Goal: Communication & Community: Answer question/provide support

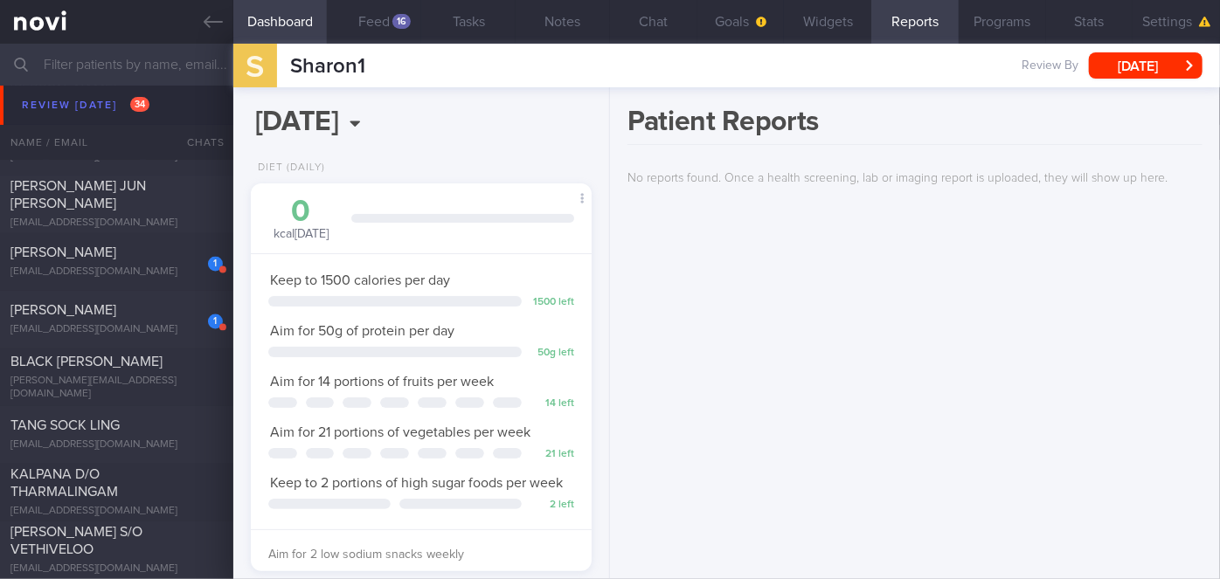
scroll to position [5005, 0]
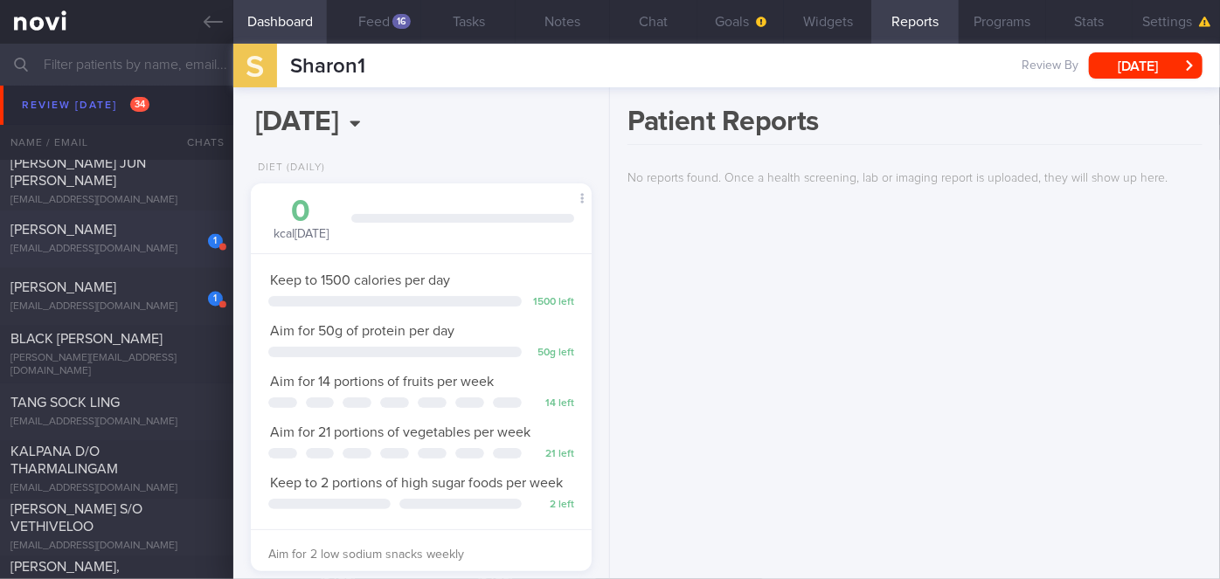
click at [154, 237] on div "[PERSON_NAME]" at bounding box center [114, 230] width 208 height 17
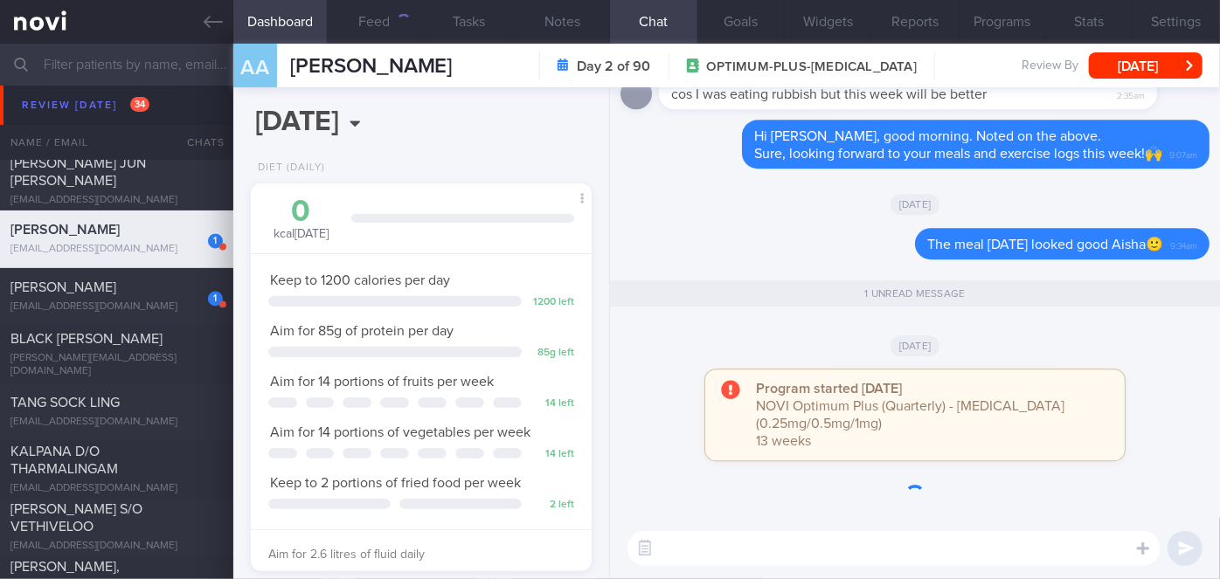
scroll to position [173, 298]
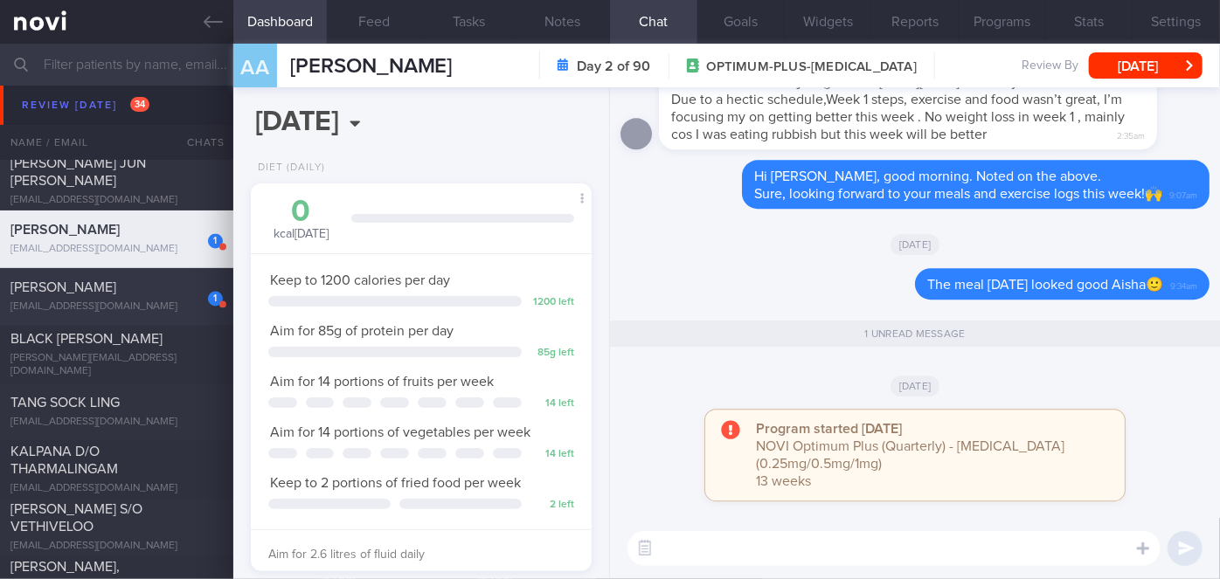
click at [190, 296] on div "1" at bounding box center [203, 293] width 38 height 27
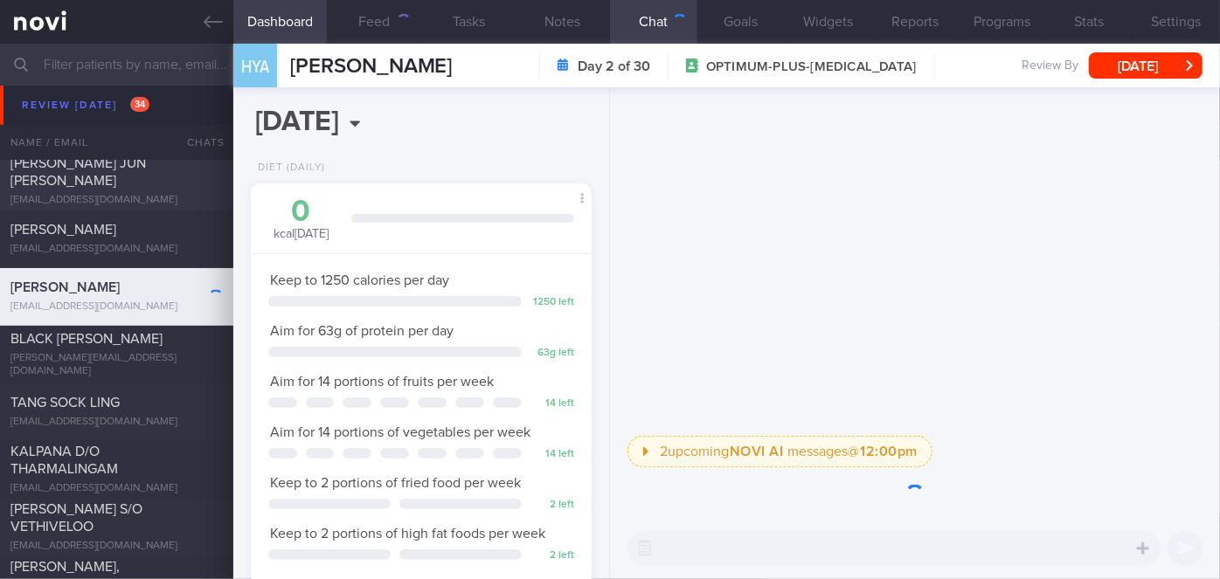
scroll to position [173, 298]
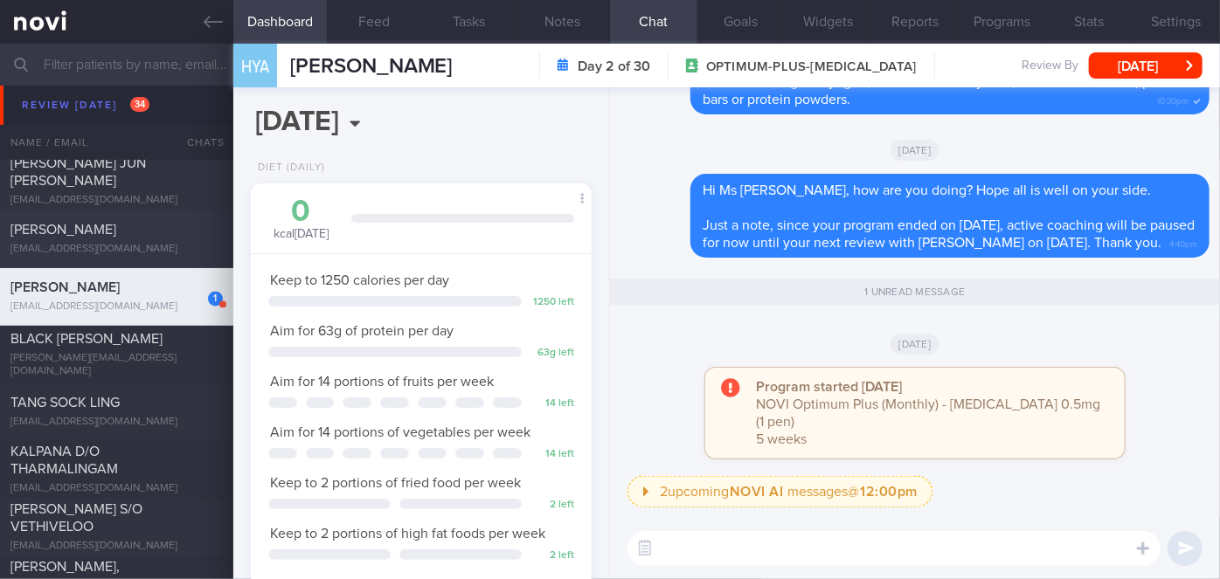
click at [179, 235] on div "[PERSON_NAME]" at bounding box center [114, 230] width 208 height 17
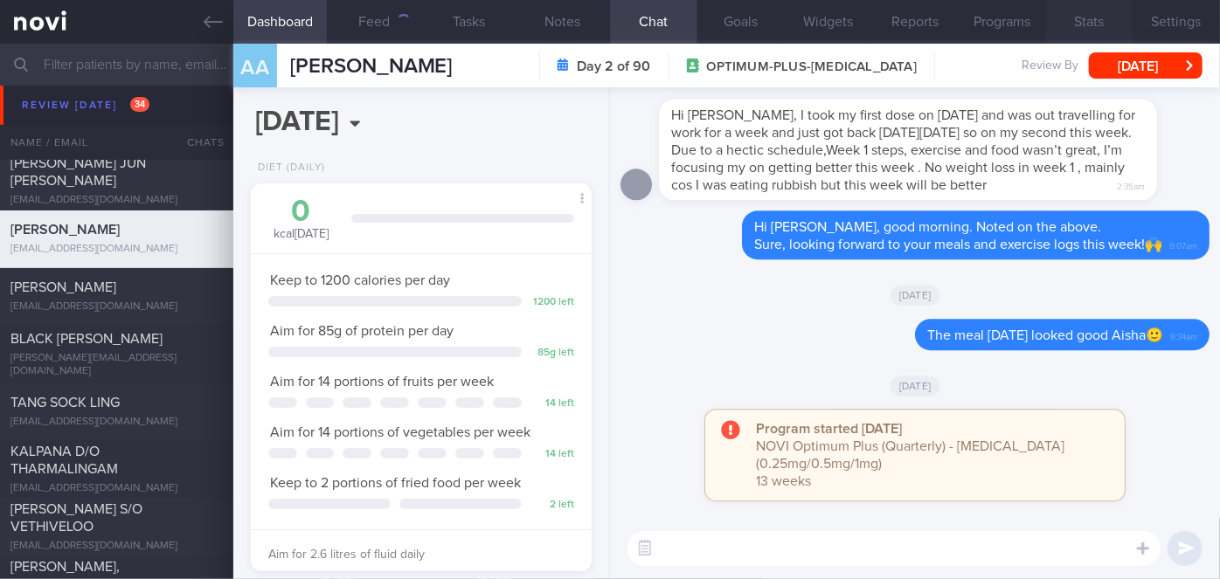
scroll to position [173, 298]
click at [1157, 63] on button "[DATE]" at bounding box center [1146, 65] width 114 height 26
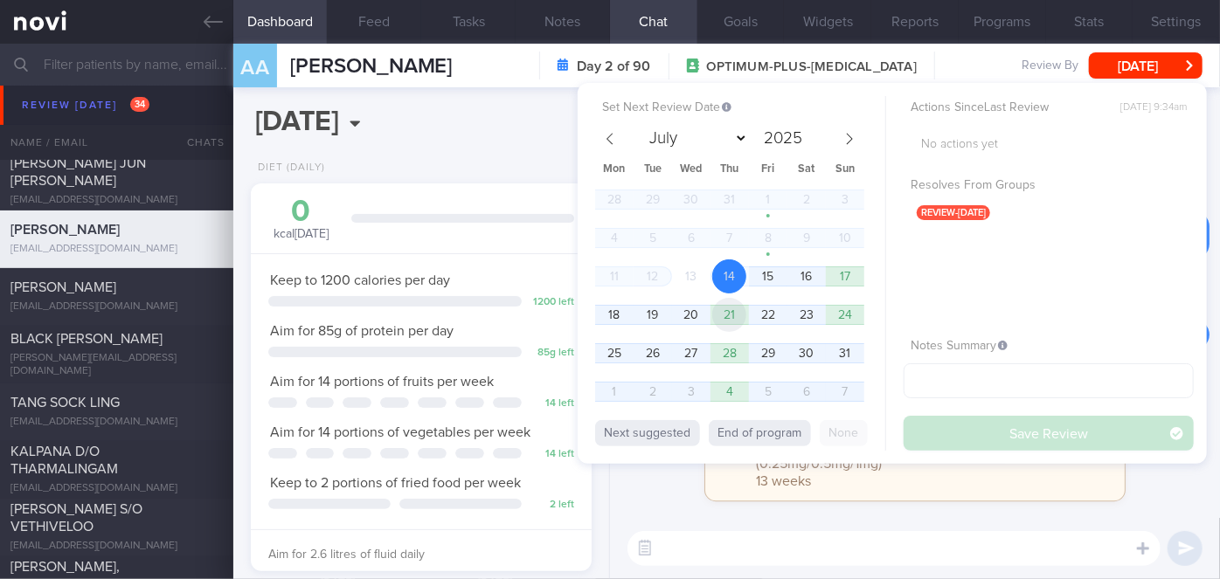
click at [728, 317] on span "21" at bounding box center [729, 315] width 34 height 34
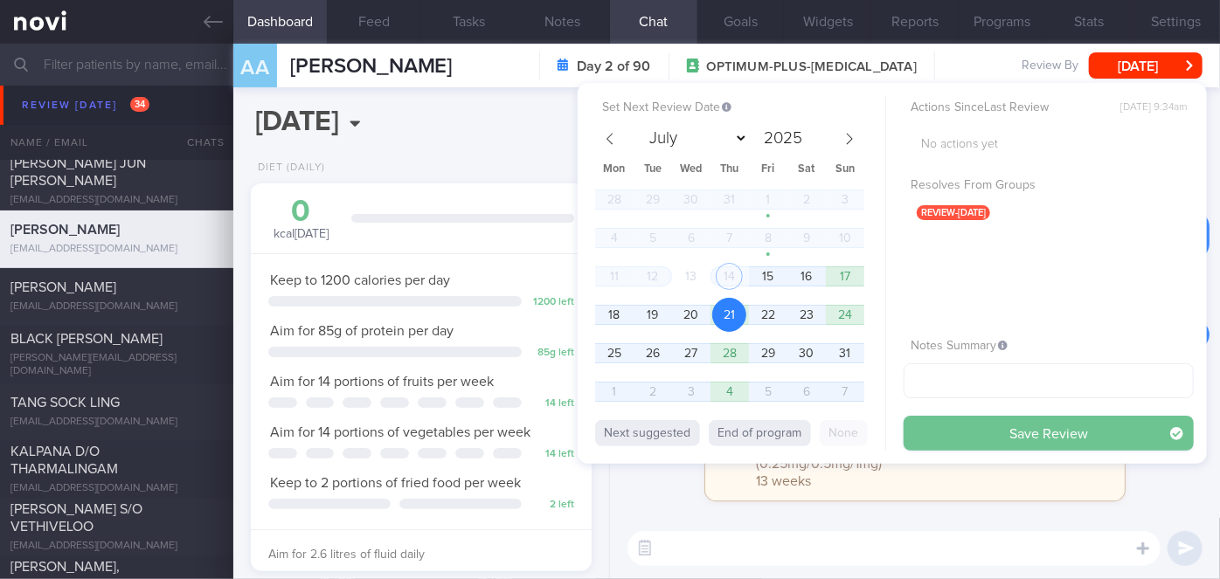
click at [1043, 425] on button "Save Review" at bounding box center [1049, 433] width 290 height 35
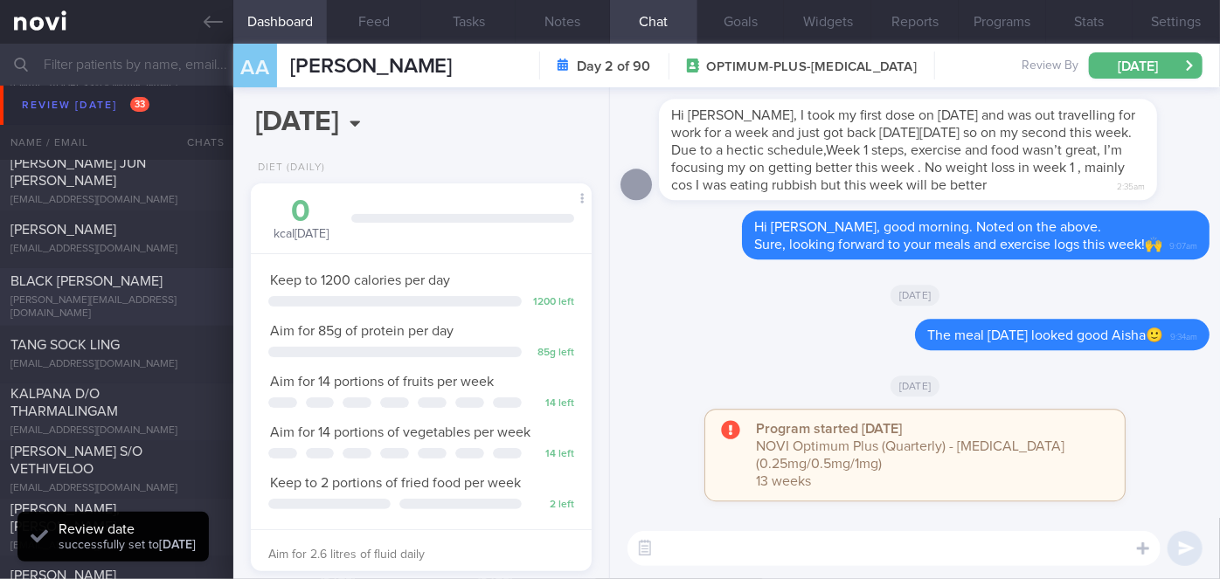
click at [98, 276] on span "BLACK [PERSON_NAME]" at bounding box center [86, 282] width 152 height 14
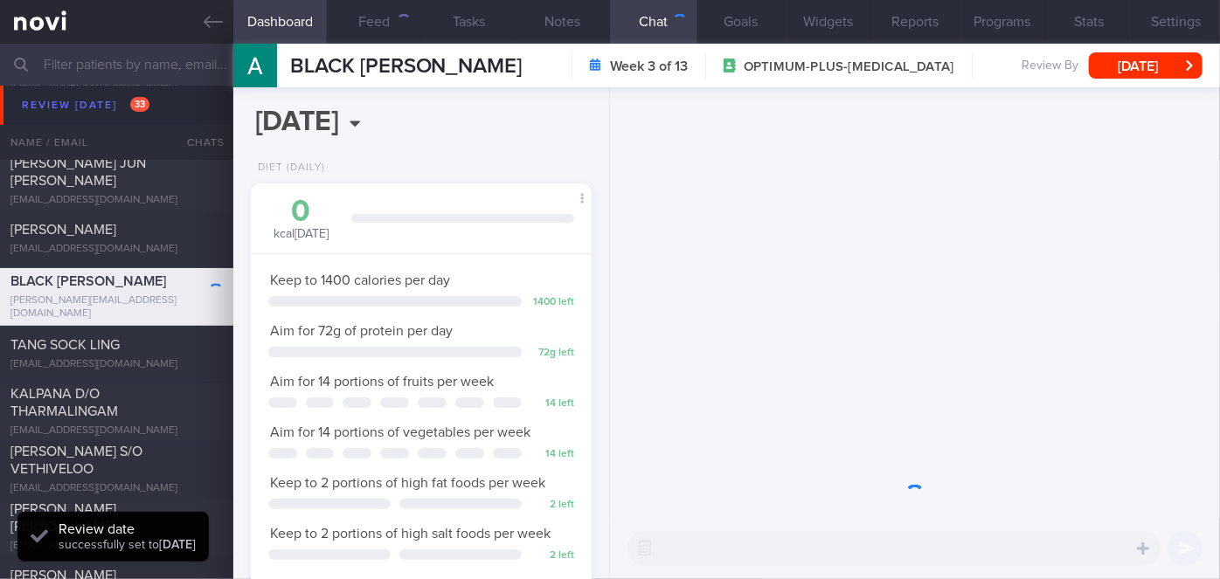
scroll to position [173, 298]
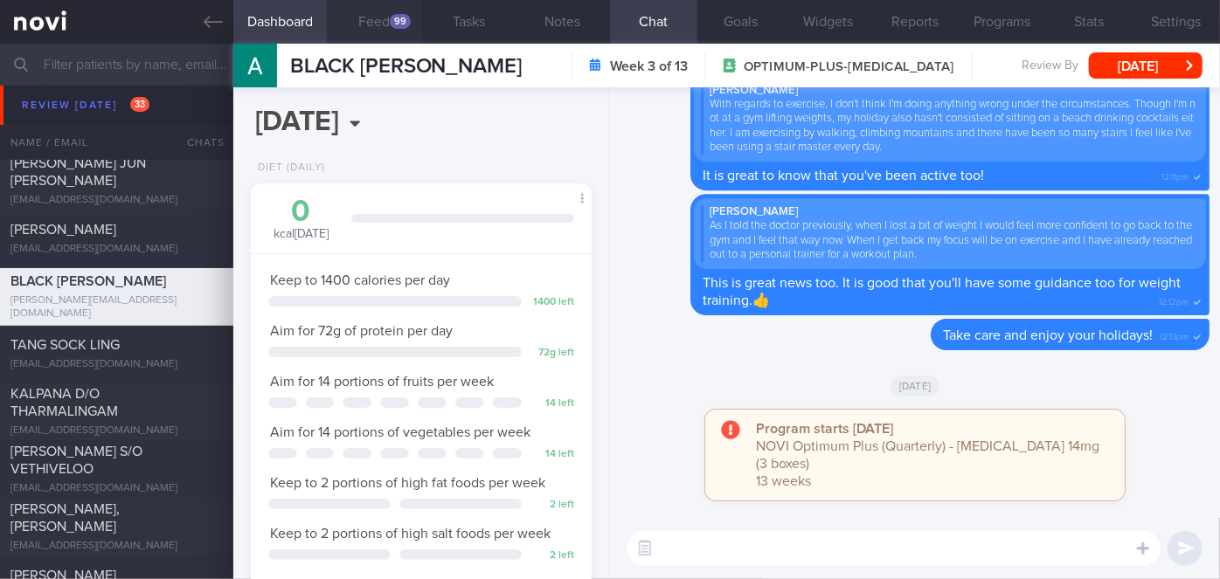
click at [396, 24] on div "99" at bounding box center [400, 21] width 21 height 15
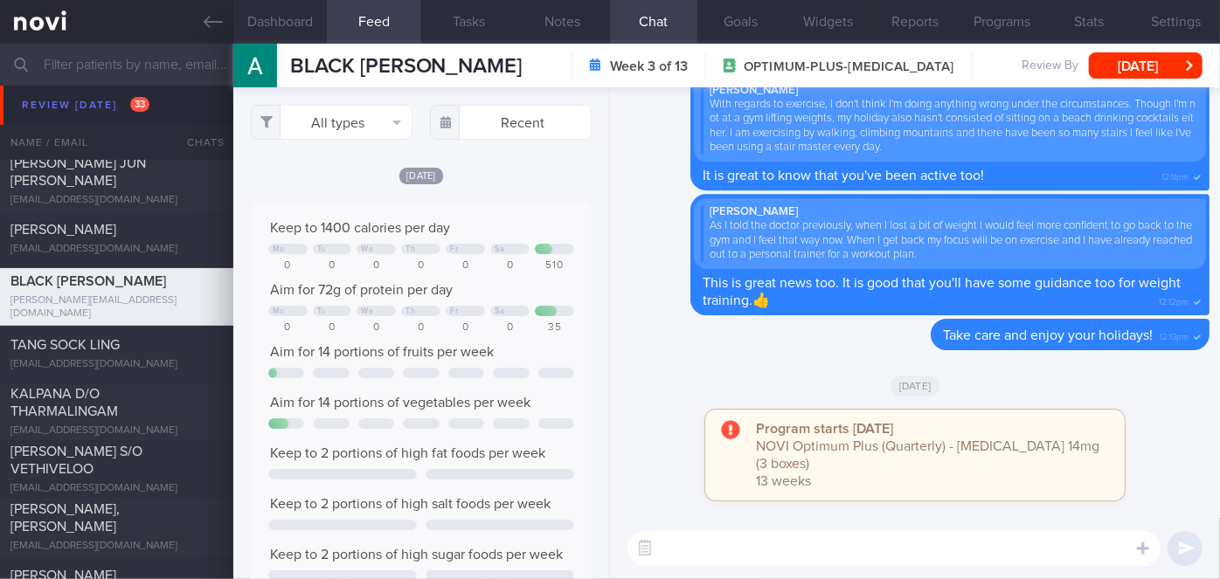
scroll to position [75, 306]
click at [533, 133] on input "text" at bounding box center [511, 122] width 162 height 35
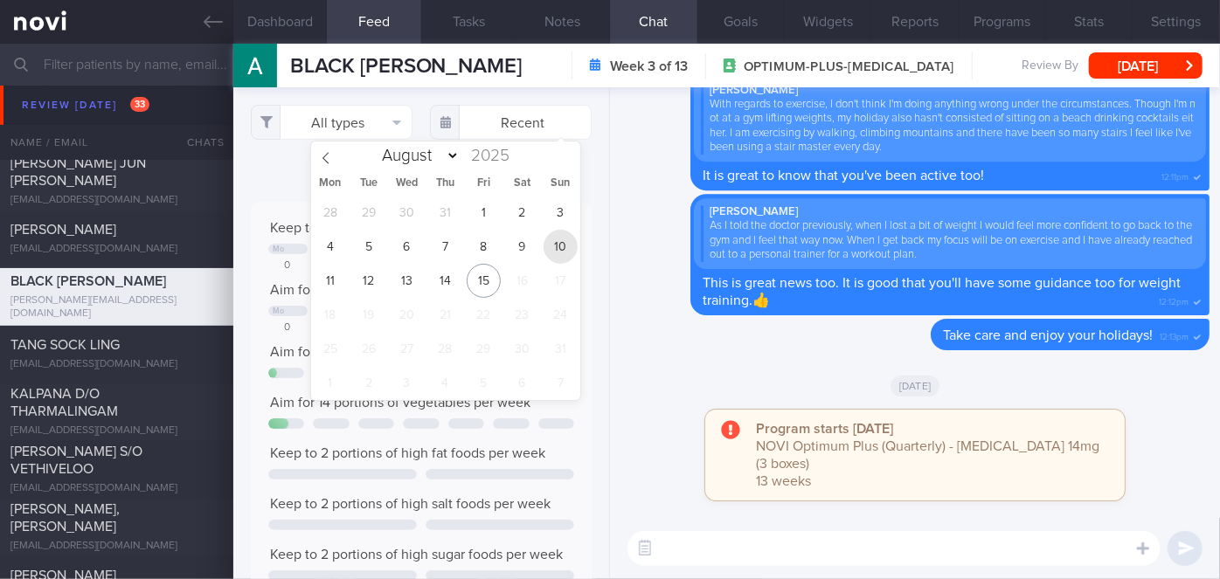
click at [563, 234] on span "10" at bounding box center [561, 247] width 34 height 34
type input "[DATE]"
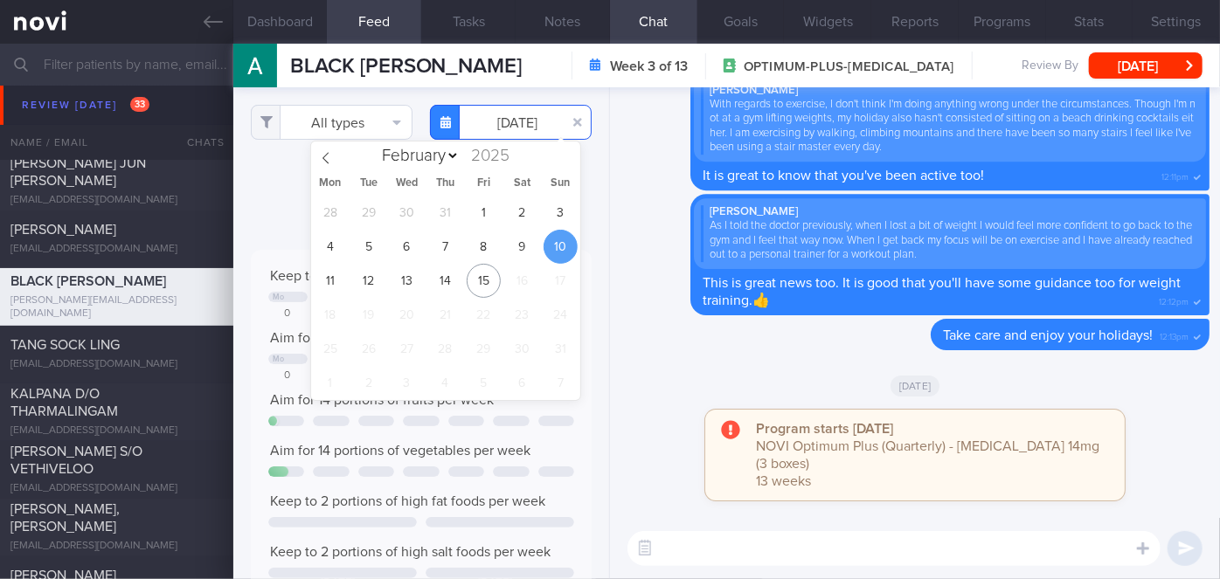
scroll to position [75, 306]
click at [358, 125] on button "All types" at bounding box center [332, 122] width 162 height 35
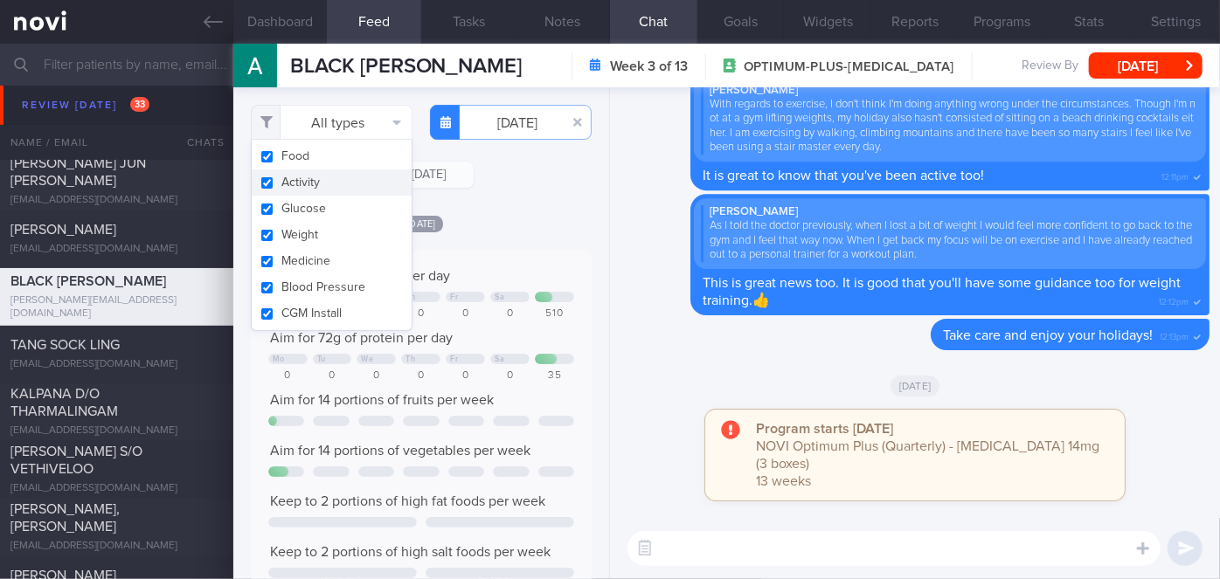
click at [325, 182] on button "Activity" at bounding box center [332, 183] width 160 height 26
checkbox input "false"
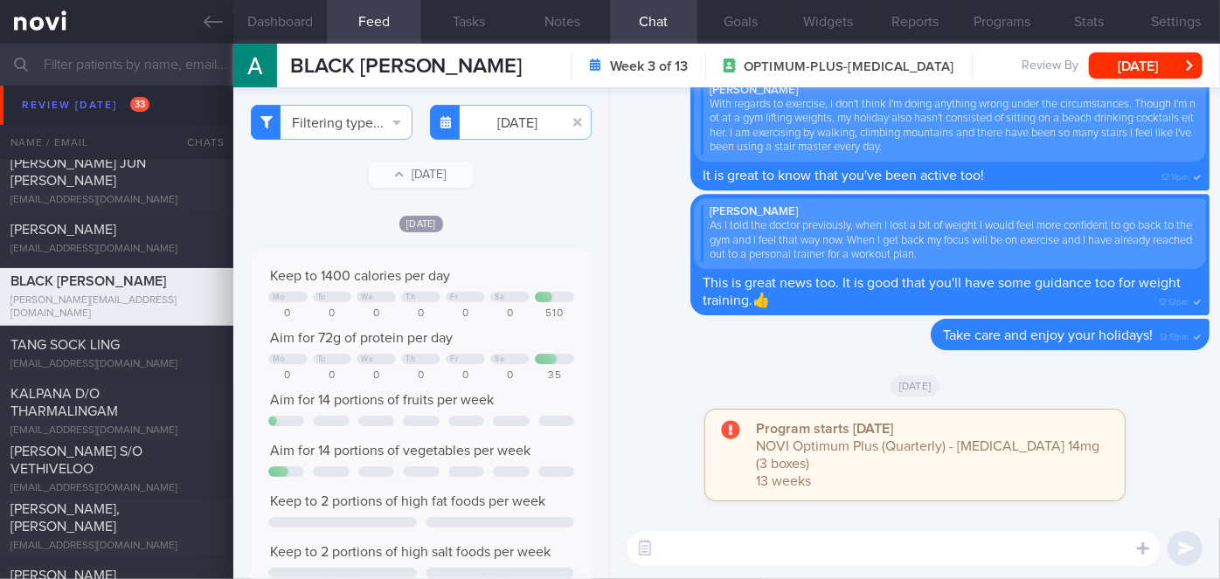
click at [509, 200] on div "Filtering type... Food Activity Glucose Weight Medicine Blood Pressure [MEDICAL…" at bounding box center [421, 333] width 376 height 492
click at [1165, 59] on button "[DATE]" at bounding box center [1146, 65] width 114 height 26
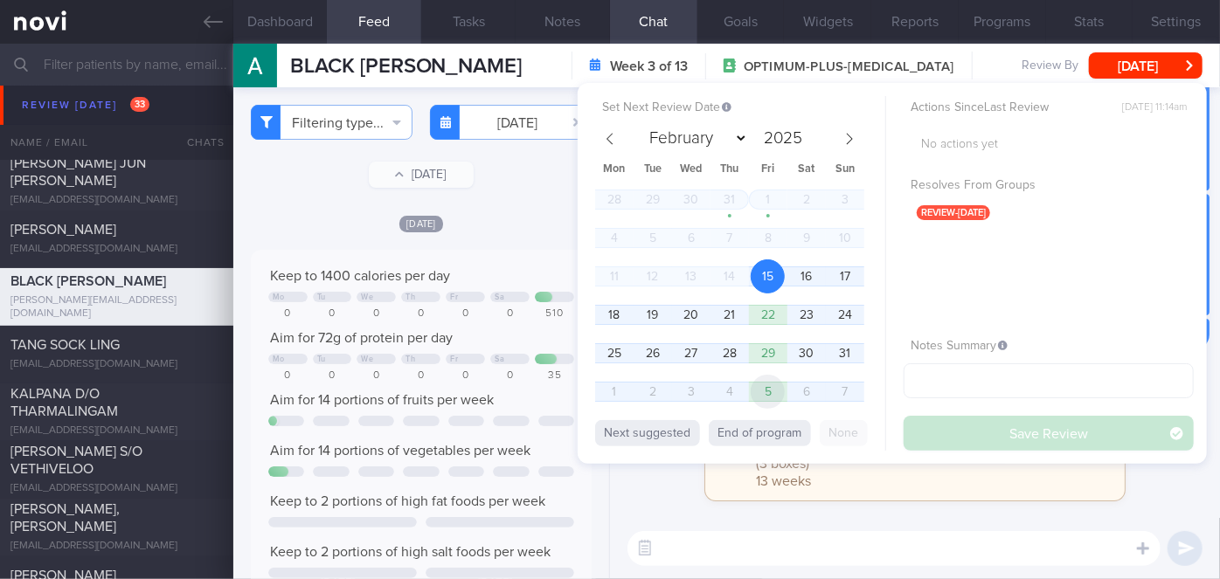
click at [773, 392] on span "5" at bounding box center [768, 392] width 34 height 34
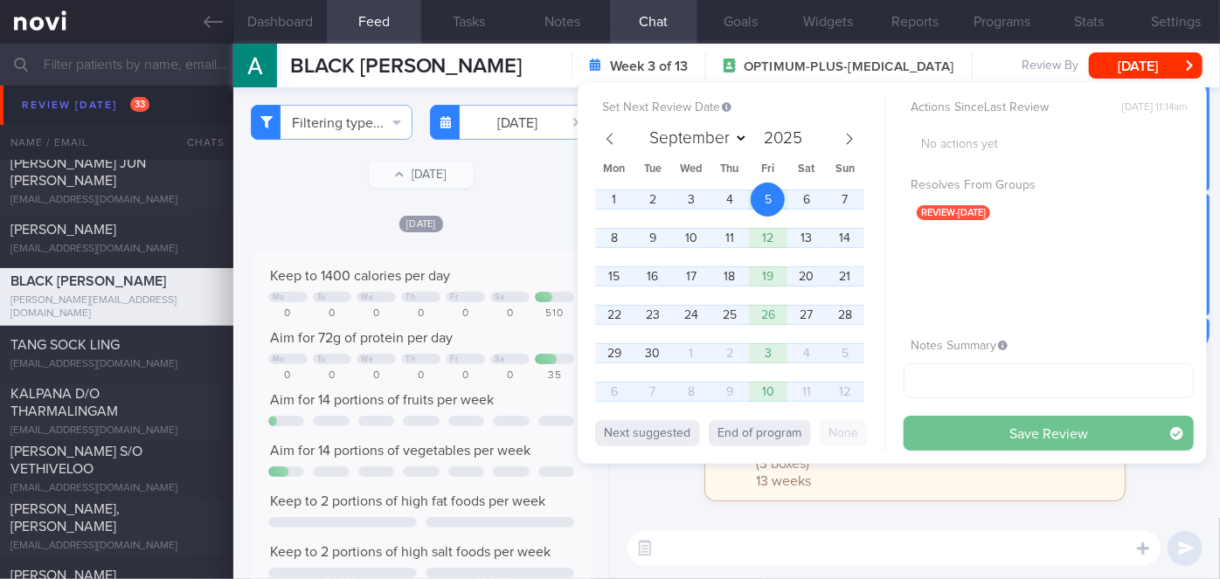
click at [1025, 431] on button "Save Review" at bounding box center [1049, 433] width 290 height 35
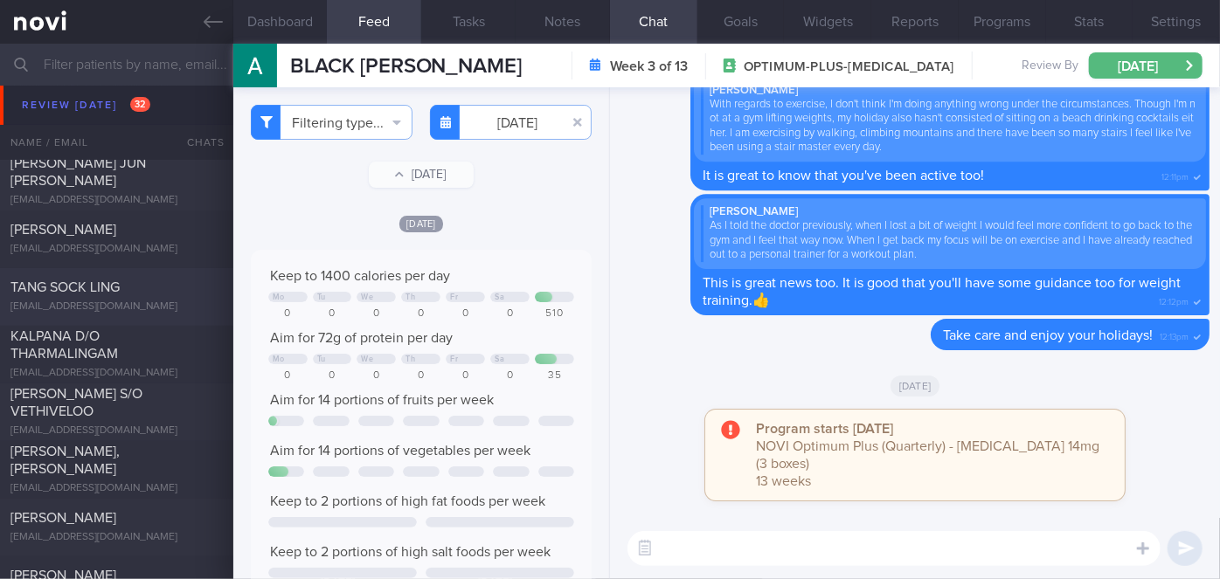
click at [92, 292] on span "TANG SOCK LING" at bounding box center [64, 288] width 109 height 14
select select "7"
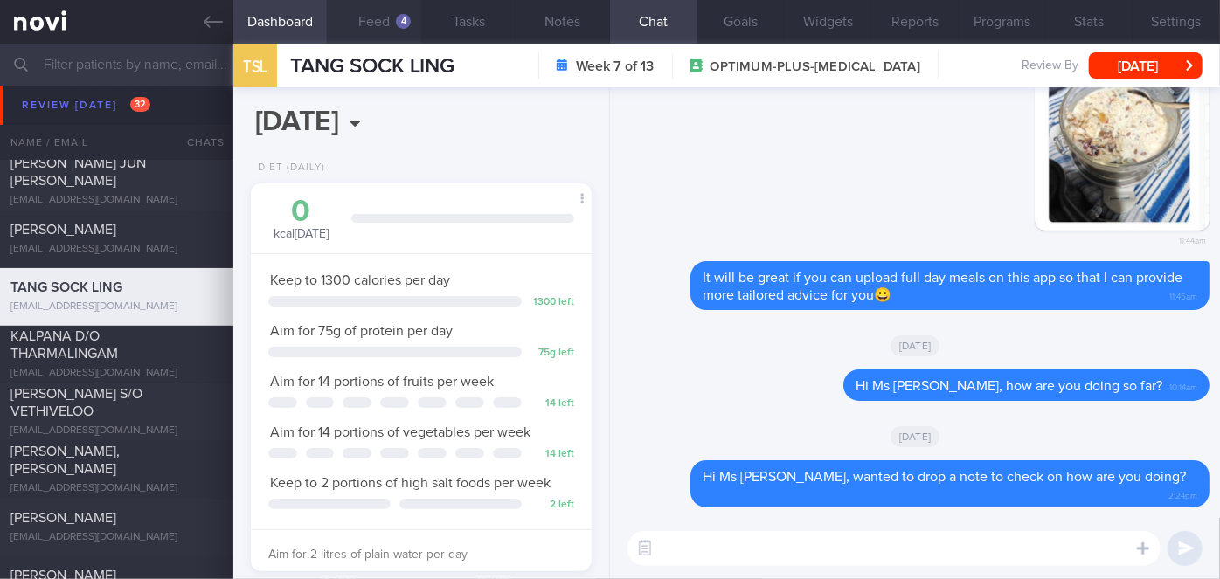
click at [382, 26] on button "Feed 4" at bounding box center [374, 22] width 94 height 44
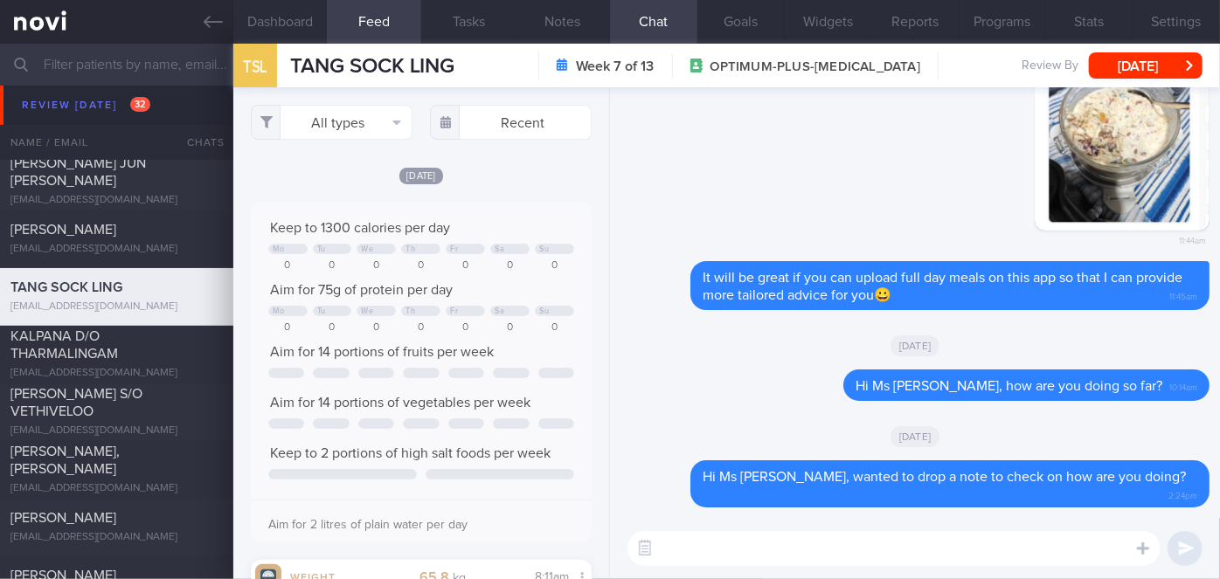
click at [738, 537] on textarea at bounding box center [894, 548] width 533 height 35
paste textarea "Hi [Patient's Name], We noticed there haven’t been any food or workout logs rec…"
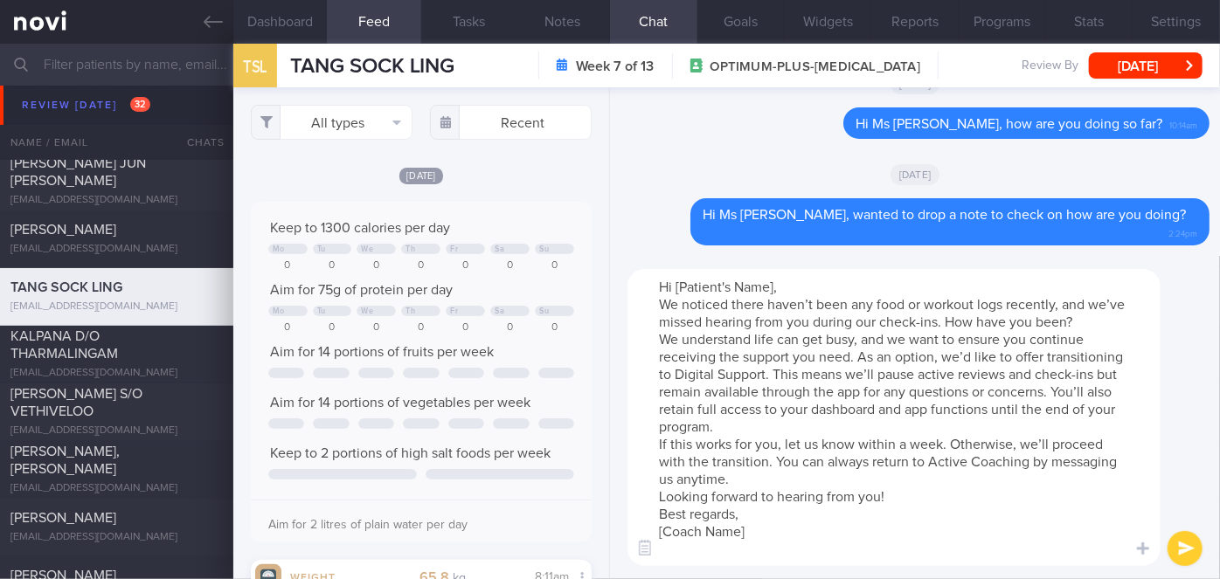
drag, startPoint x: 776, startPoint y: 286, endPoint x: 677, endPoint y: 285, distance: 98.8
click at [677, 285] on textarea "Hi [Patient's Name], We noticed there haven’t been any food or workout logs rec…" at bounding box center [894, 417] width 533 height 297
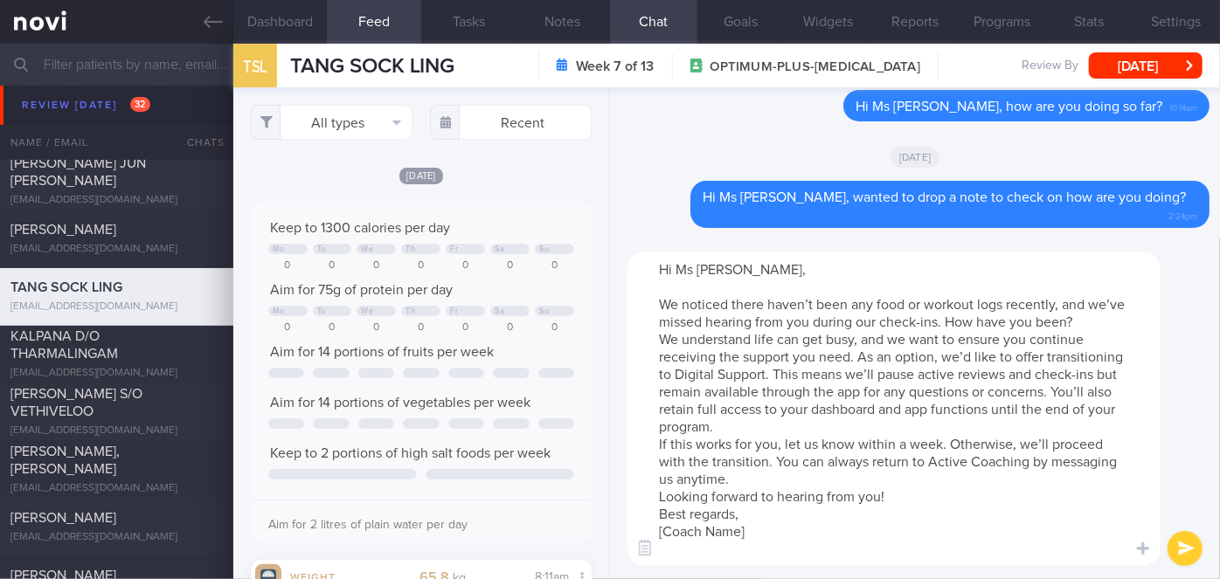
click at [1111, 322] on textarea "Hi Ms [PERSON_NAME], We noticed there haven’t been any food or workout logs rec…" at bounding box center [894, 409] width 533 height 315
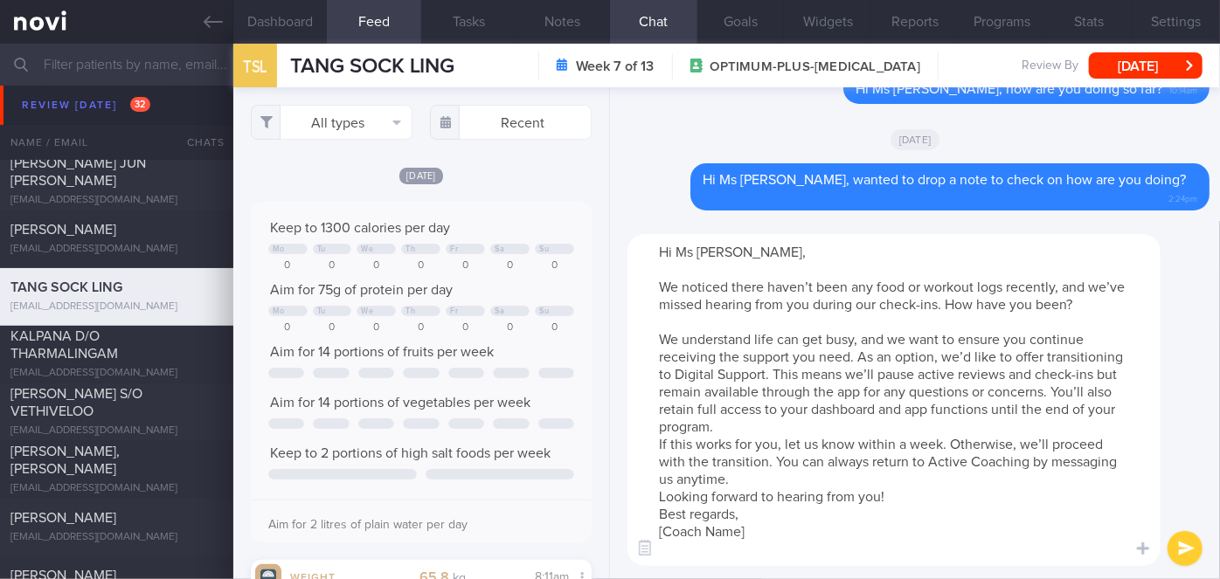
click at [913, 434] on textarea "Hi Ms [PERSON_NAME], We noticed there haven’t been any food or workout logs rec…" at bounding box center [894, 400] width 533 height 332
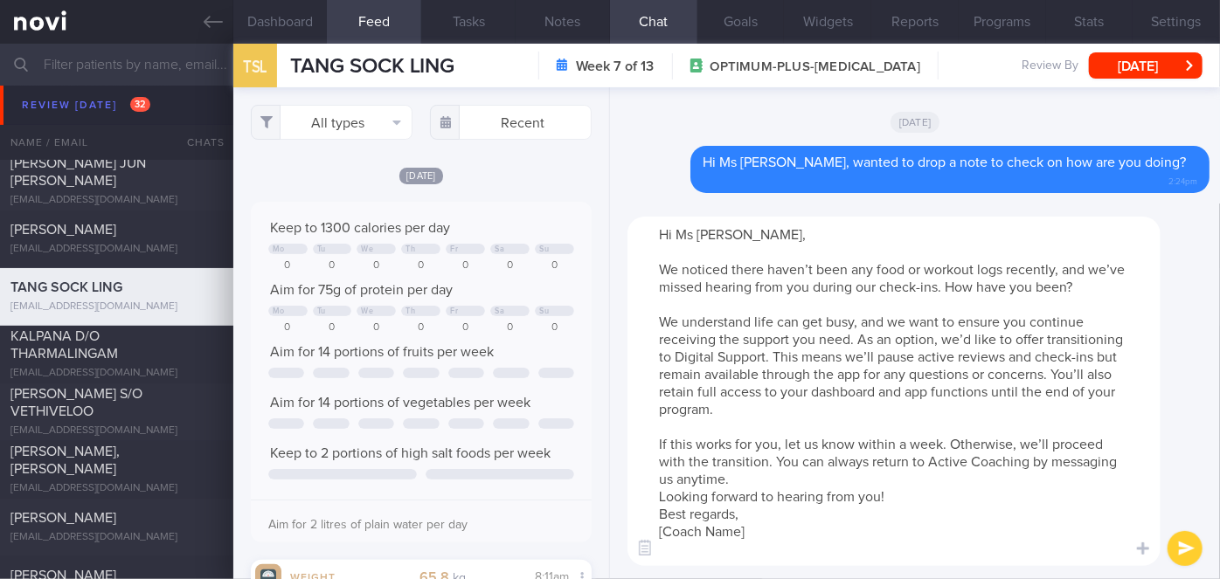
click at [899, 496] on textarea "Hi Ms [PERSON_NAME], We noticed there haven’t been any food or workout logs rec…" at bounding box center [894, 392] width 533 height 350
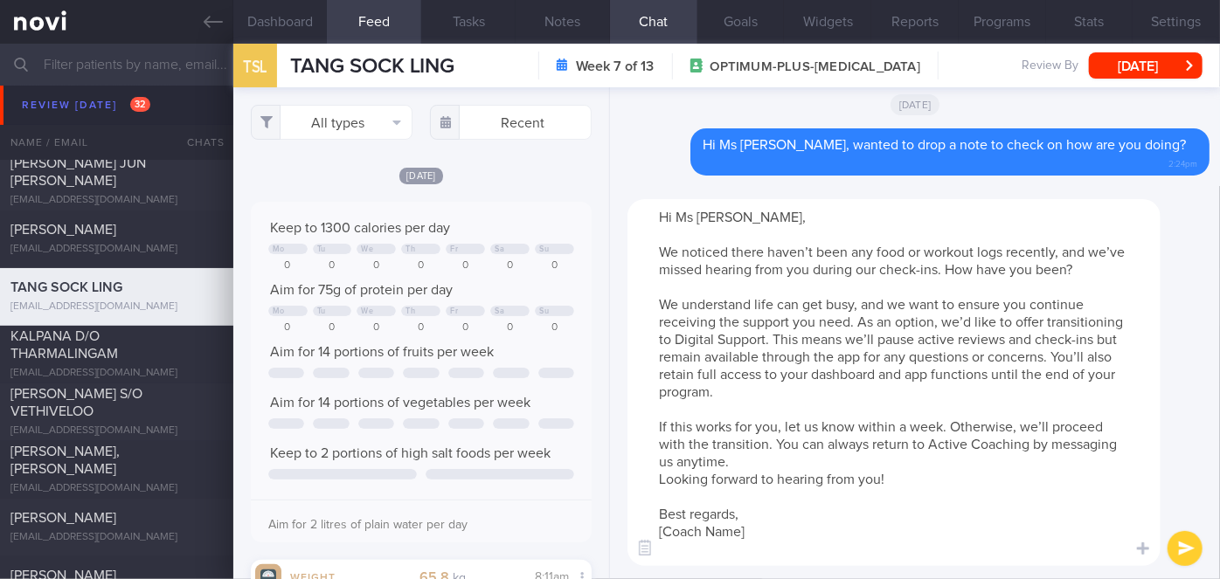
click at [755, 460] on textarea "Hi Ms [PERSON_NAME], We noticed there haven’t been any food or workout logs rec…" at bounding box center [894, 382] width 533 height 367
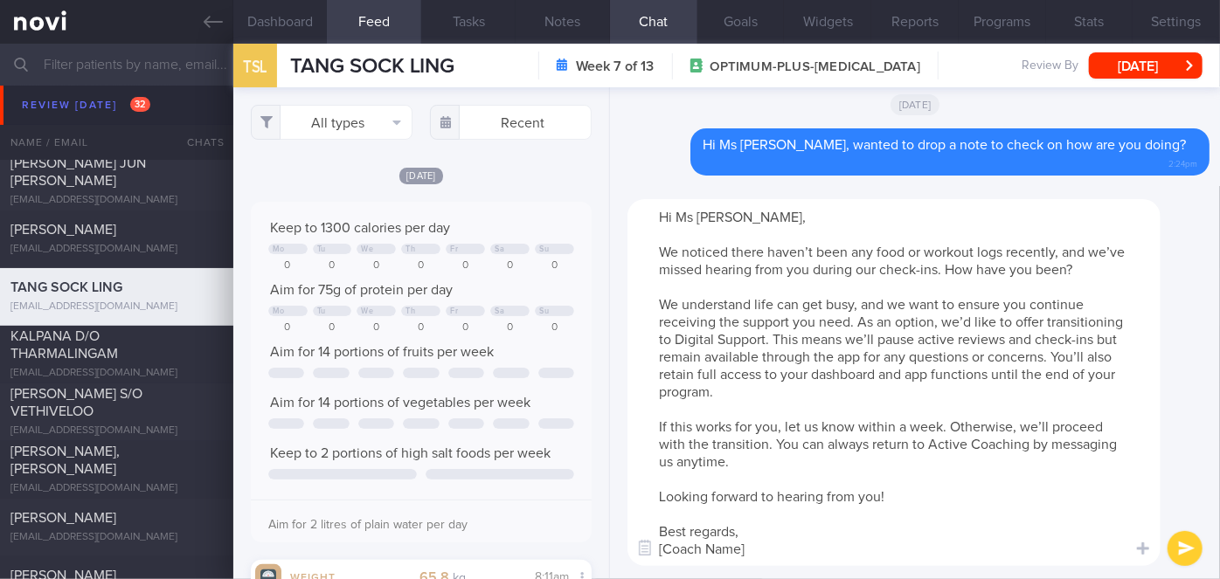
click at [711, 511] on textarea "Hi Ms [PERSON_NAME], We noticed there haven’t been any food or workout logs rec…" at bounding box center [894, 382] width 533 height 367
drag, startPoint x: 751, startPoint y: 533, endPoint x: 672, endPoint y: 530, distance: 78.7
click at [672, 530] on textarea "Hi Ms [PERSON_NAME], We noticed there haven’t been any food or workout logs rec…" at bounding box center [894, 382] width 533 height 367
type textarea "Hi Ms [PERSON_NAME], We noticed there haven’t been any food or workout logs rec…"
click at [1190, 544] on button "submit" at bounding box center [1185, 548] width 35 height 35
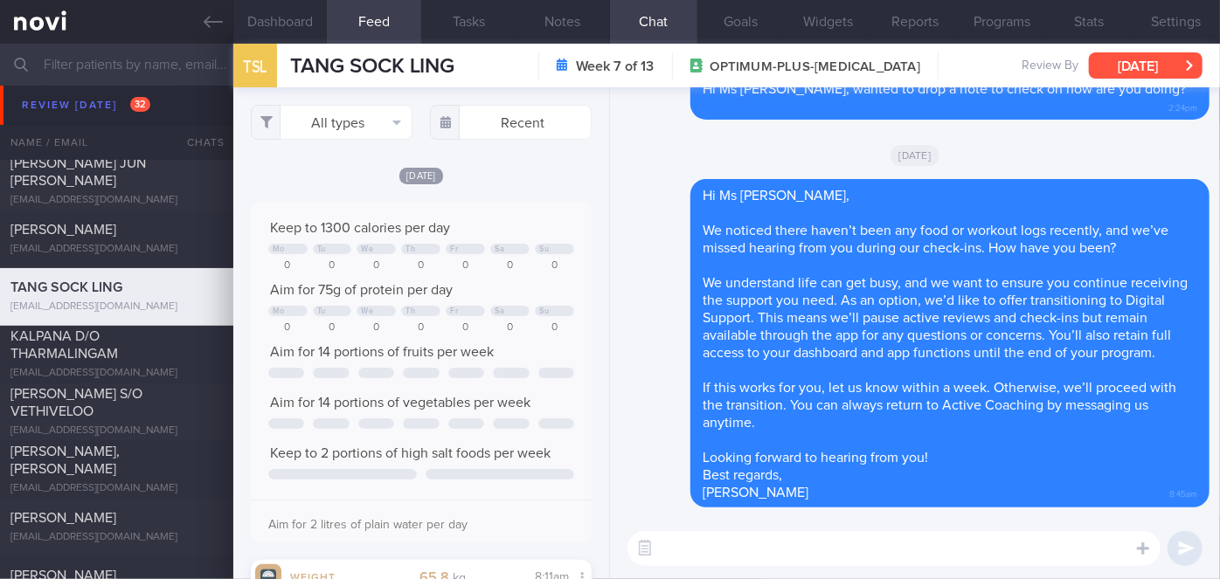
click at [1153, 66] on button "[DATE]" at bounding box center [1146, 65] width 114 height 26
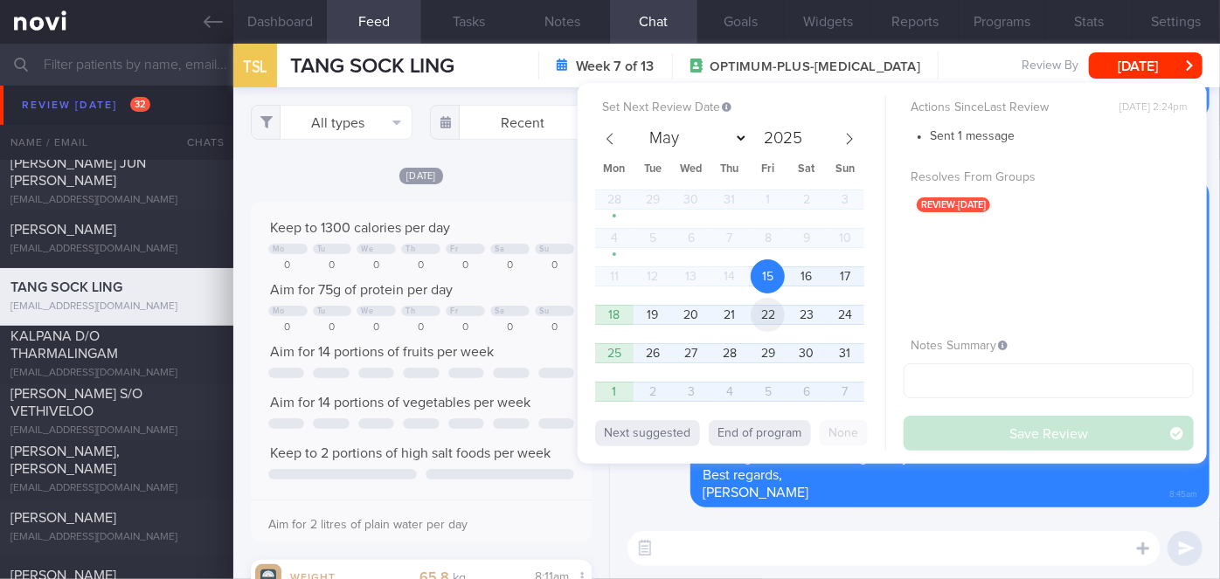
click at [765, 316] on span "22" at bounding box center [768, 315] width 34 height 34
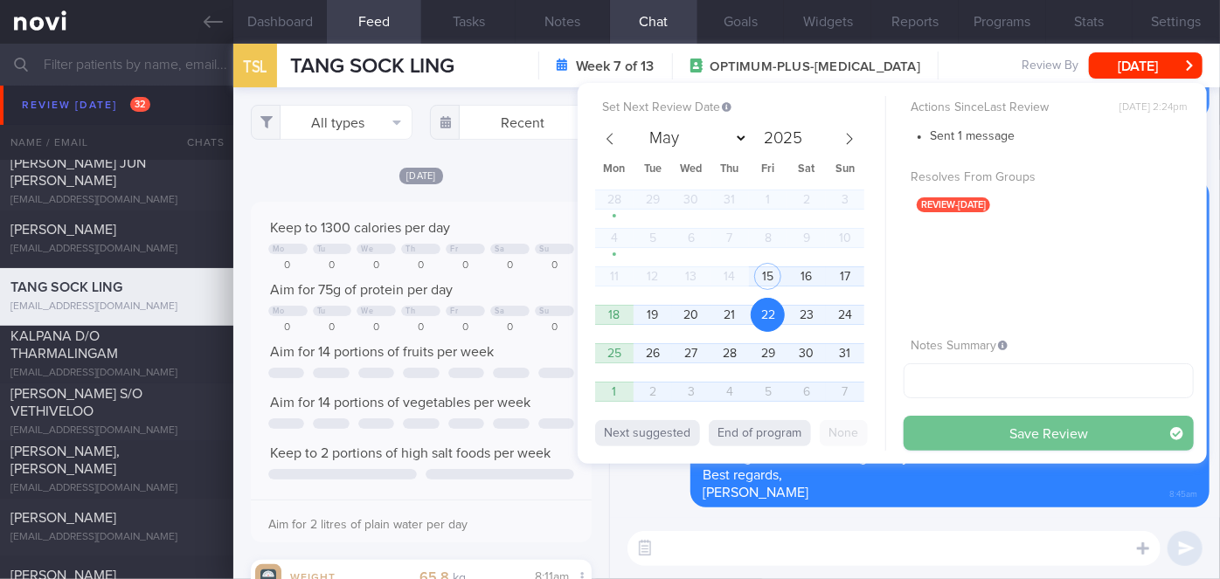
click at [968, 440] on button "Save Review" at bounding box center [1049, 433] width 290 height 35
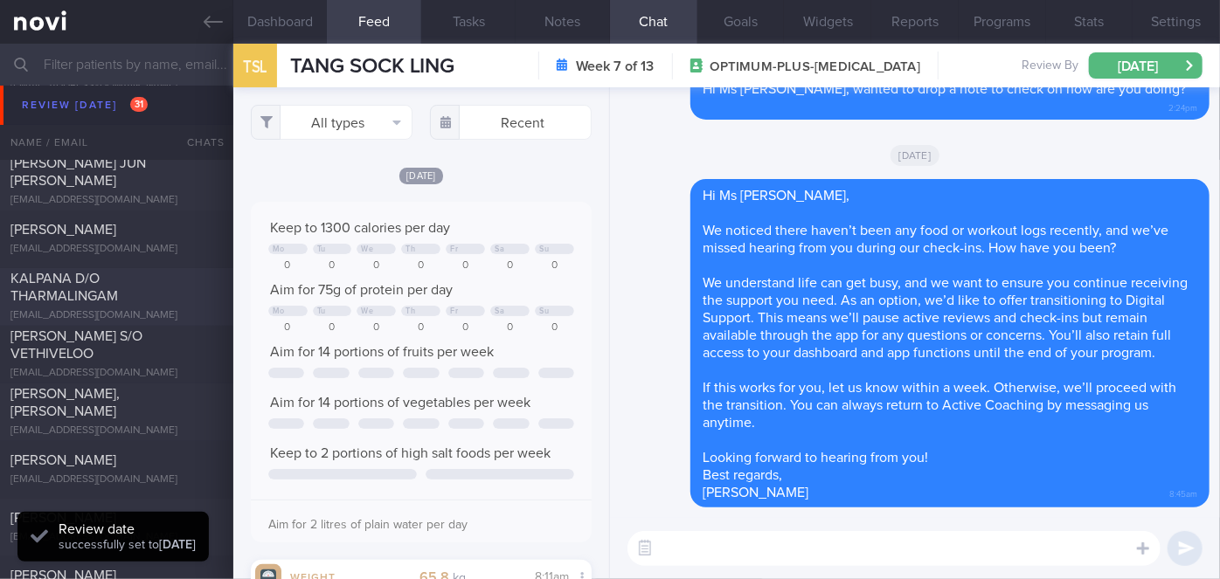
click at [140, 277] on div "KALPANA D/O THARMALINGAM" at bounding box center [114, 288] width 208 height 35
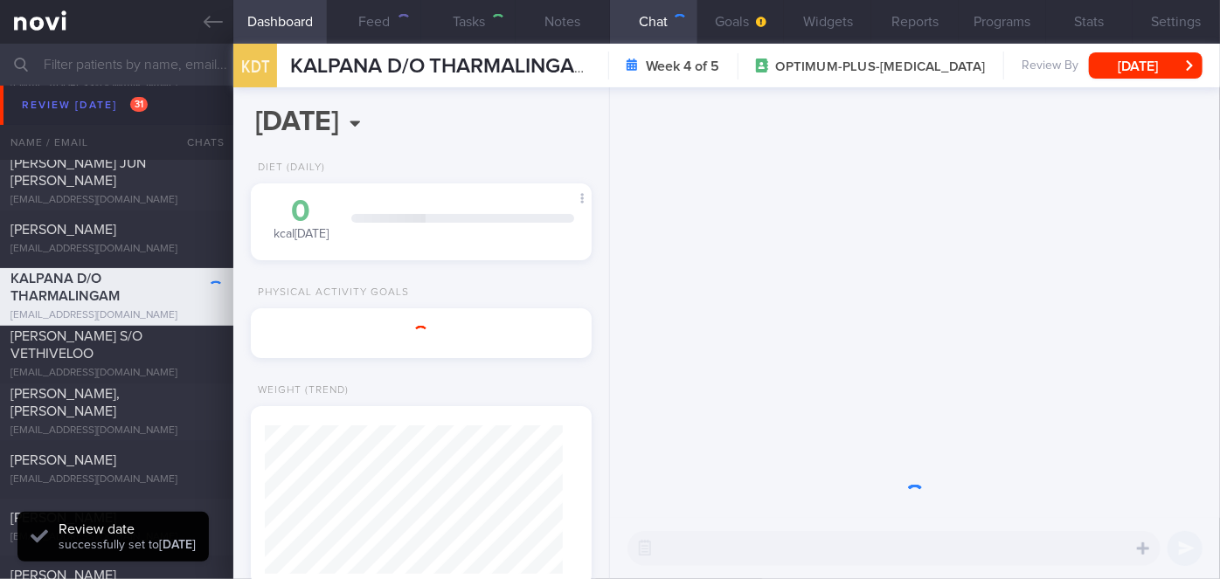
scroll to position [173, 298]
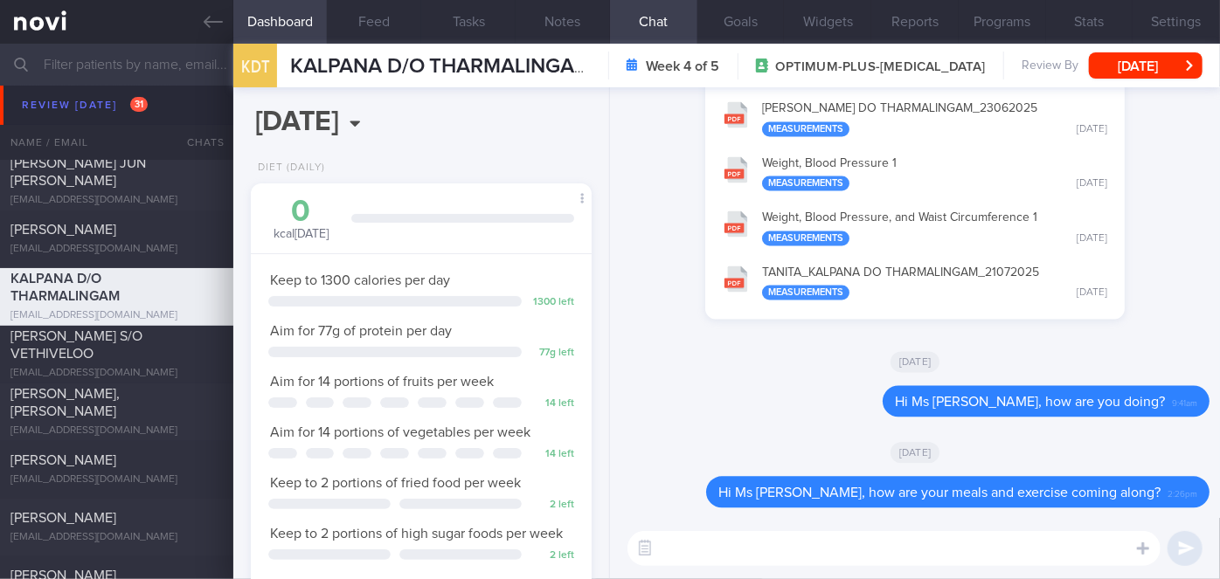
click at [846, 546] on textarea at bounding box center [894, 548] width 533 height 35
click at [722, 548] on textarea "Hi Ms [PERSON_NAME], how are you keeping so far?" at bounding box center [894, 548] width 533 height 35
type textarea "Hi Ms [PERSON_NAME], how are you keeping so far?"
click at [1181, 551] on button "submit" at bounding box center [1185, 548] width 35 height 35
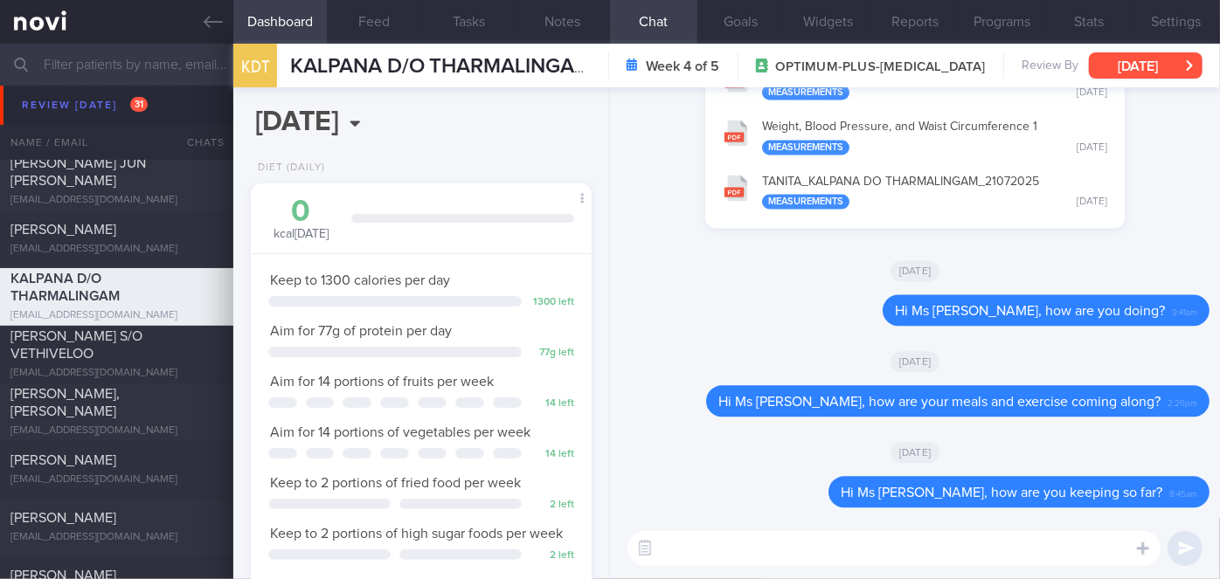
click at [1138, 68] on button "[DATE]" at bounding box center [1146, 65] width 114 height 26
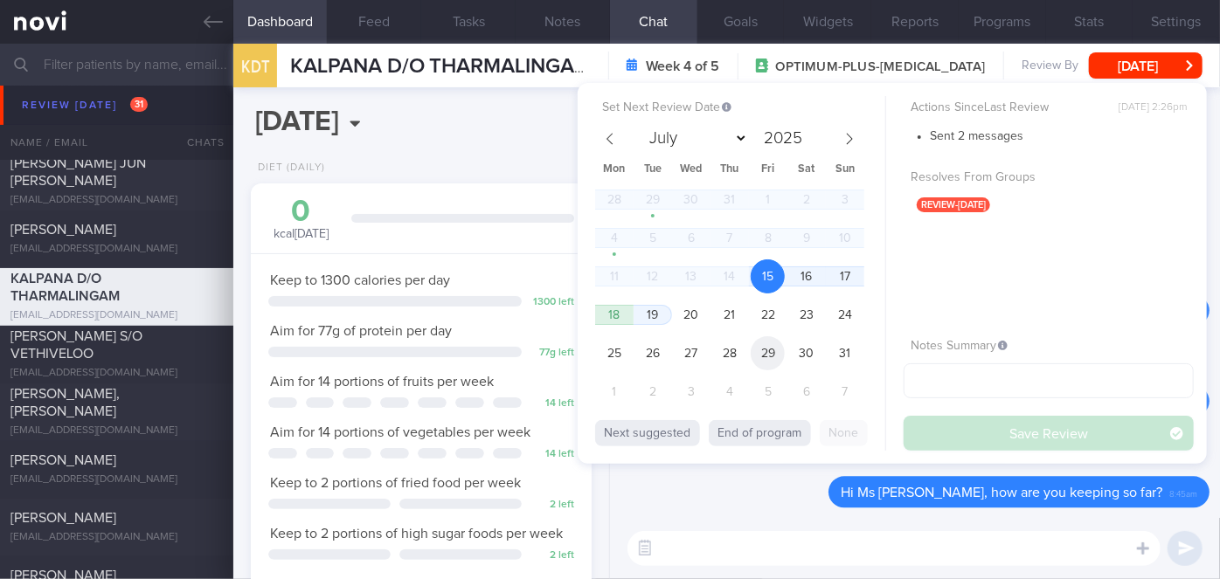
click at [764, 351] on span "29" at bounding box center [768, 353] width 34 height 34
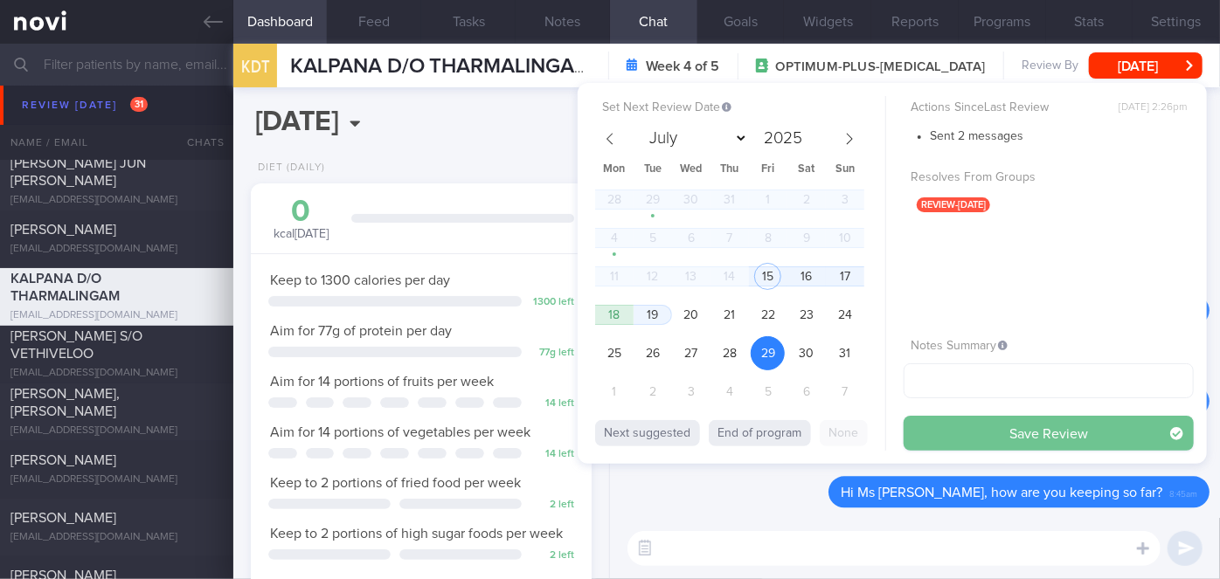
click at [974, 429] on button "Save Review" at bounding box center [1049, 433] width 290 height 35
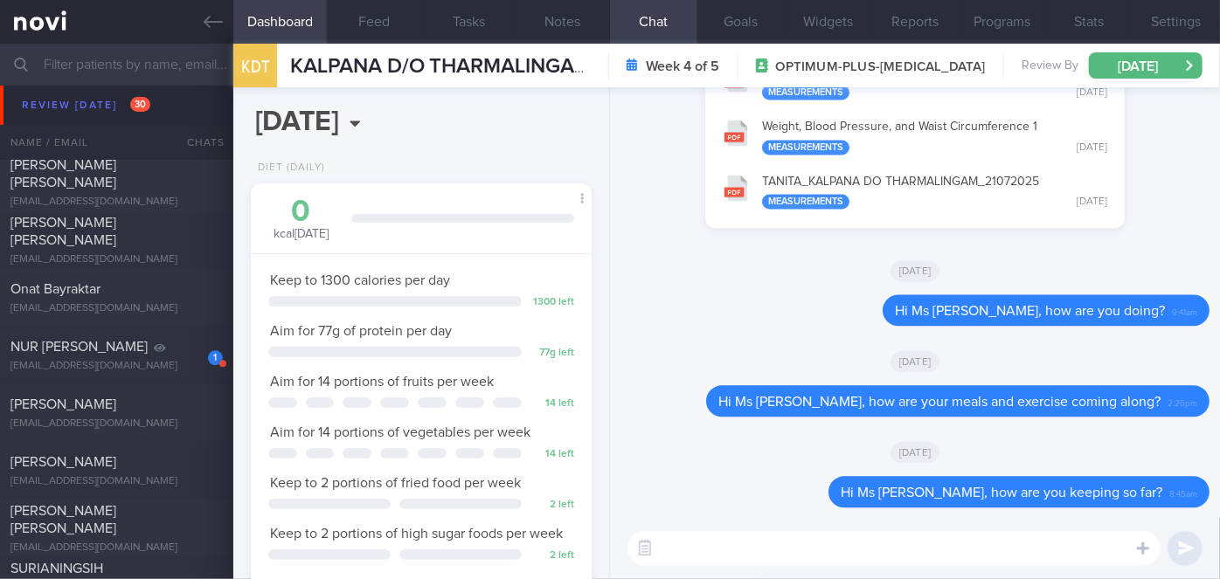
scroll to position [5482, 0]
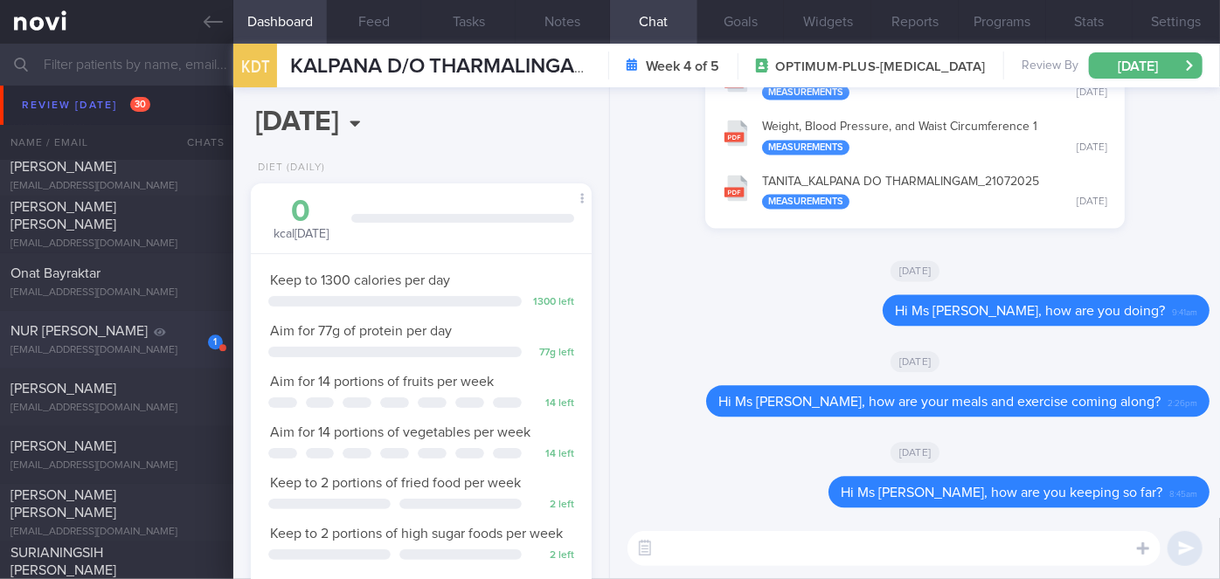
click at [195, 327] on div "1" at bounding box center [203, 336] width 38 height 27
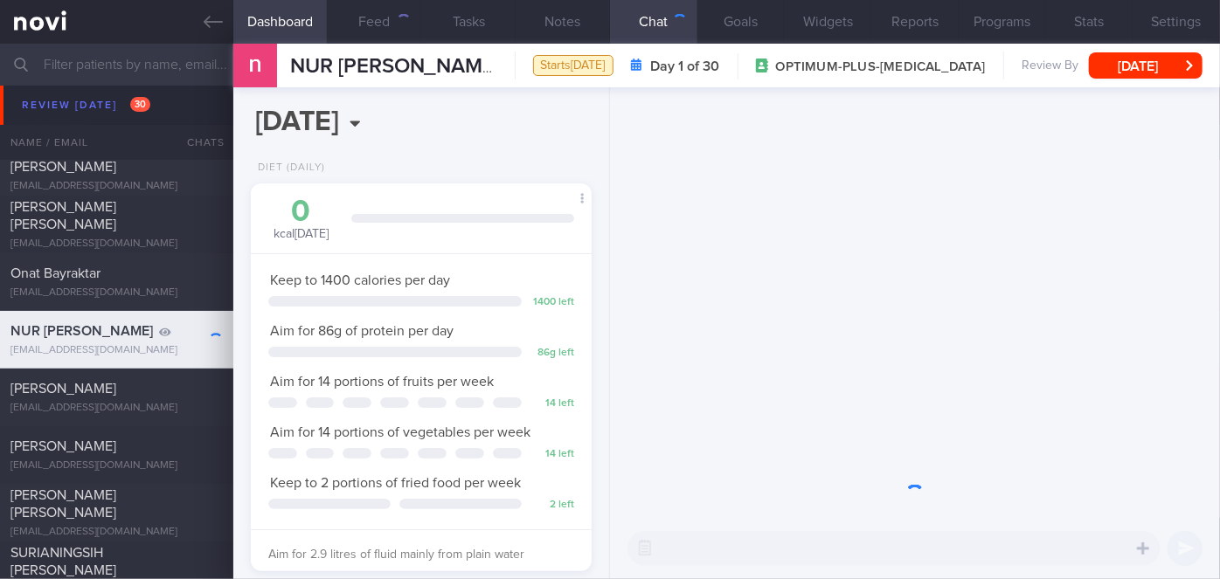
scroll to position [173, 298]
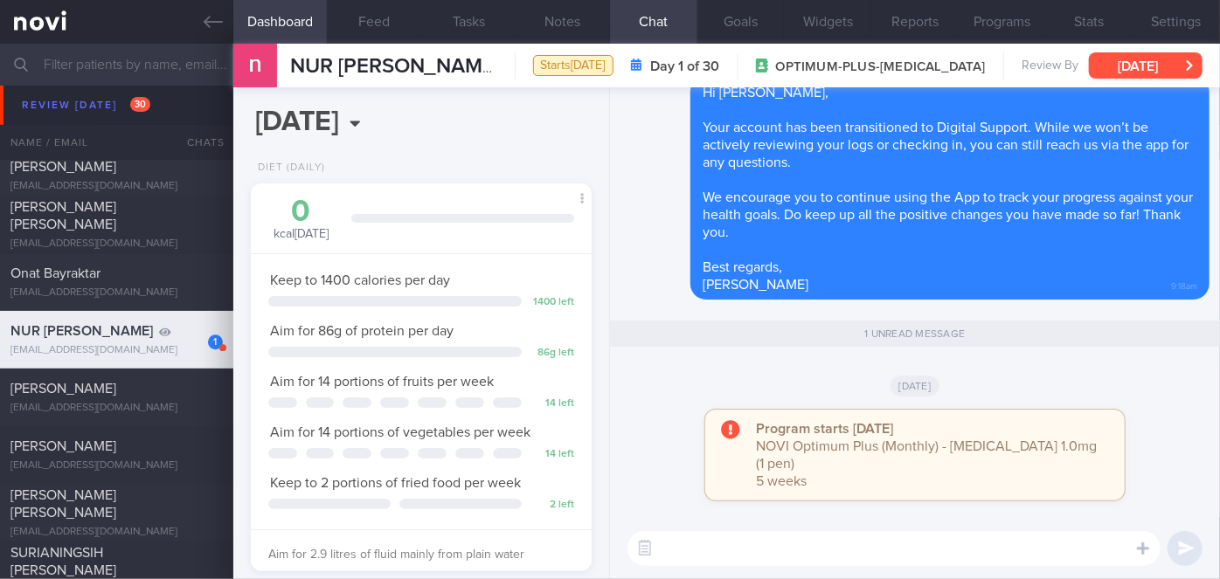
click at [1144, 73] on button "[DATE]" at bounding box center [1146, 65] width 114 height 26
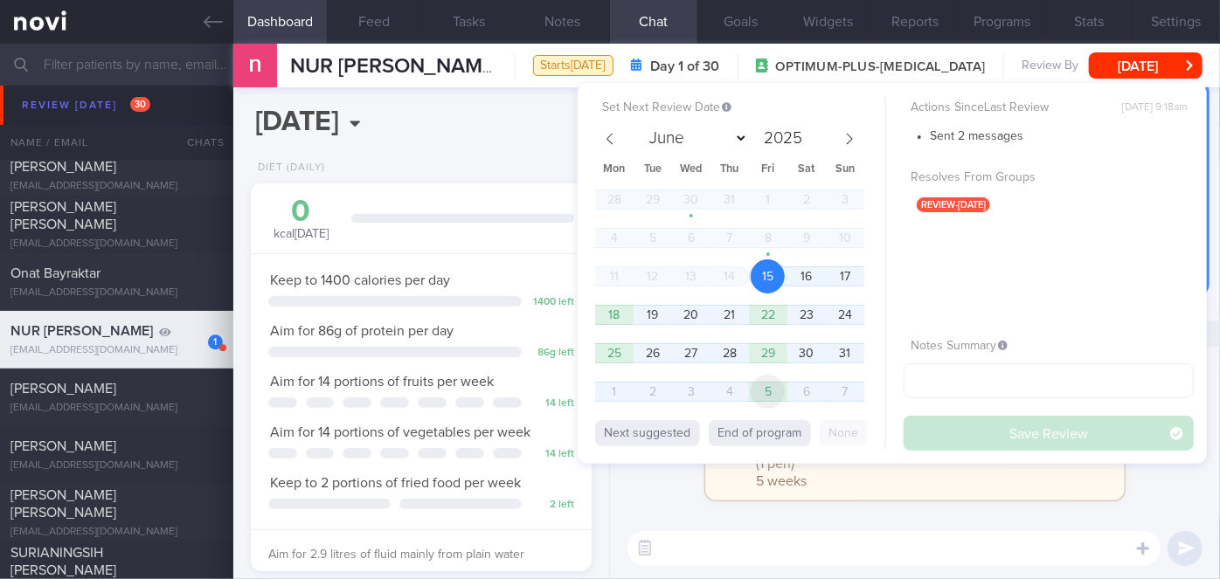
click at [778, 395] on span "5" at bounding box center [768, 392] width 34 height 34
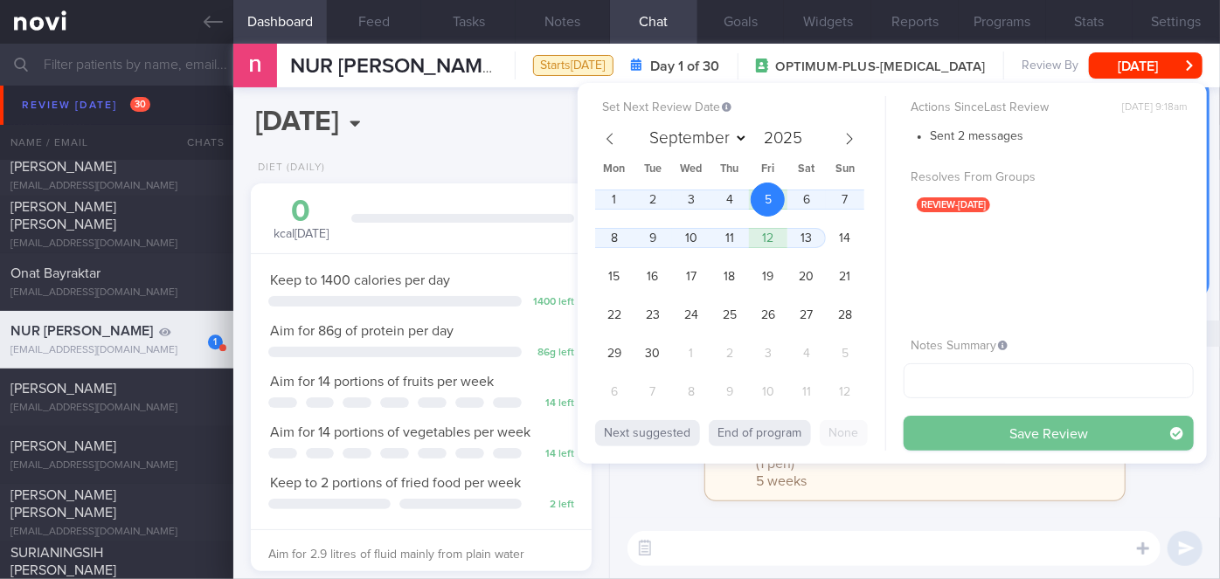
click at [965, 428] on button "Save Review" at bounding box center [1049, 433] width 290 height 35
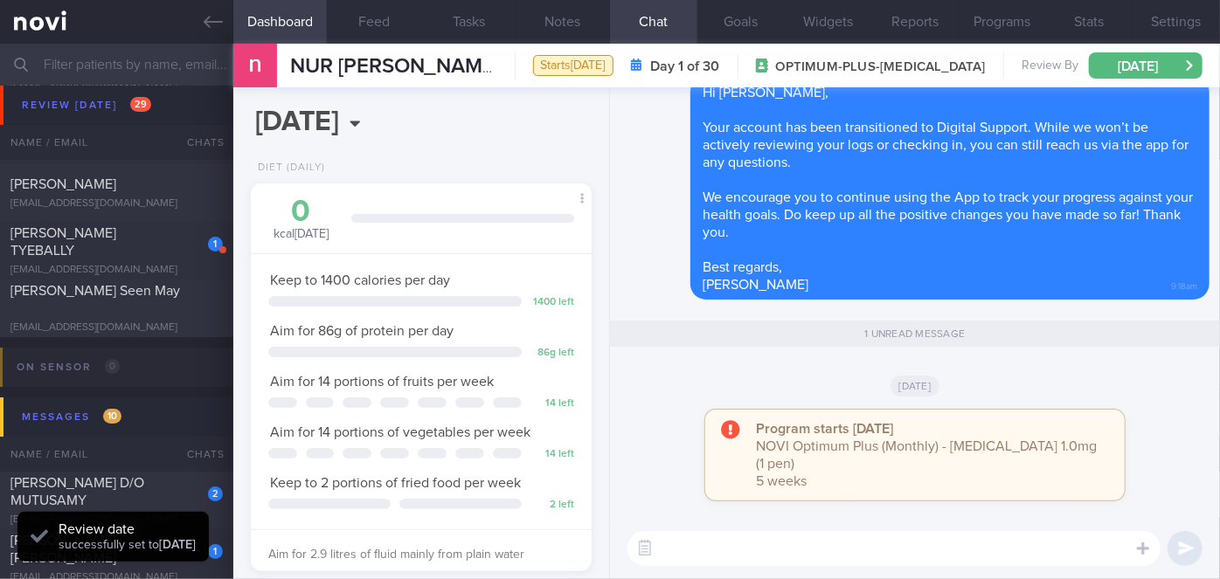
scroll to position [6276, 0]
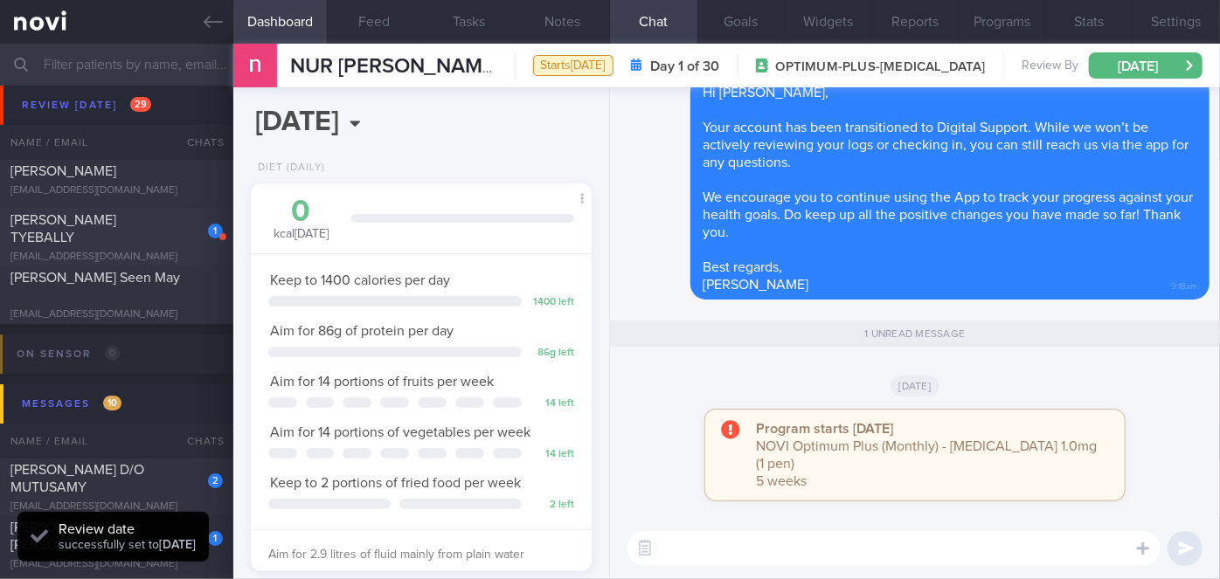
click at [177, 225] on div "[PERSON_NAME] TYEBALLY" at bounding box center [114, 229] width 208 height 35
select select "7"
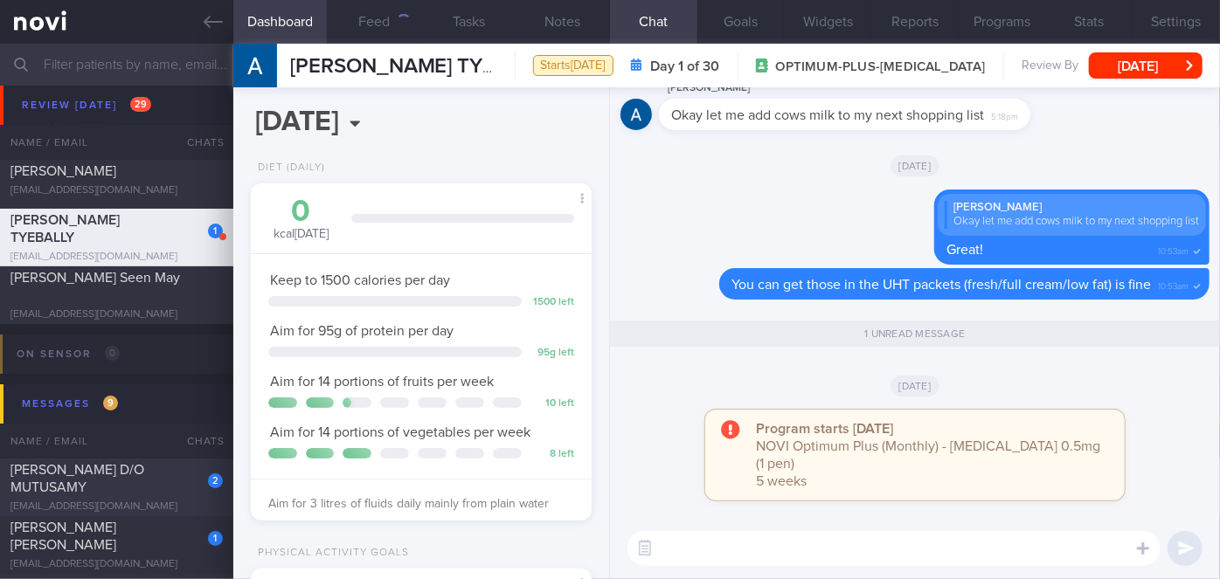
click at [184, 488] on div "2" at bounding box center [203, 474] width 38 height 27
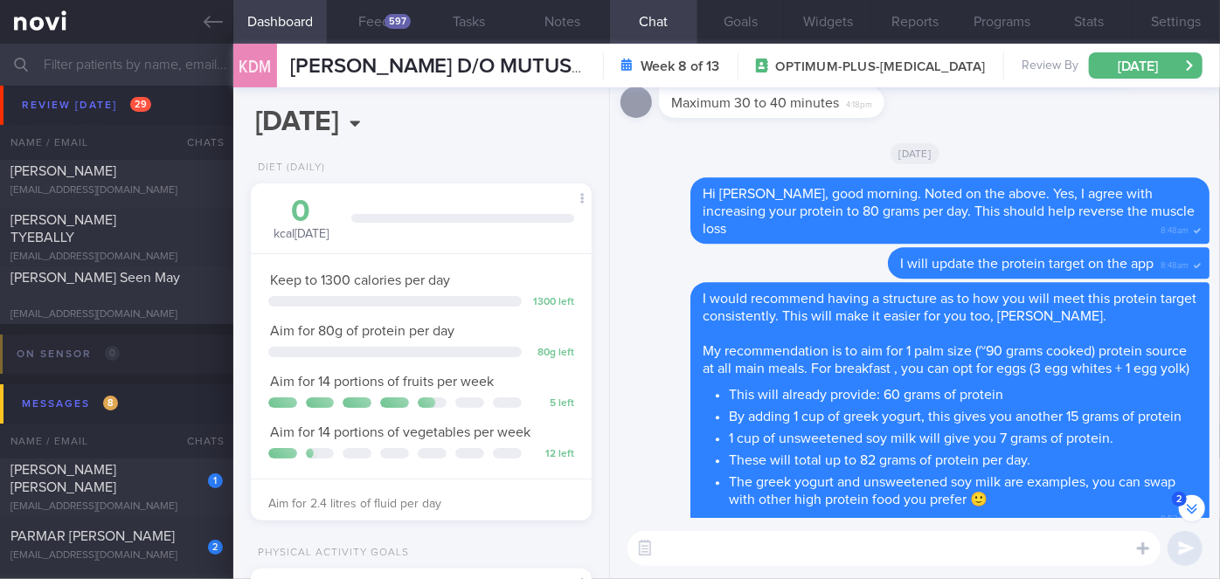
scroll to position [-3518, 0]
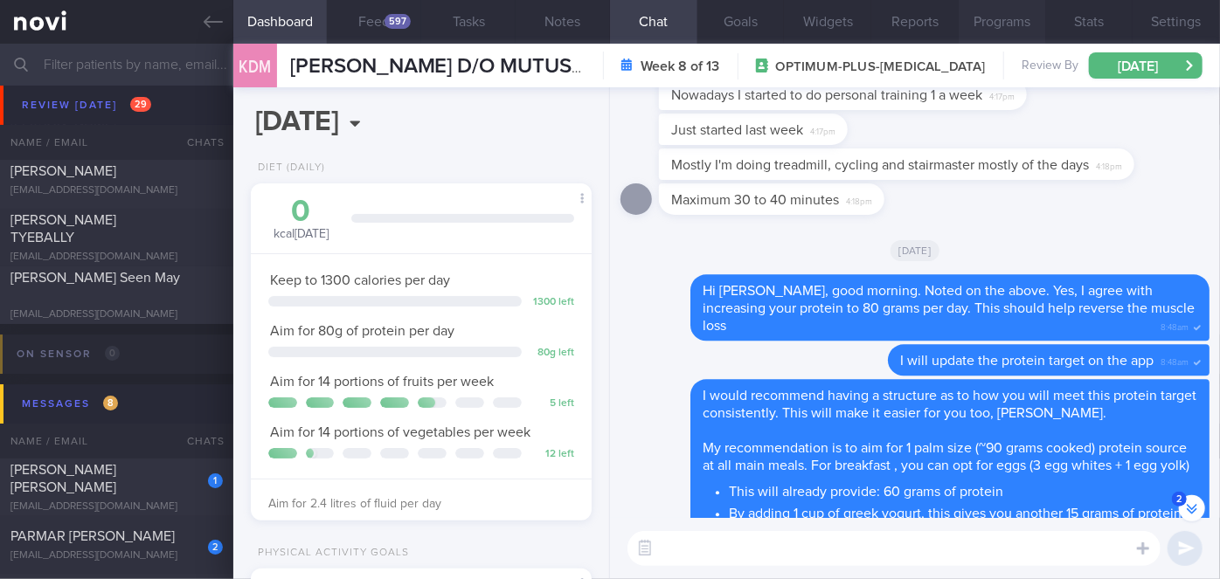
click at [1000, 15] on button "Programs" at bounding box center [1002, 22] width 87 height 44
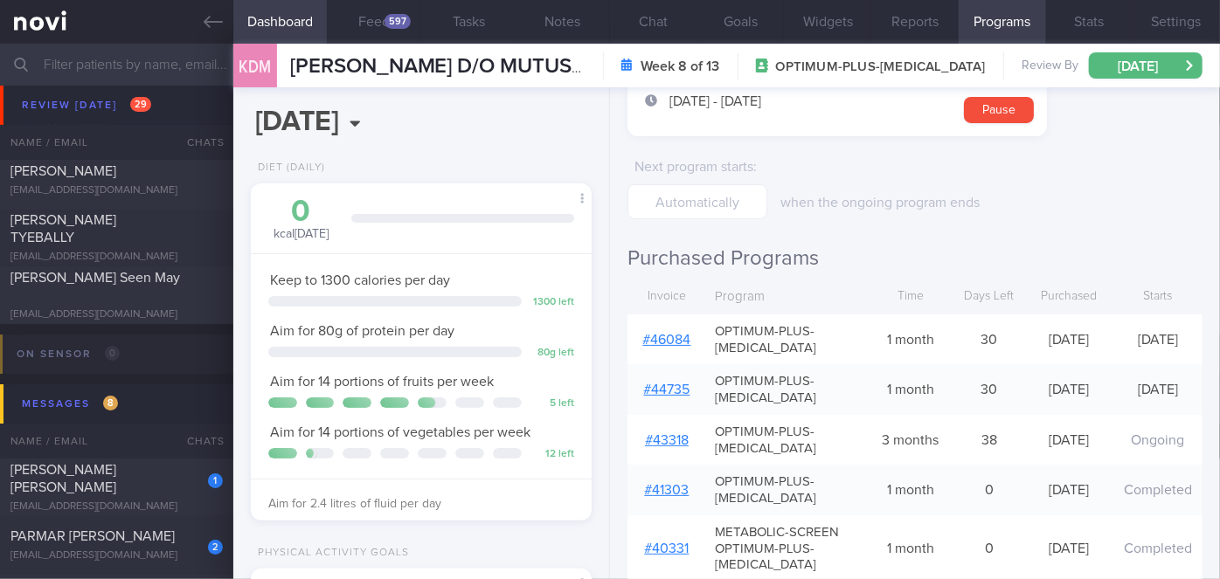
scroll to position [158, 0]
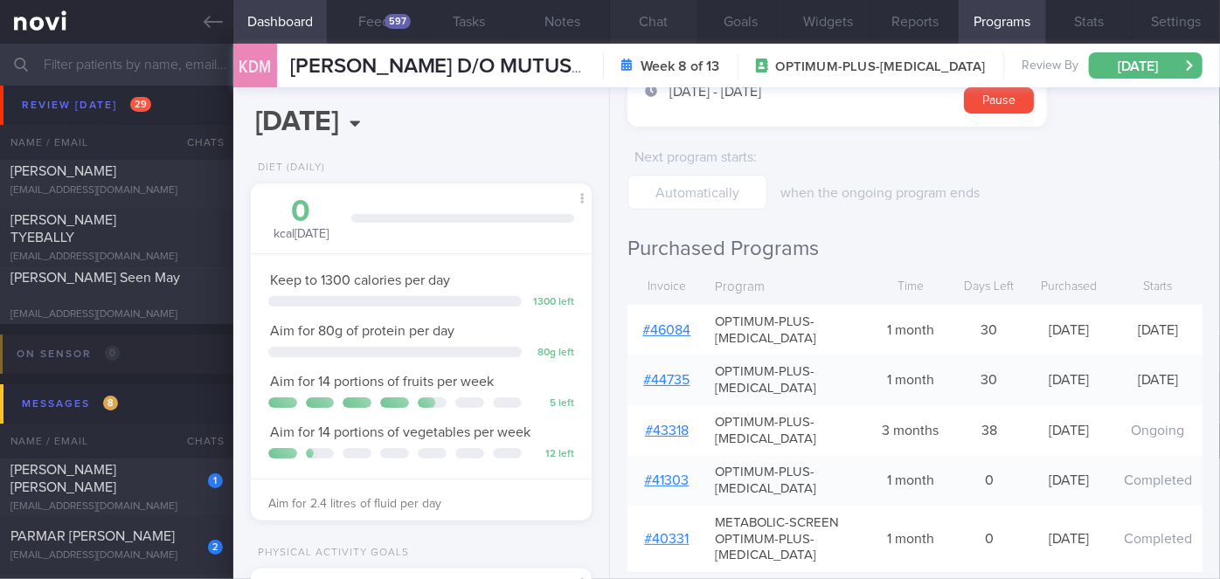
click at [674, 11] on button "Chat" at bounding box center [653, 22] width 87 height 44
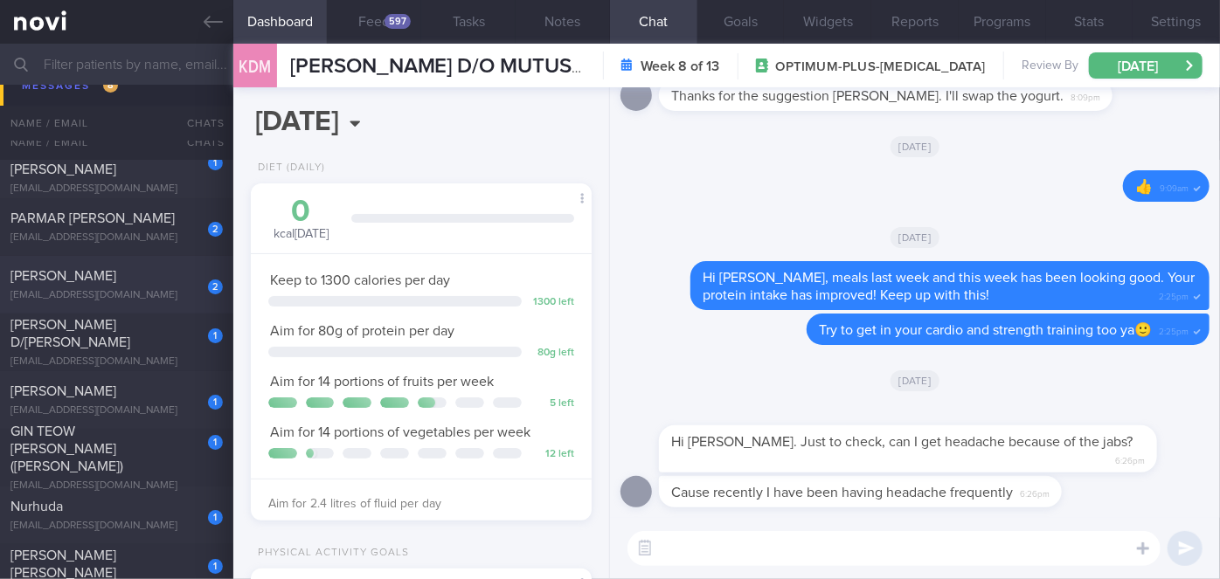
scroll to position [6435, 0]
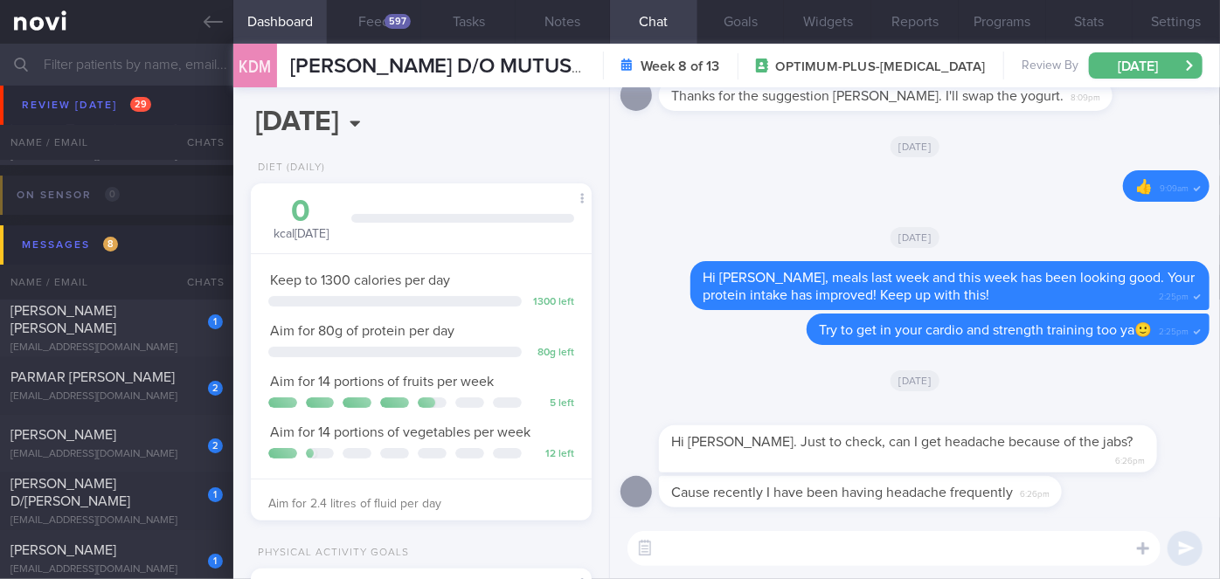
click at [700, 541] on textarea at bounding box center [894, 548] width 533 height 35
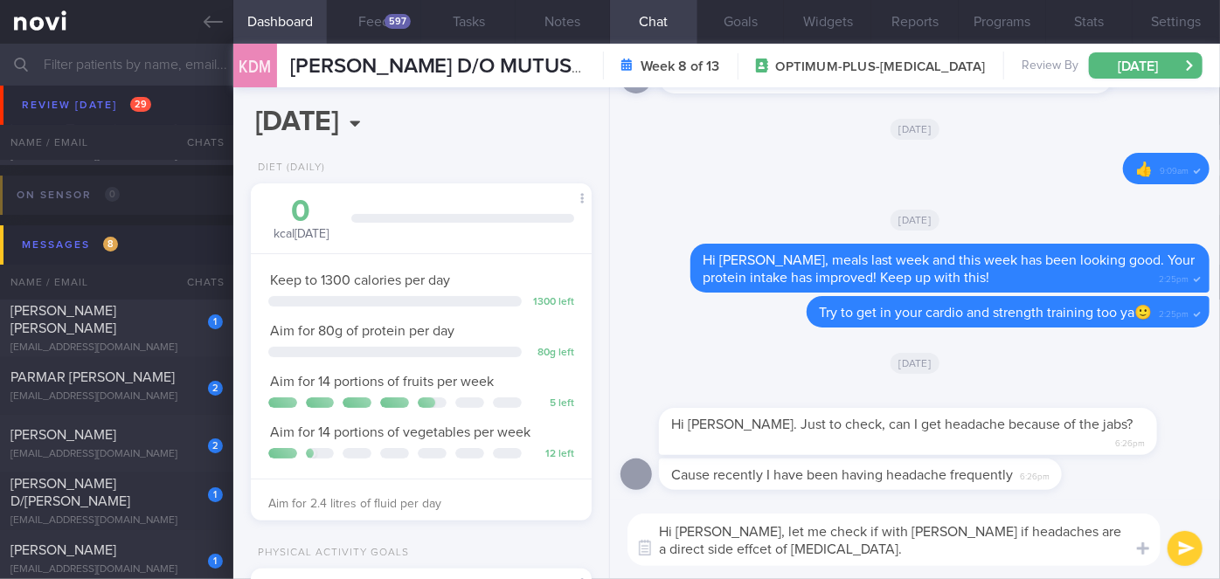
click at [689, 551] on textarea "Hi [PERSON_NAME], let me check if with [PERSON_NAME] if headaches are a direct …" at bounding box center [894, 540] width 533 height 52
click at [797, 544] on textarea "Hi [PERSON_NAME], let me check if with [PERSON_NAME] if headaches are a direct …" at bounding box center [894, 540] width 533 height 52
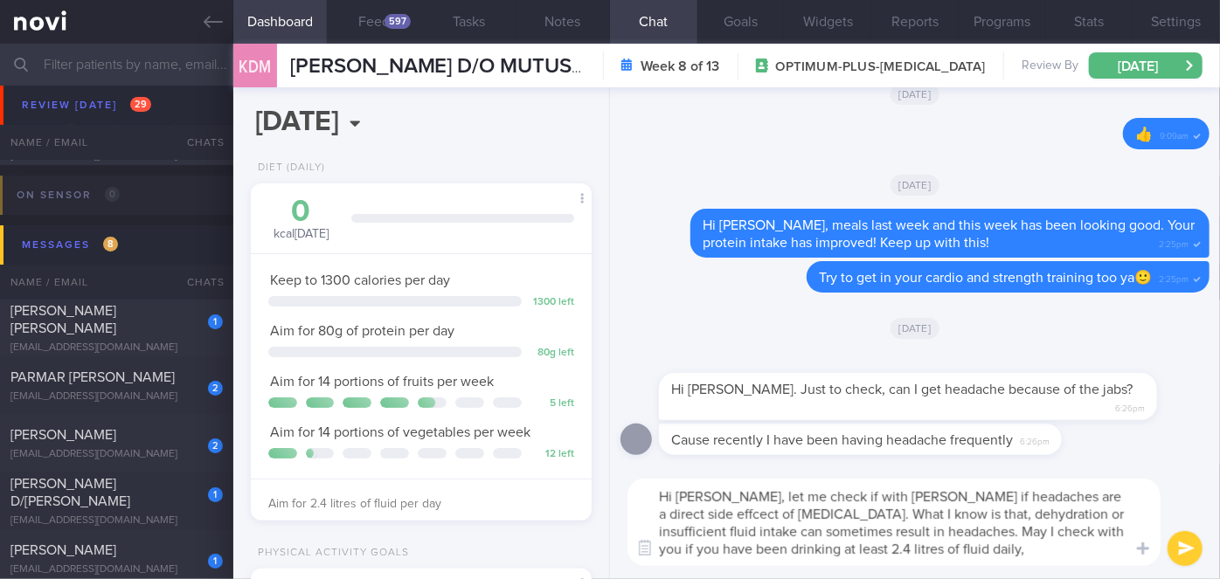
click at [774, 512] on textarea "Hi [PERSON_NAME], let me check if with [PERSON_NAME] if headaches are a direct …" at bounding box center [894, 522] width 533 height 87
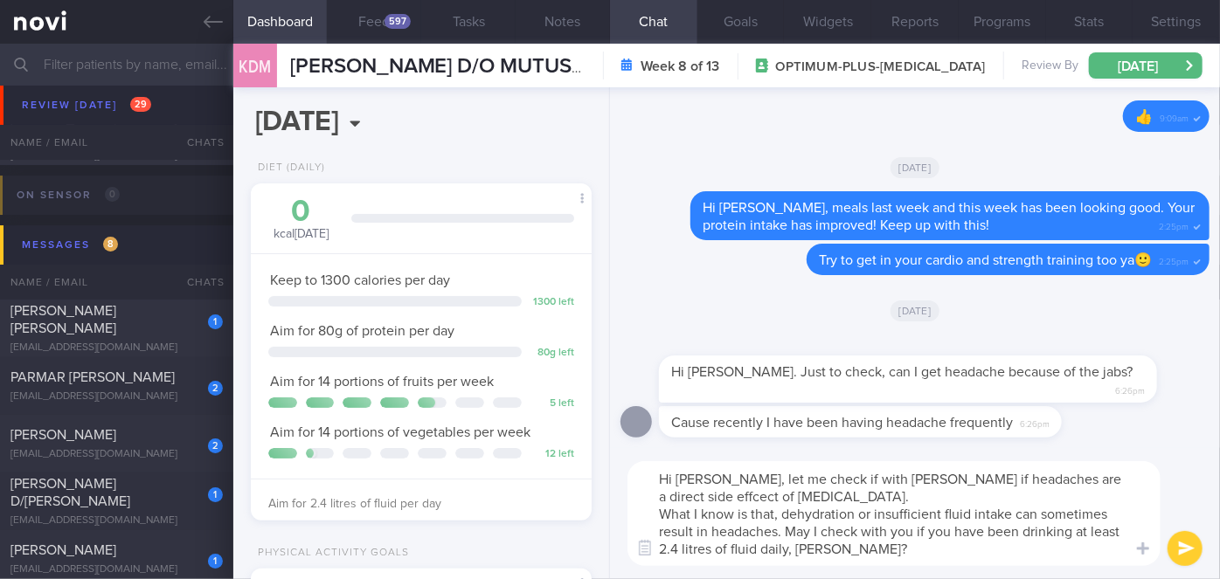
type textarea "Hi [PERSON_NAME], let me check if with [PERSON_NAME] if headaches are a direct …"
click at [1182, 550] on button "submit" at bounding box center [1185, 548] width 35 height 35
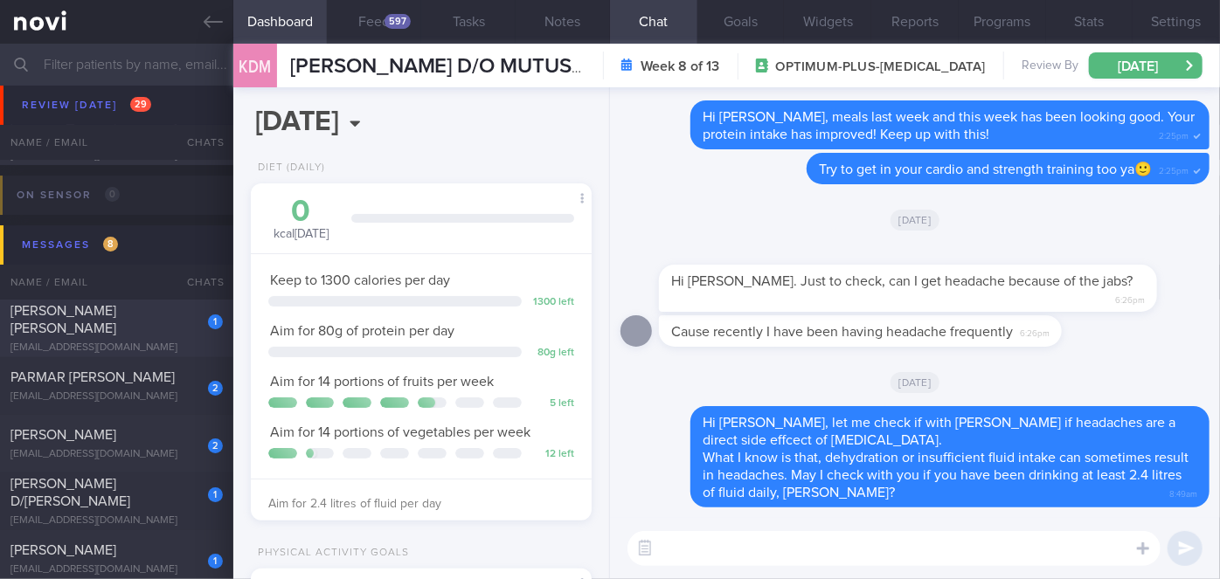
click at [170, 322] on div "[PERSON_NAME] [PERSON_NAME]" at bounding box center [114, 319] width 208 height 35
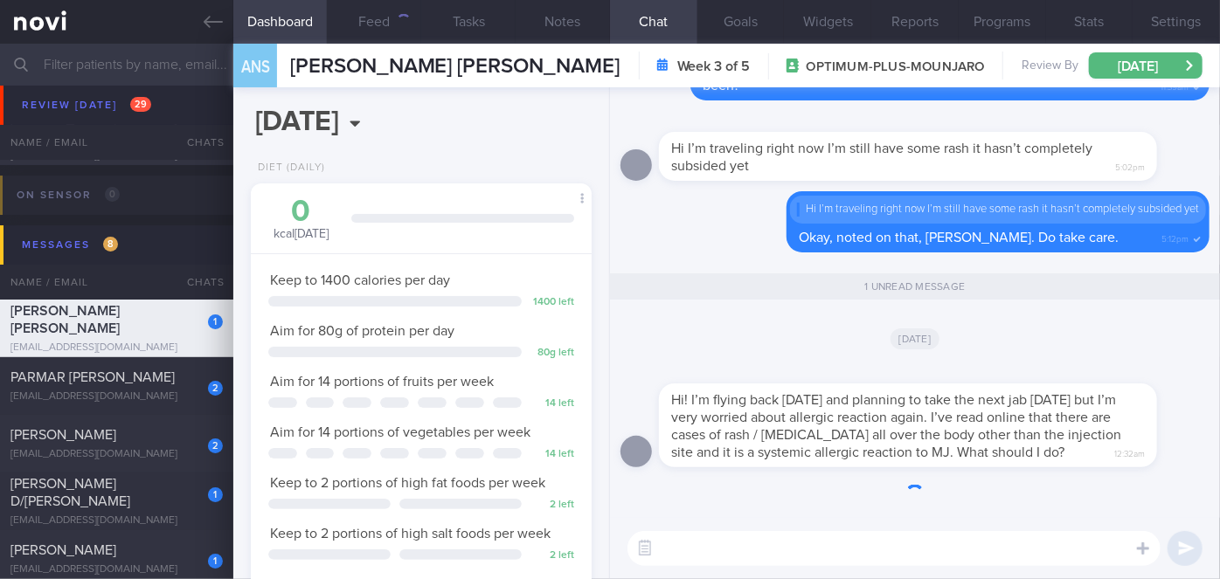
scroll to position [173, 298]
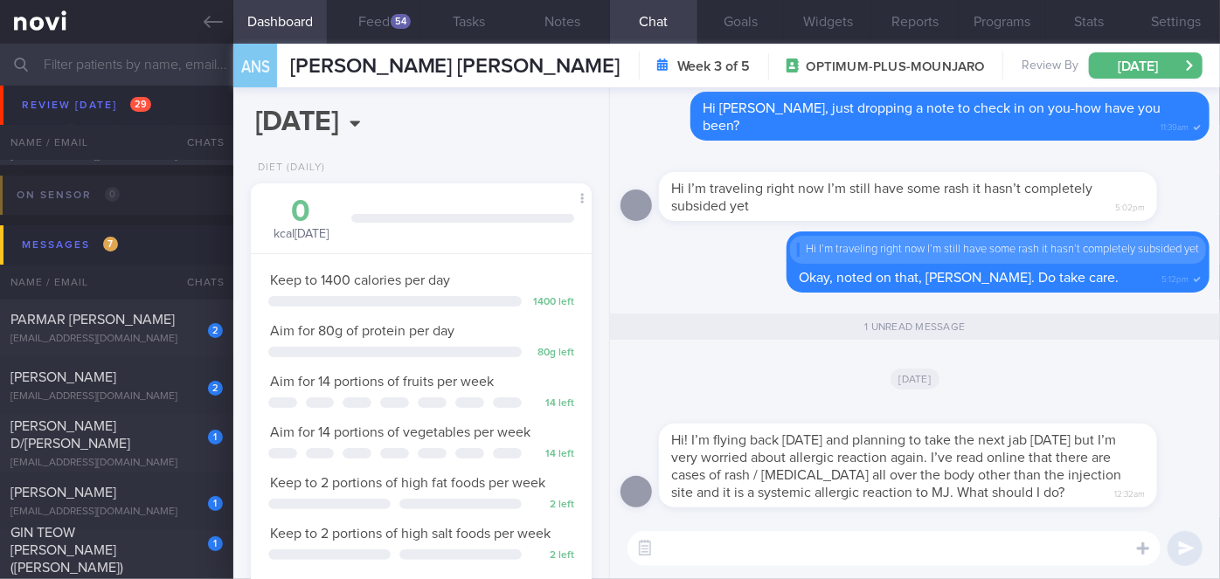
click at [739, 539] on textarea at bounding box center [894, 548] width 533 height 35
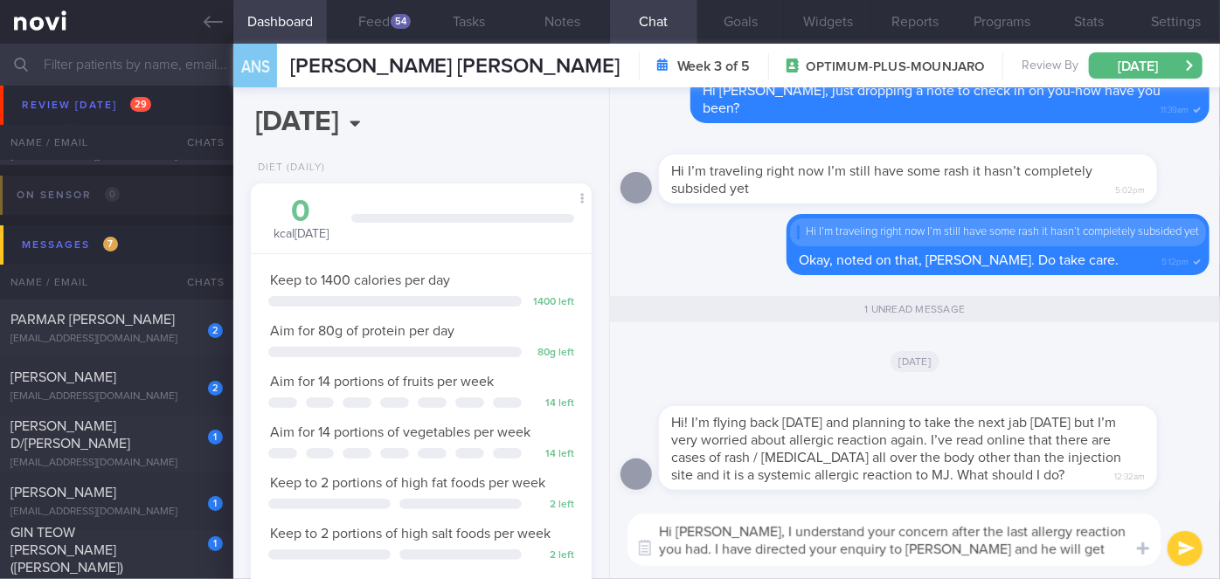
type textarea "Hi [PERSON_NAME], I understand your concern after the last allergy reaction you…"
click at [1190, 551] on button "submit" at bounding box center [1185, 548] width 35 height 35
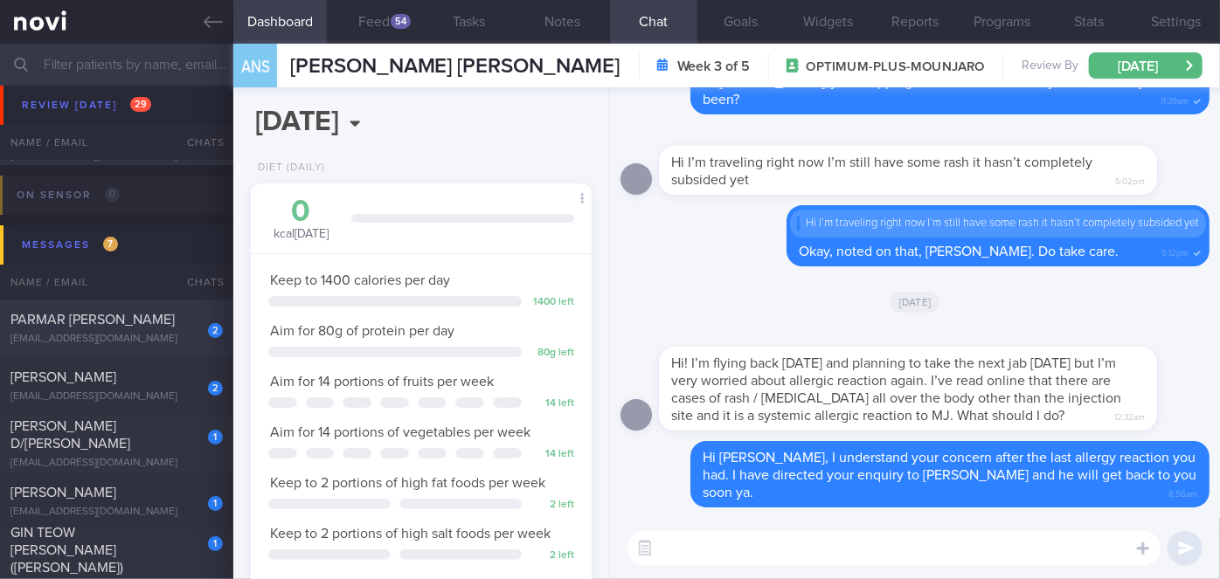
click at [170, 320] on div "PARMAR [PERSON_NAME]" at bounding box center [114, 319] width 208 height 17
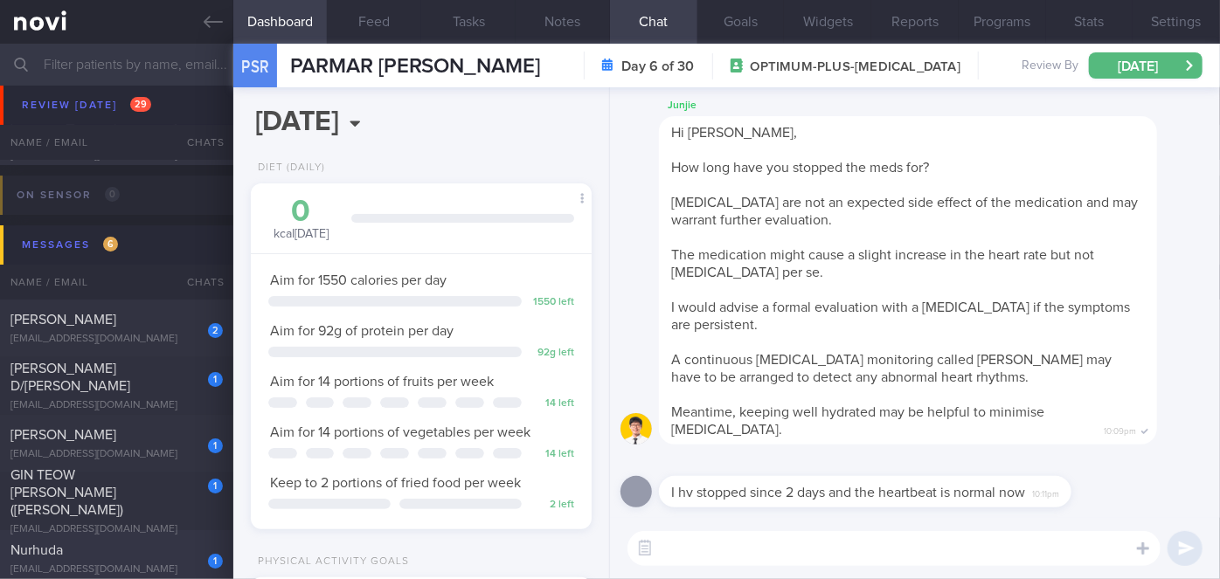
click at [165, 557] on div "Nurhuda" at bounding box center [114, 550] width 208 height 17
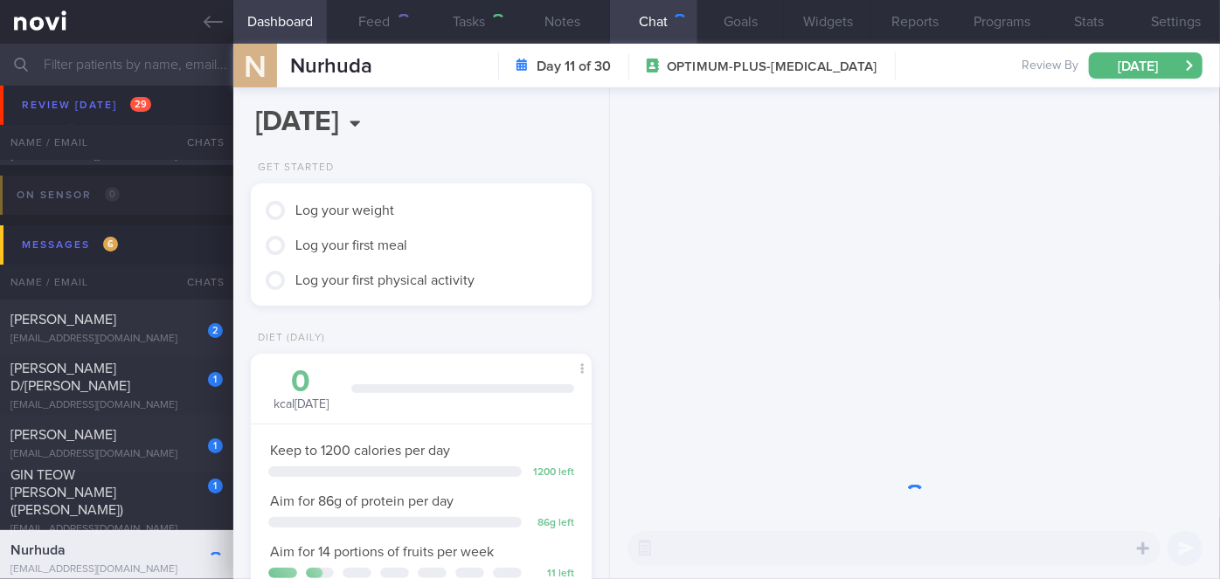
scroll to position [173, 298]
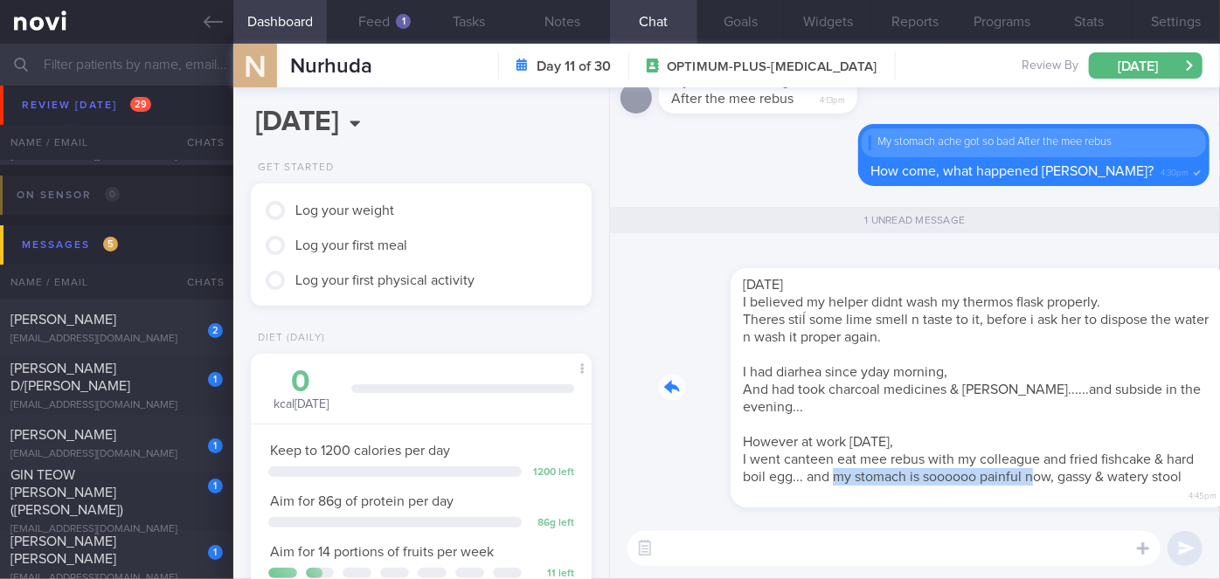
drag, startPoint x: 761, startPoint y: 503, endPoint x: 965, endPoint y: 498, distance: 203.7
click at [965, 498] on div "[DATE] I believed my helper didnt wash my thermos flask properly. Theres stiĺ s…" at bounding box center [934, 377] width 551 height 261
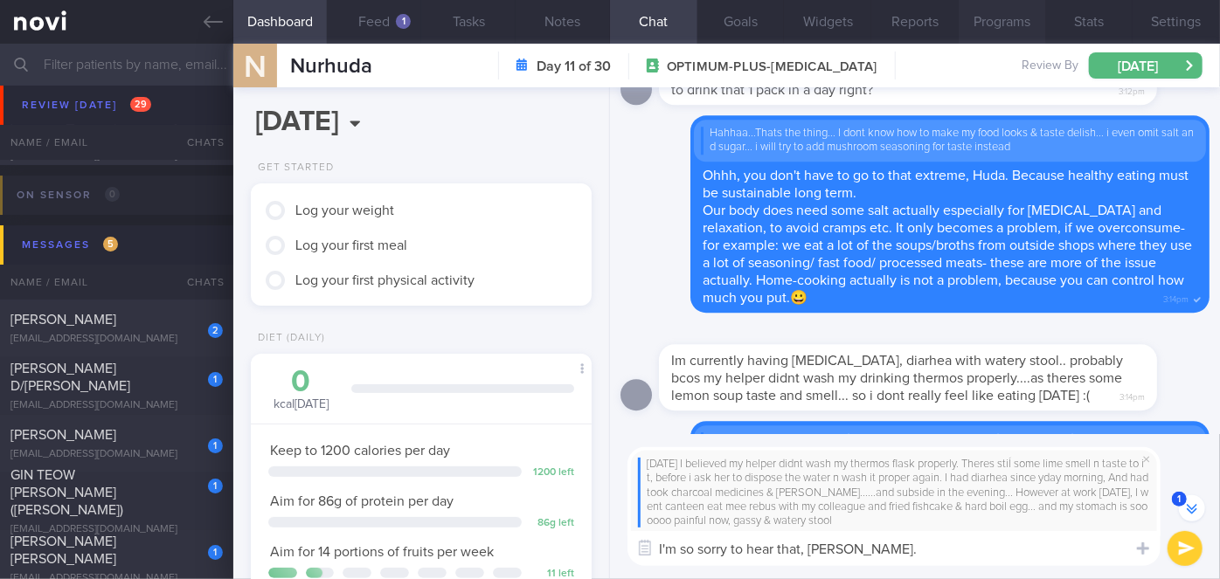
click at [995, 4] on button "Programs" at bounding box center [1002, 22] width 87 height 44
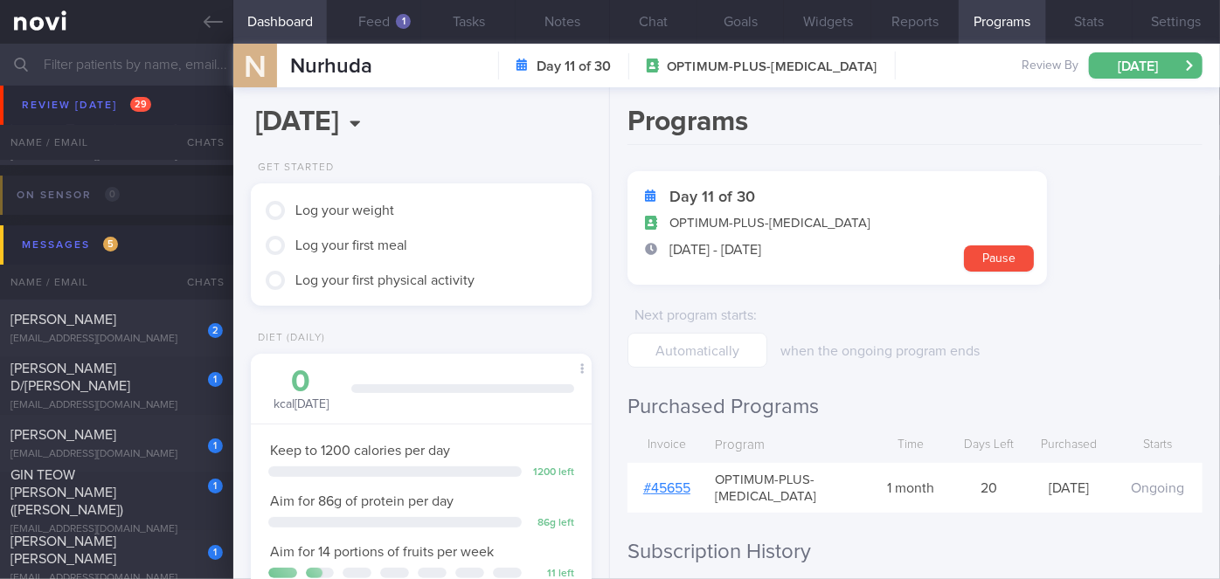
scroll to position [-925, 0]
click at [658, 17] on button "Chat" at bounding box center [653, 22] width 87 height 44
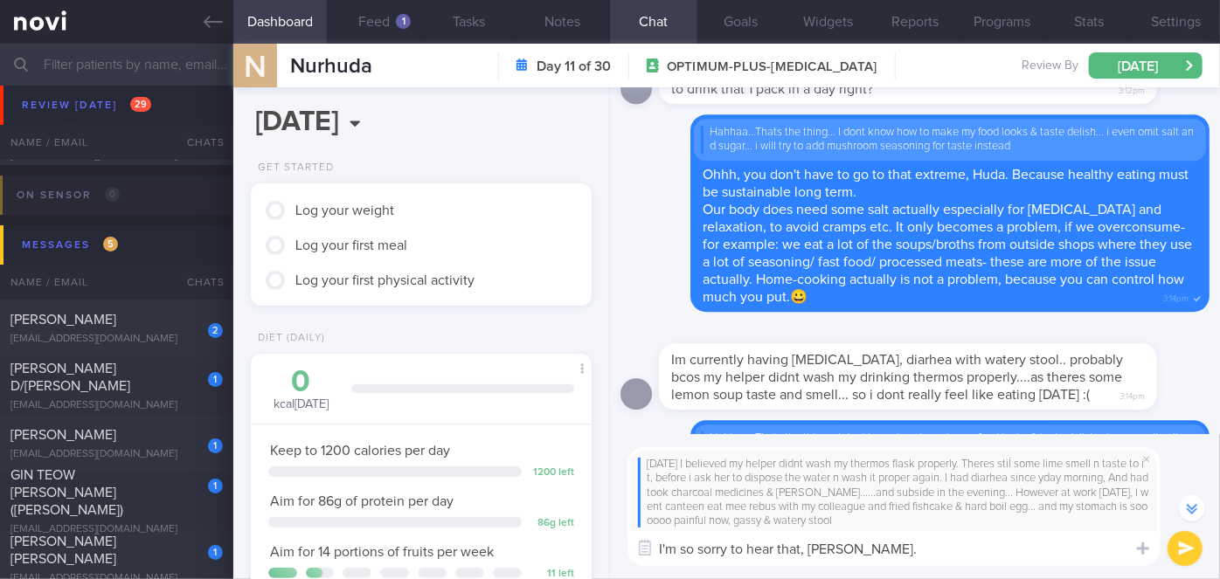
click at [895, 552] on textarea "I'm so sorry to hear that, [PERSON_NAME]." at bounding box center [894, 548] width 533 height 35
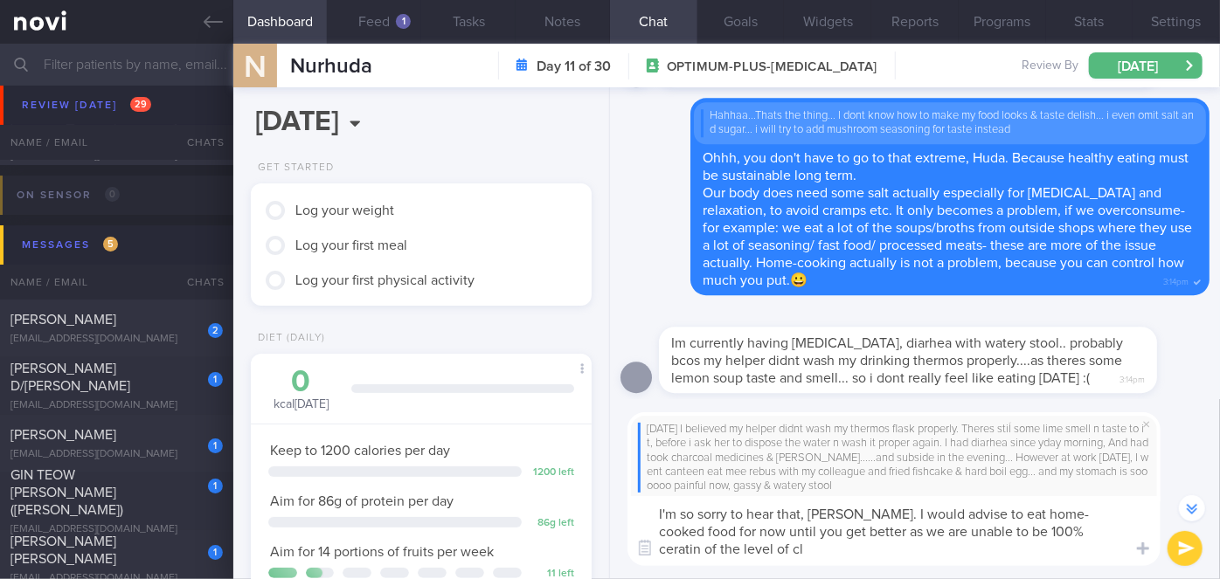
scroll to position [-960, 0]
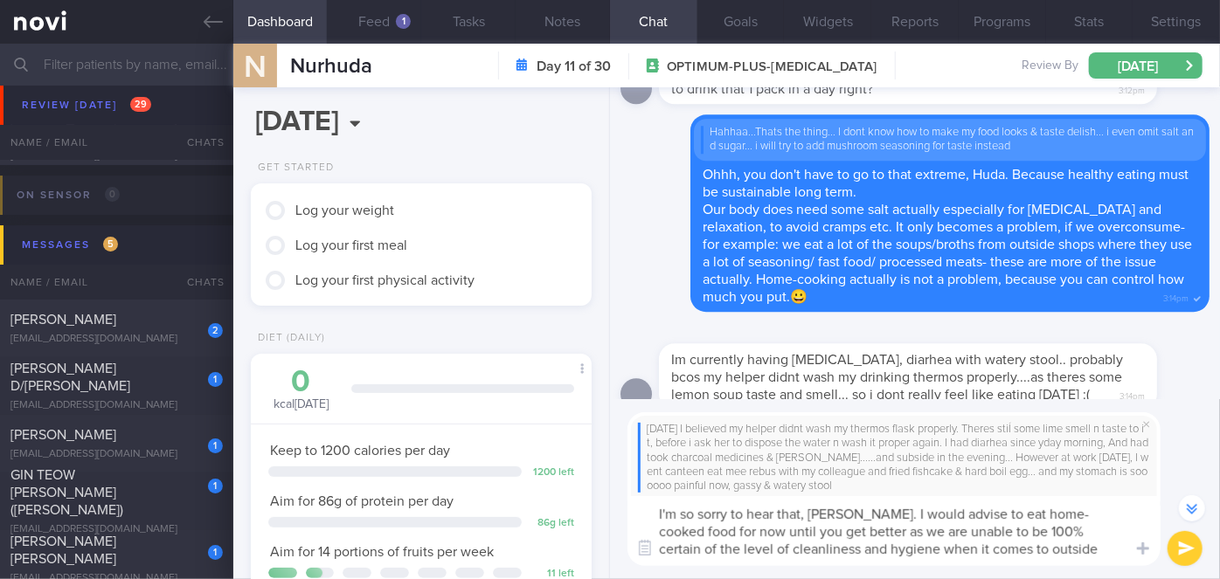
click at [1035, 543] on textarea "I'm so sorry to hear that, [PERSON_NAME]. I would advise to eat home-cooked foo…" at bounding box center [894, 531] width 533 height 70
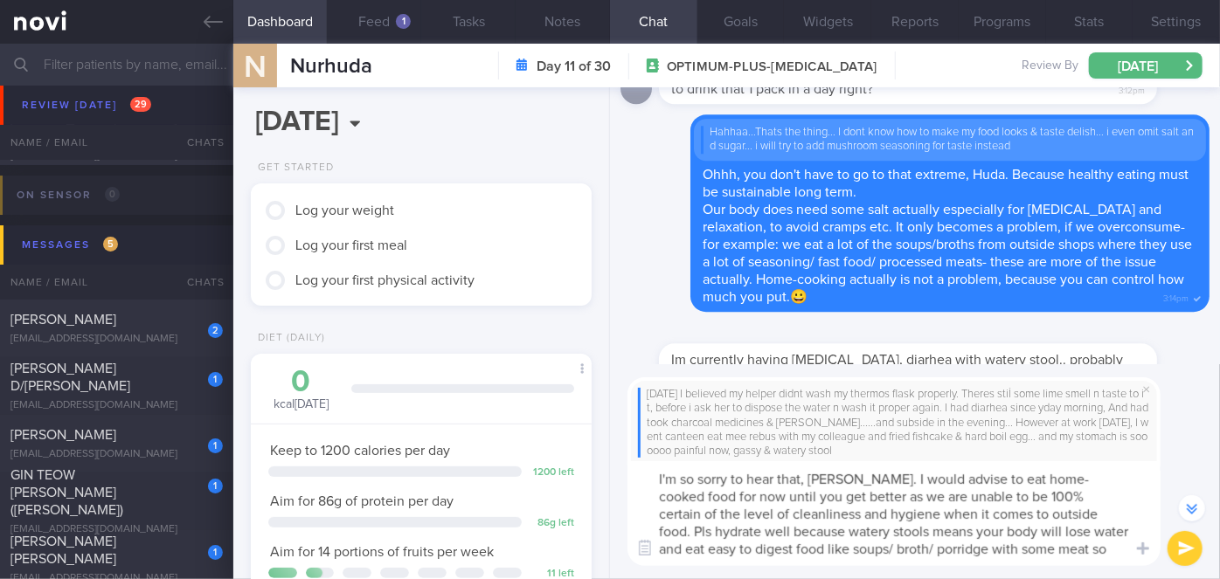
scroll to position [-1013, 0]
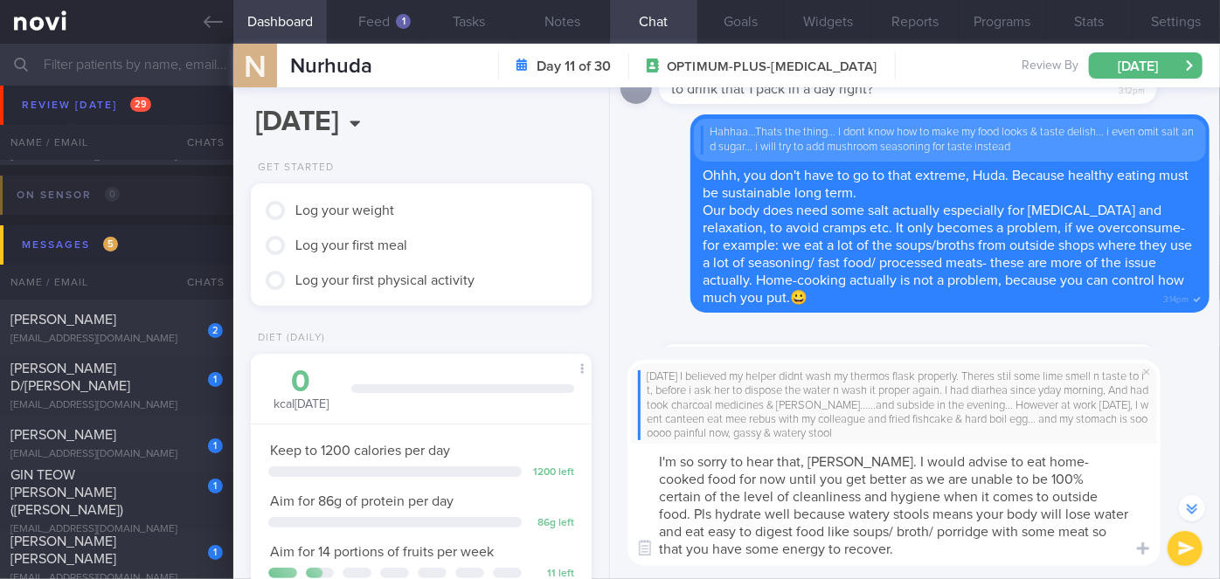
type textarea "I'm so sorry to hear that, [PERSON_NAME]. I would advise to eat home-cooked foo…"
click at [1187, 538] on button "submit" at bounding box center [1185, 548] width 35 height 35
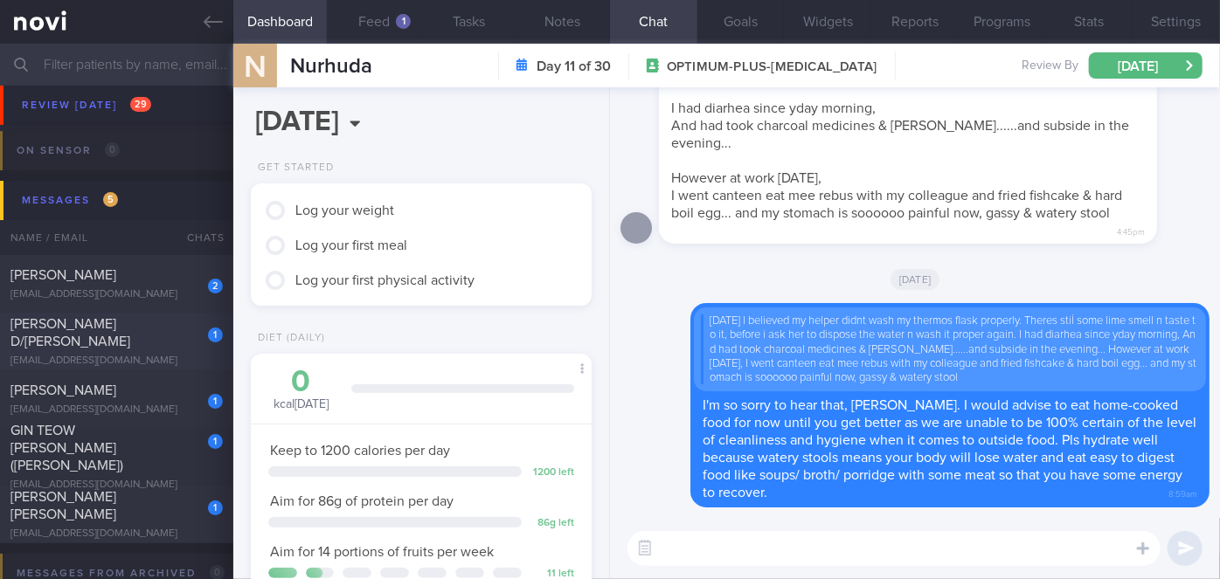
scroll to position [6515, 0]
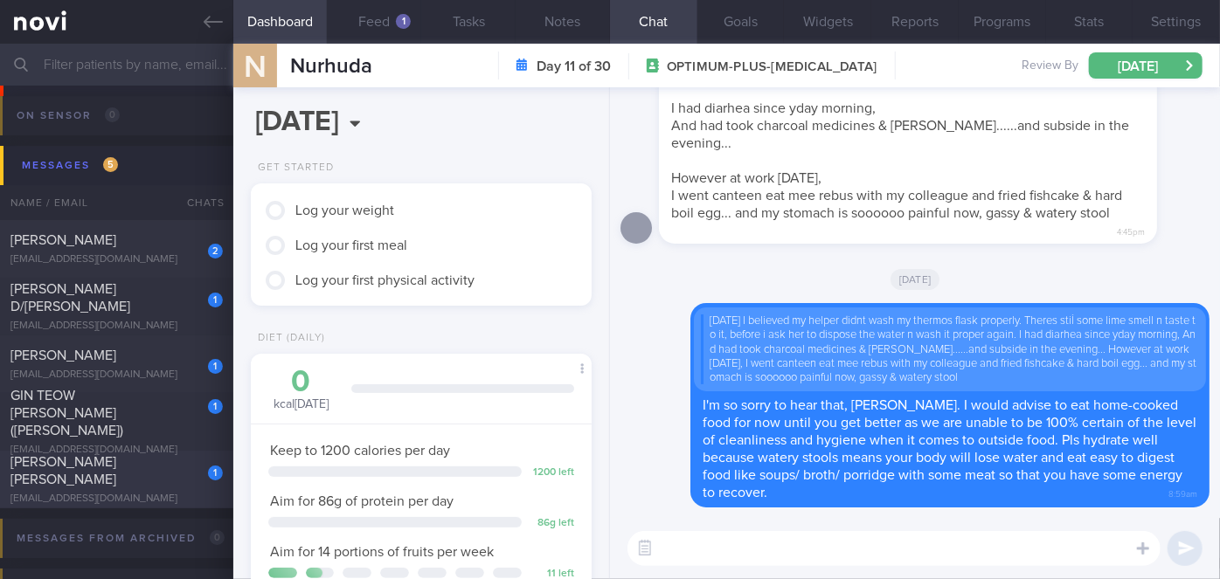
click at [135, 481] on div "1 [PERSON_NAME] [PERSON_NAME] [EMAIL_ADDRESS][DOMAIN_NAME]" at bounding box center [116, 480] width 233 height 52
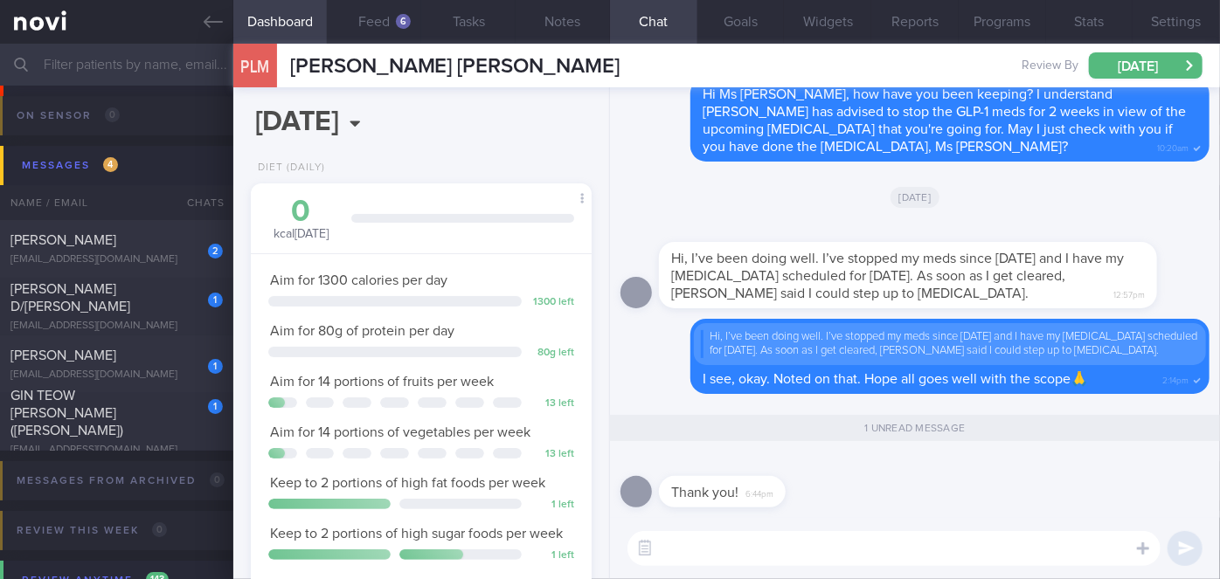
scroll to position [173, 298]
click at [165, 419] on div "GIN TEOW [PERSON_NAME] ([PERSON_NAME])" at bounding box center [114, 413] width 208 height 52
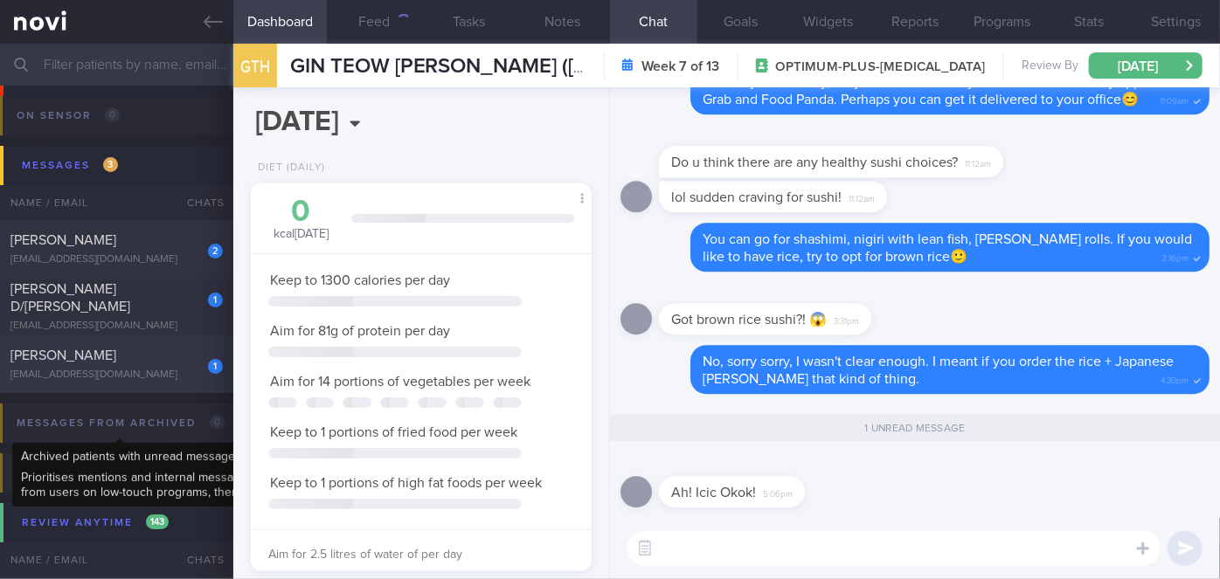
click at [177, 360] on div "[PERSON_NAME]" at bounding box center [114, 355] width 208 height 17
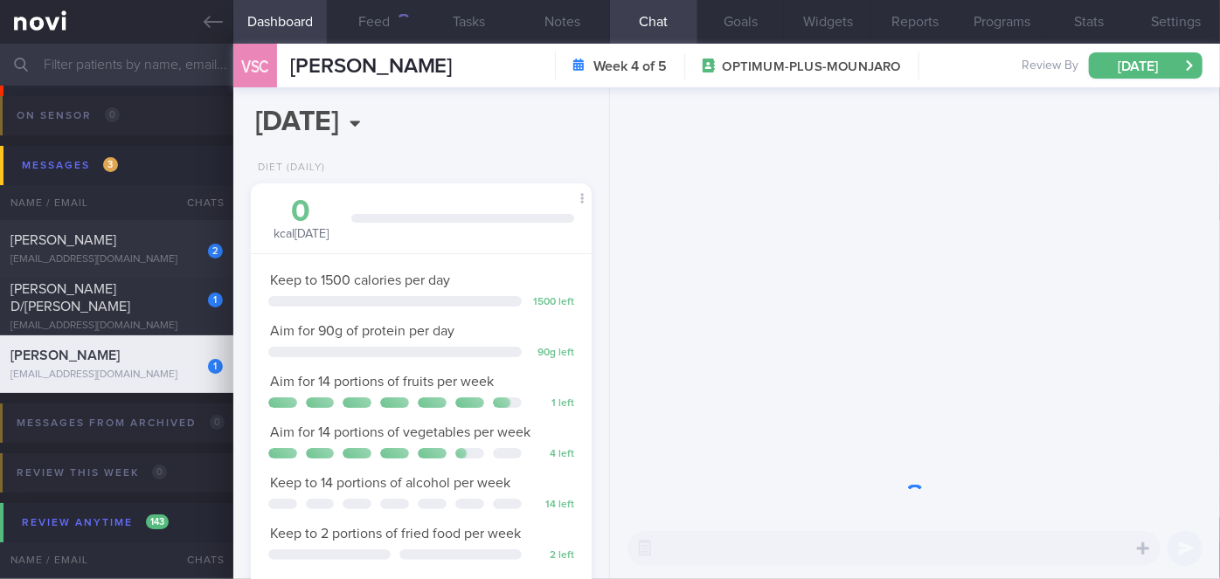
scroll to position [173, 298]
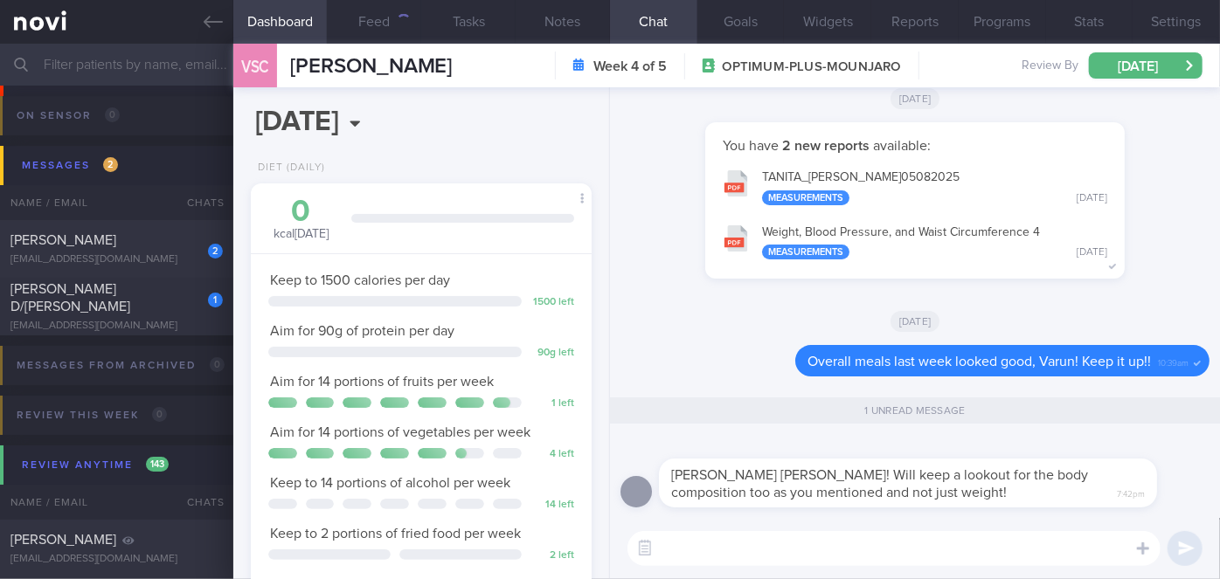
click at [794, 560] on textarea at bounding box center [894, 548] width 533 height 35
type textarea "Sure thing!"
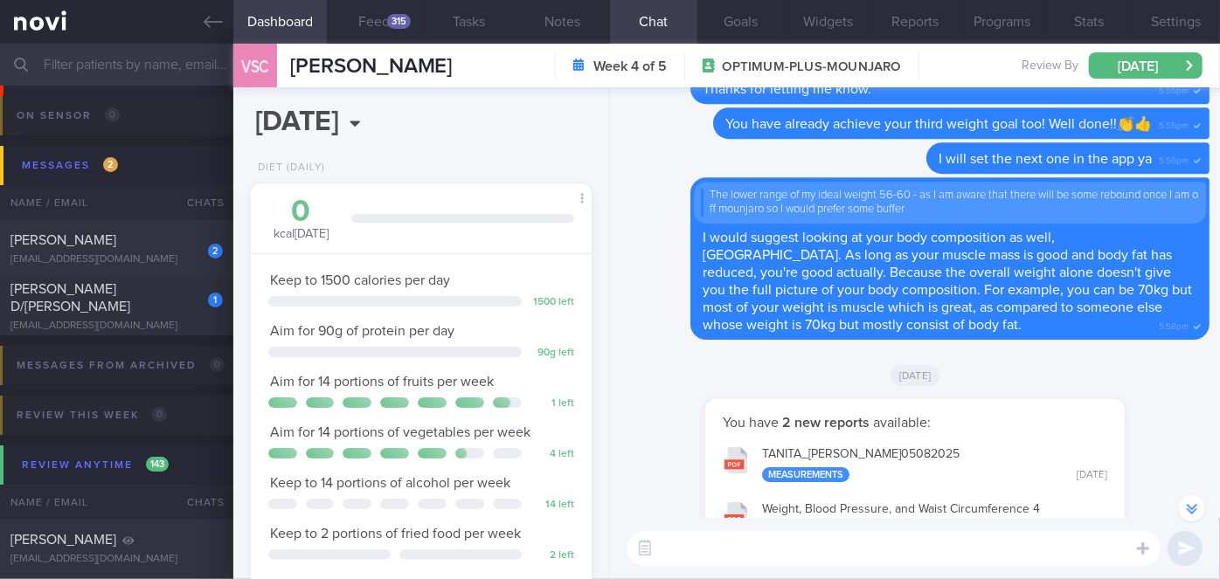
scroll to position [0, 0]
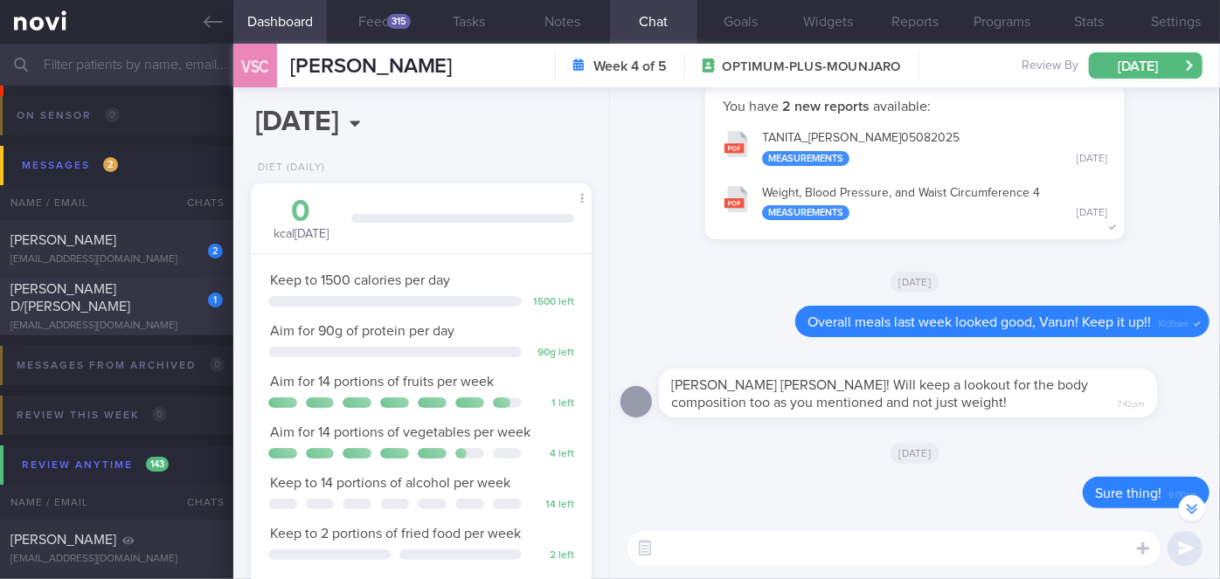
click at [174, 301] on div "[PERSON_NAME] D/[PERSON_NAME]" at bounding box center [114, 298] width 208 height 35
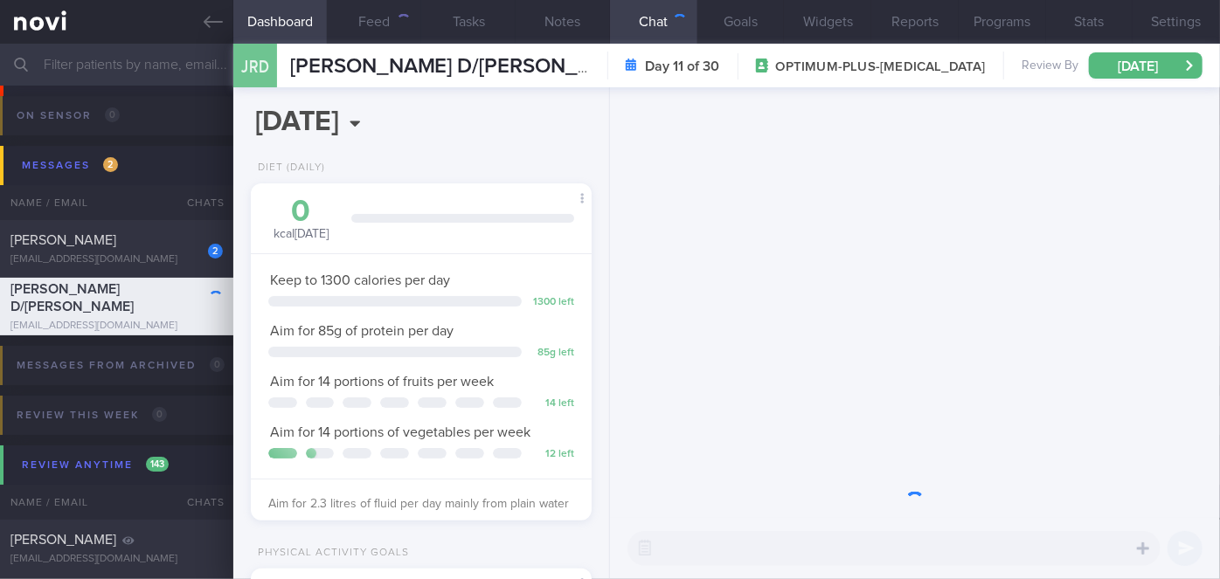
scroll to position [173, 298]
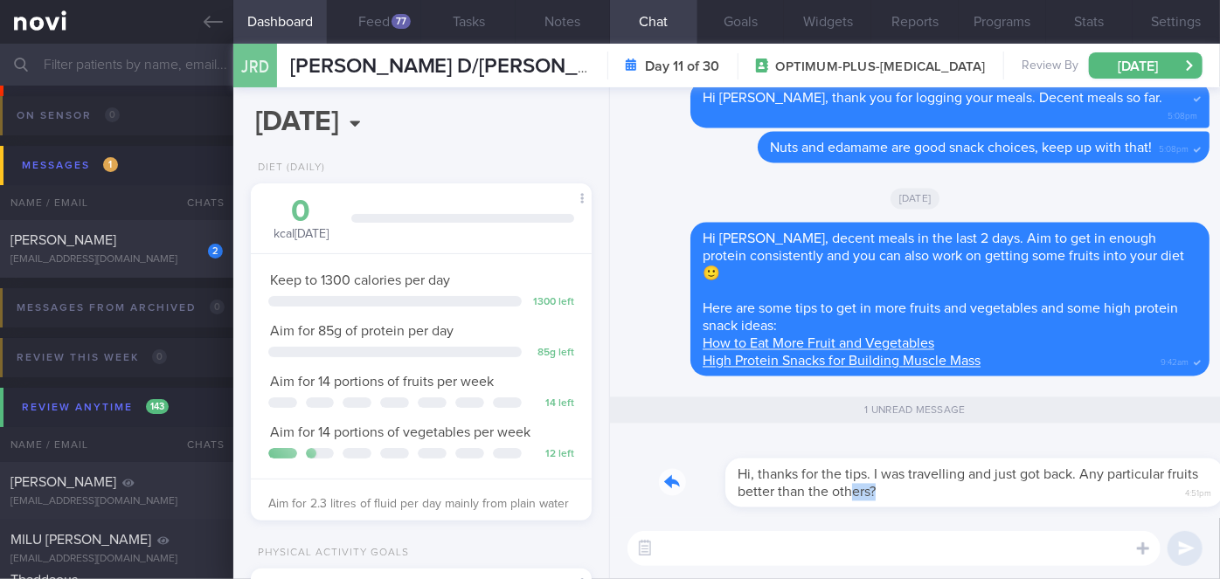
drag, startPoint x: 783, startPoint y: 504, endPoint x: 906, endPoint y: 490, distance: 124.0
click at [906, 490] on div "Hi, thanks for the tips. I was travelling and just got back. Any particular fru…" at bounding box center [934, 473] width 551 height 70
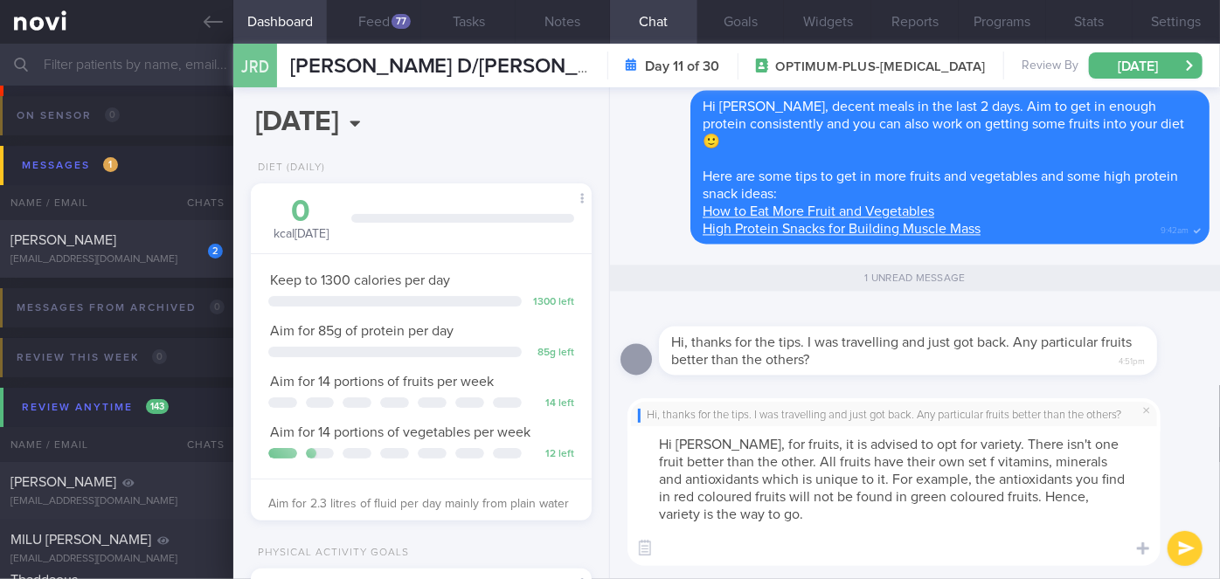
scroll to position [0, 0]
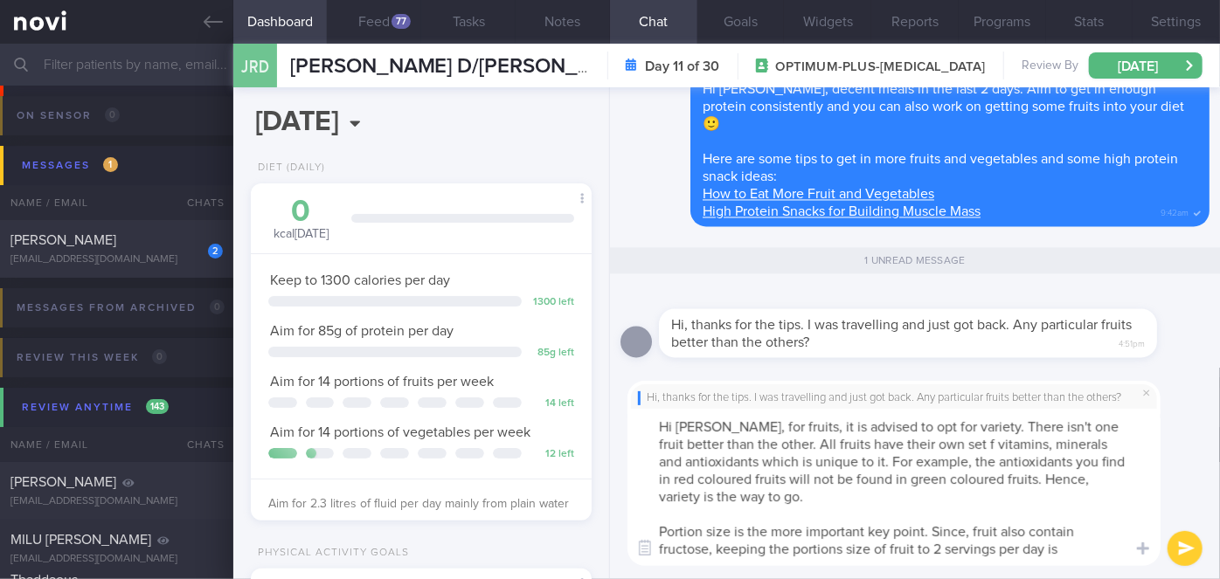
click at [921, 441] on textarea "Hi [PERSON_NAME], for fruits, it is advised to opt for variety. There isn't one…" at bounding box center [894, 487] width 533 height 157
click at [1072, 534] on textarea "Hi [PERSON_NAME], for fruits, it is advised to opt for variety. There isn't one…" at bounding box center [894, 487] width 533 height 157
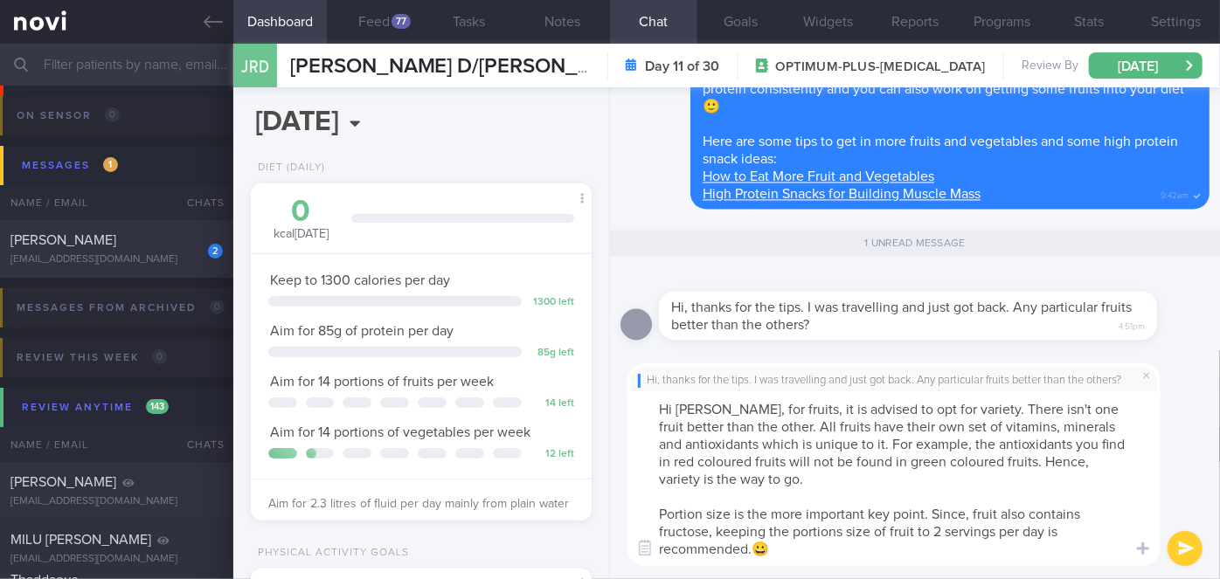
click at [708, 531] on textarea "Hi [PERSON_NAME], for fruits, it is advised to opt for variety. There isn't one…" at bounding box center [894, 479] width 533 height 175
click at [911, 530] on textarea "Hi [PERSON_NAME], for fruits, it is advised to opt for variety. There isn't one…" at bounding box center [894, 479] width 533 height 175
type textarea "Hi [PERSON_NAME], for fruits, it is advised to opt for variety. There isn't one…"
click at [1186, 548] on button "submit" at bounding box center [1185, 548] width 35 height 35
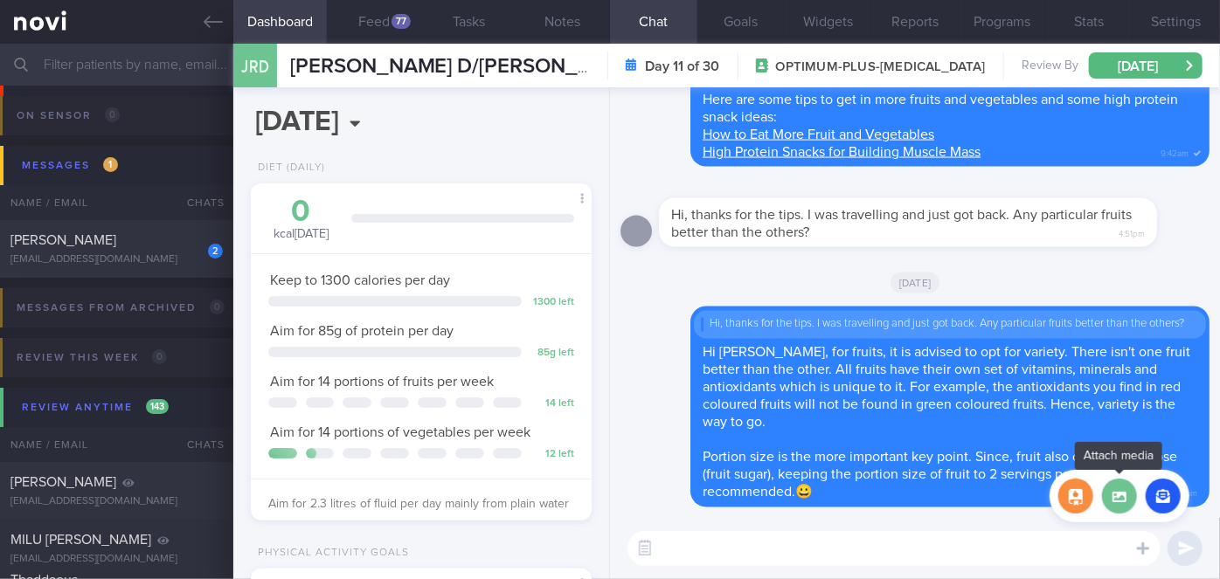
click at [1127, 499] on label at bounding box center [1119, 496] width 35 height 35
click at [0, 0] on input "file" at bounding box center [0, 0] width 0 height 0
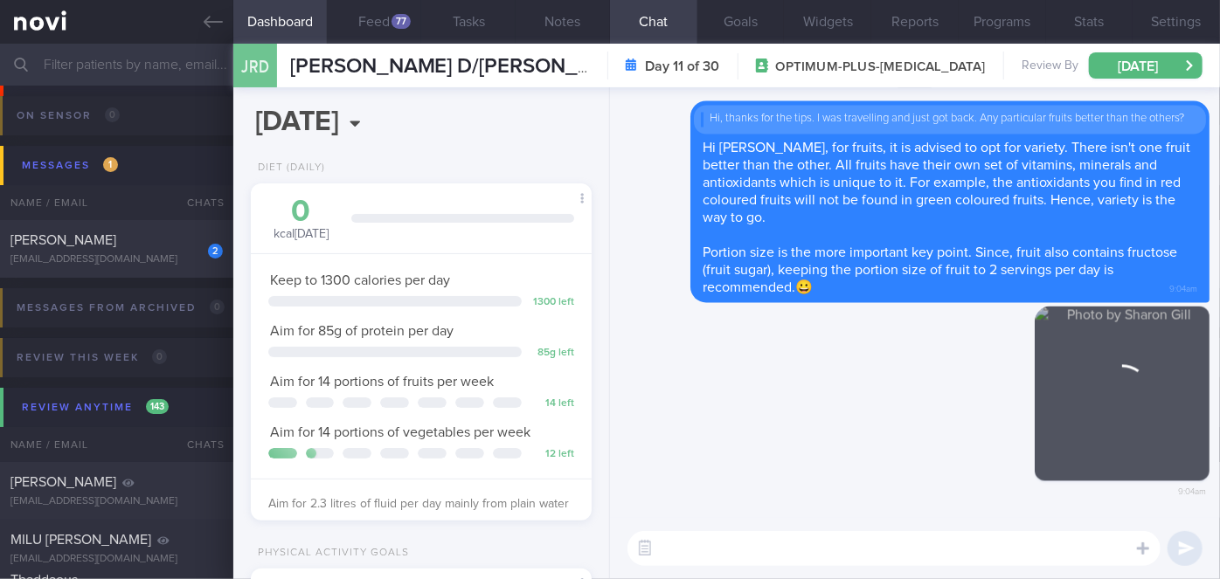
click at [802, 553] on textarea at bounding box center [894, 548] width 533 height 35
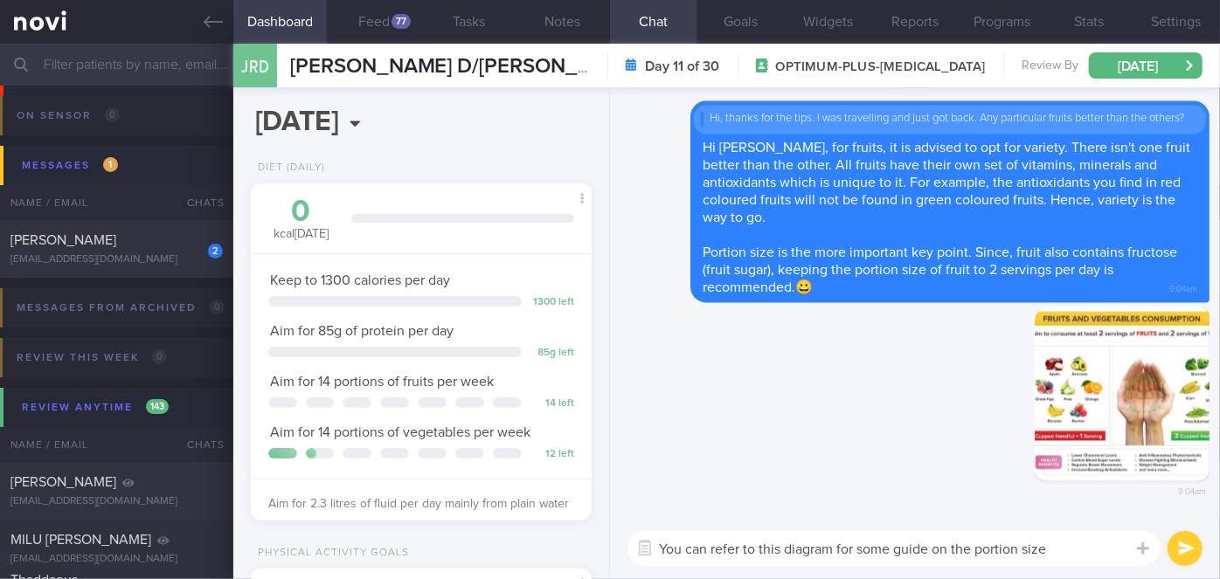
type textarea "You can refer to this diagram for some guide on the portion sizes"
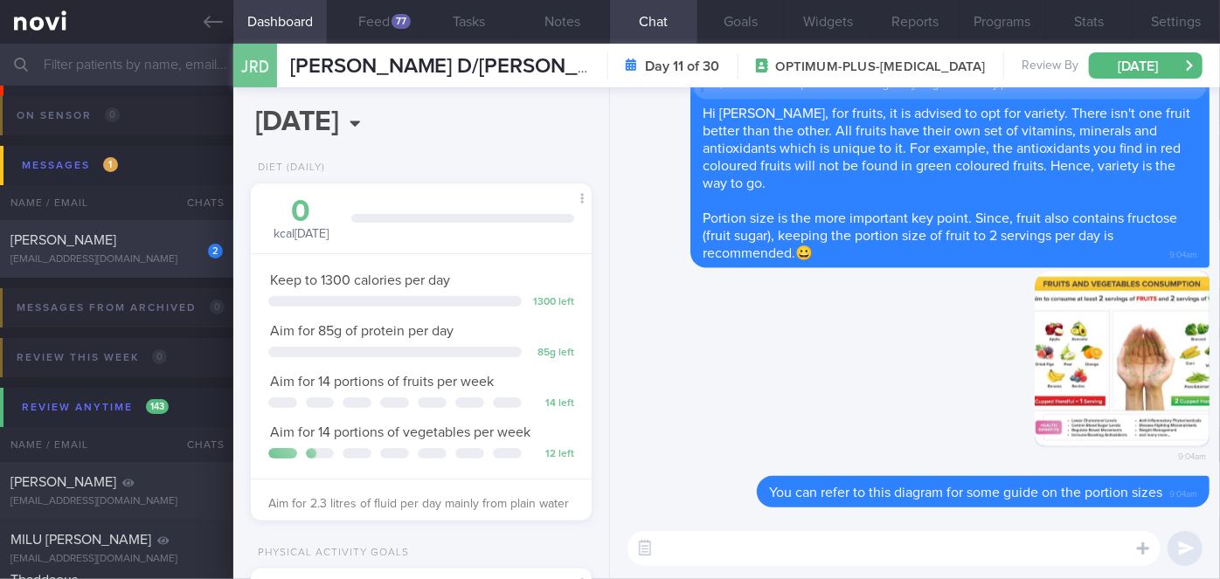
click at [210, 249] on div "[PERSON_NAME]" at bounding box center [114, 240] width 208 height 17
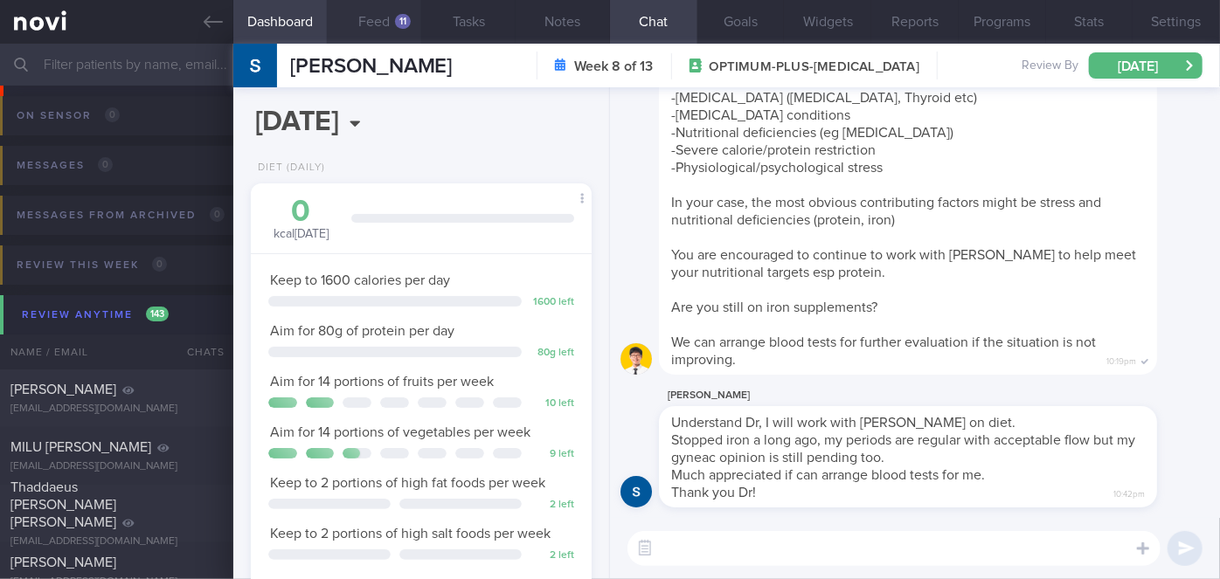
click at [385, 20] on button "Feed 11" at bounding box center [374, 22] width 94 height 44
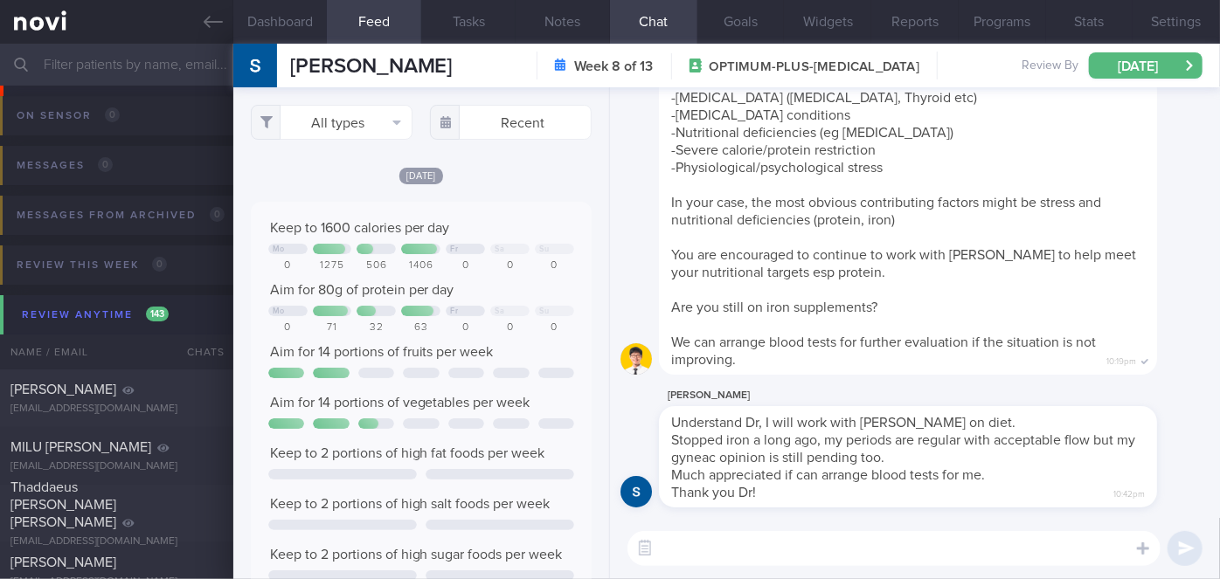
click at [757, 555] on textarea at bounding box center [894, 548] width 533 height 35
type textarea "Hi [PERSON_NAME], following [PERSON_NAME] advice, may"
click at [503, 134] on input "text" at bounding box center [511, 122] width 162 height 35
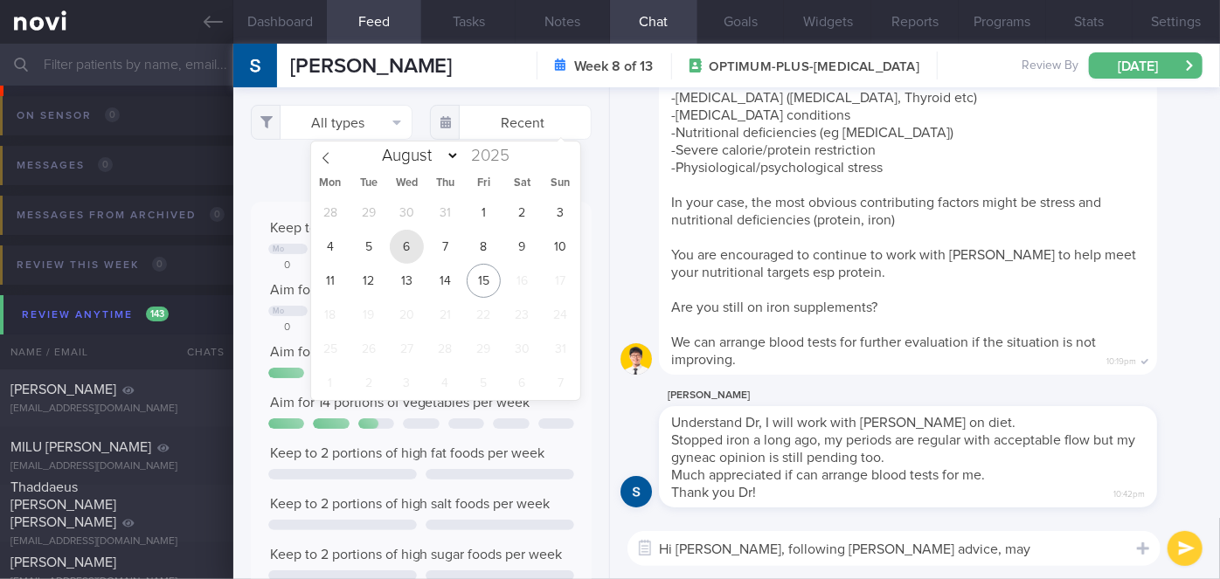
click at [407, 245] on span "6" at bounding box center [407, 247] width 34 height 34
type input "[DATE]"
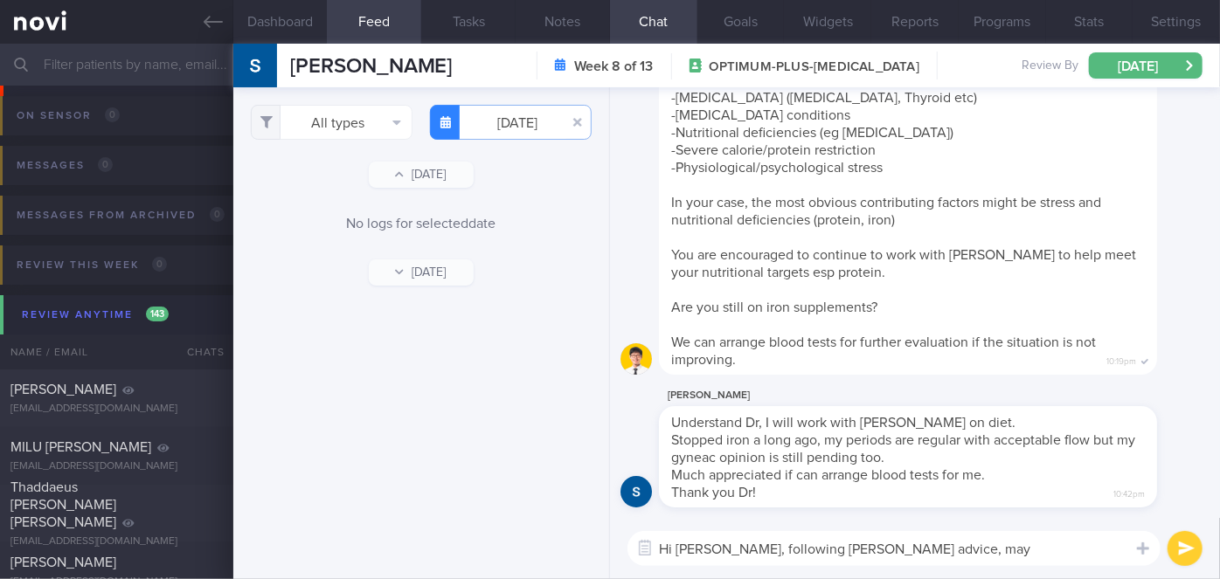
click at [969, 548] on textarea "Hi [PERSON_NAME], following [PERSON_NAME] advice, may" at bounding box center [894, 548] width 533 height 35
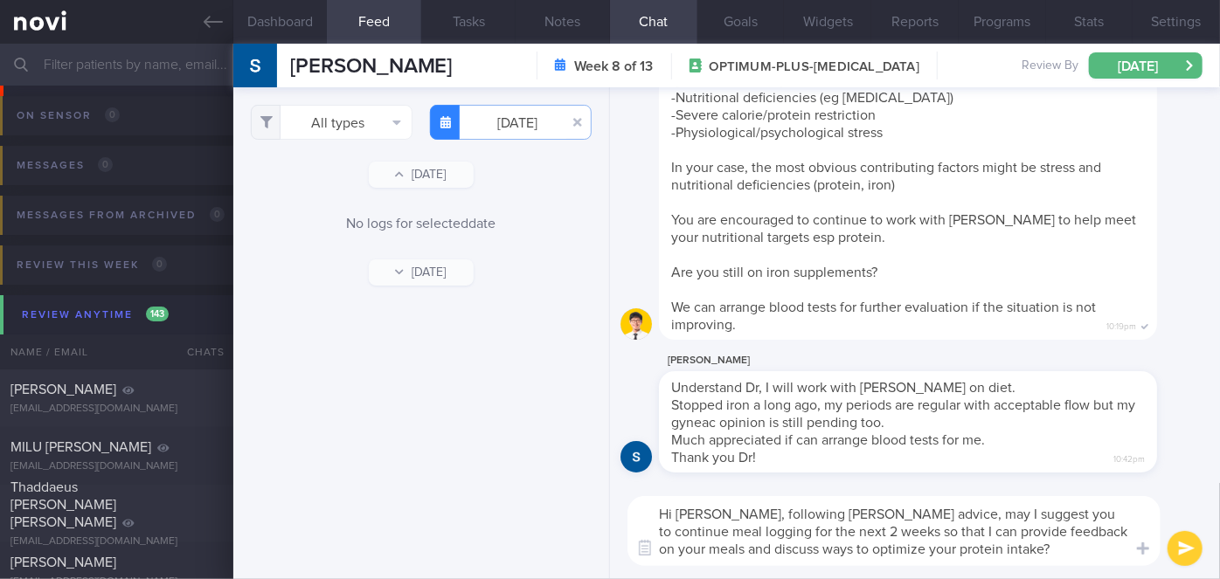
type textarea "Hi [PERSON_NAME], following [PERSON_NAME] advice, may I suggest you to continue…"
click at [1181, 552] on button "submit" at bounding box center [1185, 548] width 35 height 35
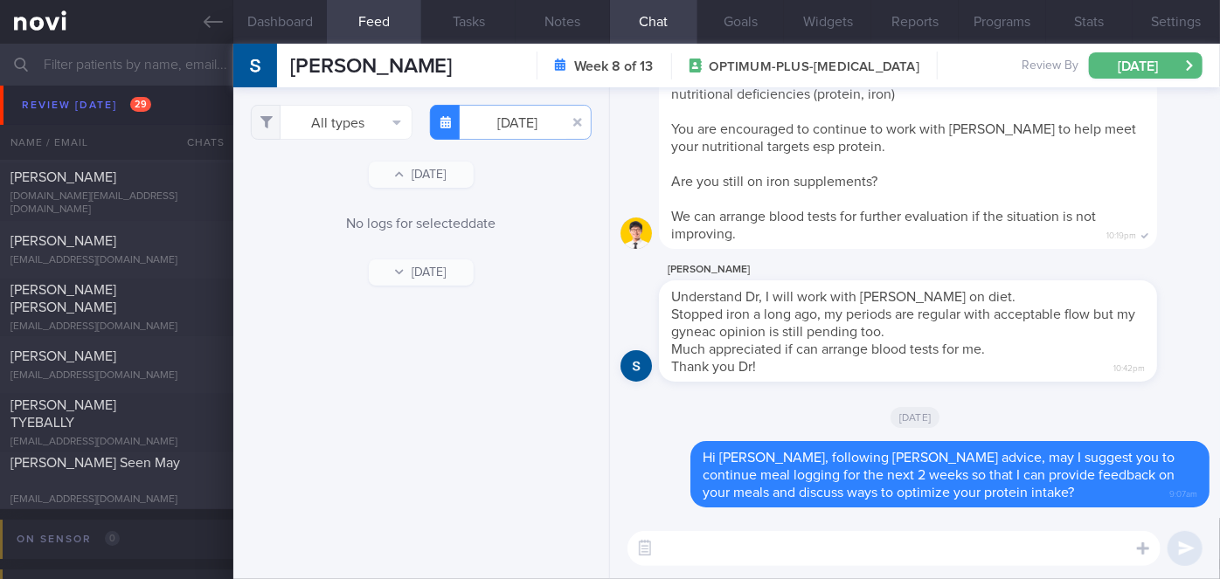
scroll to position [6276, 0]
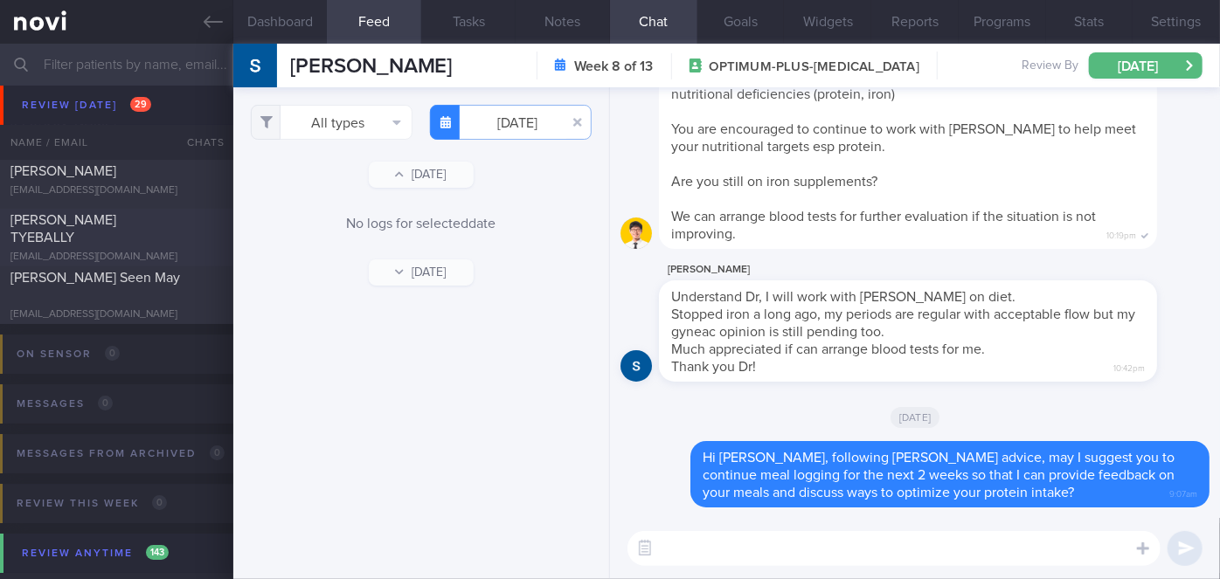
click at [156, 233] on div "[PERSON_NAME] TYEBALLY" at bounding box center [114, 229] width 208 height 35
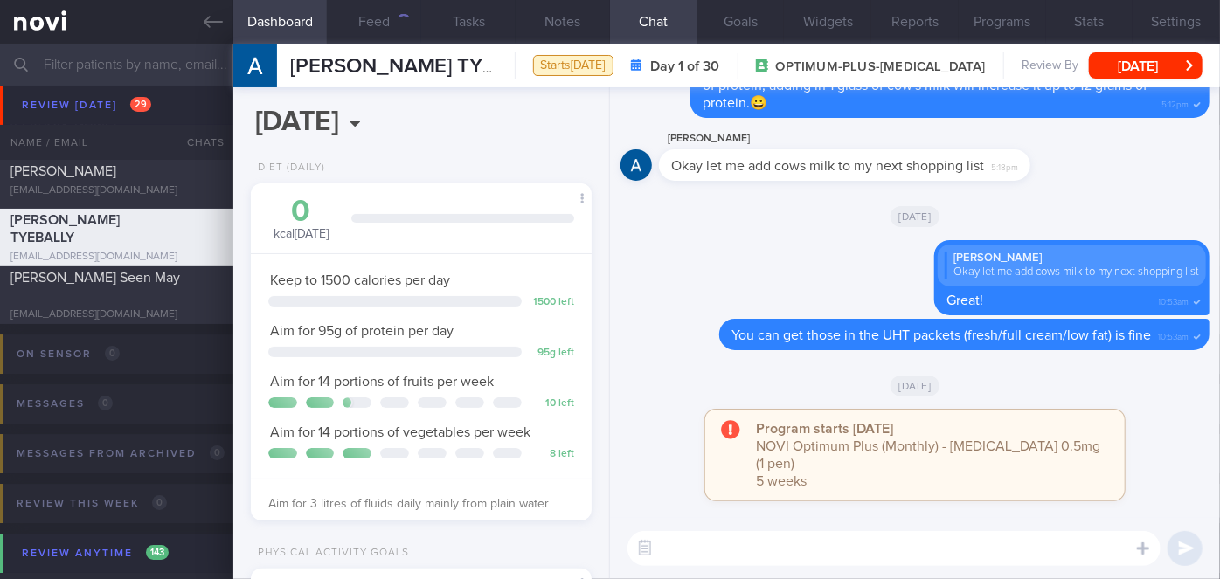
scroll to position [149, 298]
click at [1136, 61] on button "[DATE]" at bounding box center [1146, 65] width 114 height 26
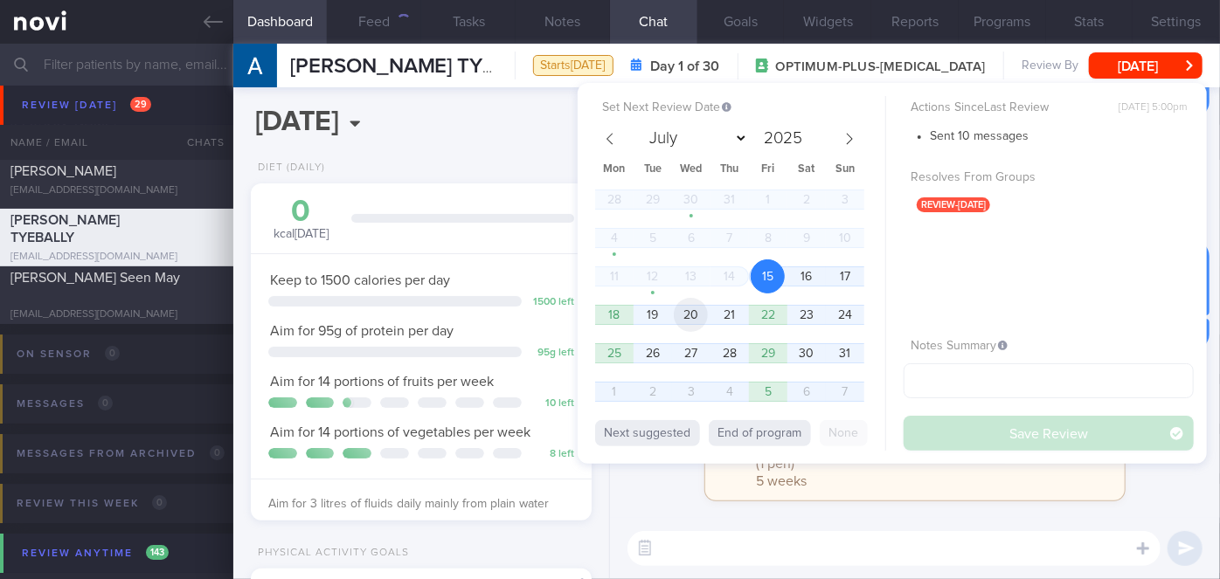
click at [681, 319] on span "20" at bounding box center [691, 315] width 34 height 34
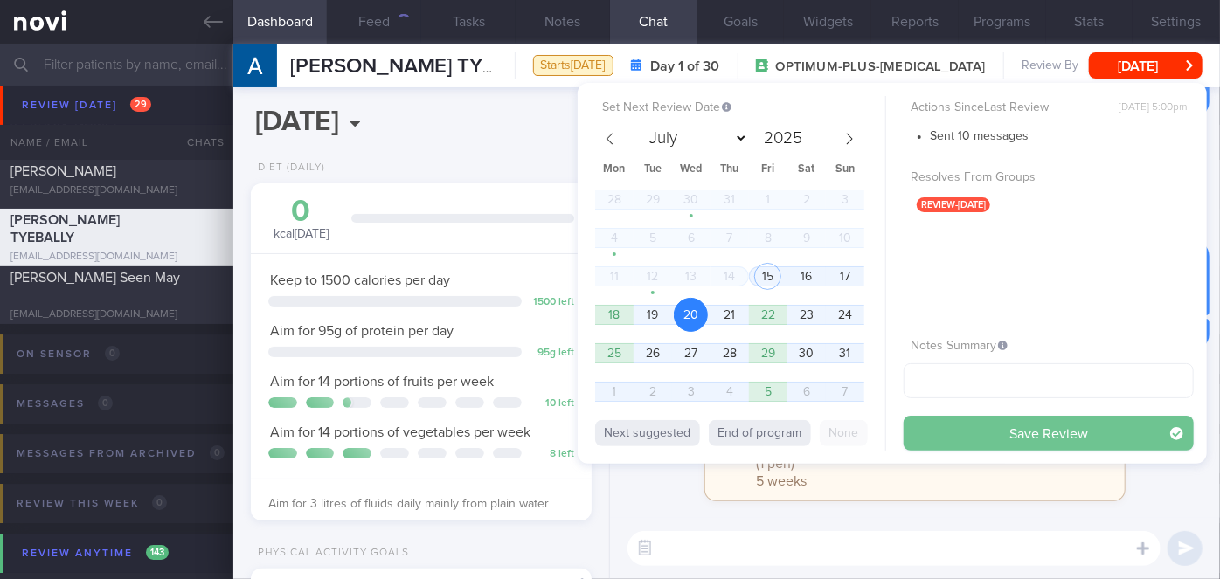
click at [968, 422] on button "Save Review" at bounding box center [1049, 433] width 290 height 35
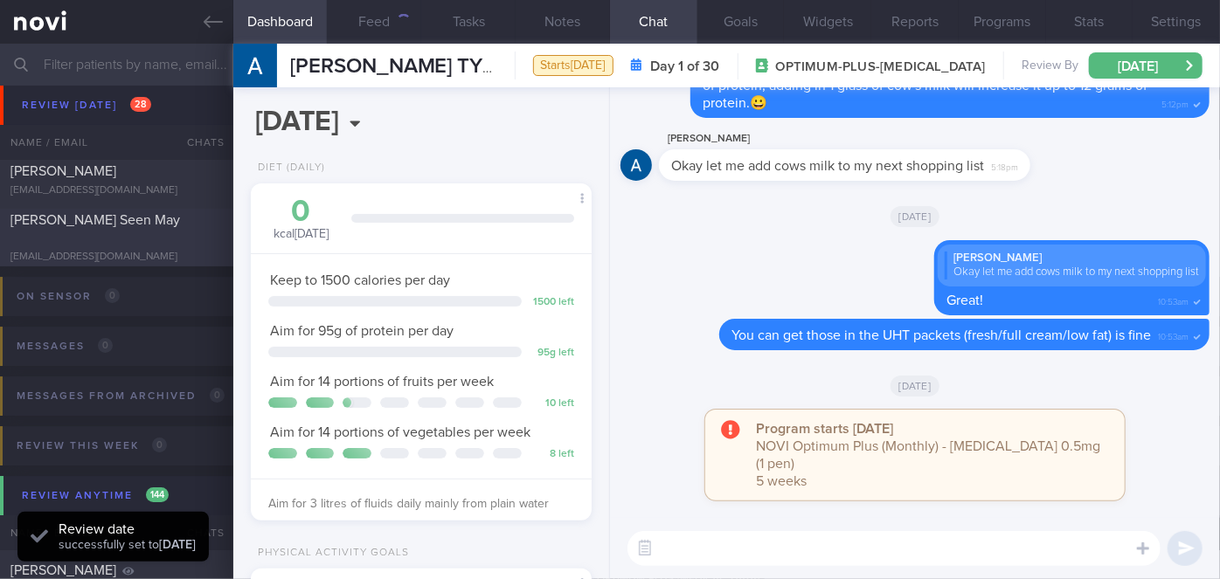
click at [175, 245] on div "[PERSON_NAME] Seen May" at bounding box center [114, 229] width 208 height 35
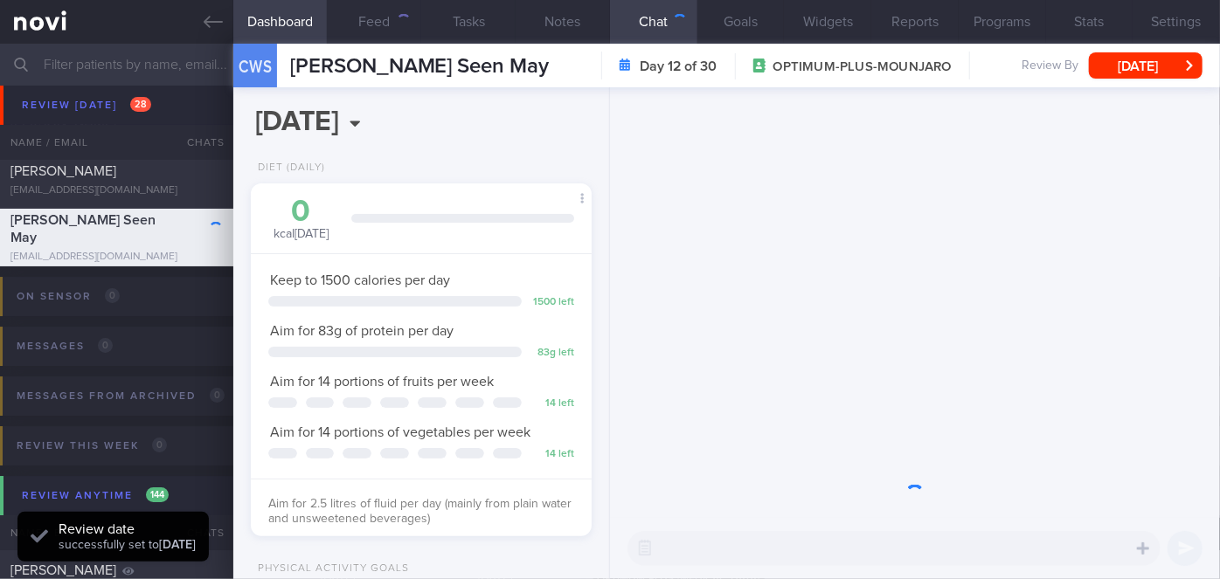
scroll to position [173, 298]
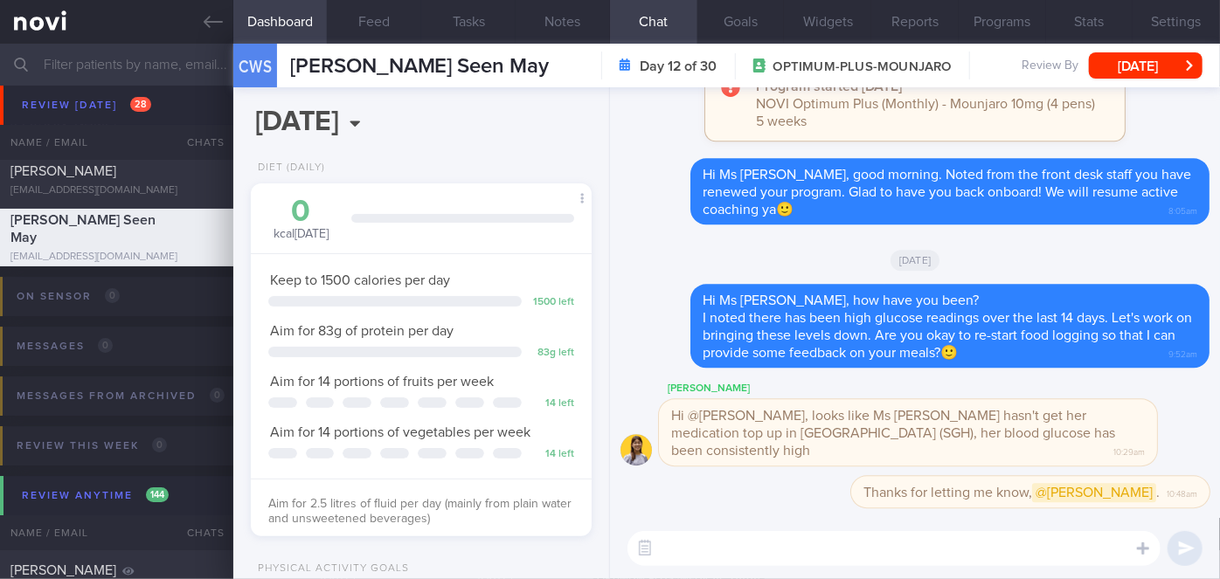
click at [754, 549] on textarea at bounding box center [894, 548] width 533 height 35
type textarea "Hi Ms [PERSON_NAME], how have you been?"
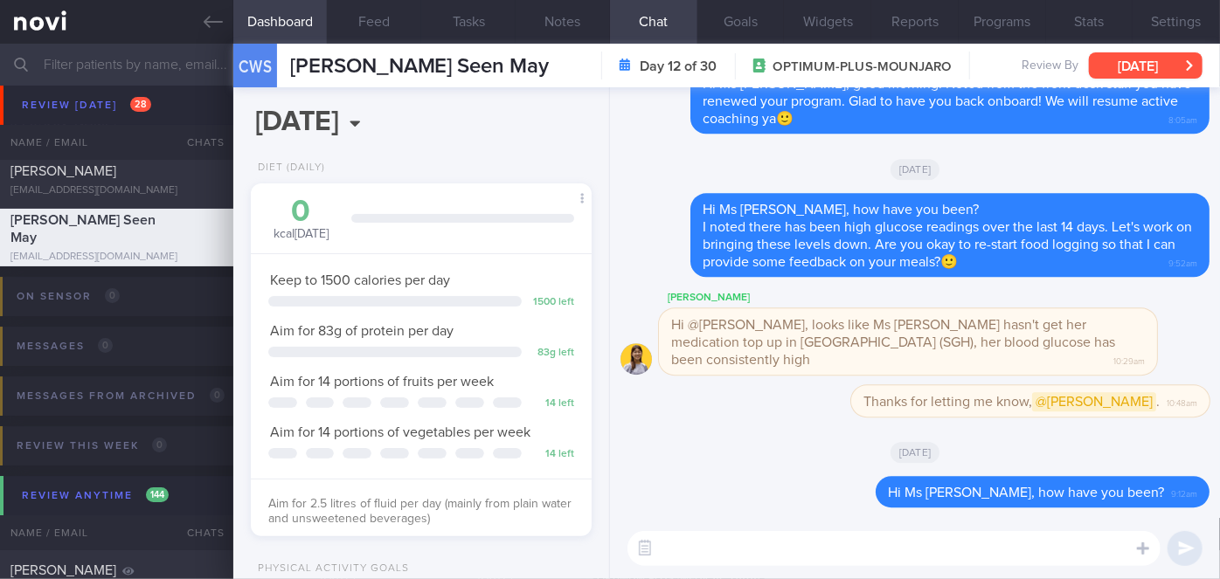
click at [1119, 61] on button "[DATE]" at bounding box center [1146, 65] width 114 height 26
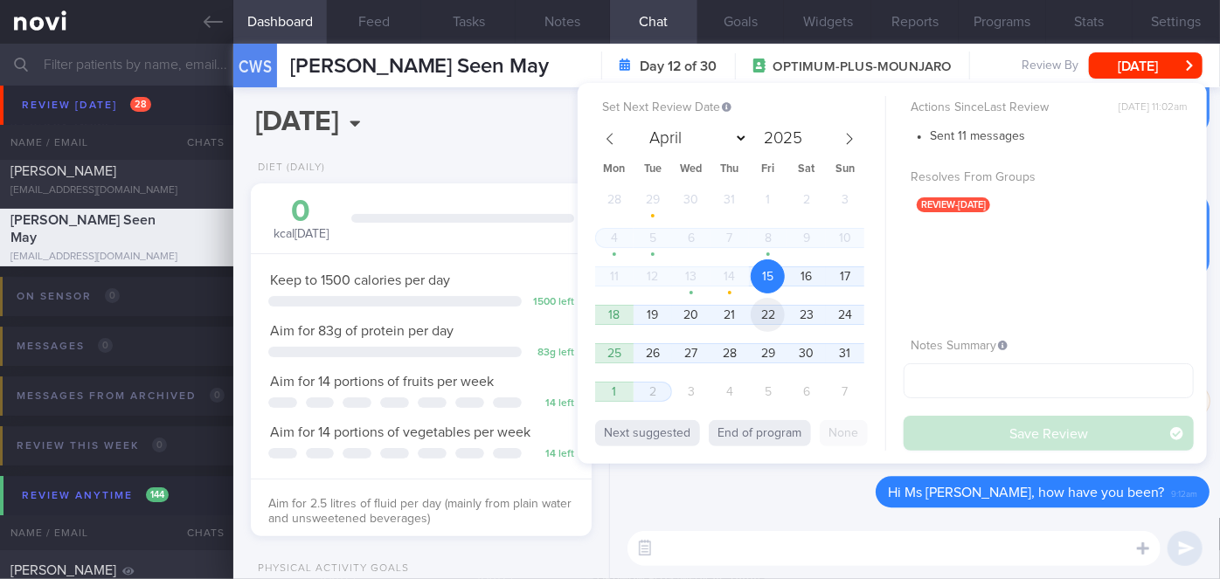
click at [767, 311] on span "22" at bounding box center [768, 315] width 34 height 34
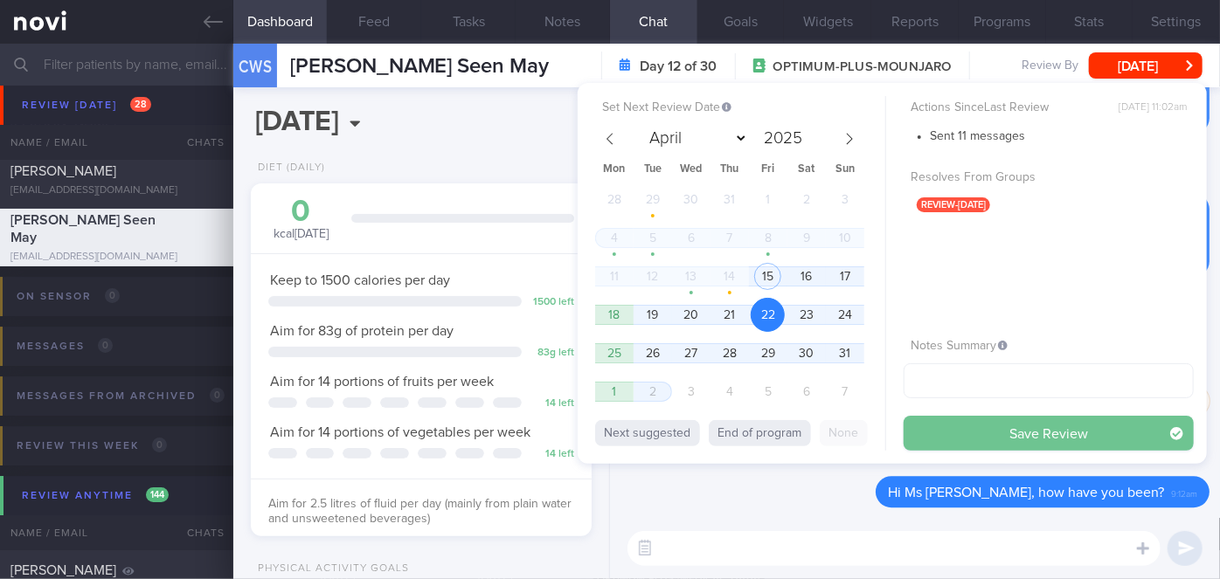
click at [962, 434] on button "Save Review" at bounding box center [1049, 433] width 290 height 35
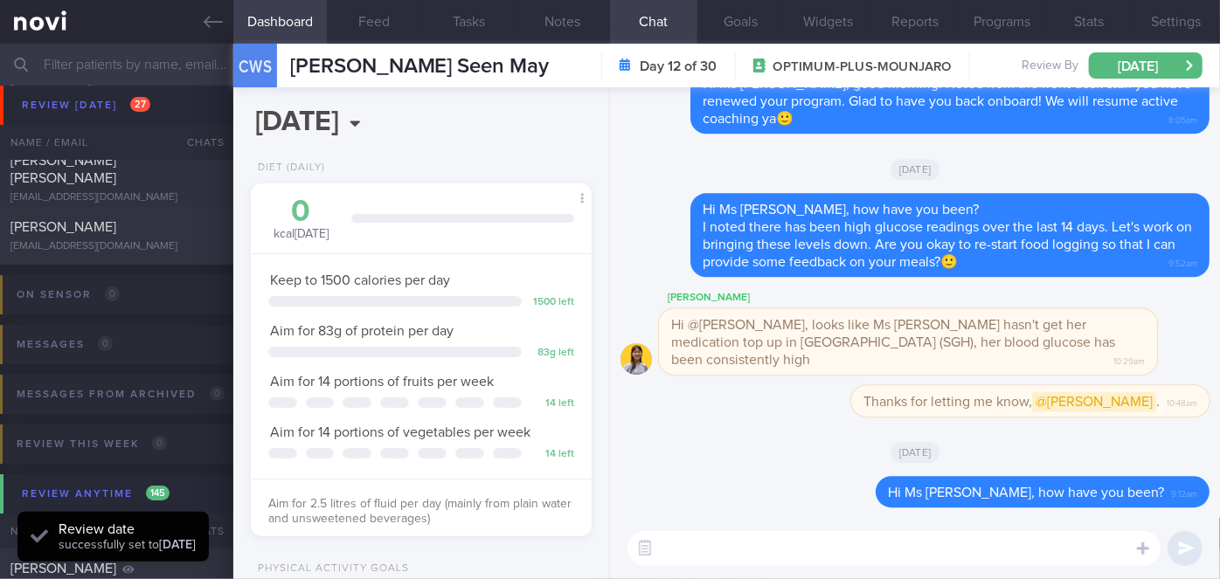
scroll to position [6197, 0]
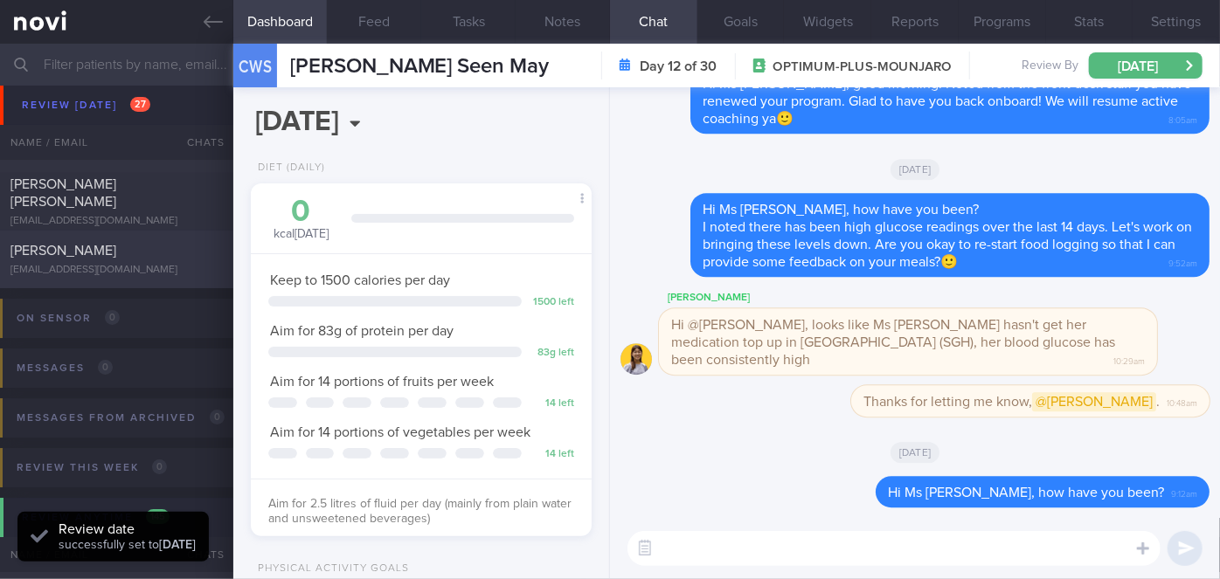
click at [169, 260] on div "[PERSON_NAME]" at bounding box center [114, 250] width 208 height 17
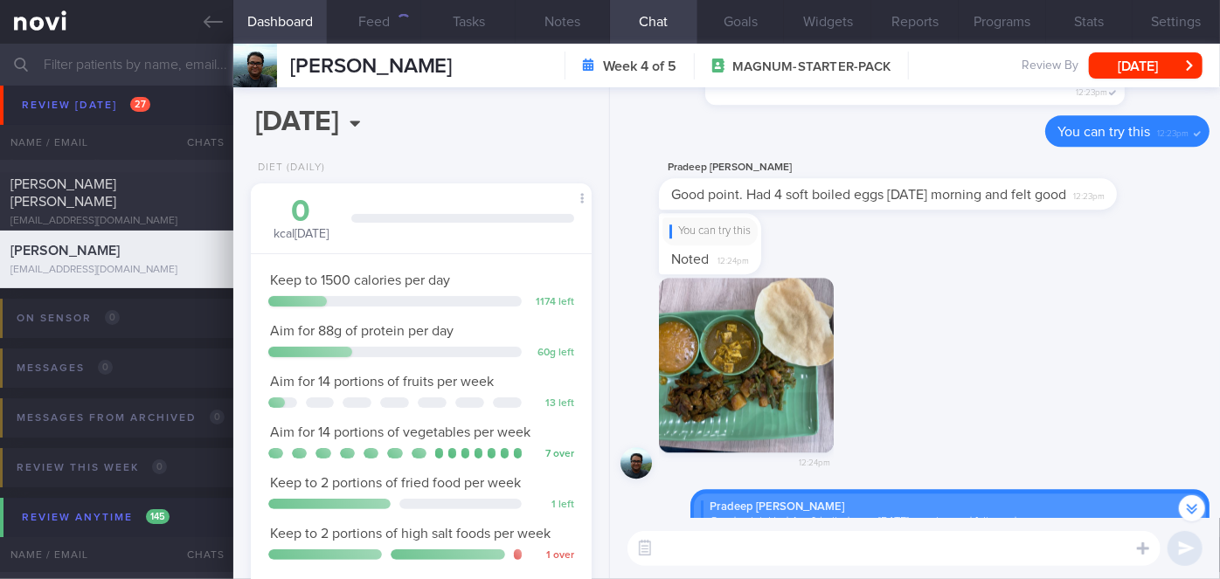
scroll to position [-718, 0]
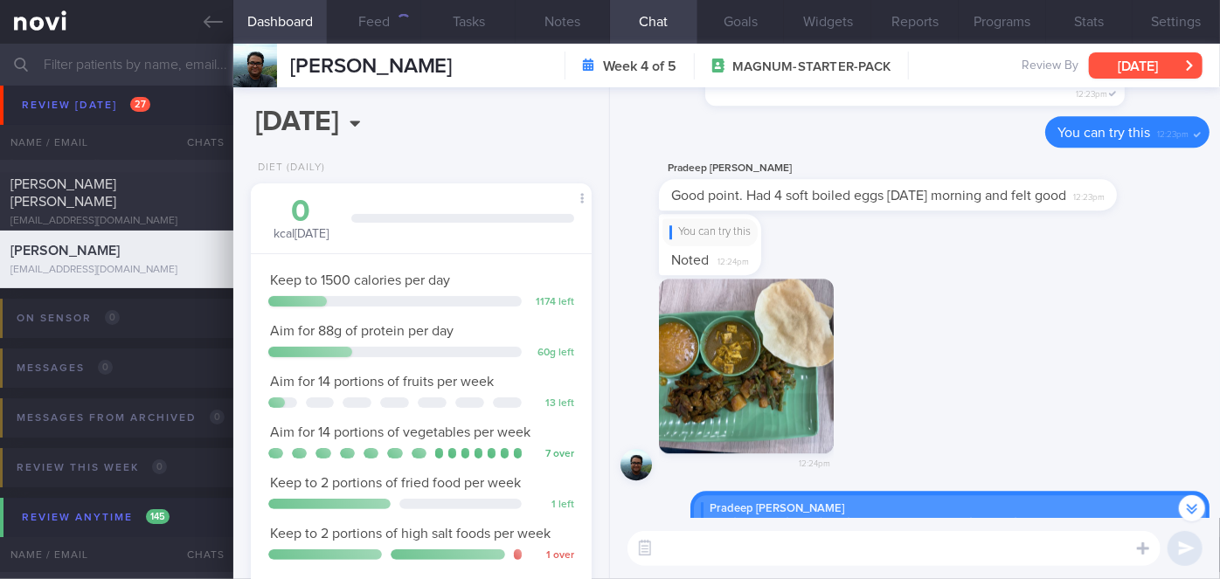
click at [1107, 67] on button "[DATE]" at bounding box center [1146, 65] width 114 height 26
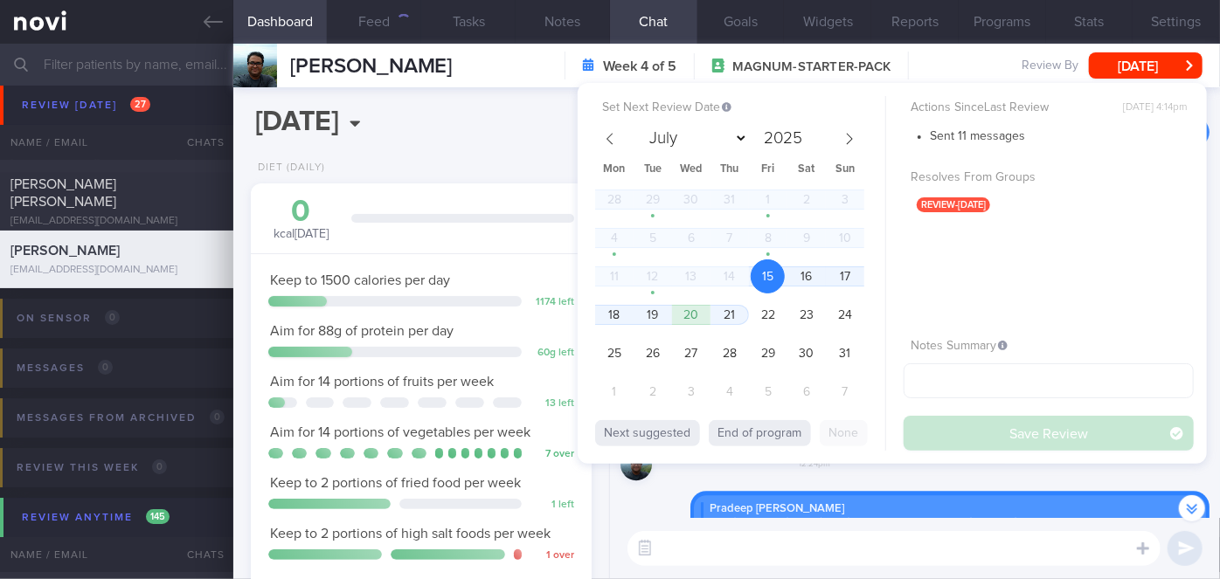
click at [895, 471] on div "12:24pm" at bounding box center [915, 385] width 589 height 212
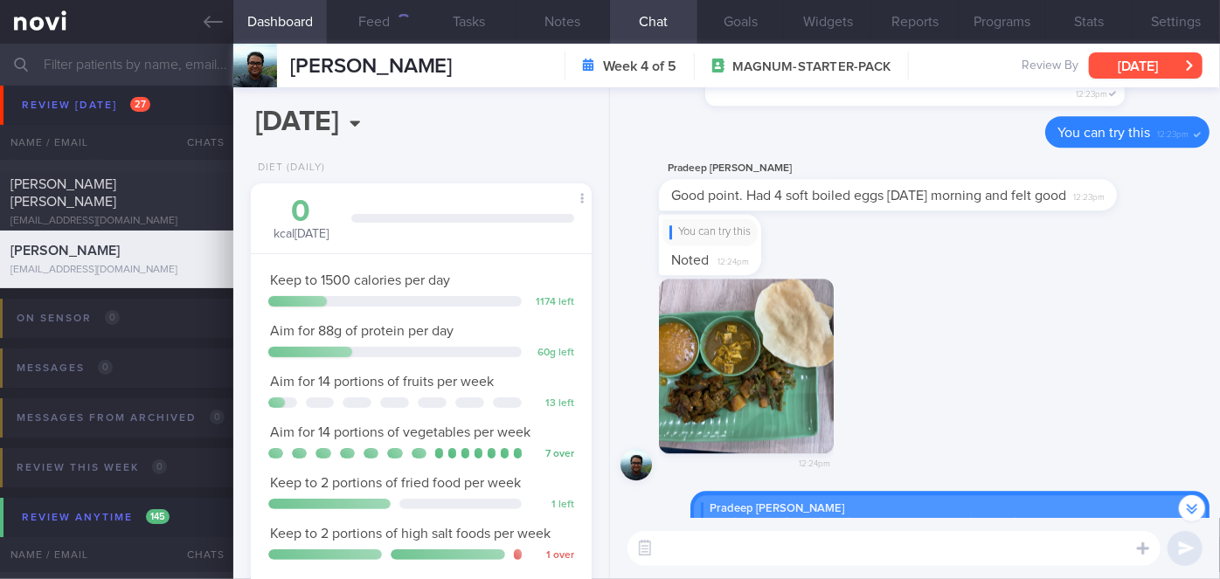
click at [1138, 66] on button "[DATE]" at bounding box center [1146, 65] width 114 height 26
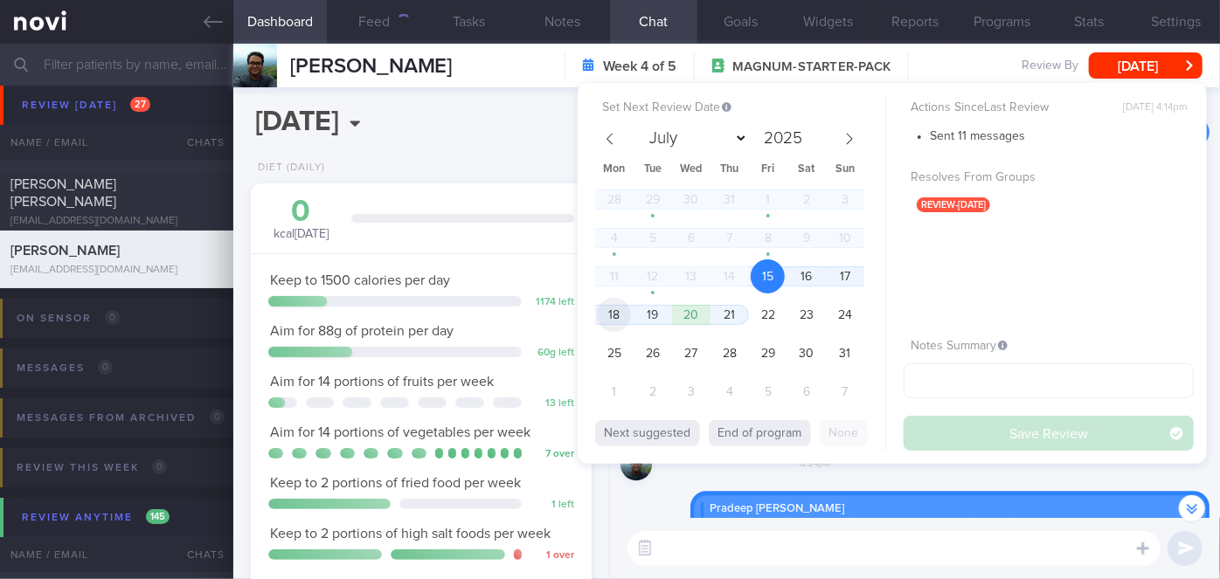
click at [621, 317] on span "18" at bounding box center [614, 315] width 34 height 34
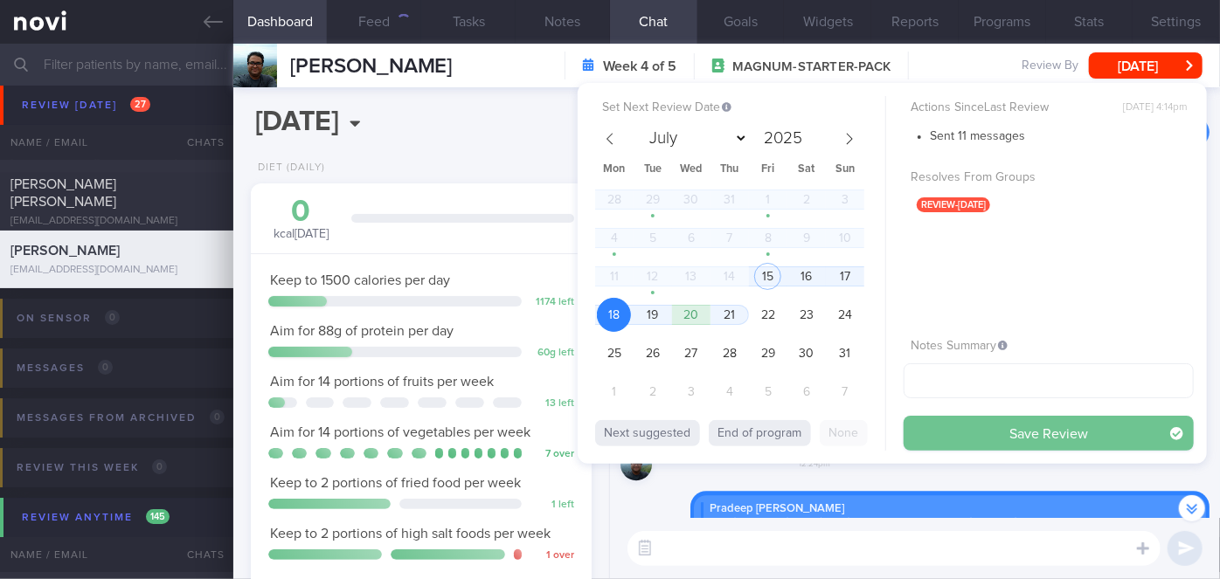
click at [1046, 434] on button "Save Review" at bounding box center [1049, 433] width 290 height 35
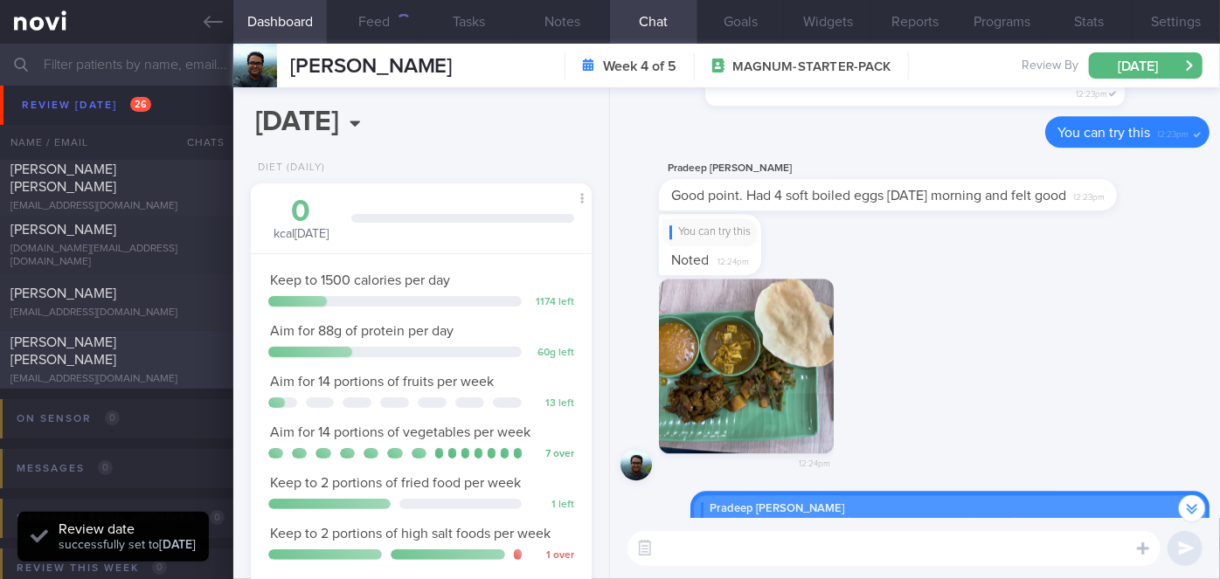
scroll to position [152, 305]
click at [177, 301] on div "[PERSON_NAME]" at bounding box center [114, 293] width 208 height 17
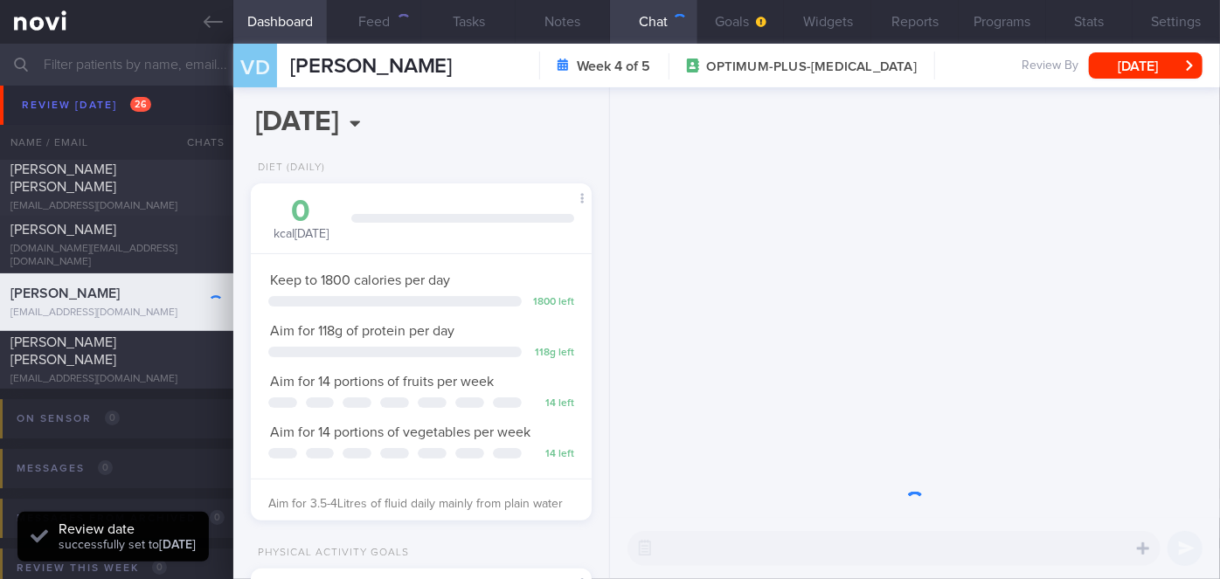
scroll to position [173, 298]
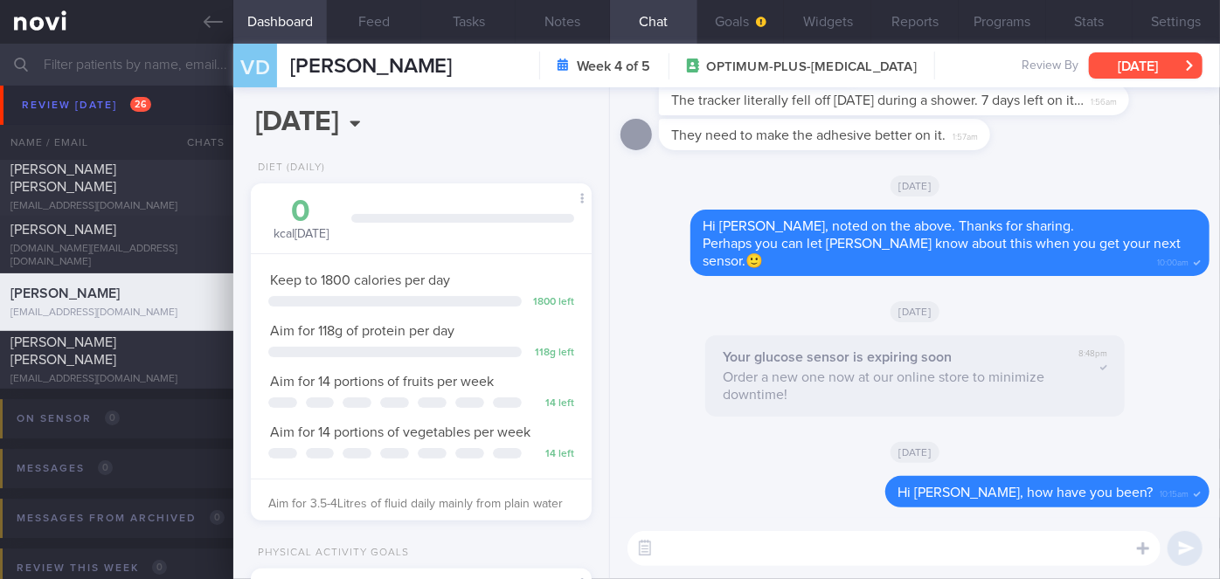
click at [1123, 68] on button "[DATE]" at bounding box center [1146, 65] width 114 height 26
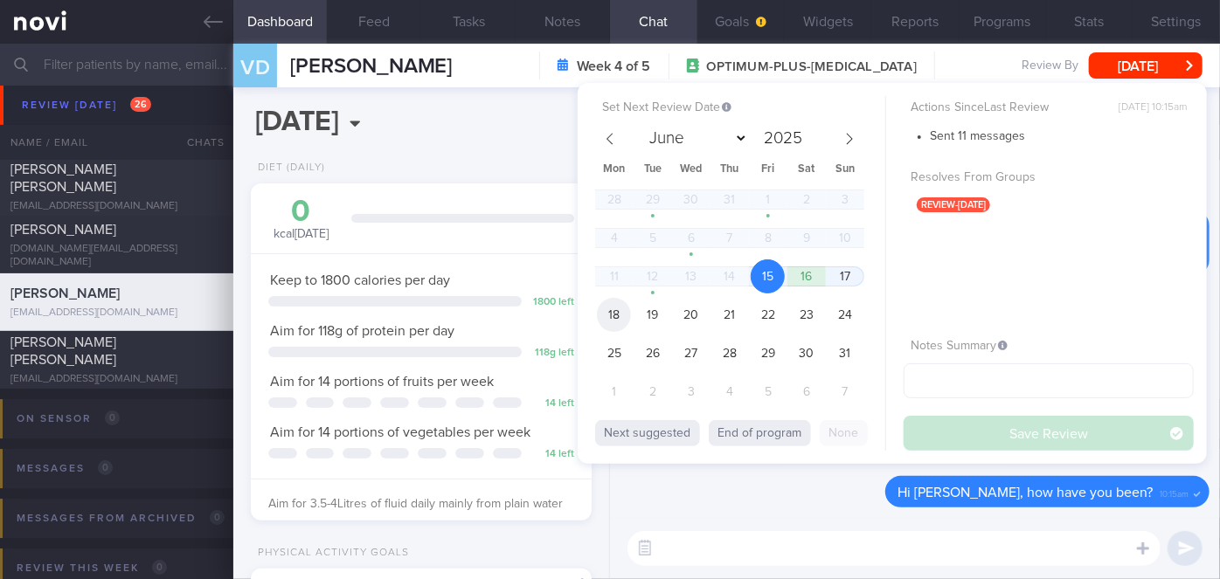
click at [615, 313] on span "18" at bounding box center [614, 315] width 34 height 34
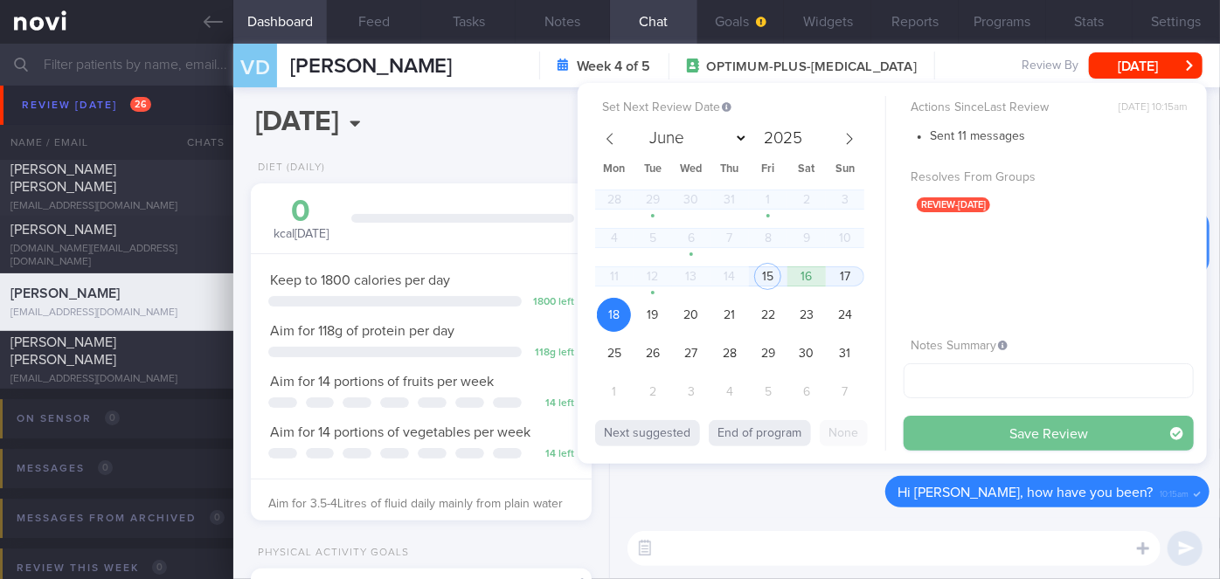
click at [967, 437] on button "Save Review" at bounding box center [1049, 433] width 290 height 35
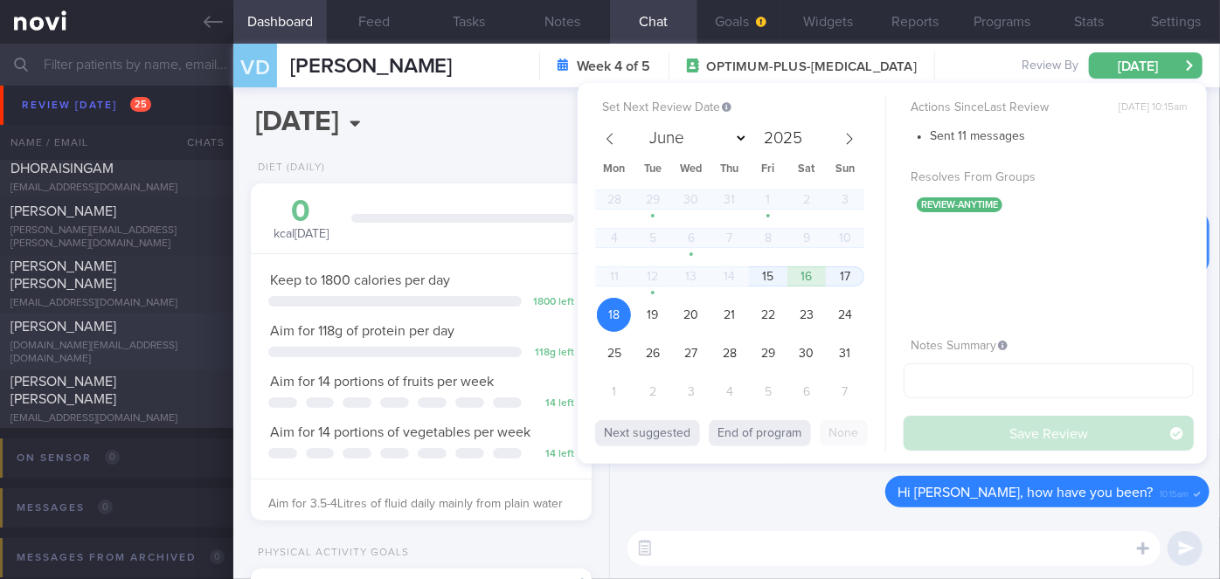
scroll to position [5879, 0]
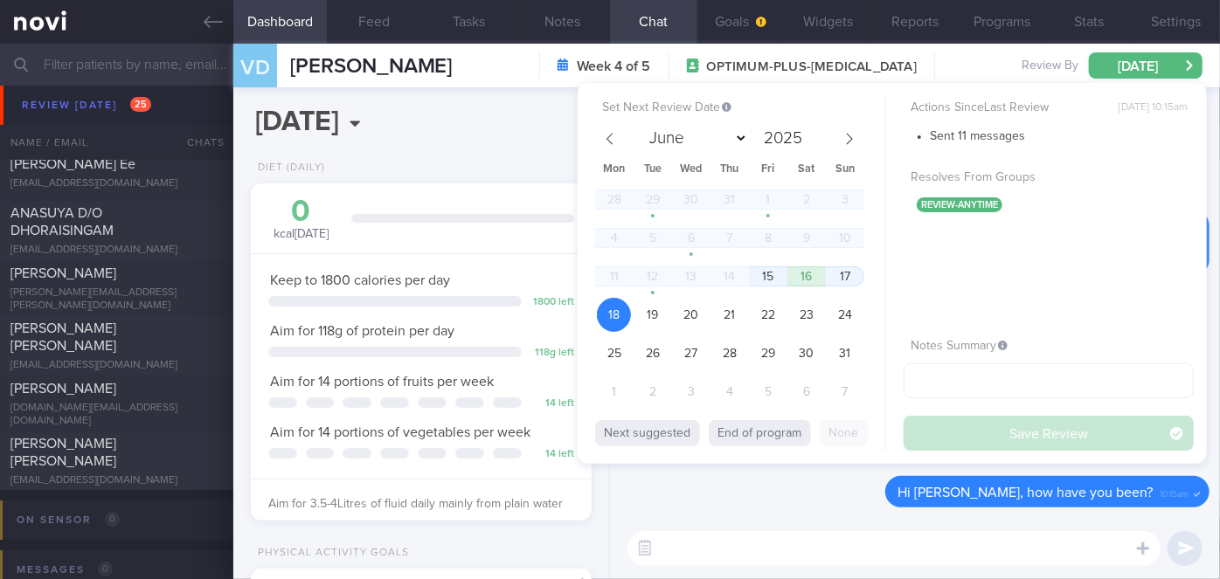
click at [762, 474] on div "[DATE]" at bounding box center [915, 451] width 589 height 49
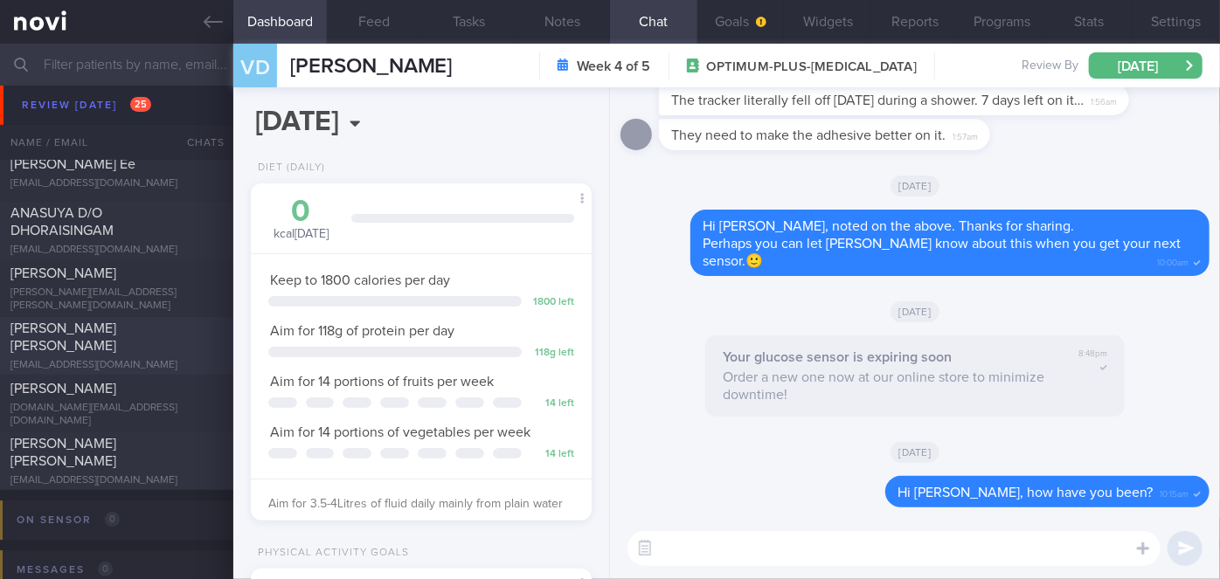
click at [91, 359] on div "[EMAIL_ADDRESS][DOMAIN_NAME]" at bounding box center [116, 365] width 212 height 13
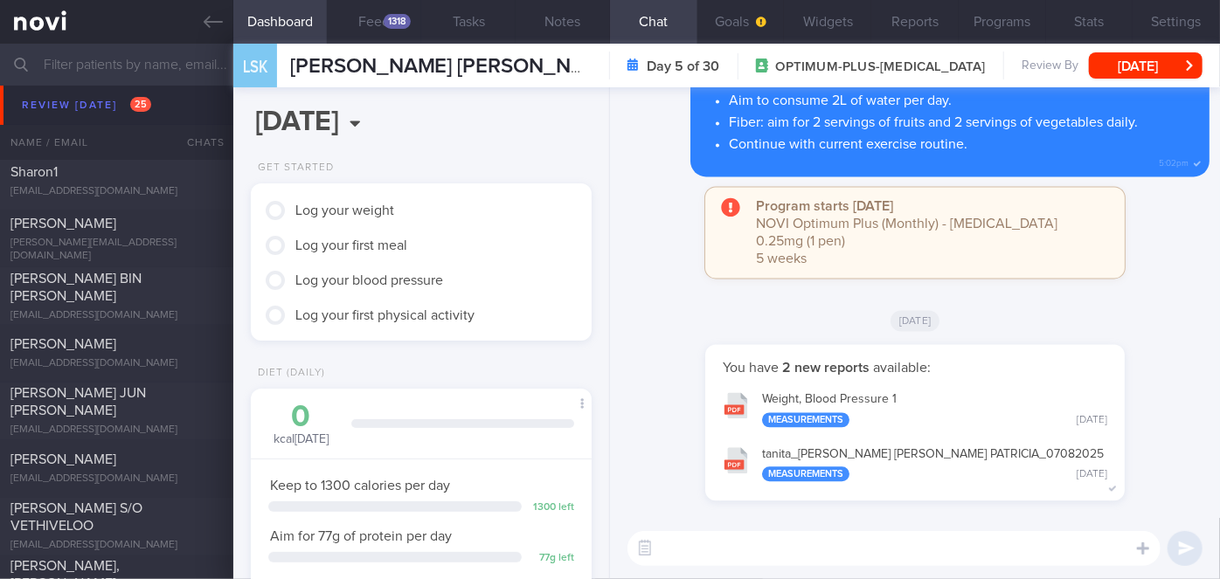
scroll to position [4854, 0]
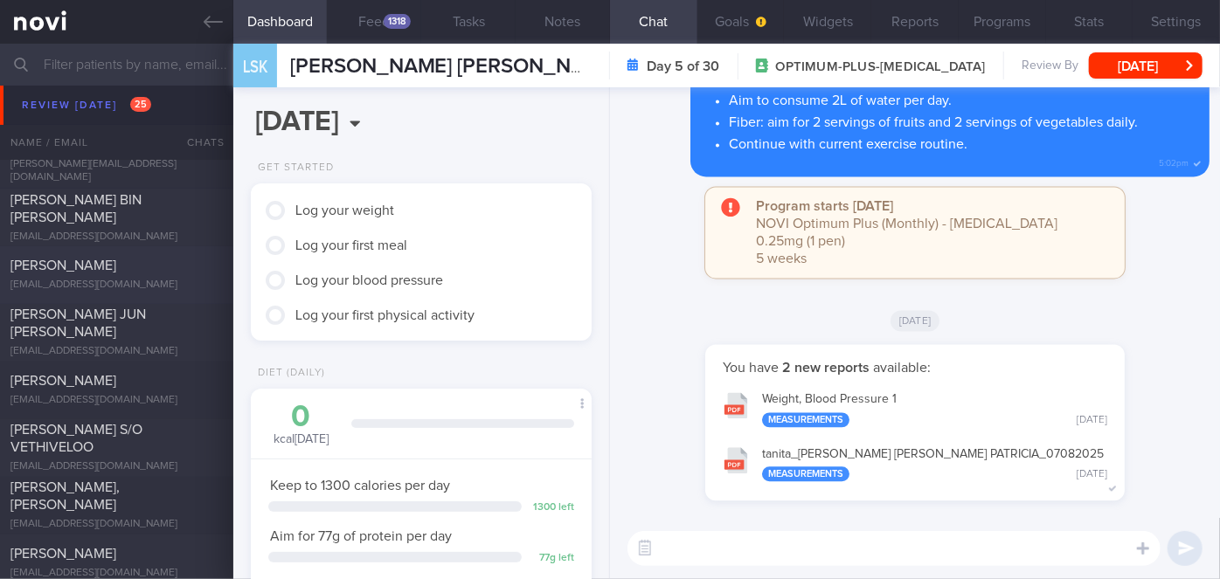
click at [156, 253] on div "[PERSON_NAME] [EMAIL_ADDRESS][DOMAIN_NAME] [DATE] [DATE] OPTIMUM-PLUS-[MEDICAL_…" at bounding box center [610, 275] width 1220 height 58
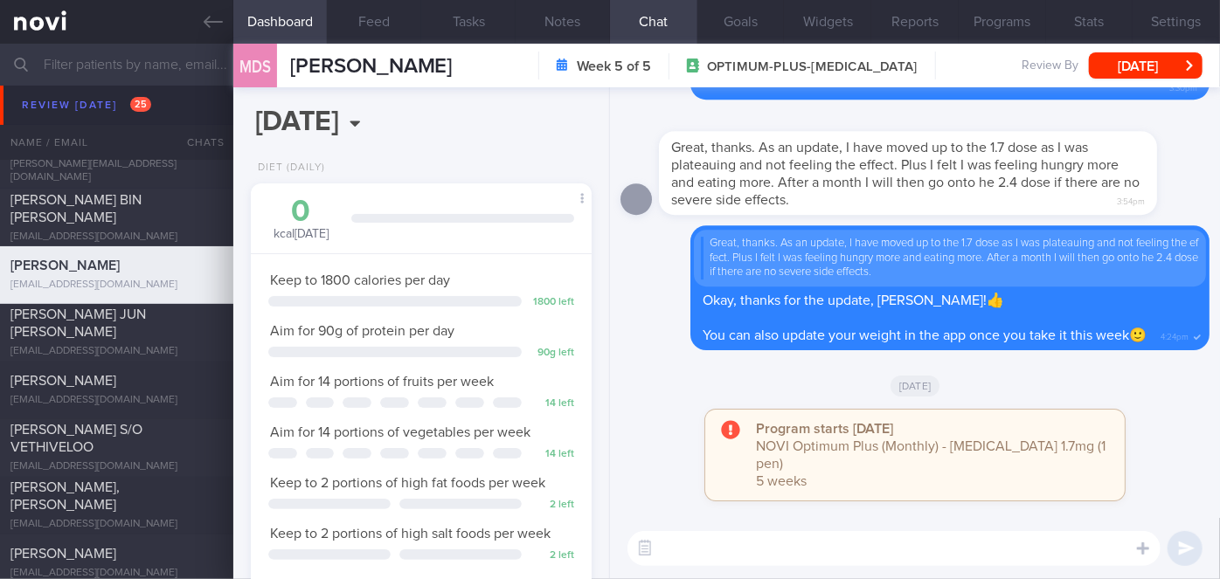
click at [718, 544] on textarea at bounding box center [894, 548] width 533 height 35
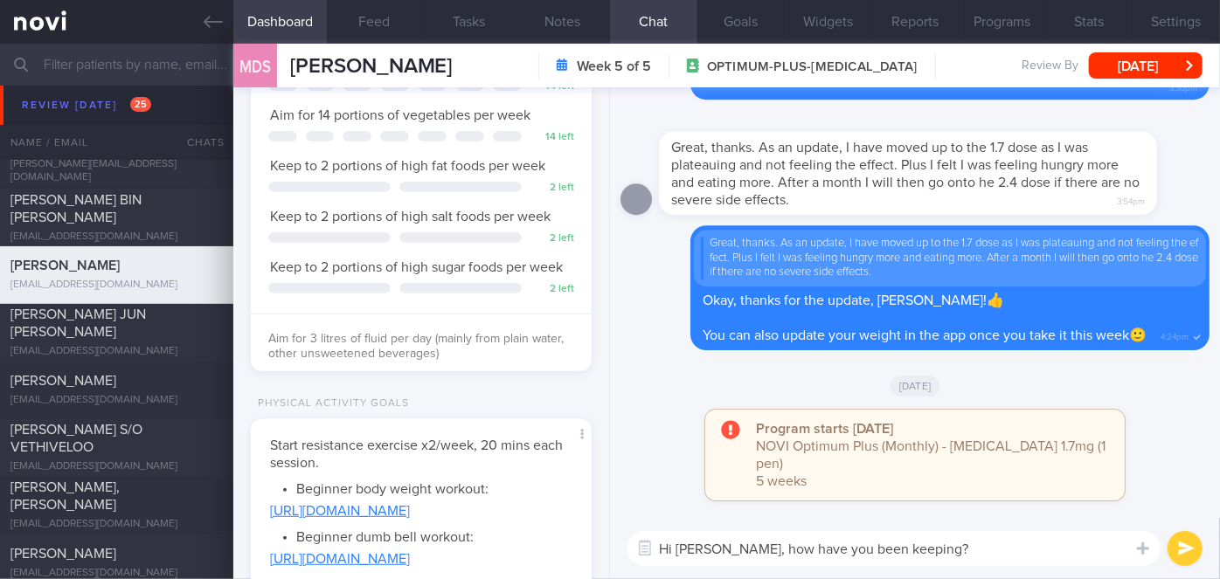
scroll to position [984, 0]
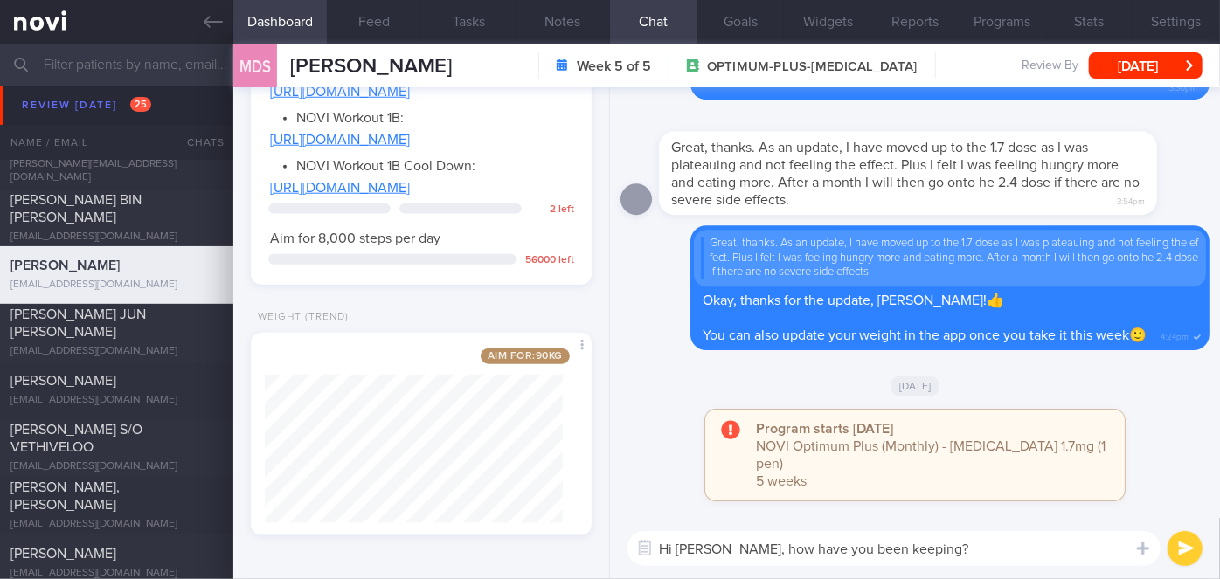
type textarea "Hi [PERSON_NAME], how have you been keeping?"
click at [1179, 538] on button "submit" at bounding box center [1185, 548] width 35 height 35
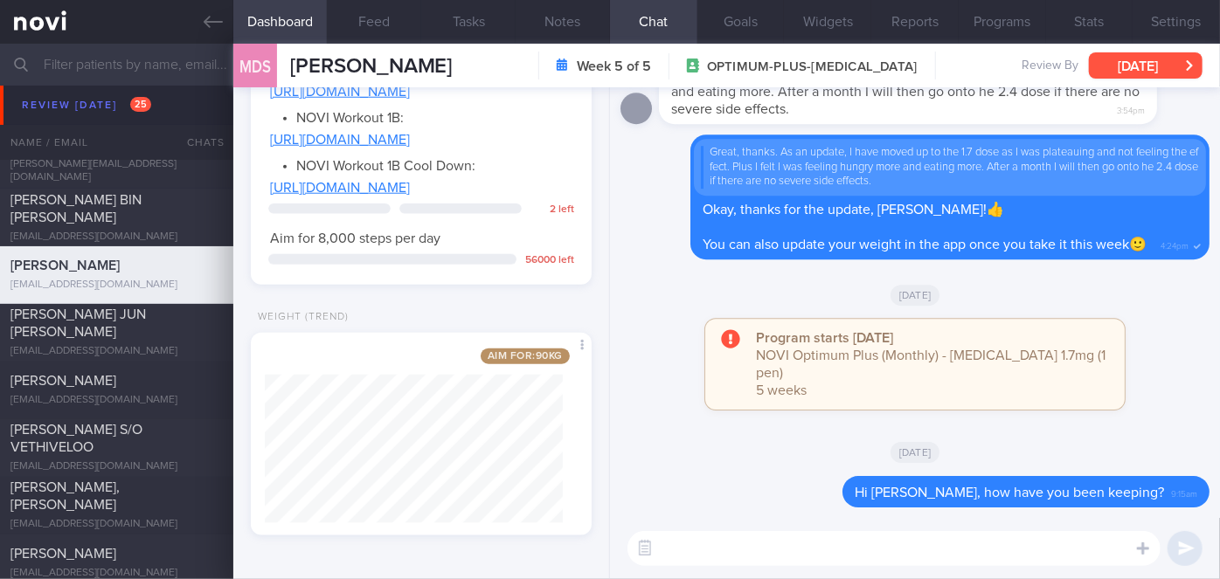
click at [1138, 70] on button "[DATE]" at bounding box center [1146, 65] width 114 height 26
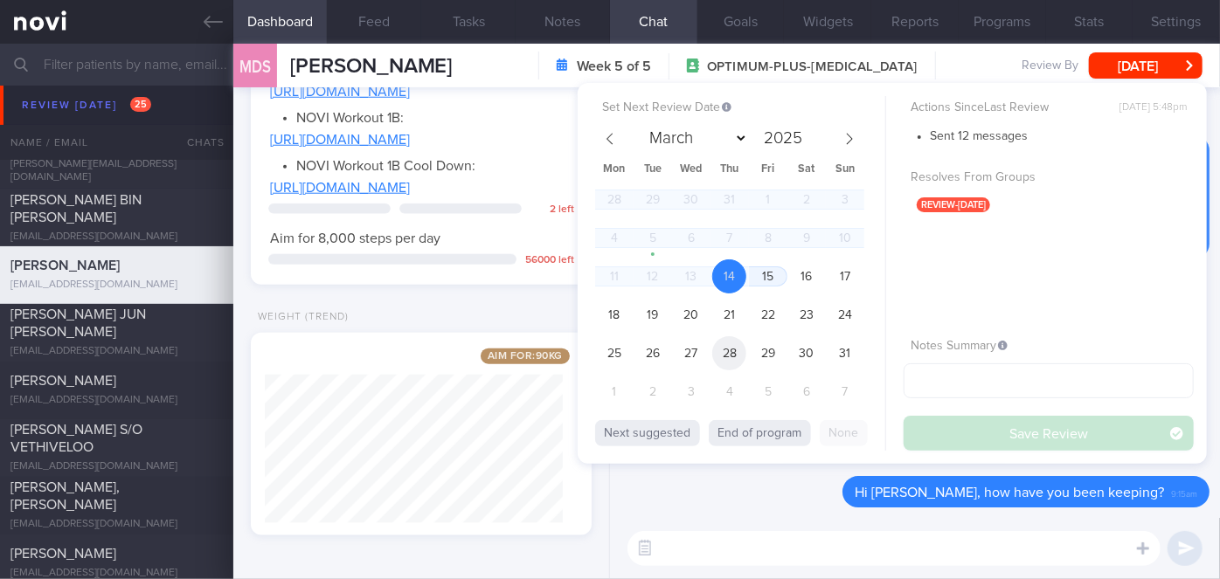
click at [719, 360] on span "28" at bounding box center [729, 353] width 34 height 34
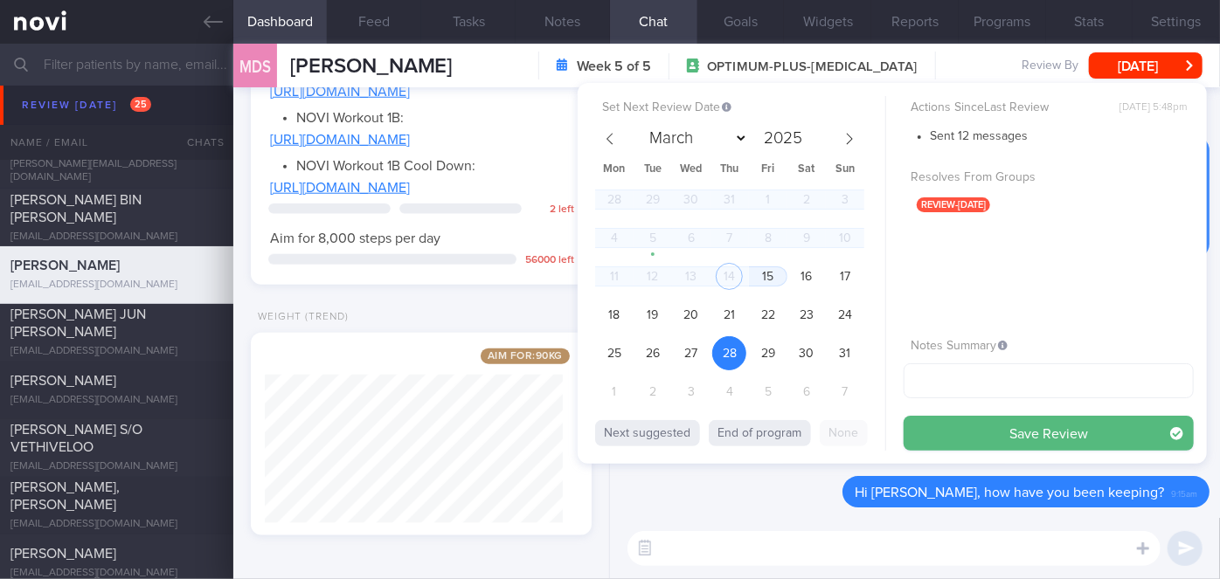
click at [1015, 429] on button "Save Review" at bounding box center [1049, 433] width 290 height 35
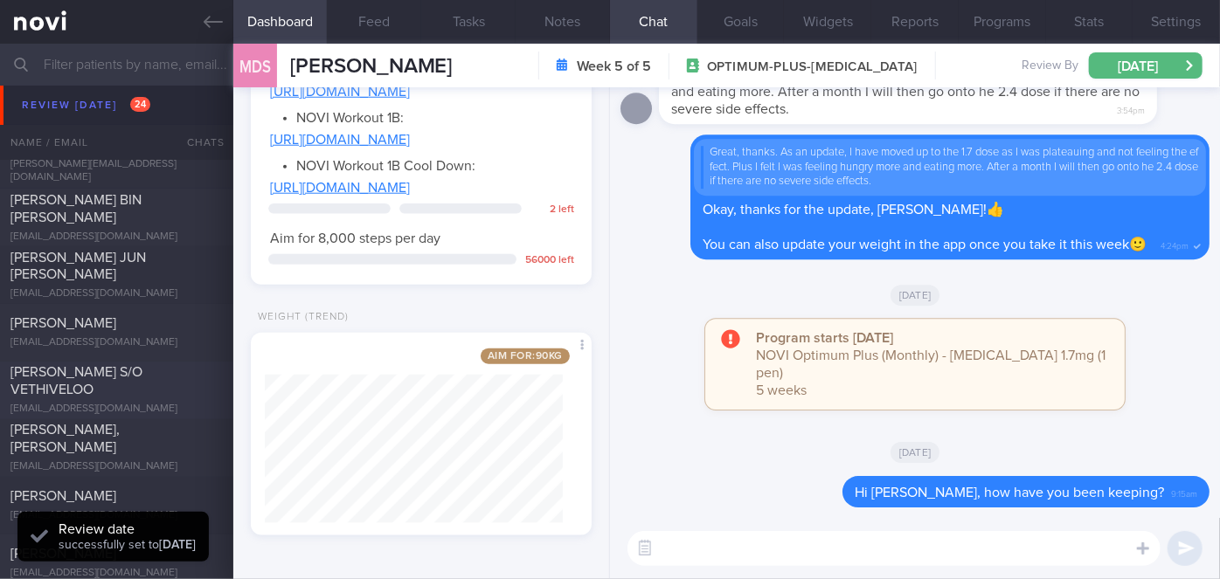
click at [142, 387] on div "[PERSON_NAME] S/O VETHIVELOO" at bounding box center [114, 381] width 208 height 35
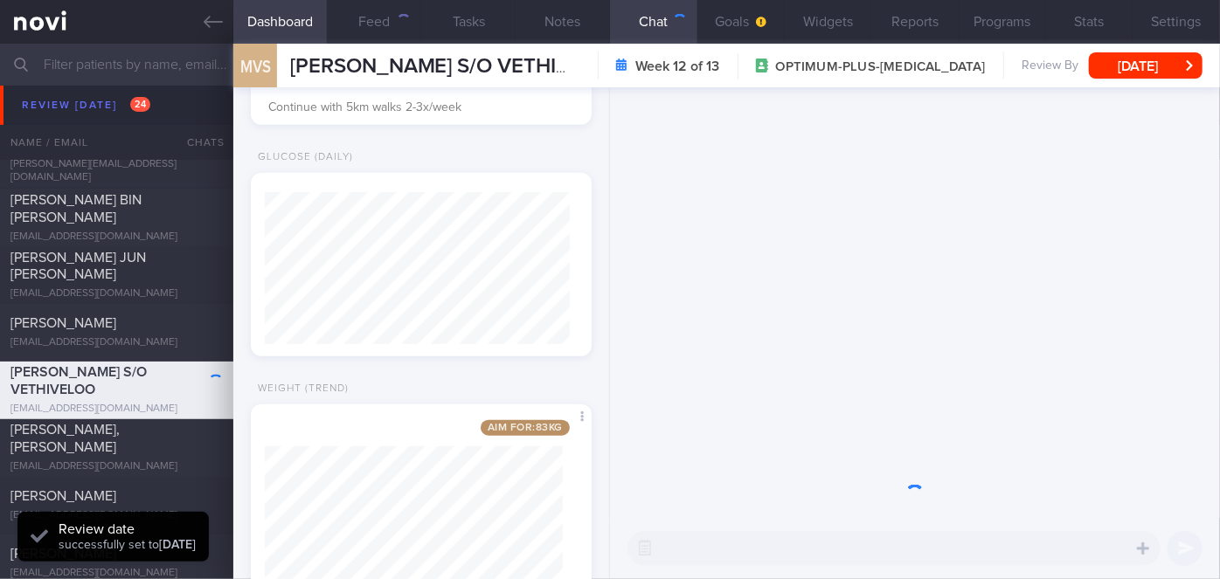
scroll to position [173, 298]
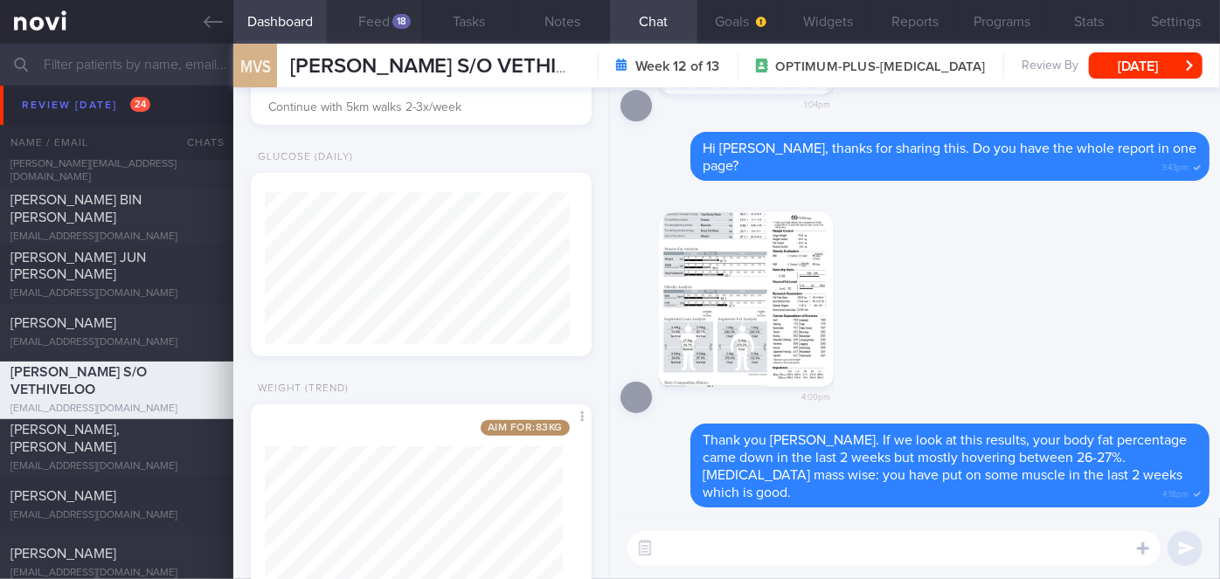
click at [405, 21] on div "18" at bounding box center [401, 21] width 18 height 15
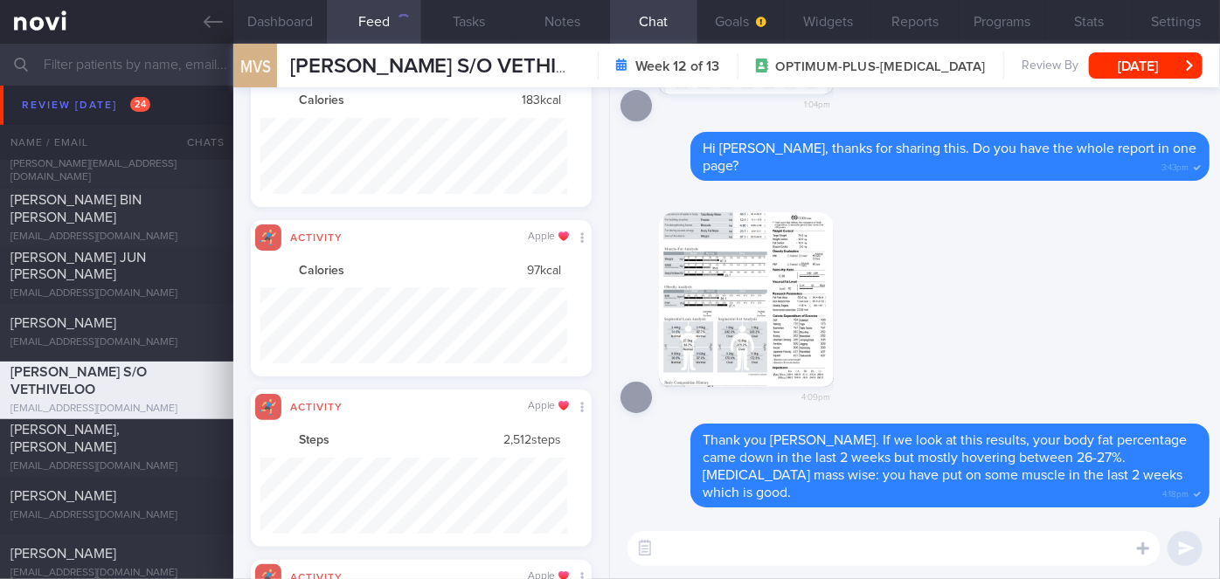
scroll to position [3019, 0]
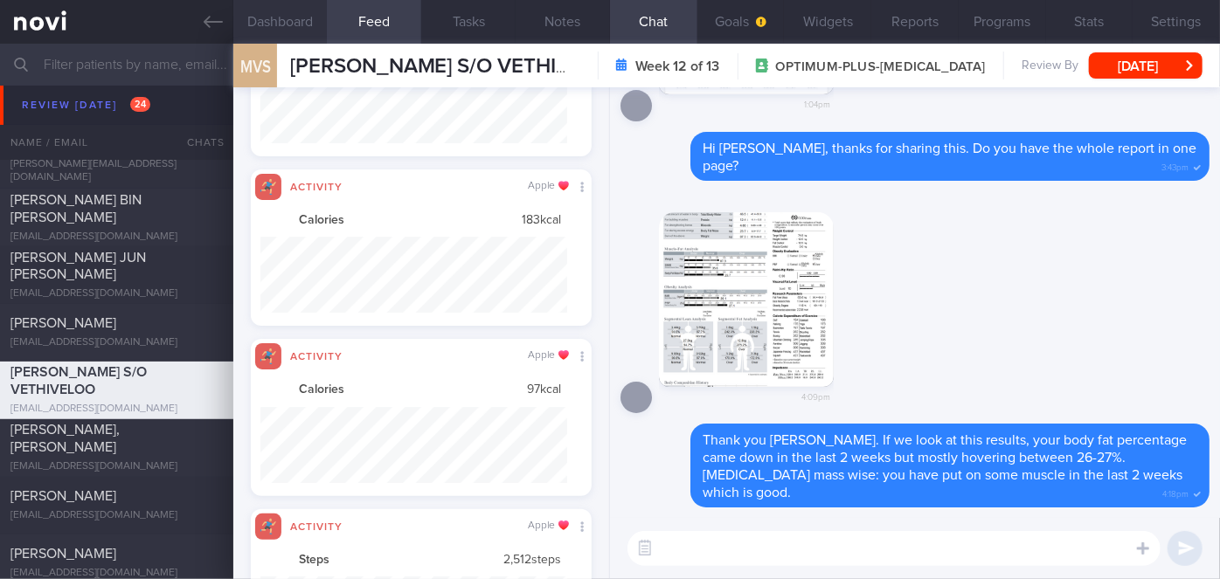
click at [305, 17] on button "Dashboard" at bounding box center [280, 22] width 94 height 44
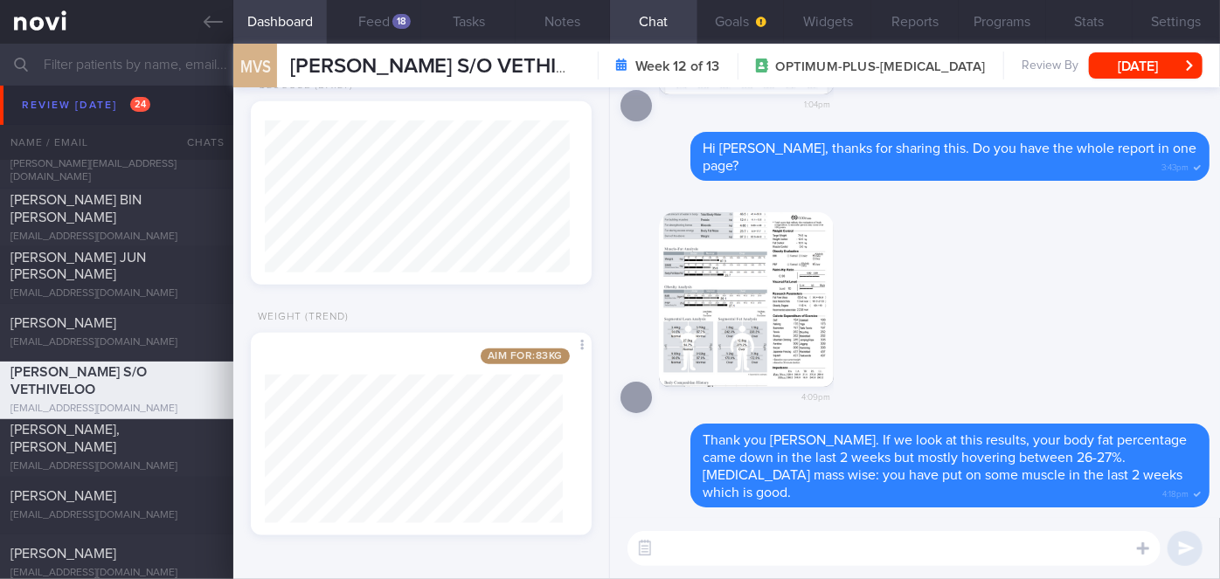
click at [753, 321] on button "button" at bounding box center [746, 299] width 175 height 175
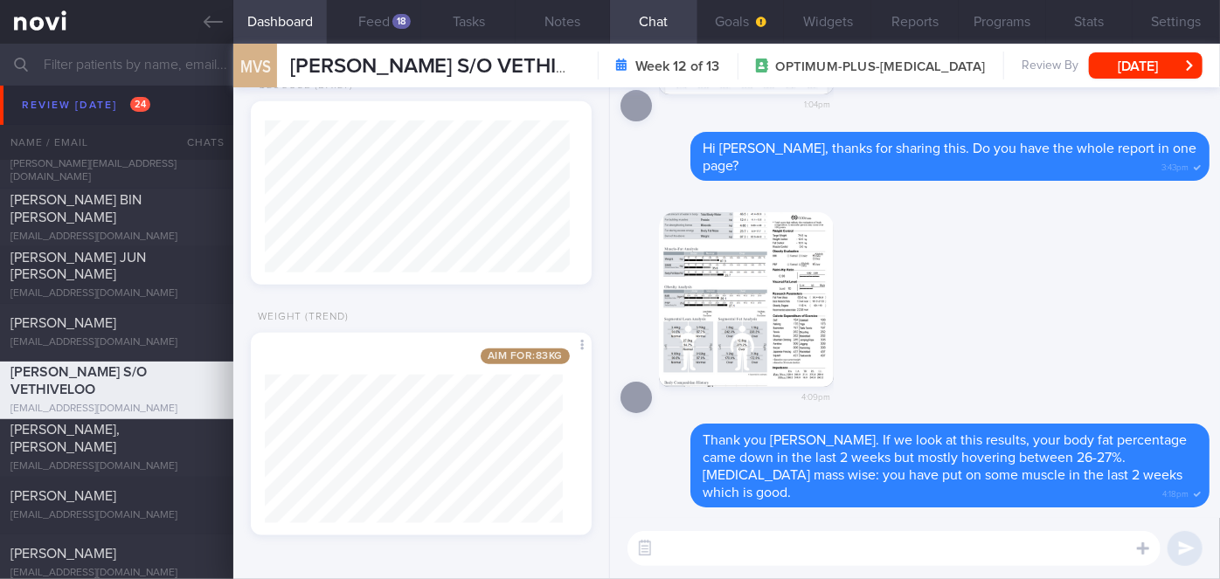
click at [781, 364] on button "button" at bounding box center [746, 299] width 175 height 175
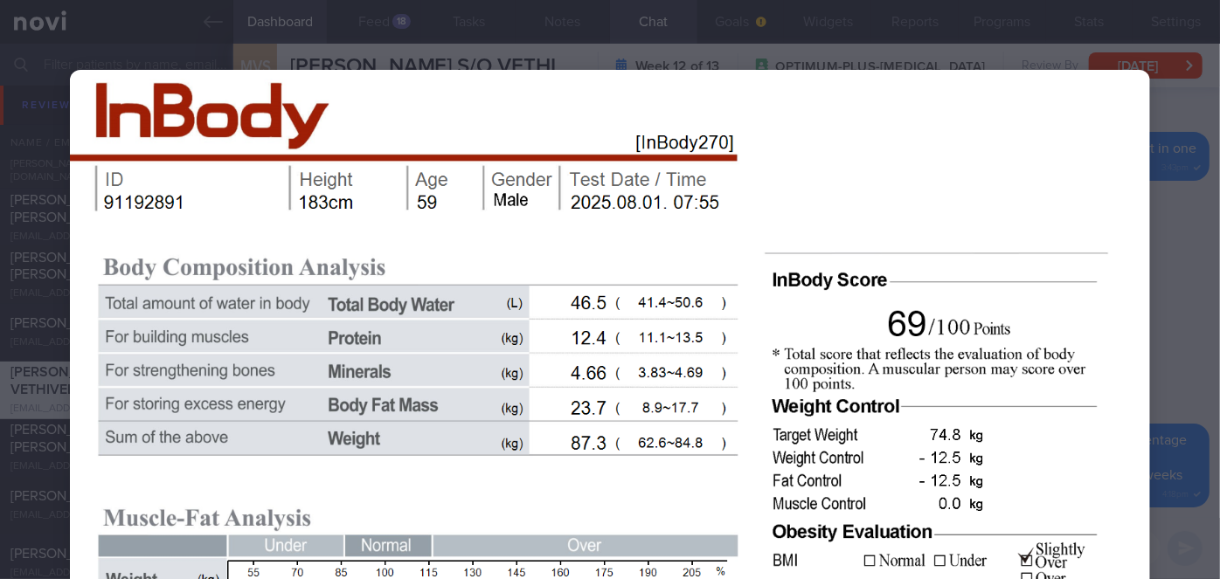
scroll to position [317, 0]
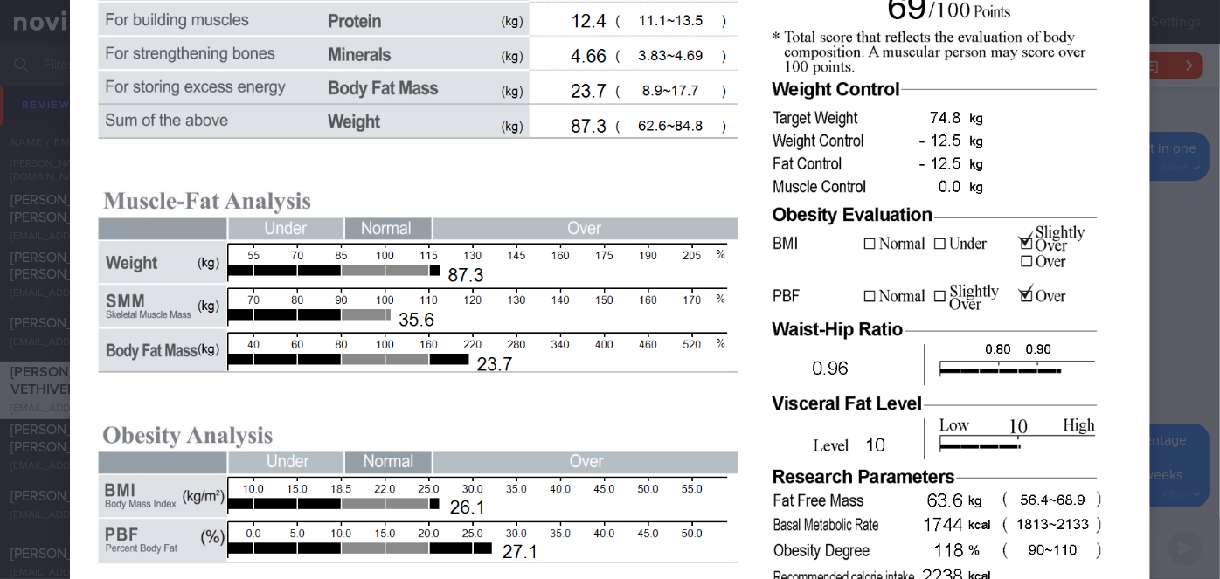
click at [1155, 364] on div at bounding box center [610, 514] width 1220 height 1662
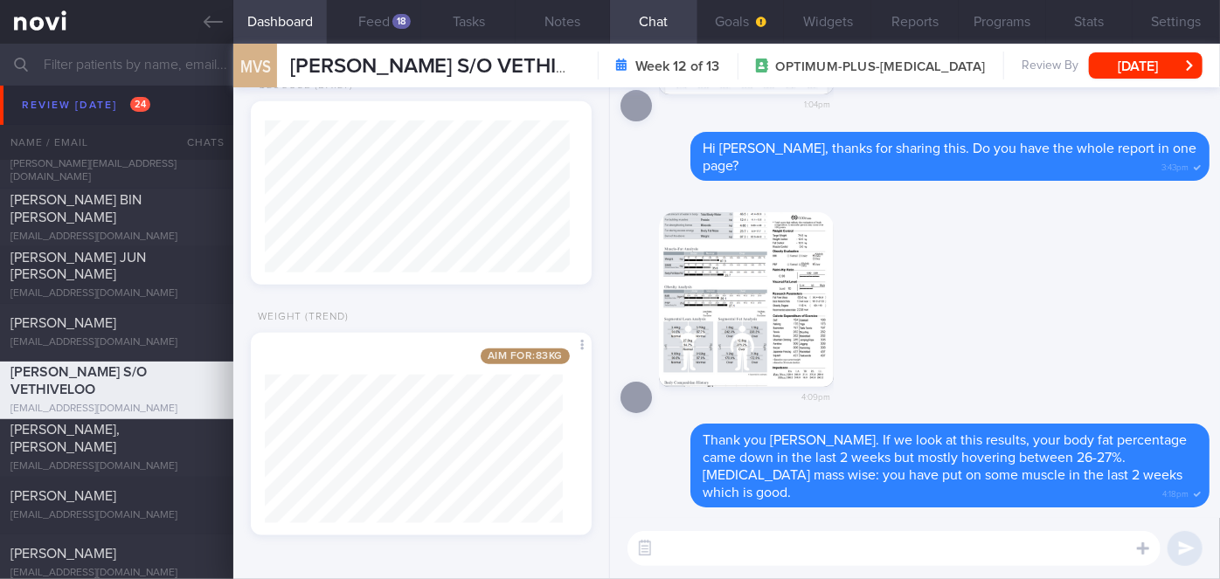
click at [987, 545] on textarea at bounding box center [894, 548] width 533 height 35
type textarea "Hi [PERSON_NAME], how have you been keeping with the meals and exercise?"
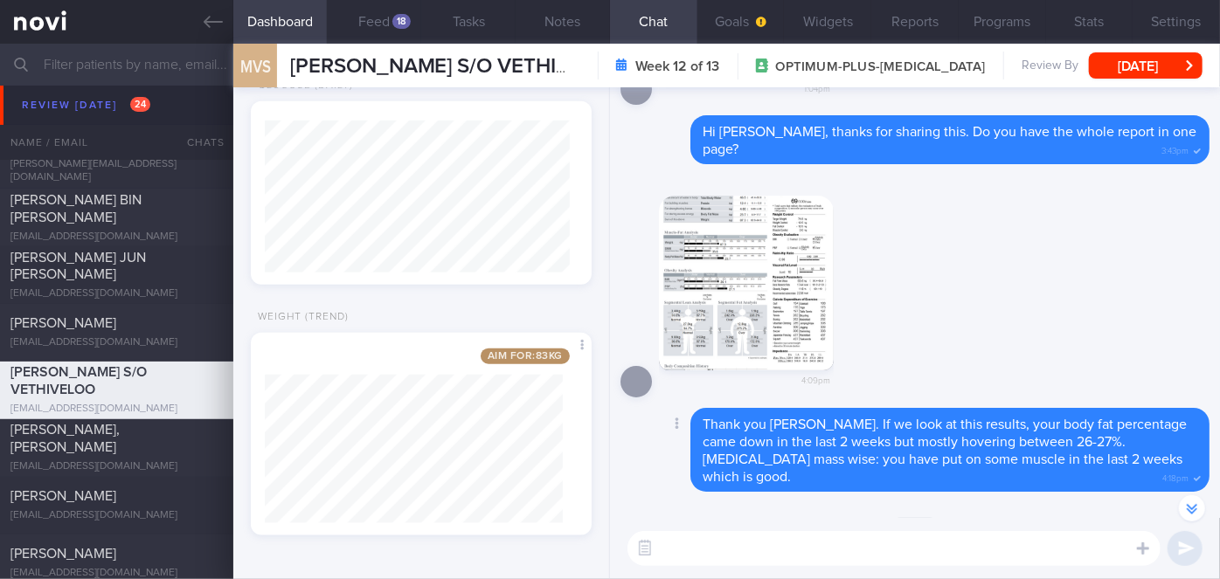
scroll to position [0, 0]
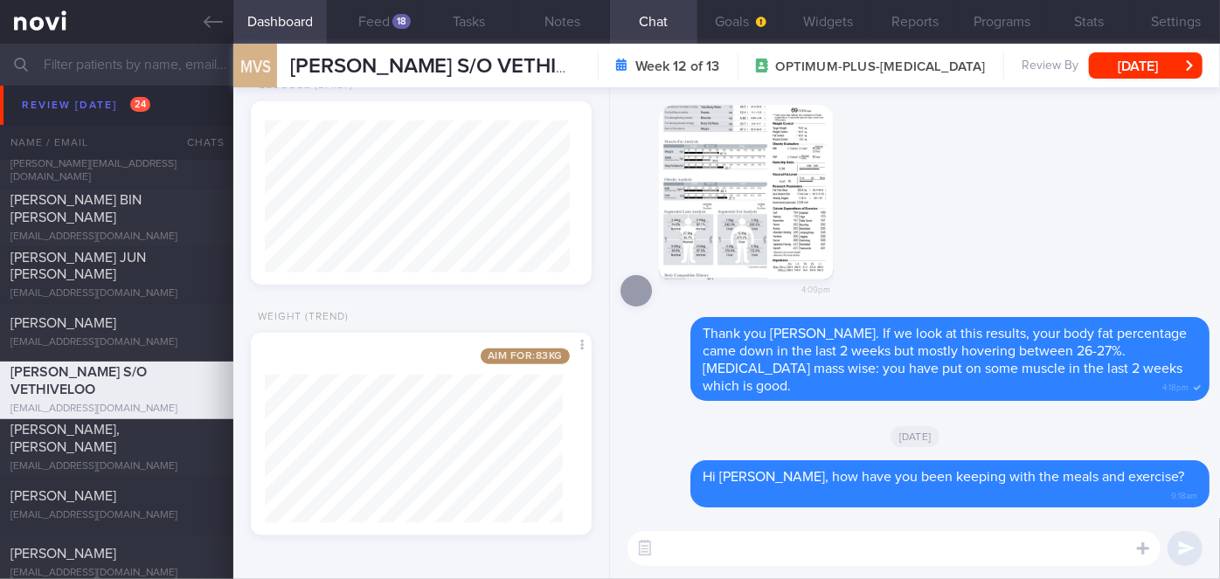
click at [1151, 47] on div "MVS [PERSON_NAME] S/O VETHIVELOO [PERSON_NAME] S/O VETHIVELOO [EMAIL_ADDRESS][D…" at bounding box center [726, 66] width 987 height 44
click at [1151, 65] on button "[DATE]" at bounding box center [1146, 65] width 114 height 26
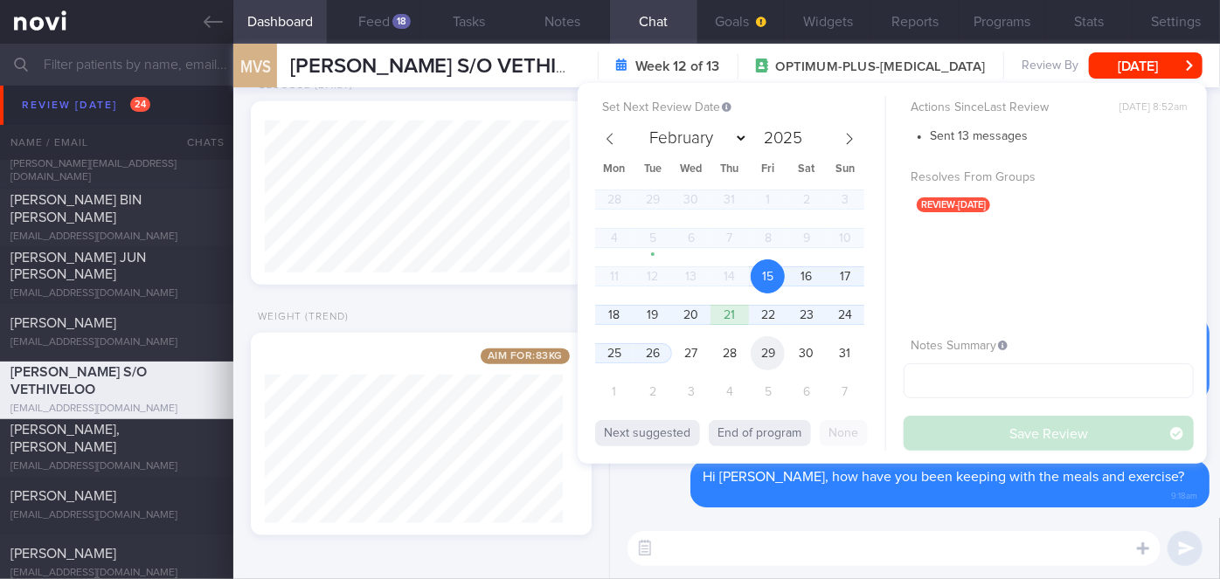
click at [761, 348] on span "29" at bounding box center [768, 353] width 34 height 34
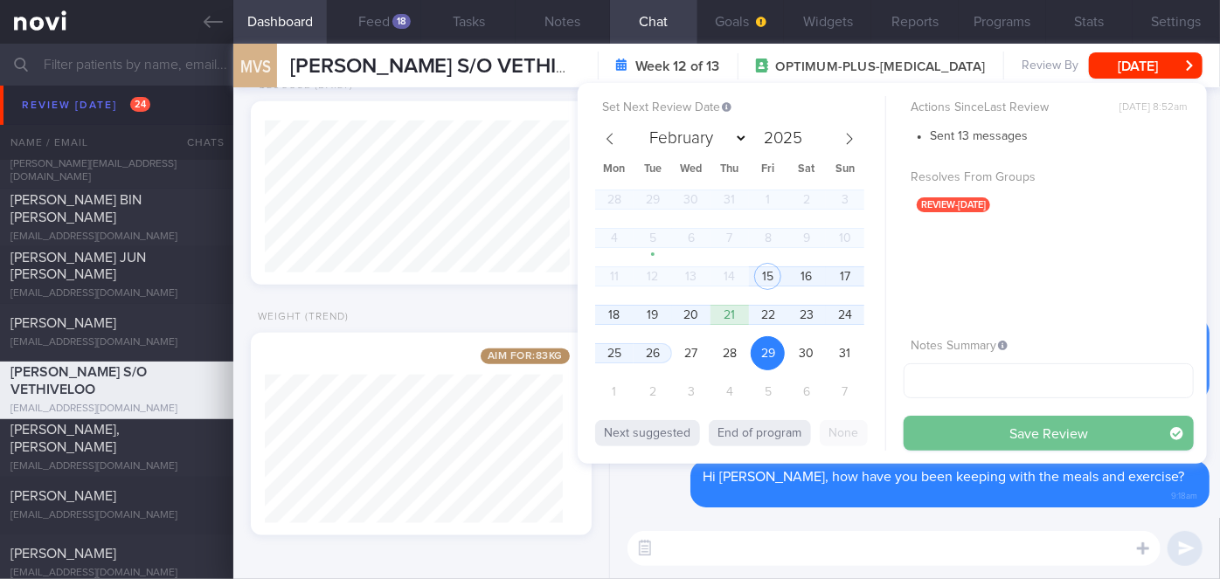
click at [955, 434] on button "Save Review" at bounding box center [1049, 433] width 290 height 35
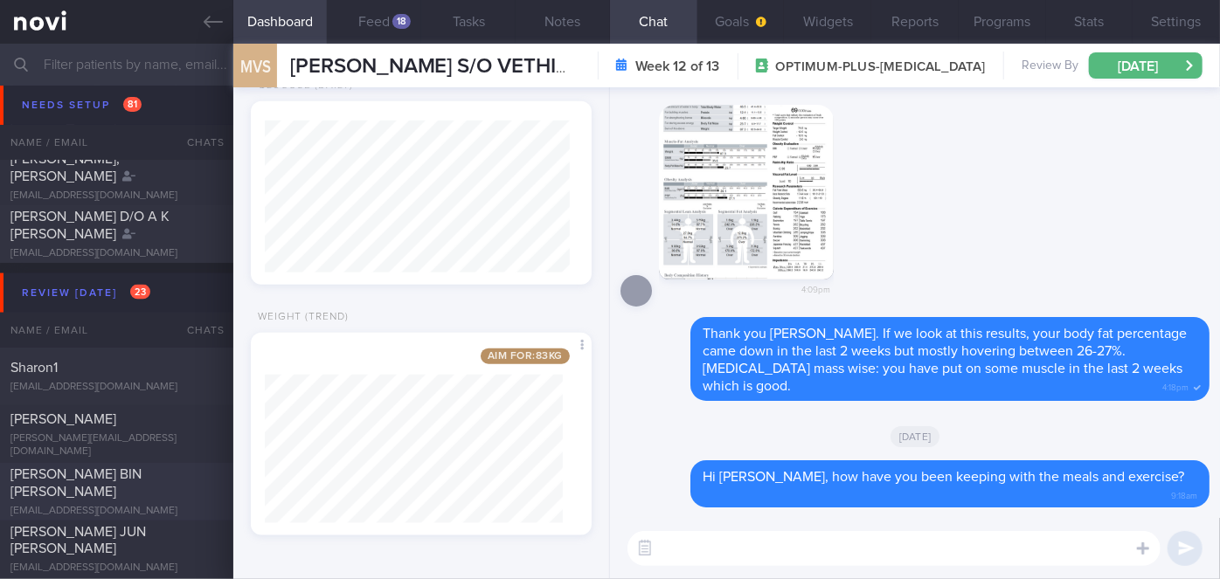
scroll to position [4378, 0]
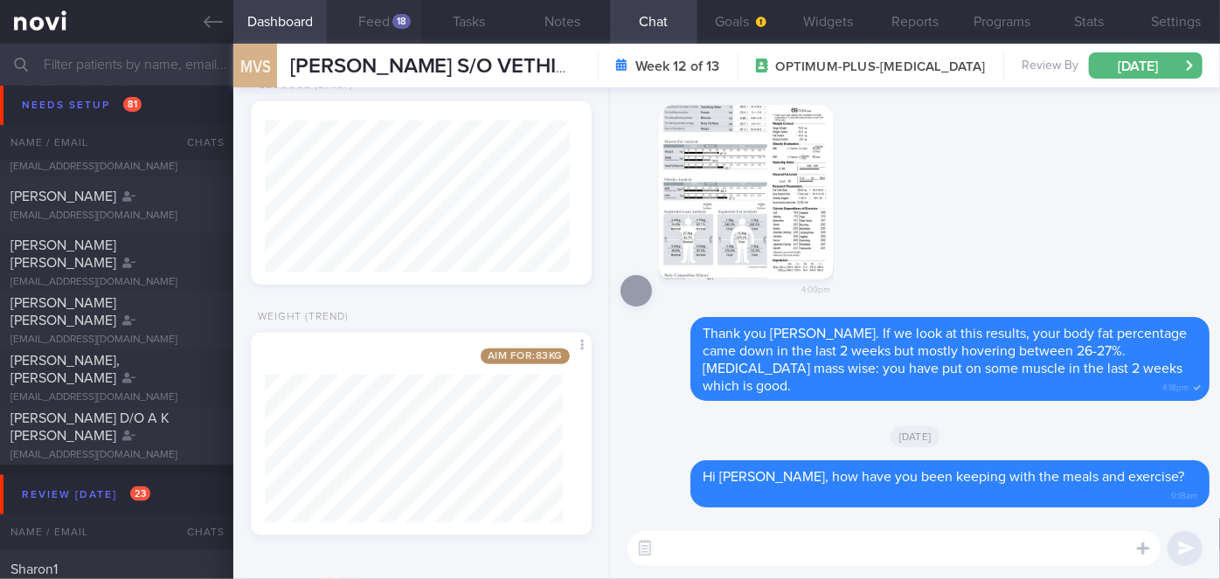
click at [405, 29] on button "Feed 18" at bounding box center [374, 22] width 94 height 44
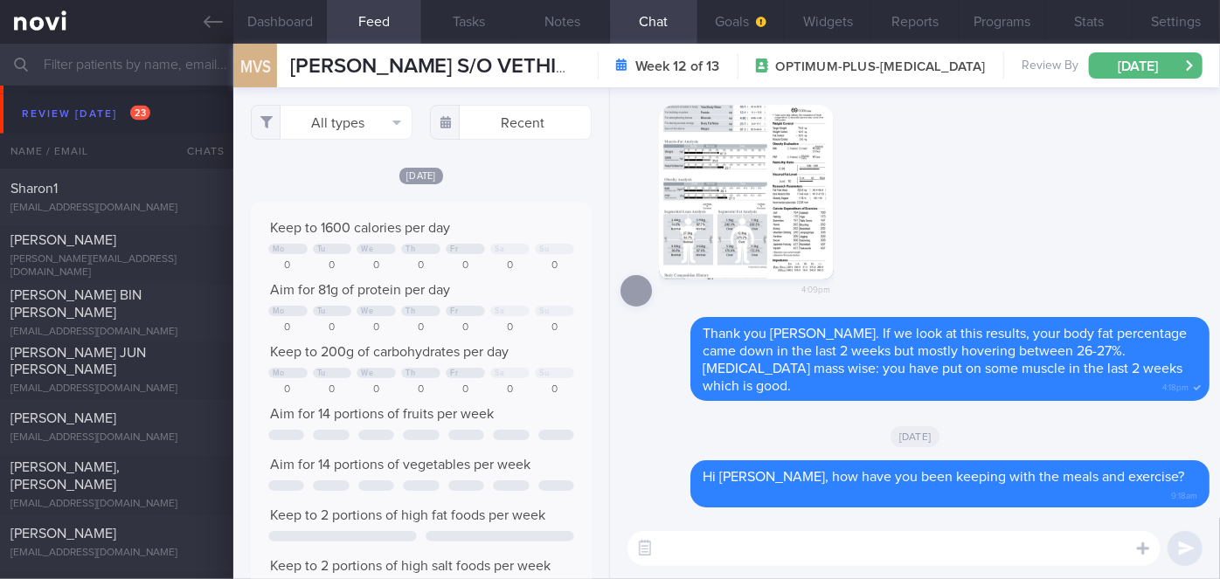
scroll to position [4854, 0]
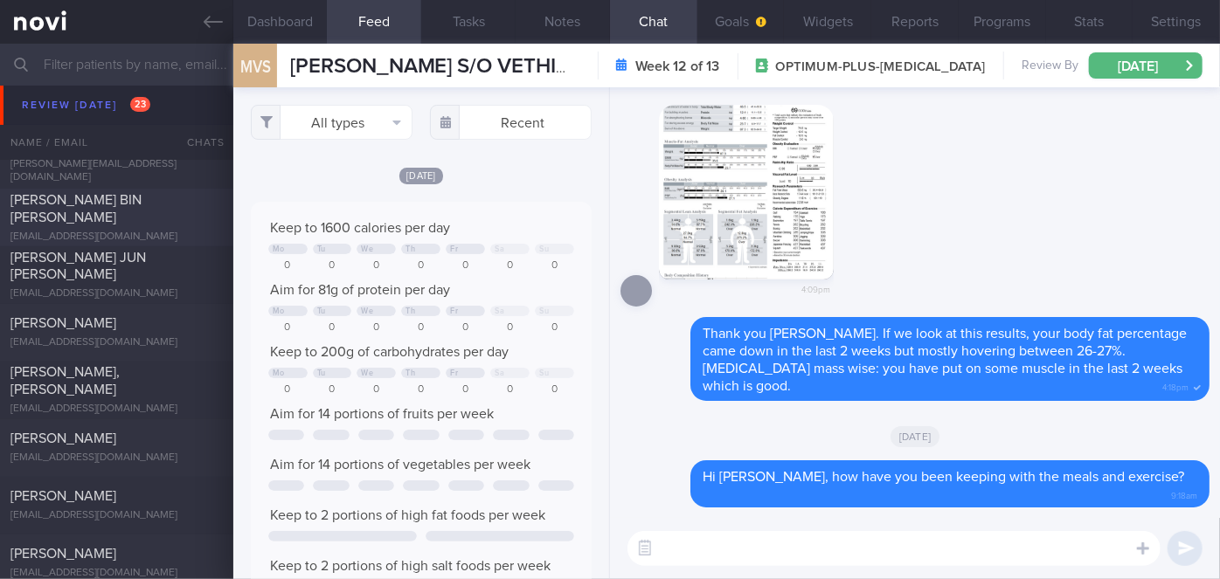
click at [132, 219] on div "[PERSON_NAME] BIN [PERSON_NAME]" at bounding box center [114, 208] width 208 height 35
type input "Nil"
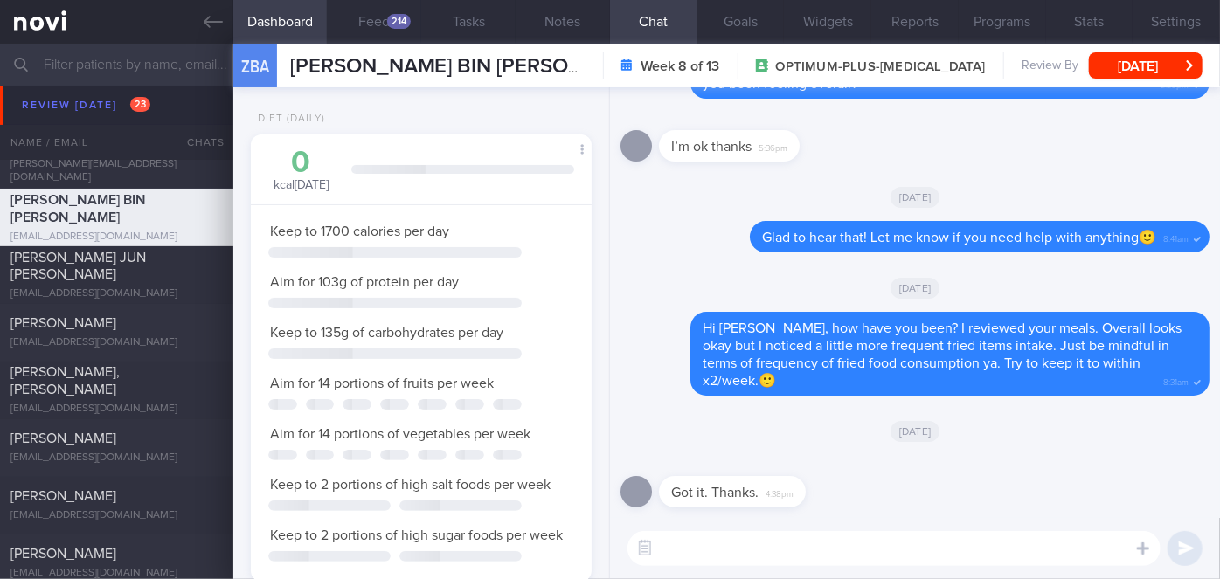
scroll to position [173, 298]
click at [400, 19] on div "214" at bounding box center [399, 21] width 24 height 15
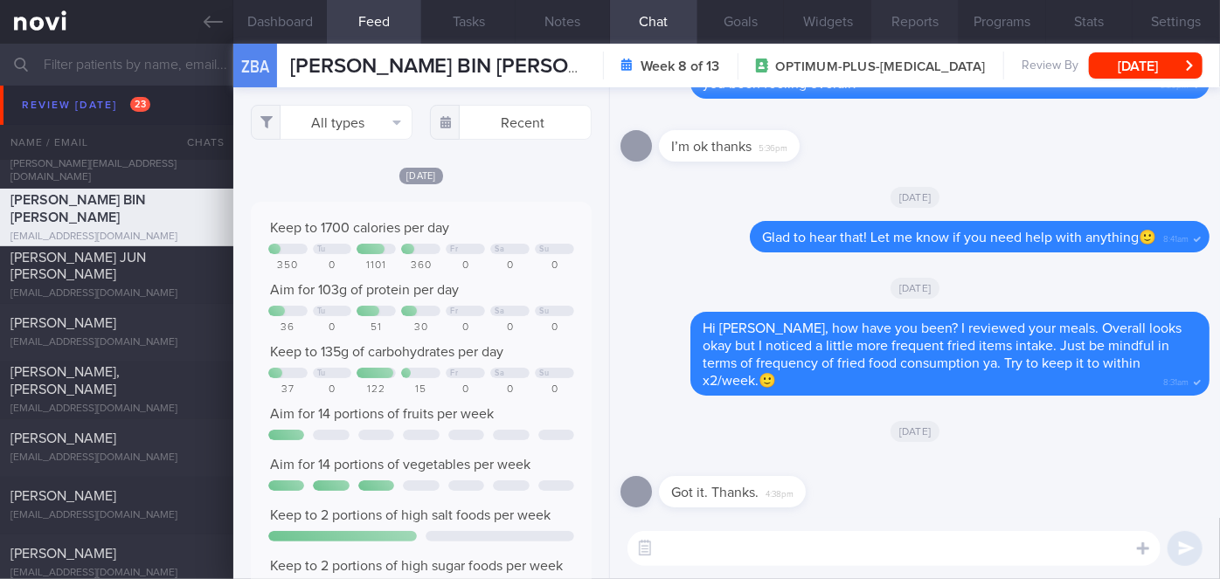
scroll to position [75, 306]
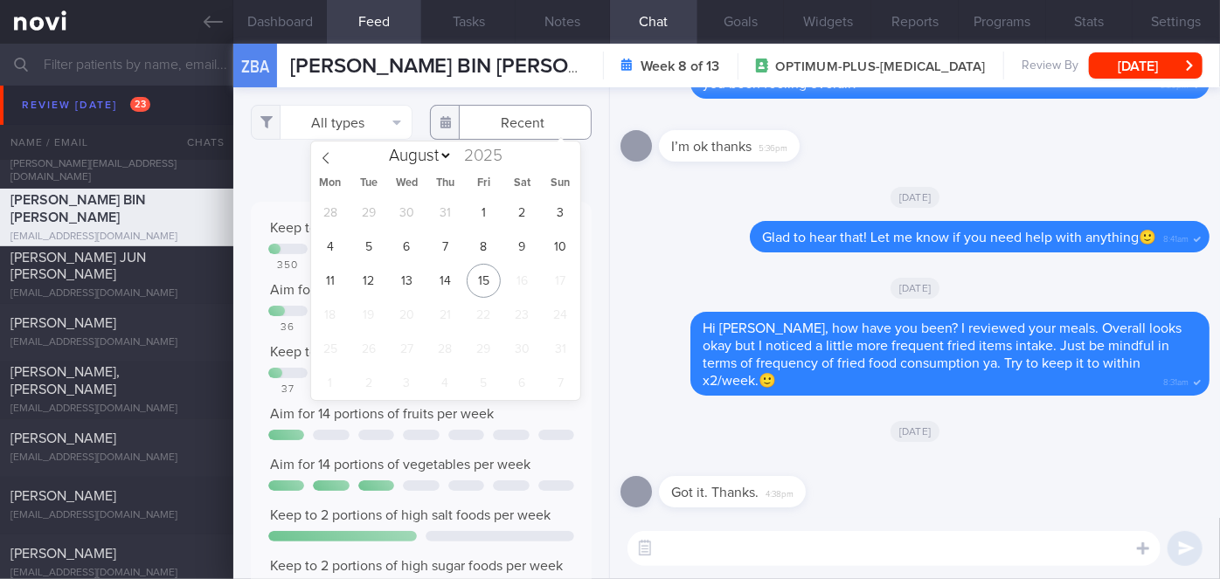
click at [498, 133] on input "text" at bounding box center [511, 122] width 162 height 35
click at [408, 285] on span "13" at bounding box center [407, 281] width 34 height 34
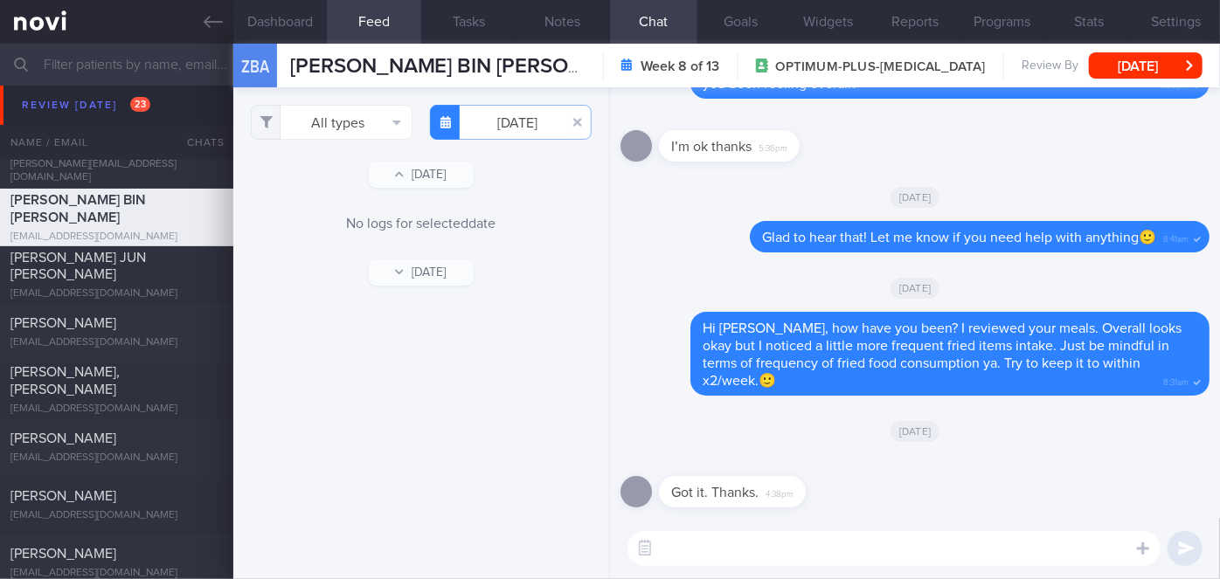
click at [660, 287] on div "[DATE]" at bounding box center [915, 287] width 589 height 49
click at [529, 131] on input "[DATE]" at bounding box center [511, 122] width 162 height 35
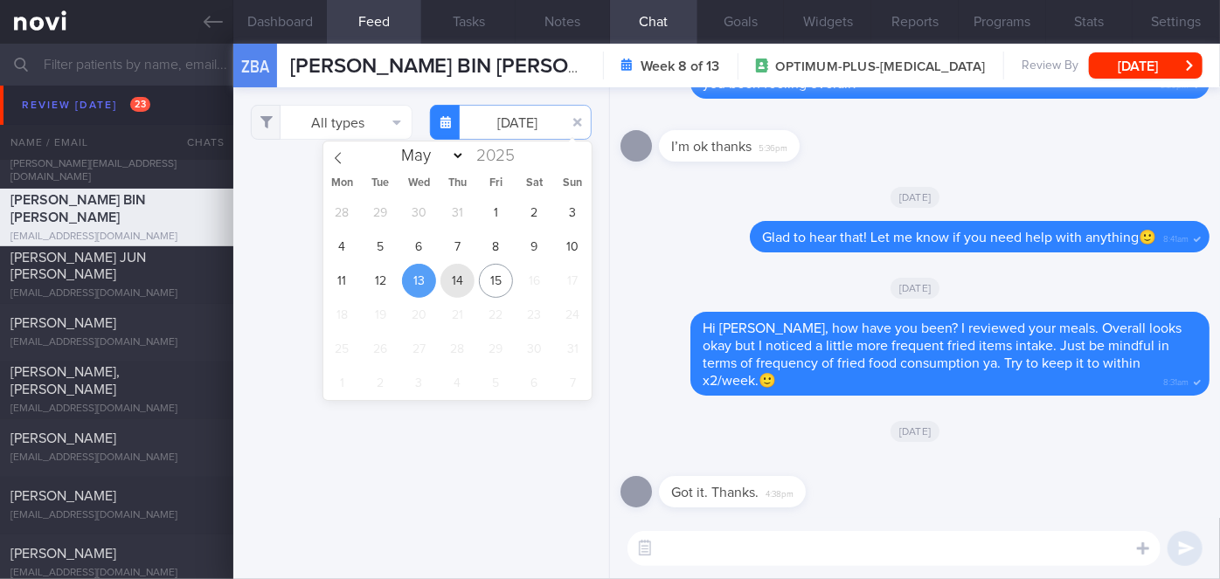
click at [454, 278] on span "14" at bounding box center [457, 281] width 34 height 34
type input "[DATE]"
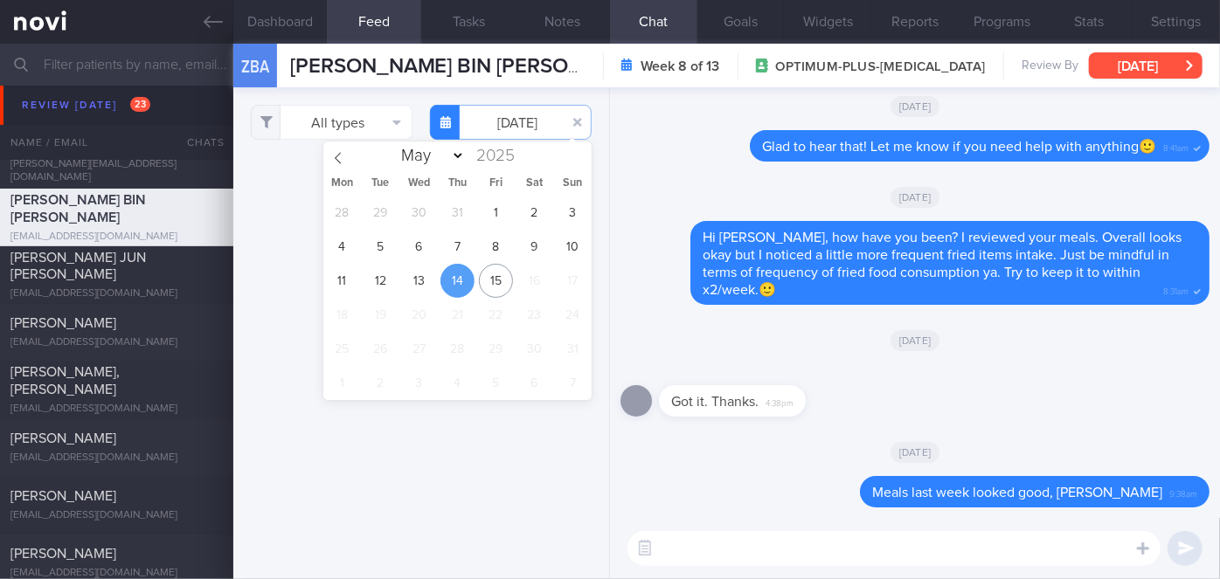
click at [1134, 67] on button "[DATE]" at bounding box center [1146, 65] width 114 height 26
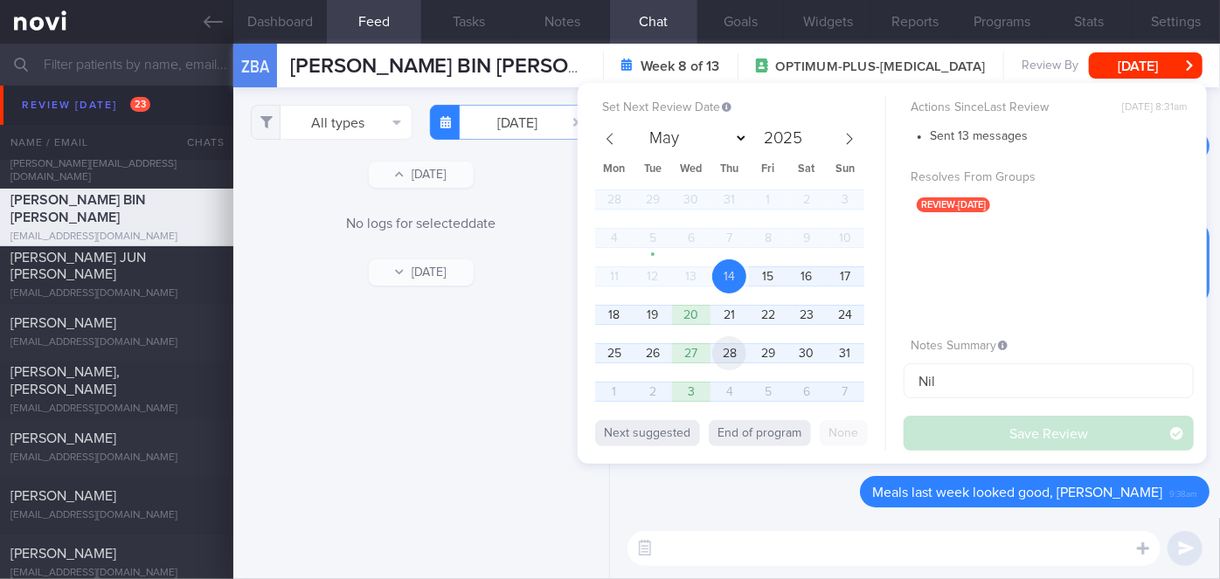
click at [736, 349] on span "28" at bounding box center [729, 353] width 34 height 34
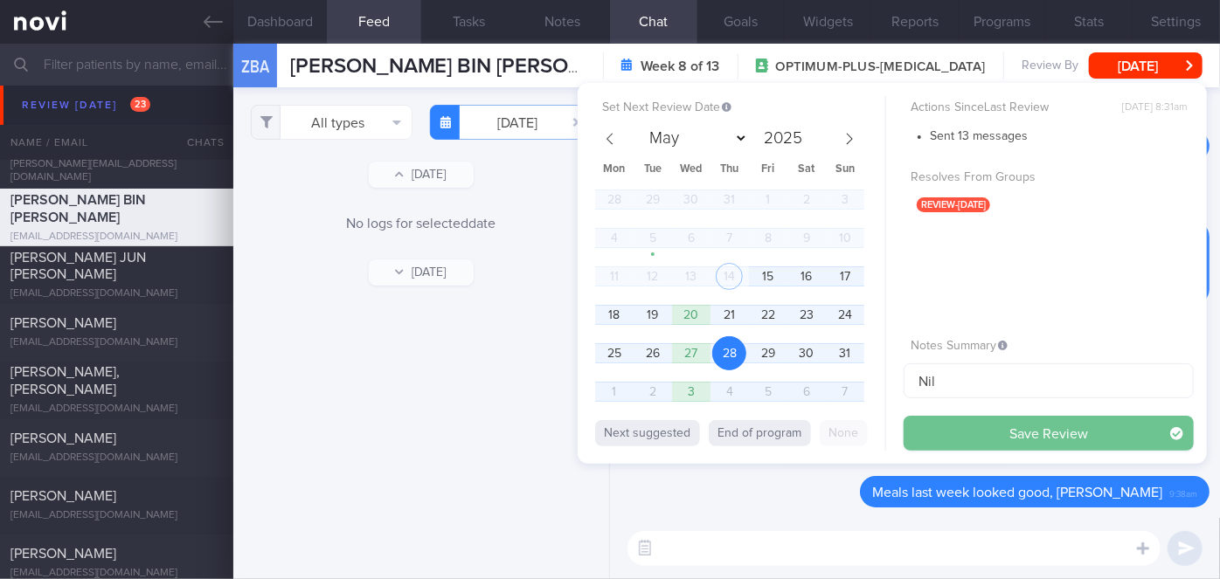
click at [1072, 428] on button "Save Review" at bounding box center [1049, 433] width 290 height 35
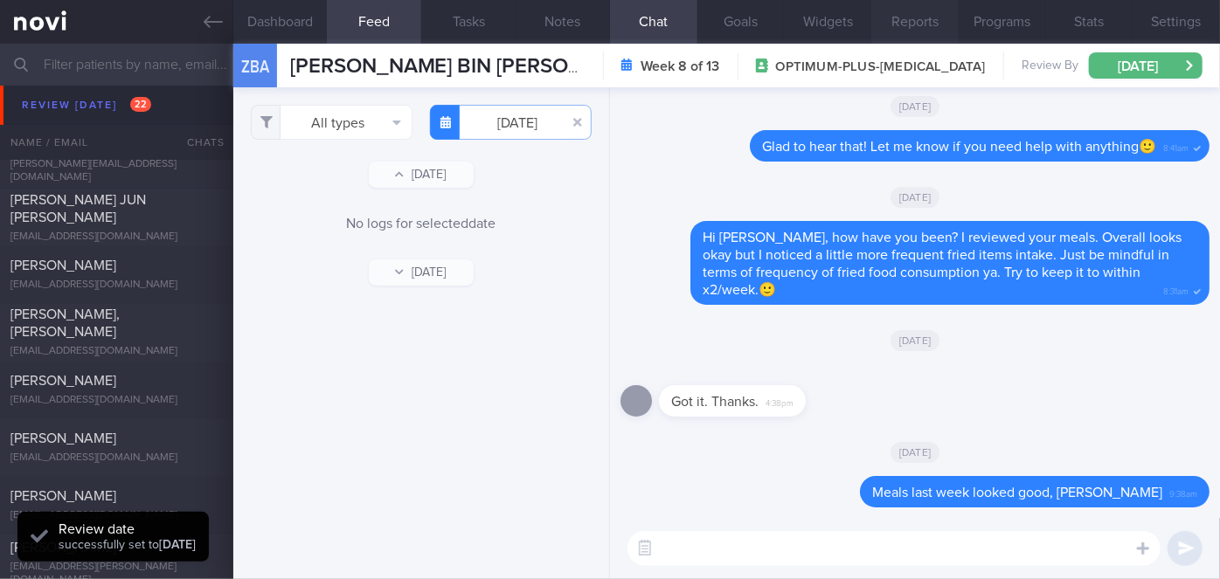
click at [116, 260] on span "[PERSON_NAME]" at bounding box center [63, 267] width 106 height 14
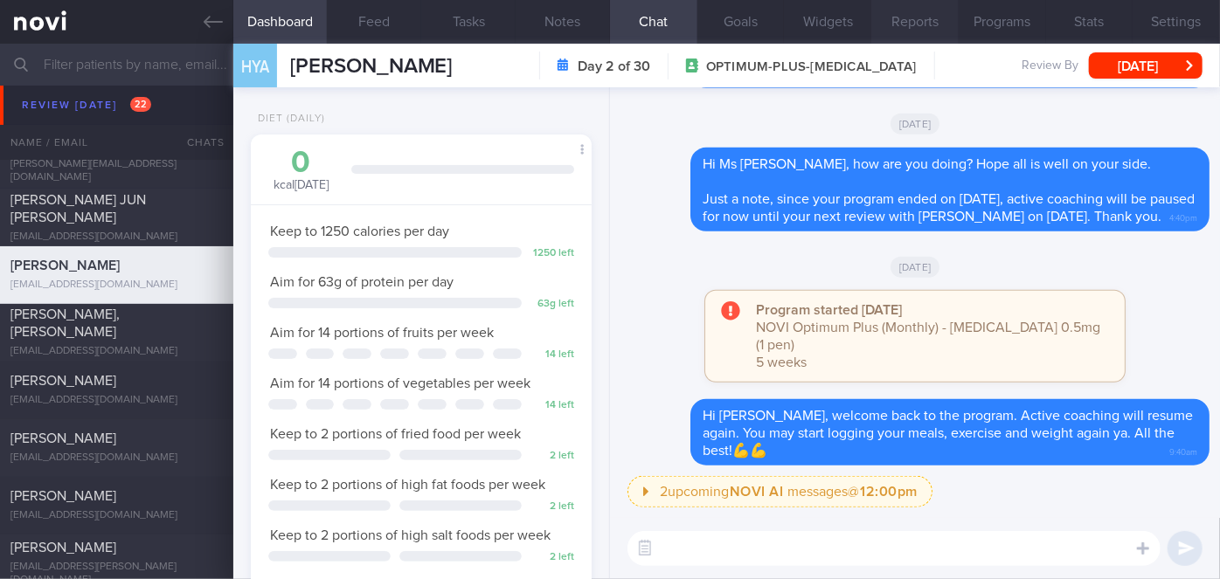
scroll to position [173, 298]
click at [1117, 68] on button "[DATE]" at bounding box center [1146, 65] width 114 height 26
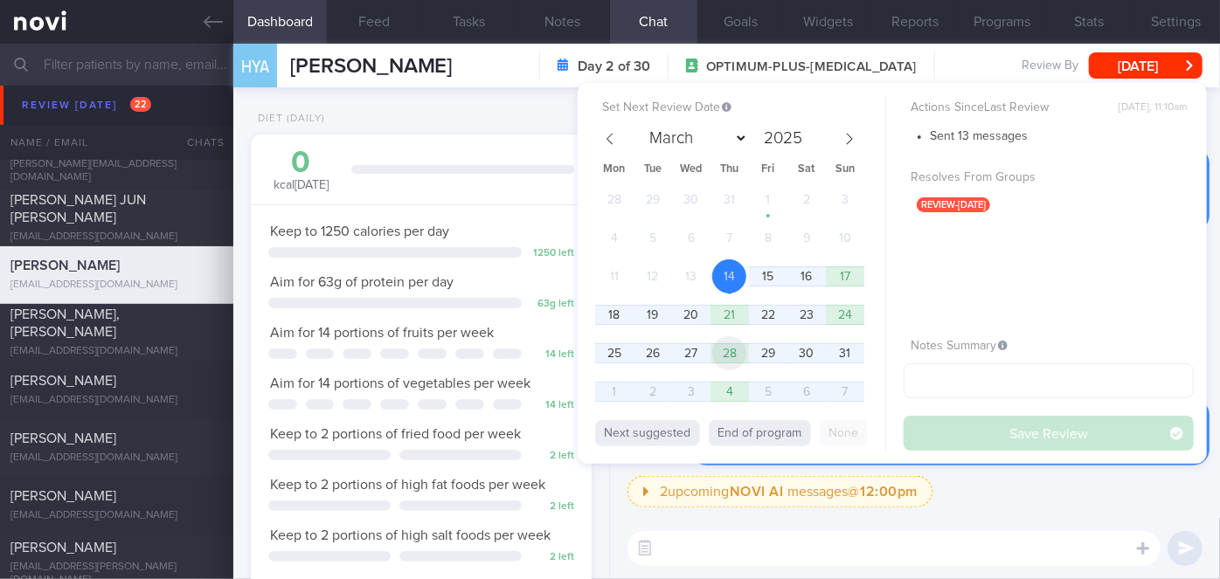
click at [727, 352] on span "28" at bounding box center [729, 353] width 34 height 34
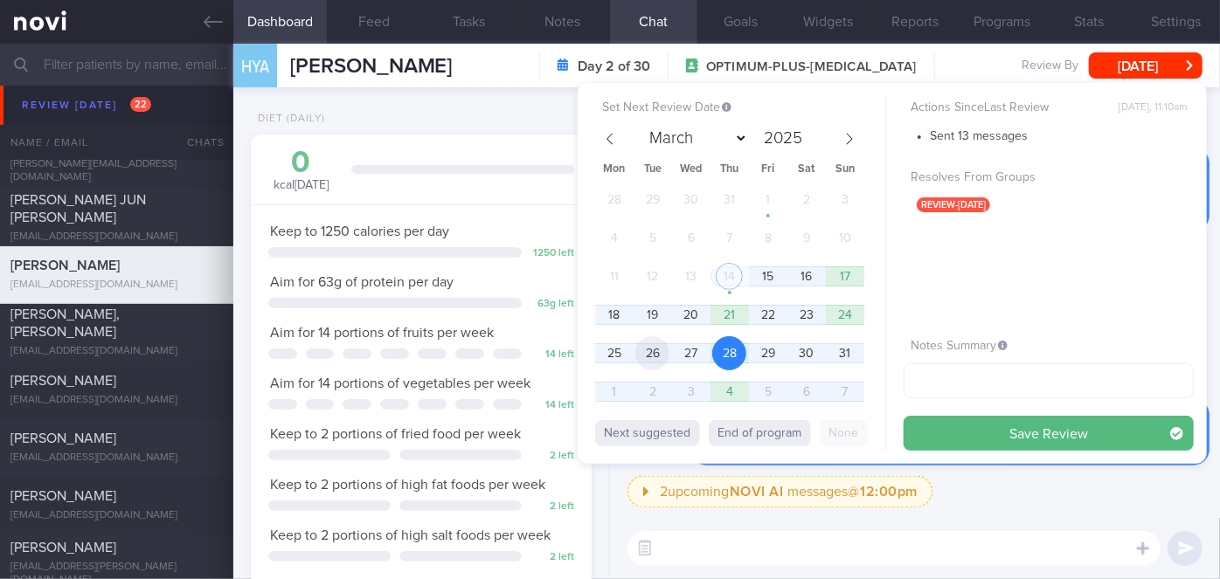
click at [662, 347] on span "26" at bounding box center [652, 353] width 34 height 34
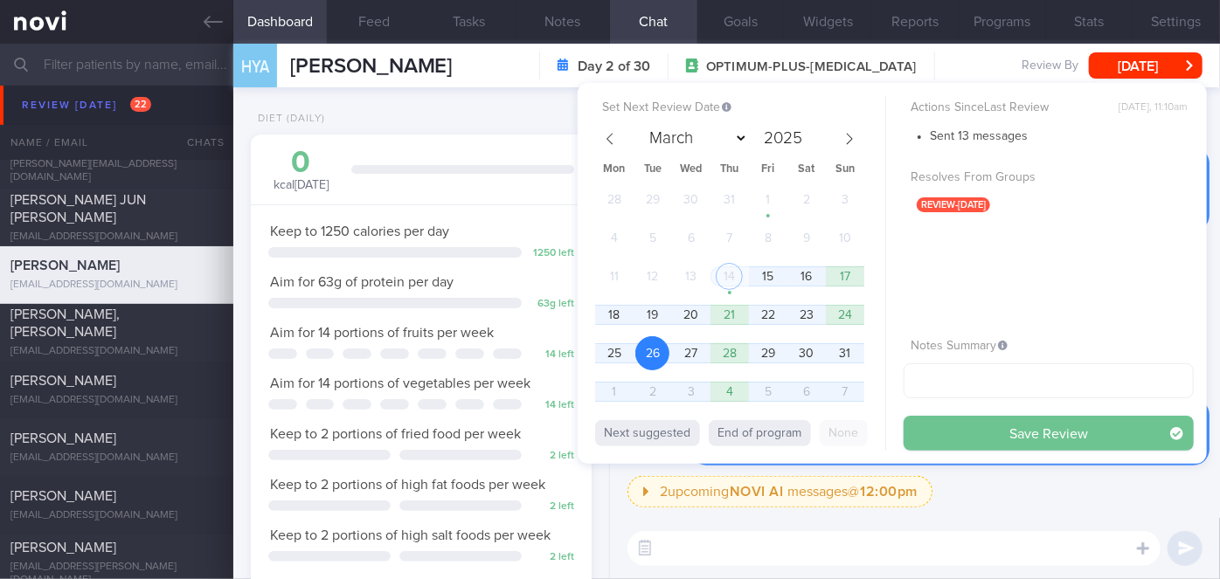
click at [934, 425] on button "Save Review" at bounding box center [1049, 433] width 290 height 35
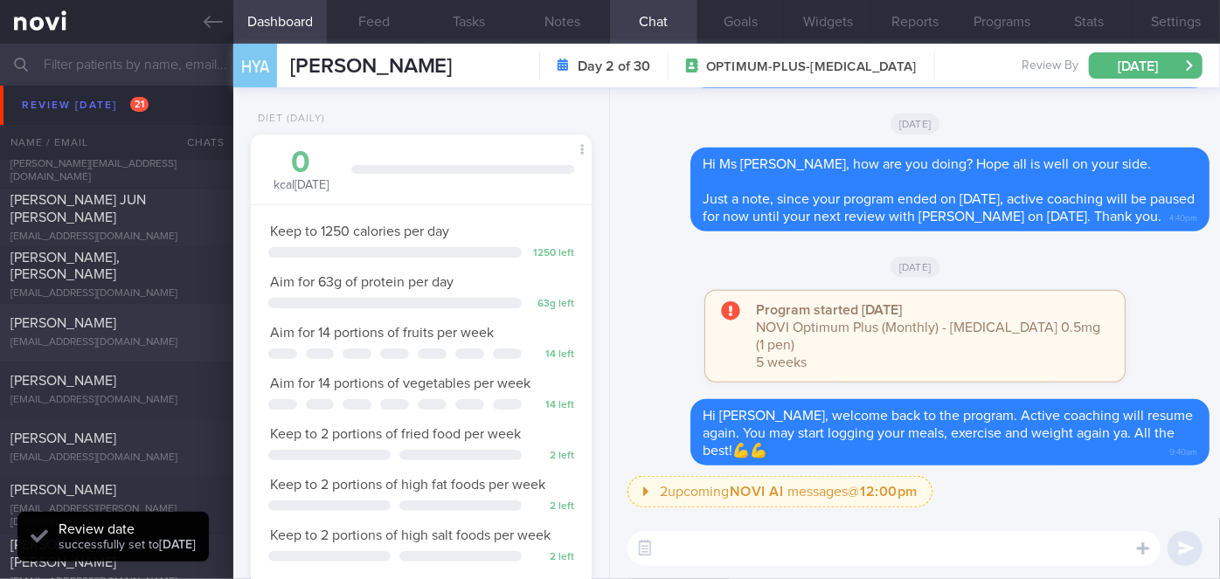
click at [94, 322] on div "[PERSON_NAME]" at bounding box center [114, 324] width 208 height 17
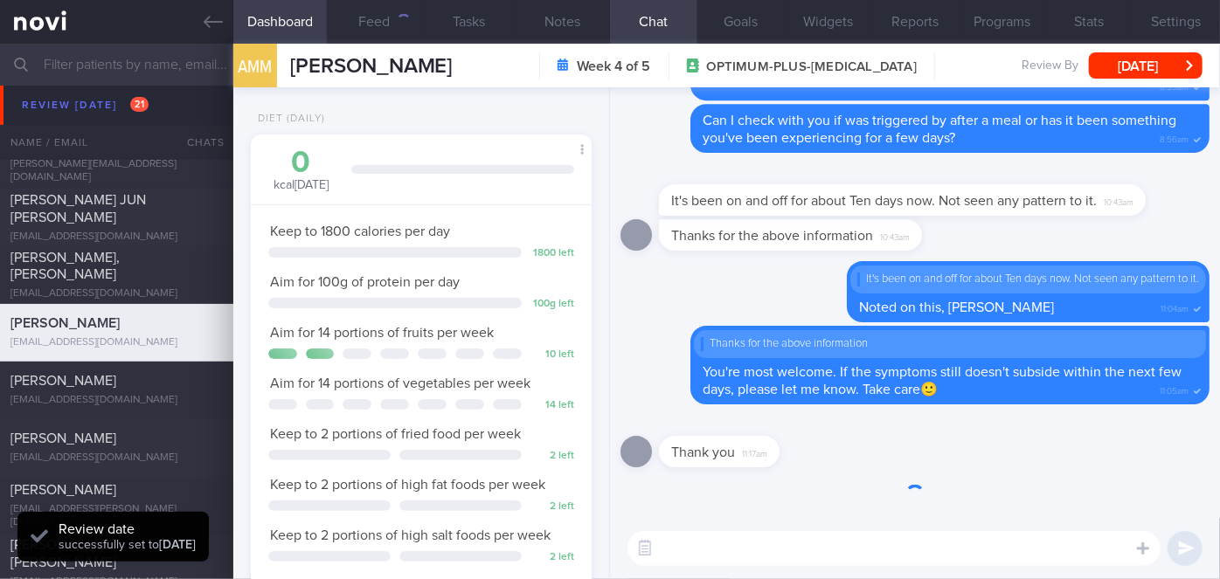
scroll to position [149, 298]
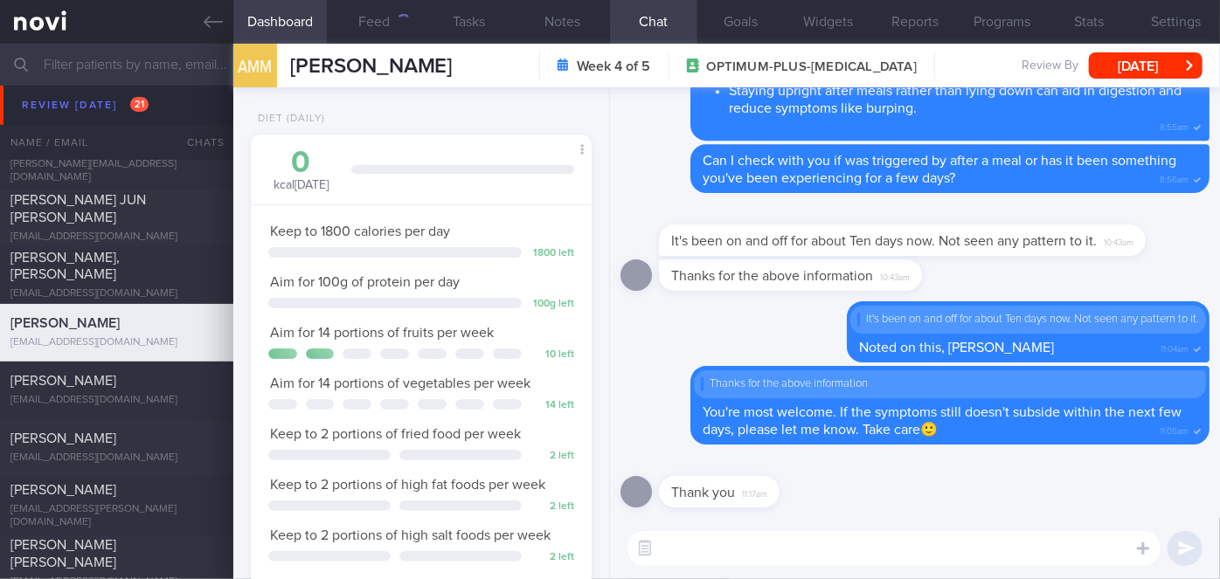
click at [704, 538] on textarea at bounding box center [894, 548] width 533 height 35
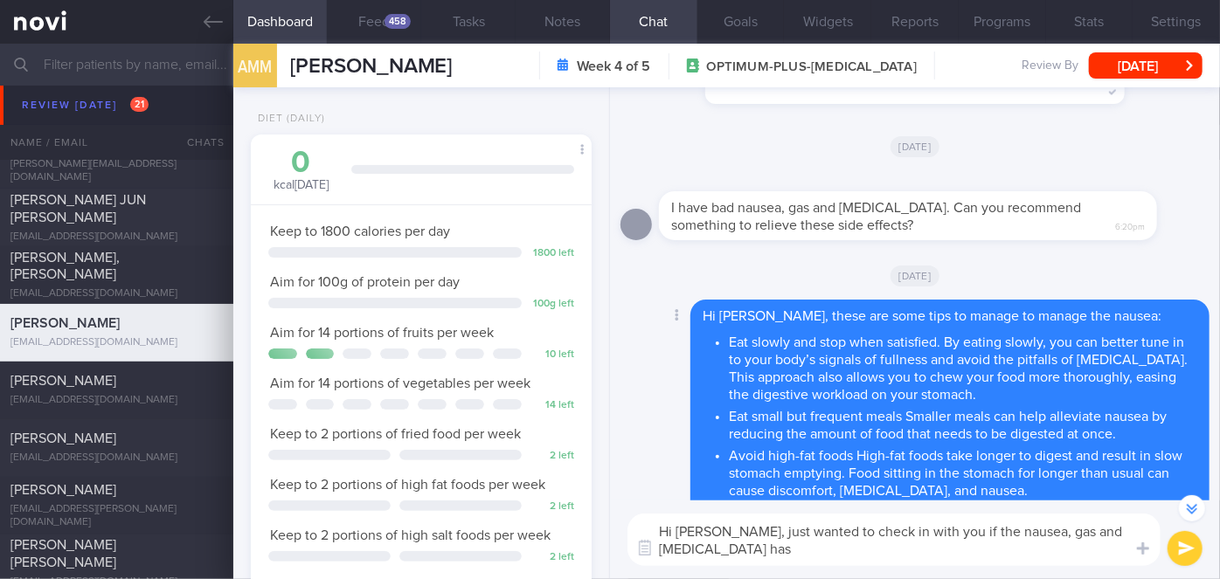
scroll to position [-892, 0]
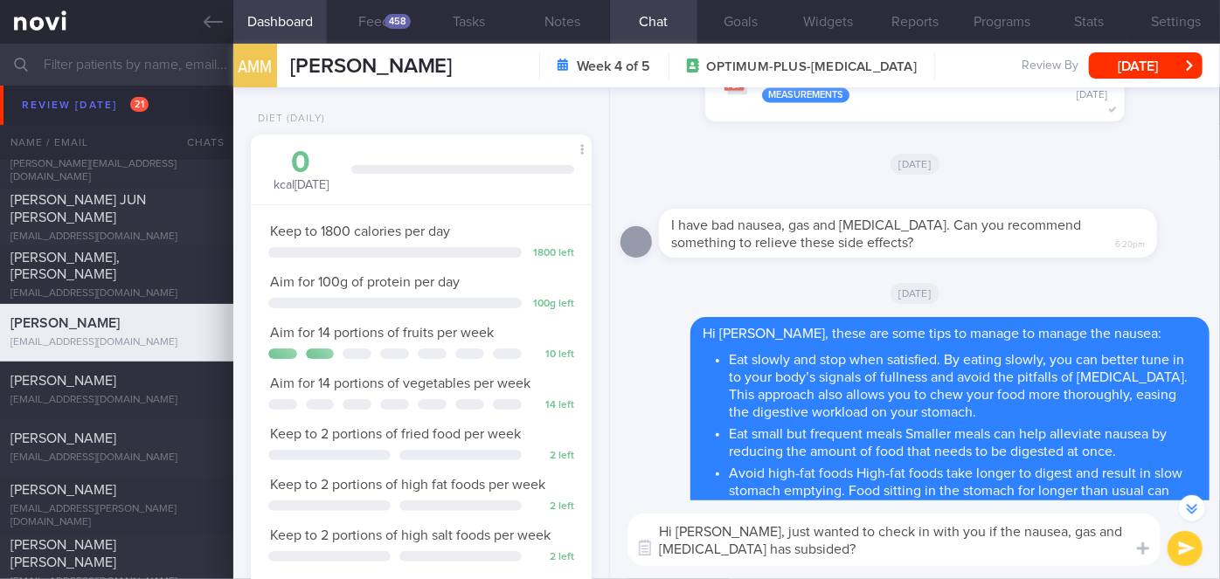
type textarea "Hi [PERSON_NAME], just wanted to check in with you if the nausea, gas and [MEDI…"
click at [1189, 548] on button "submit" at bounding box center [1185, 548] width 35 height 35
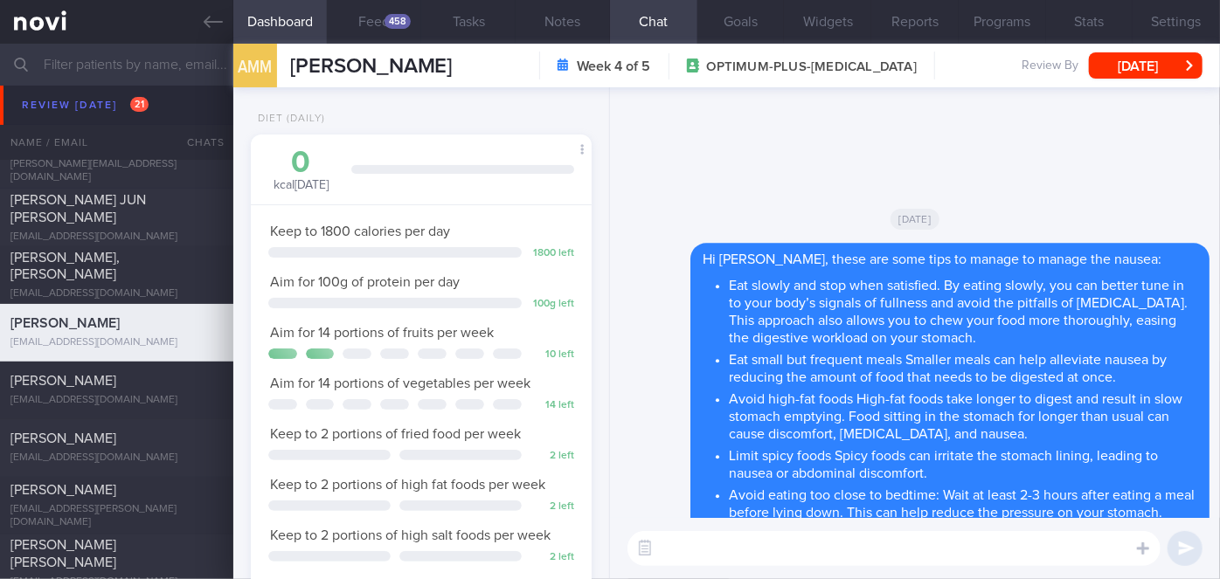
scroll to position [0, 0]
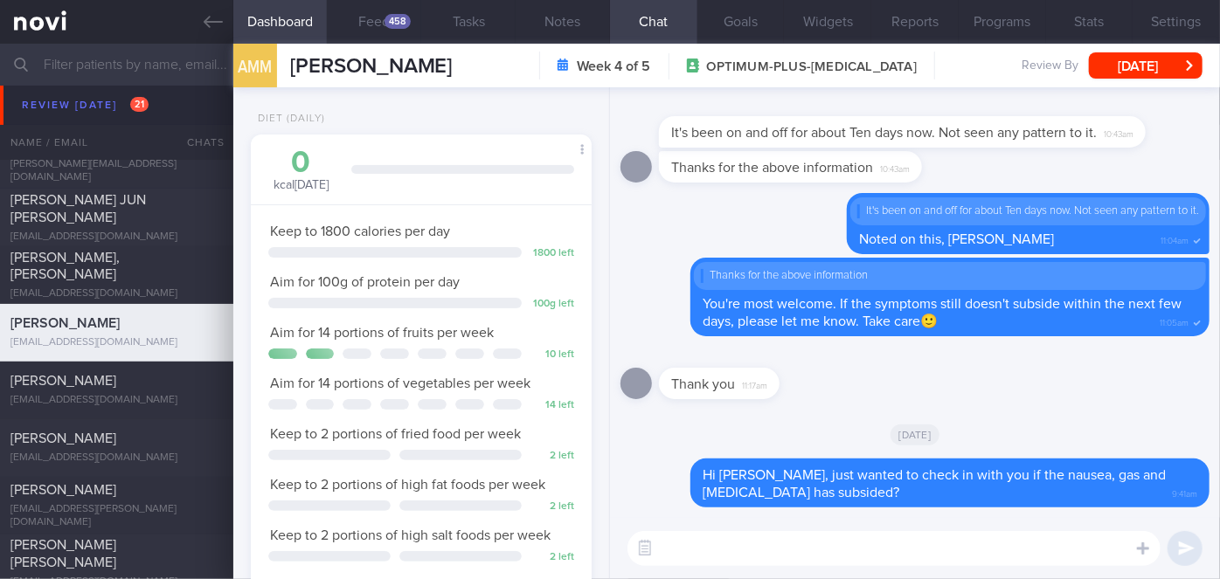
click at [1158, 51] on div "AMM [PERSON_NAME] [PERSON_NAME] [PERSON_NAME] [EMAIL_ADDRESS][DOMAIN_NAME] Week…" at bounding box center [726, 66] width 987 height 44
click at [1151, 71] on button "[DATE]" at bounding box center [1146, 65] width 114 height 26
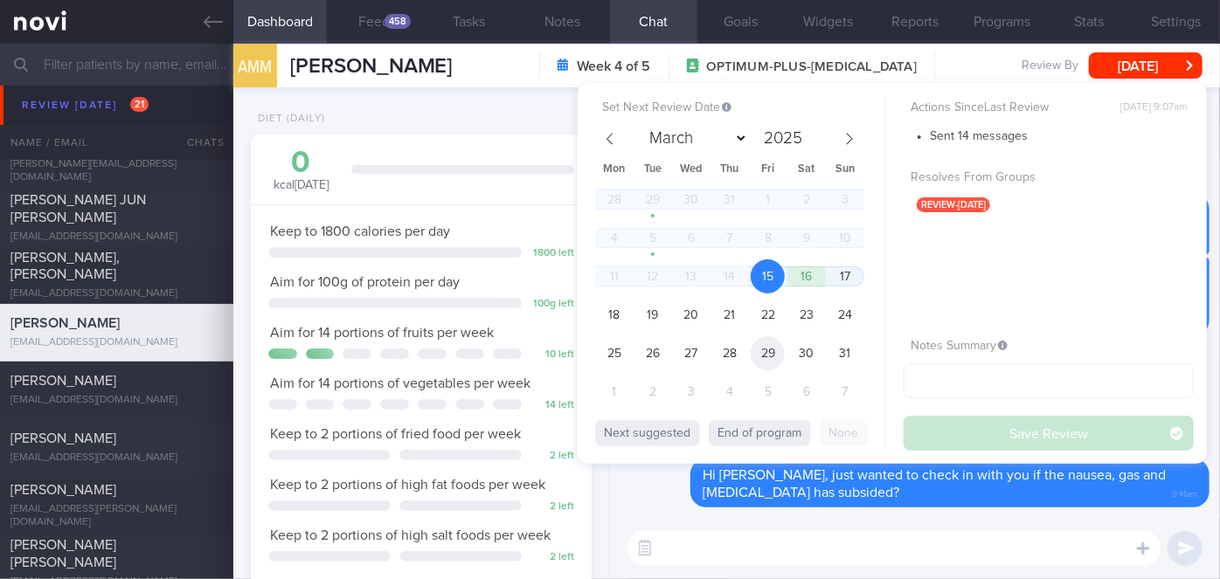
click at [762, 355] on span "29" at bounding box center [768, 353] width 34 height 34
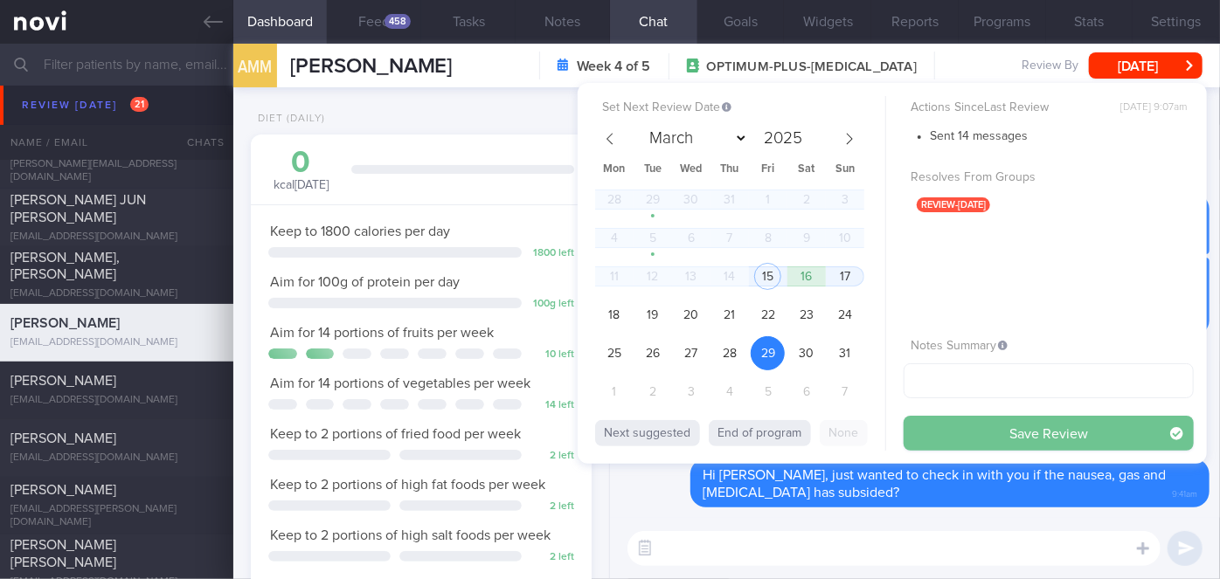
click at [938, 434] on button "Save Review" at bounding box center [1049, 433] width 290 height 35
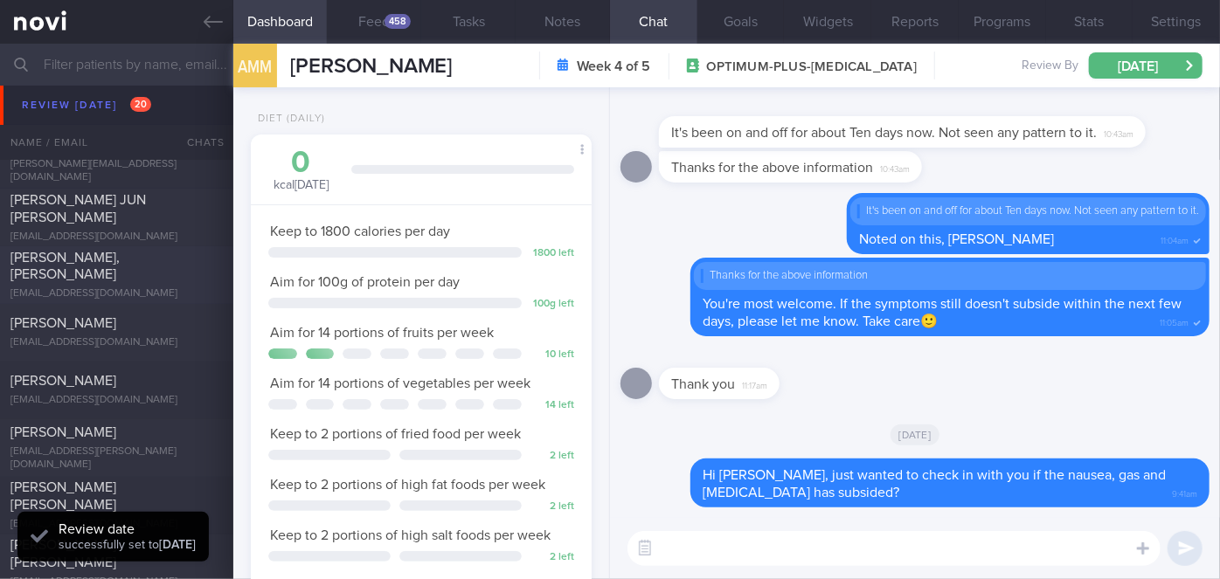
click at [186, 259] on div at bounding box center [203, 254] width 38 height 10
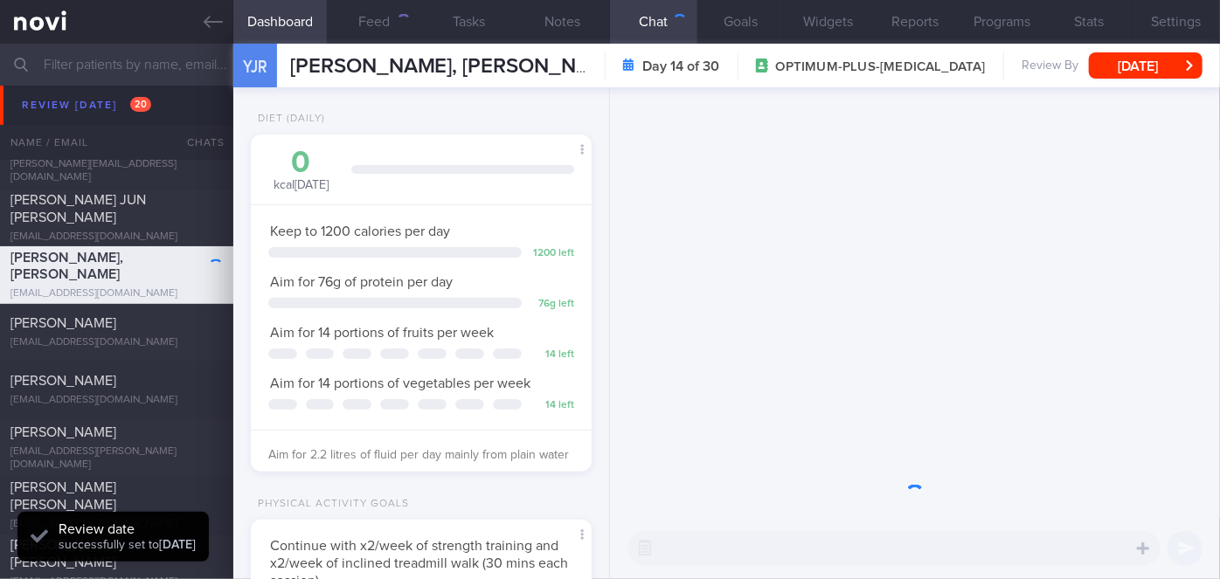
scroll to position [173, 298]
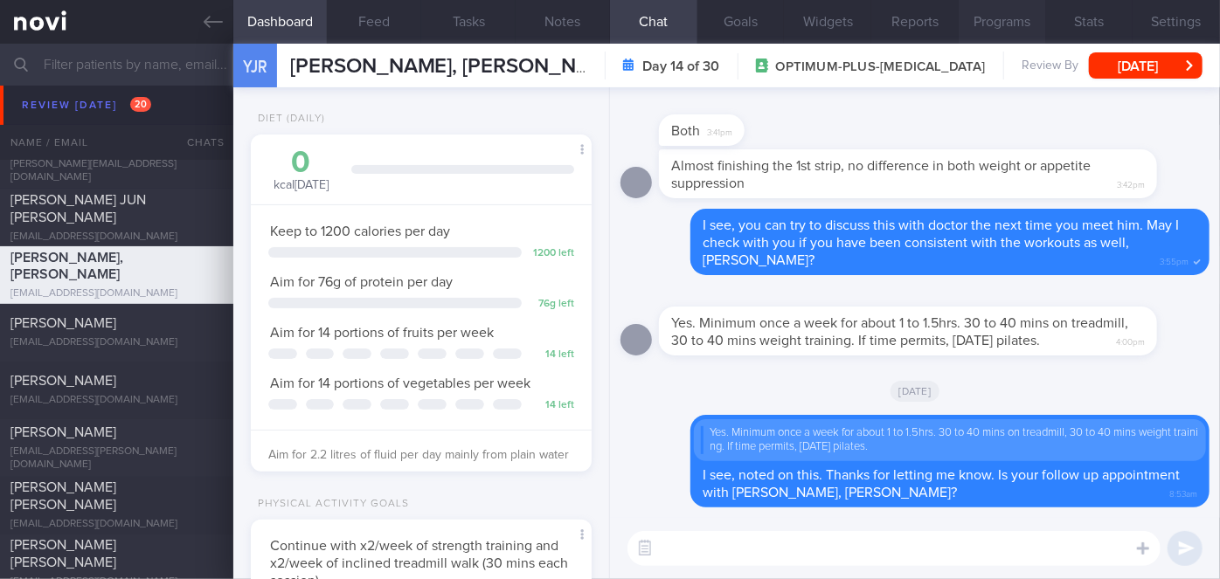
click at [1016, 12] on button "Programs" at bounding box center [1002, 22] width 87 height 44
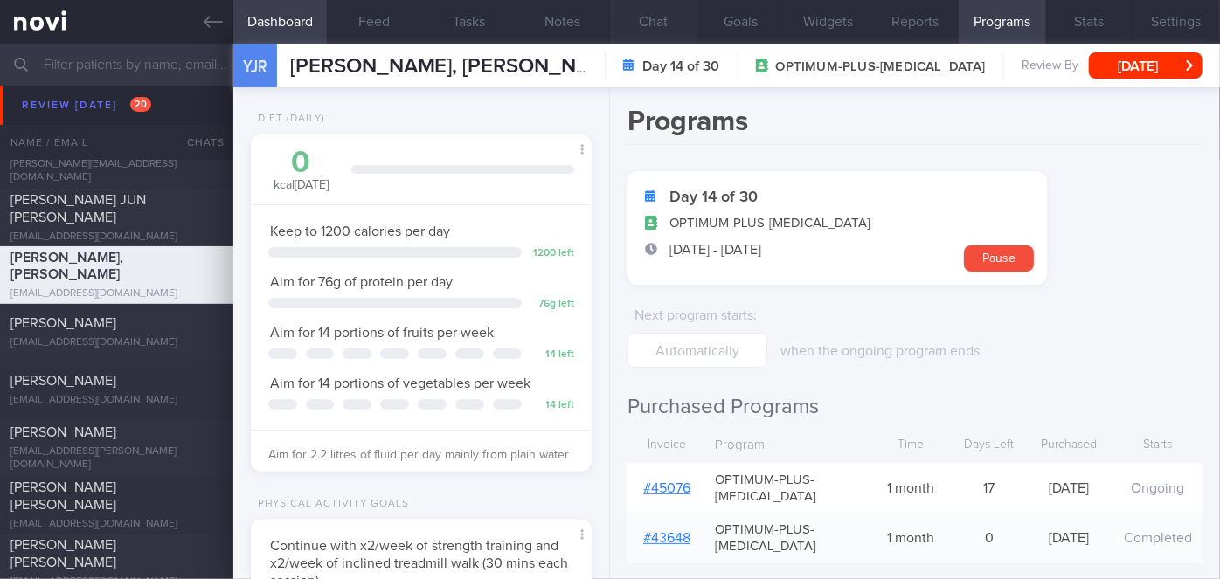
click at [658, 8] on button "Chat" at bounding box center [653, 22] width 87 height 44
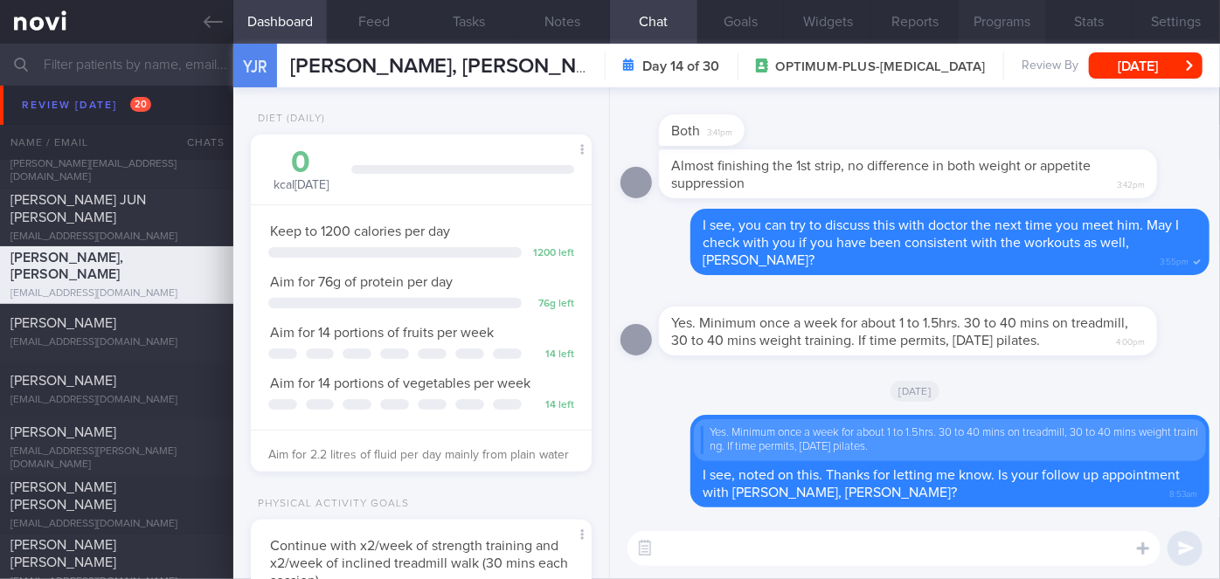
click at [1025, 17] on button "Programs" at bounding box center [1002, 22] width 87 height 44
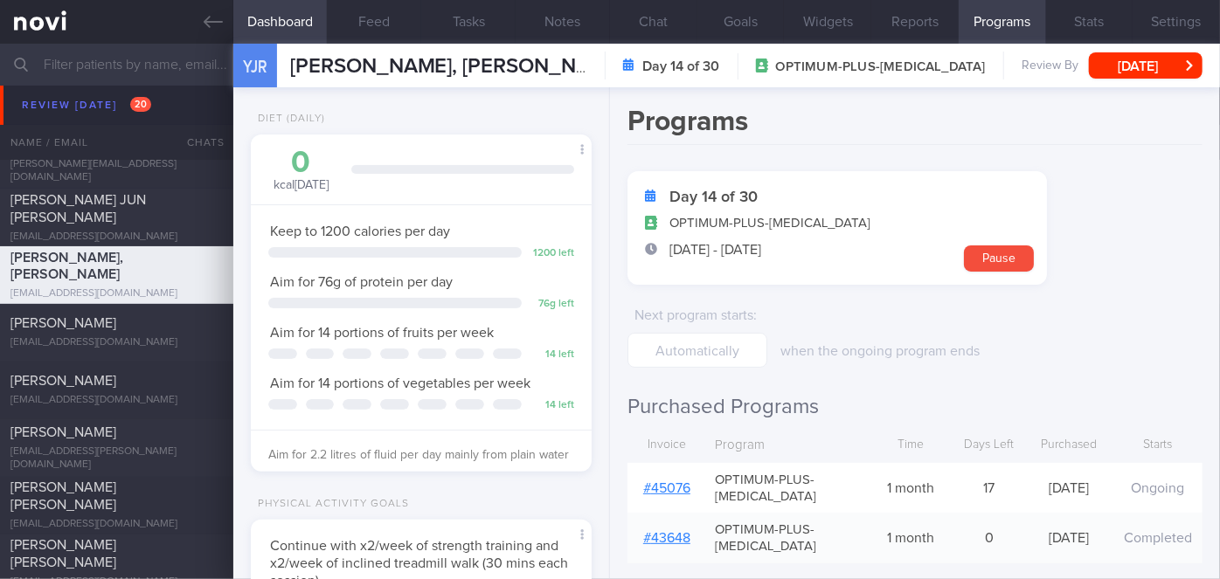
scroll to position [158, 0]
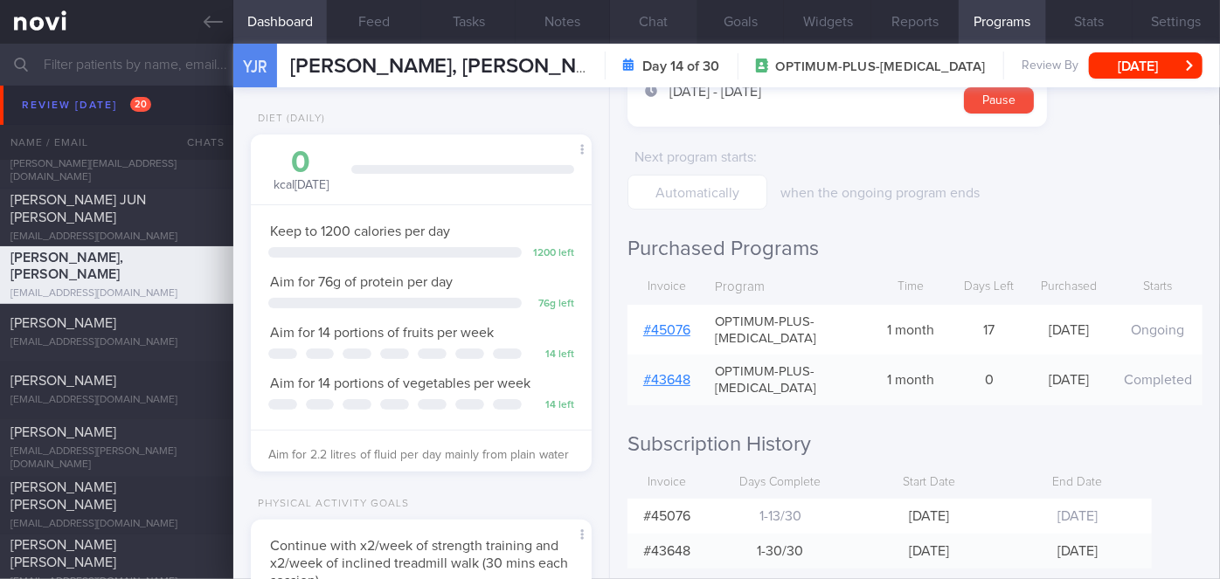
click at [652, 14] on button "Chat" at bounding box center [653, 22] width 87 height 44
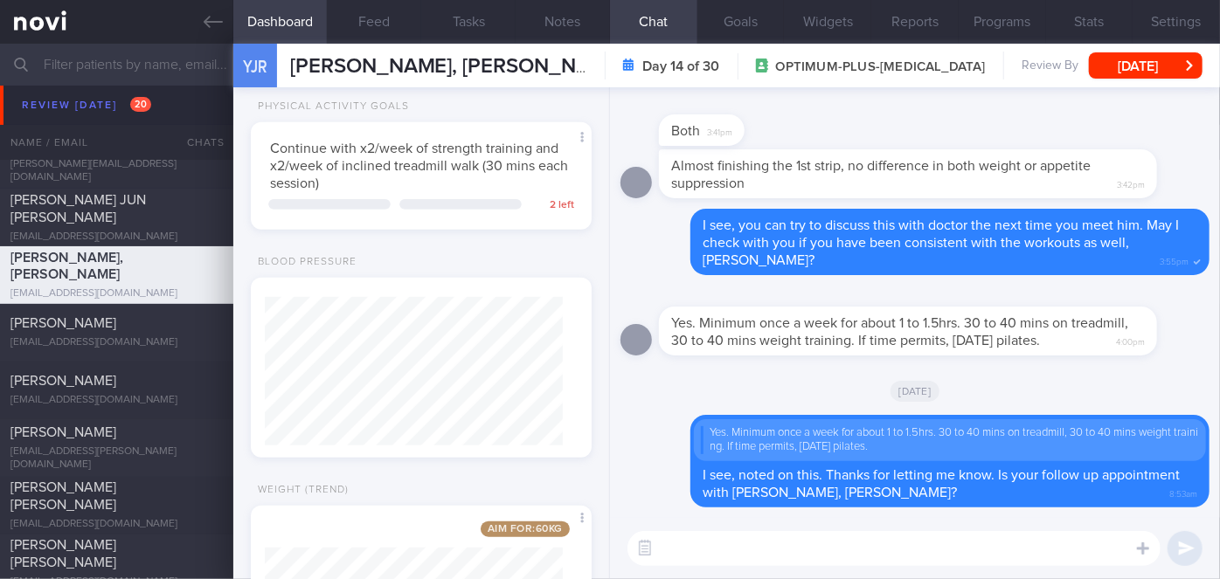
scroll to position [634, 0]
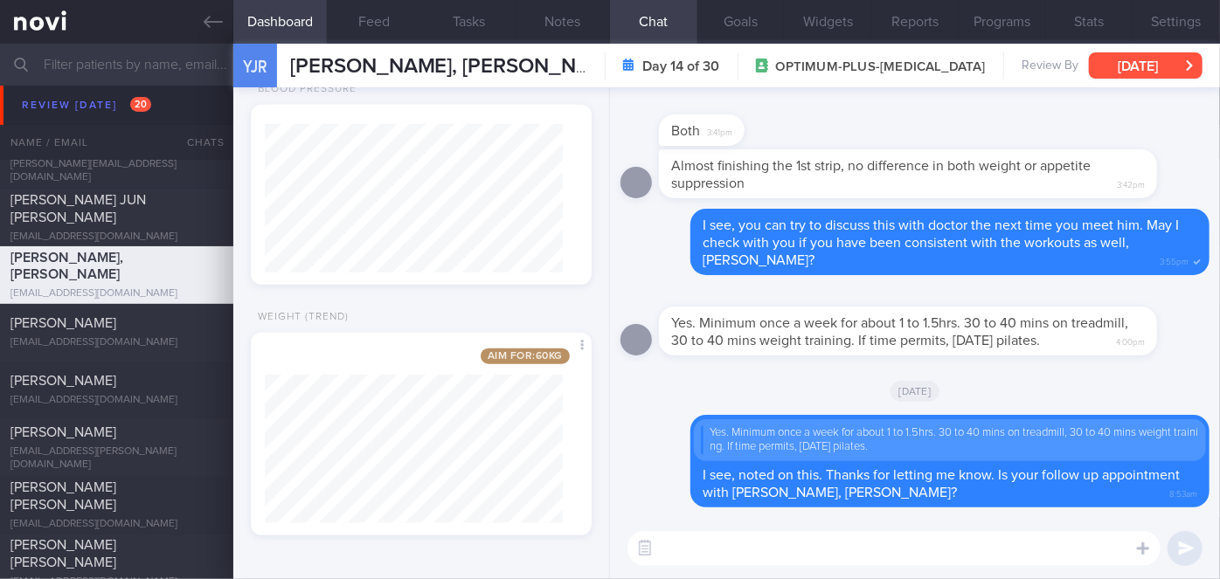
click at [1163, 61] on button "[DATE]" at bounding box center [1146, 65] width 114 height 26
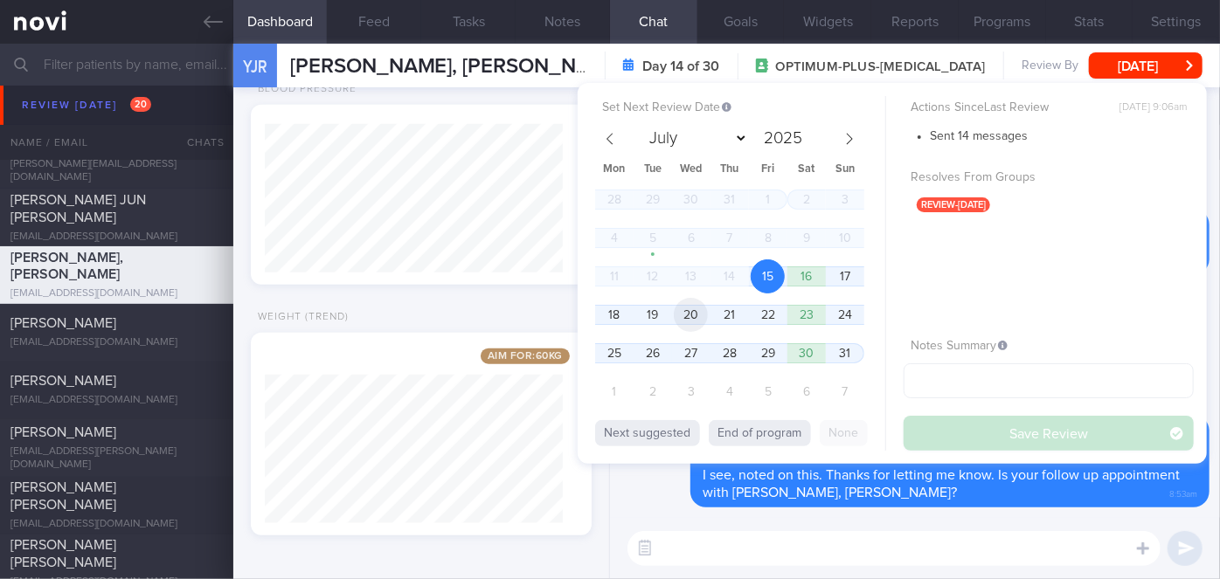
click at [701, 317] on span "20" at bounding box center [691, 315] width 34 height 34
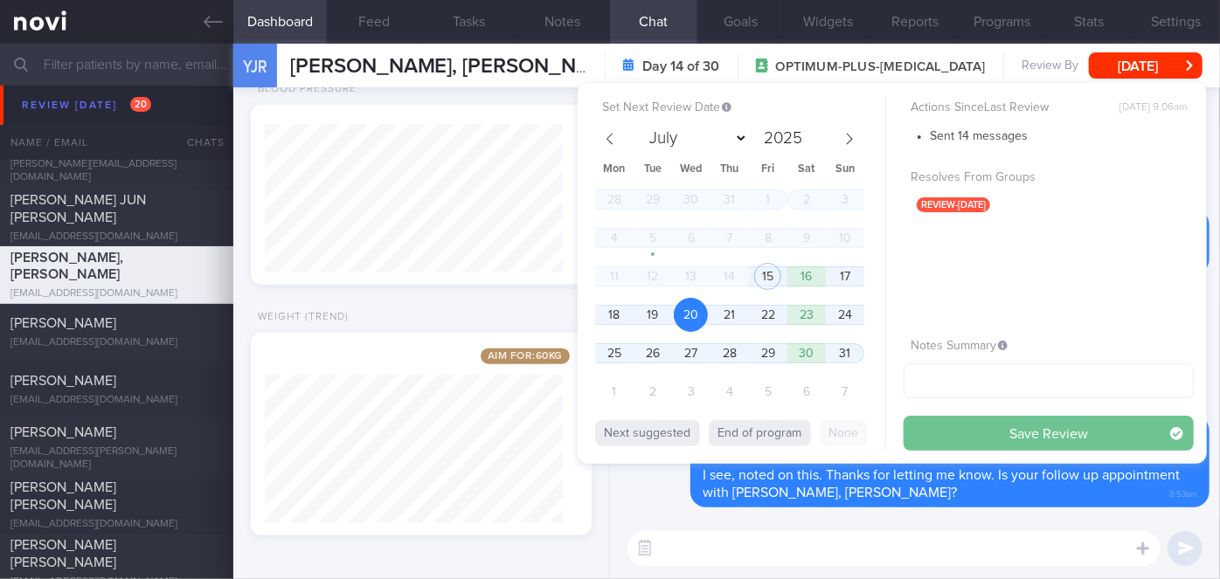
click at [944, 436] on button "Save Review" at bounding box center [1049, 433] width 290 height 35
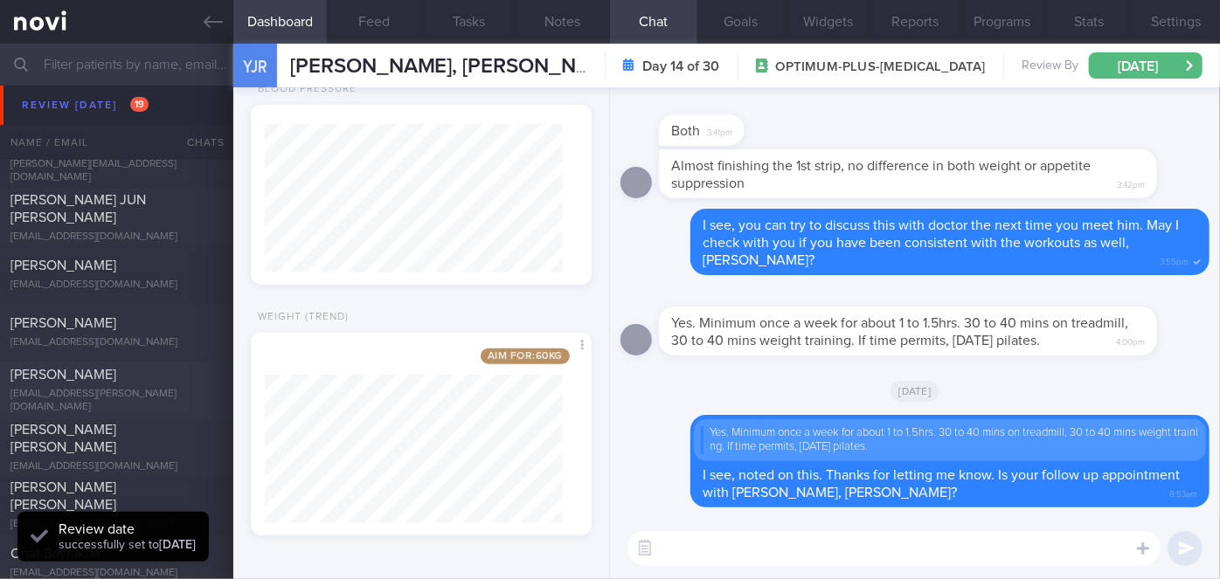
click at [149, 375] on div "[PERSON_NAME]" at bounding box center [114, 375] width 208 height 17
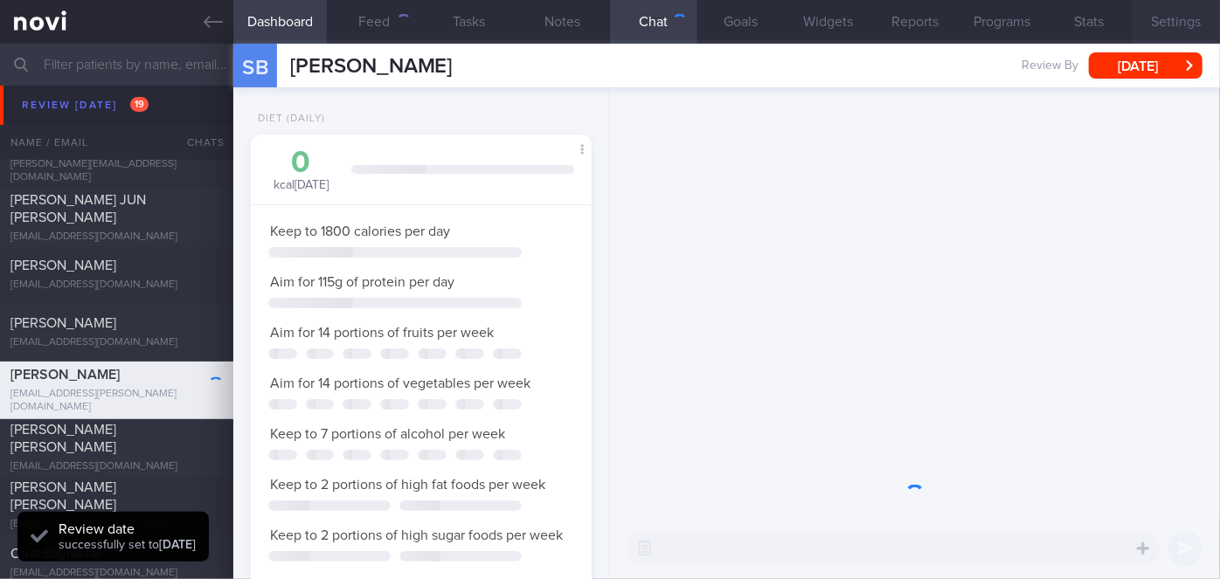
scroll to position [173, 298]
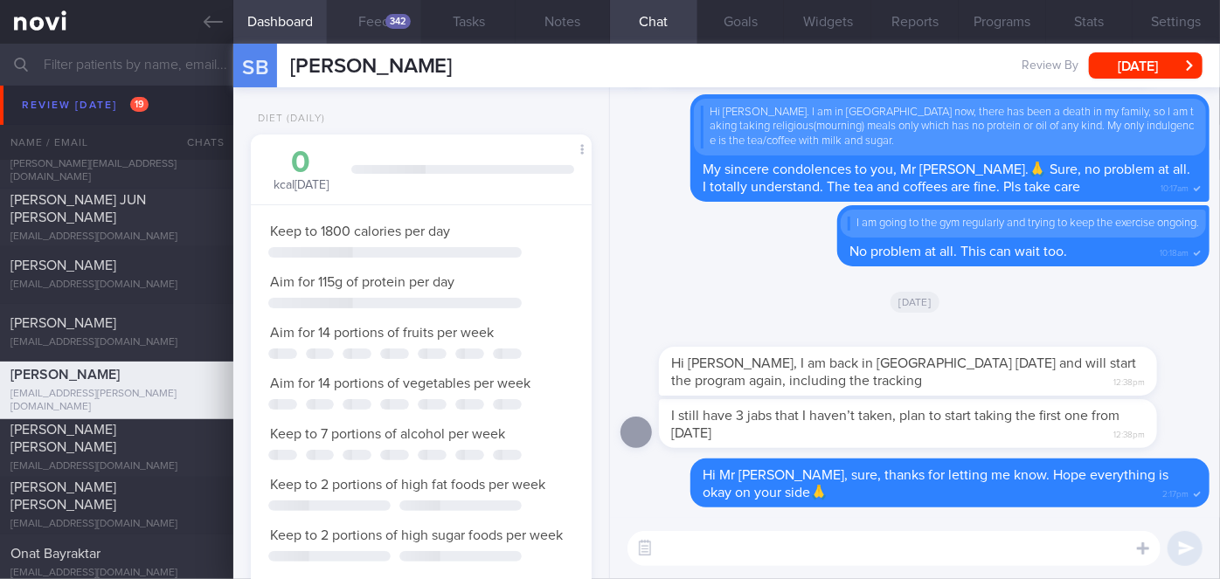
click at [393, 26] on div "342" at bounding box center [397, 21] width 25 height 15
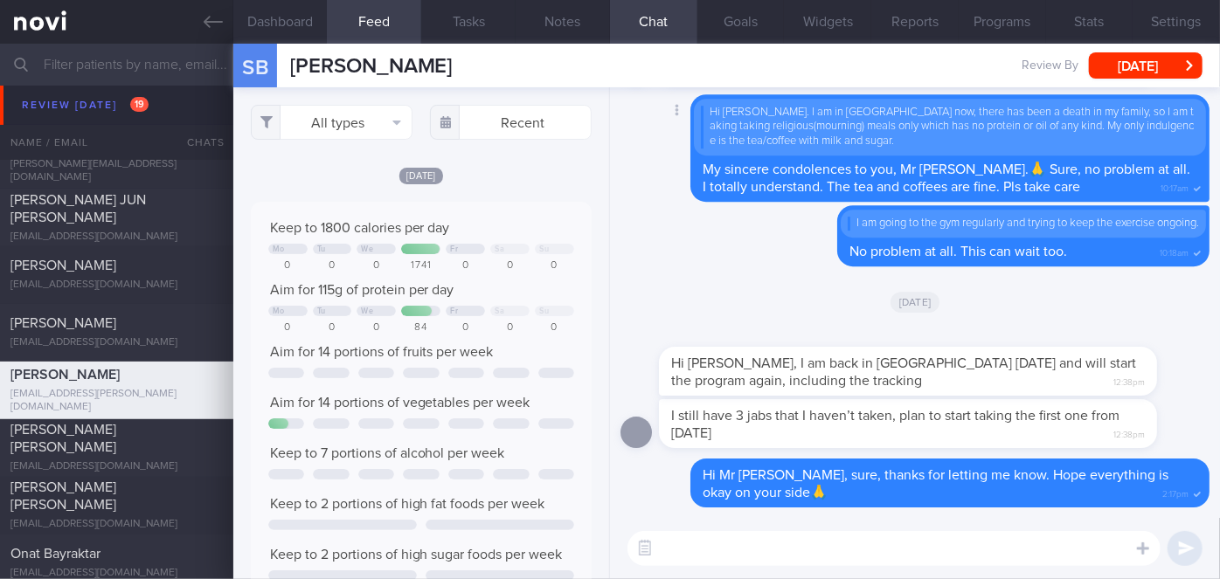
scroll to position [75, 306]
click at [501, 126] on input "text" at bounding box center [511, 122] width 162 height 35
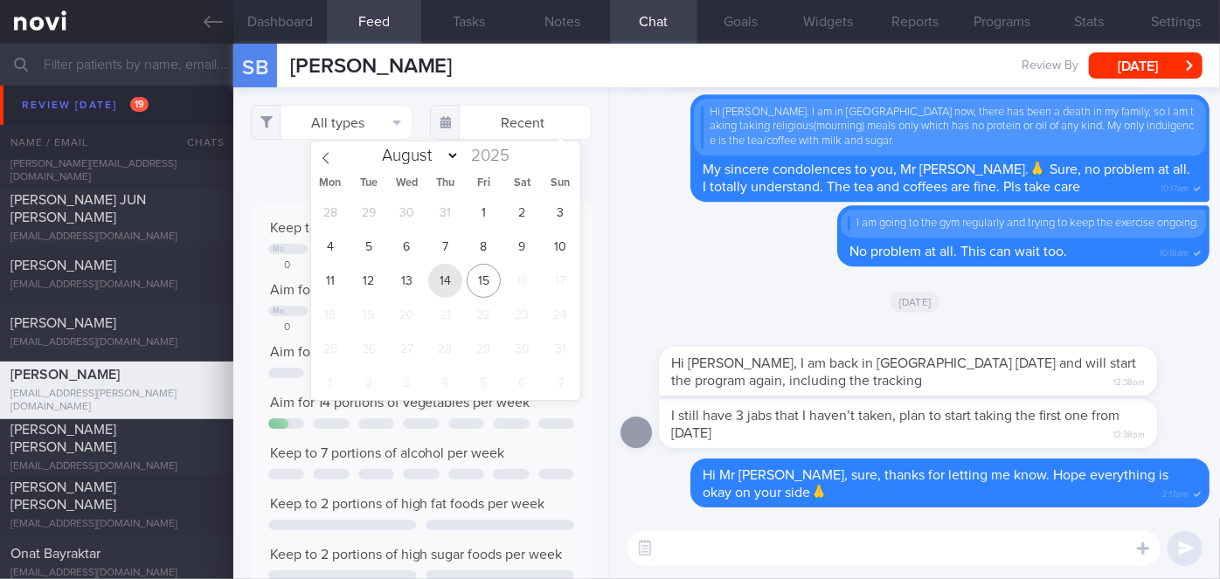
click at [442, 281] on span "14" at bounding box center [445, 281] width 34 height 34
type input "[DATE]"
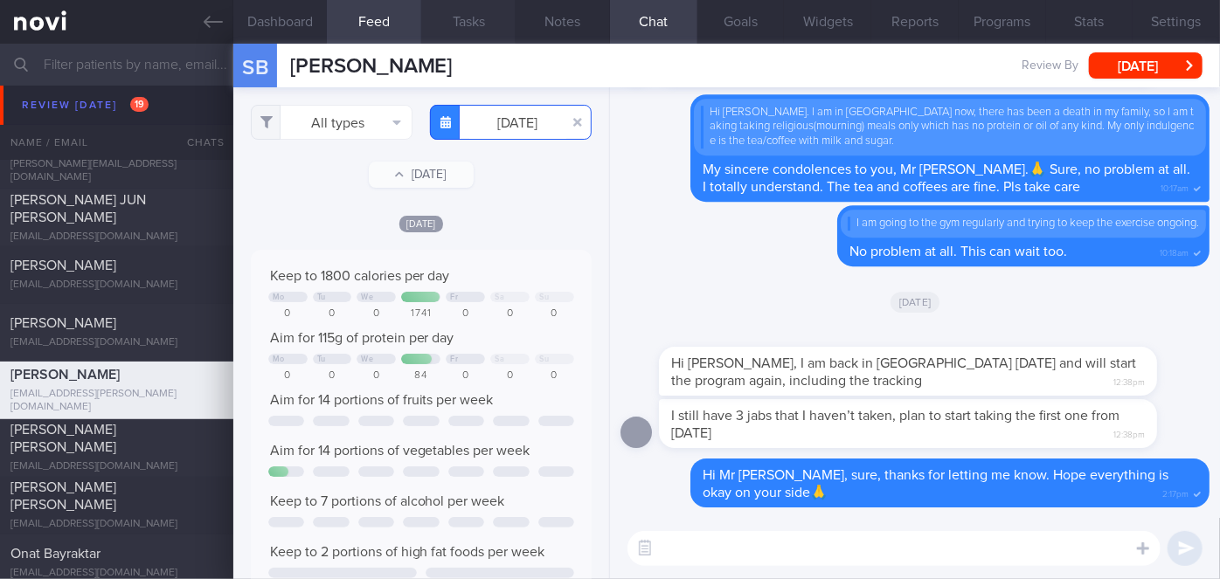
scroll to position [873918, 873687]
click at [343, 117] on button "All types" at bounding box center [332, 122] width 162 height 35
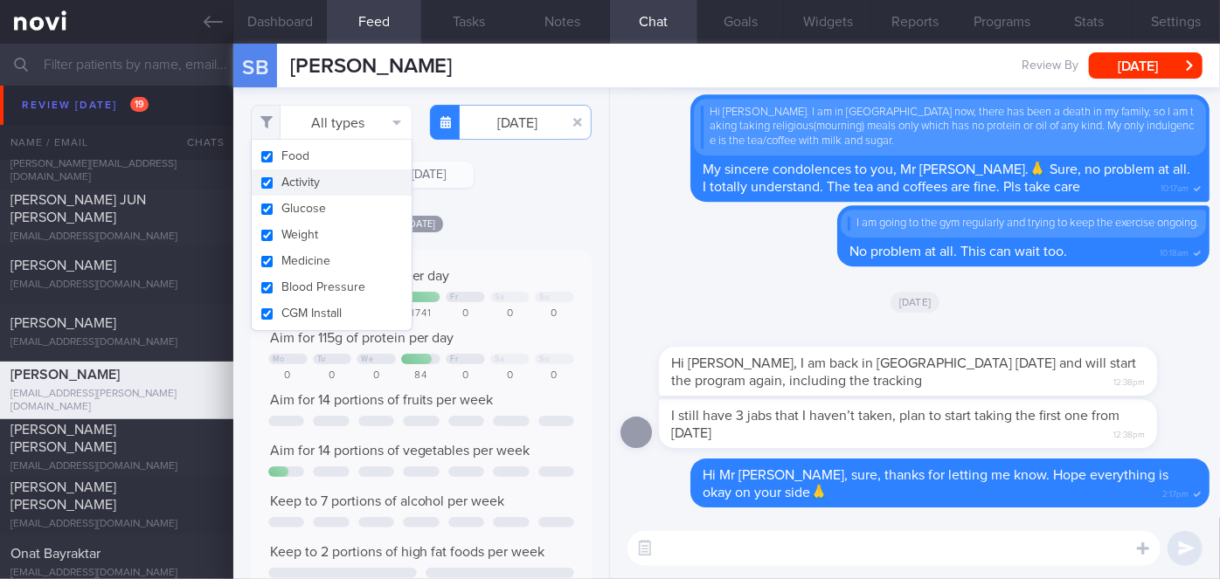
click at [307, 182] on button "Activity" at bounding box center [332, 183] width 160 height 26
checkbox input "false"
click at [532, 208] on div "Filtering type... Food Activity Glucose Weight Medicine Blood Pressure [MEDICAL…" at bounding box center [421, 333] width 376 height 492
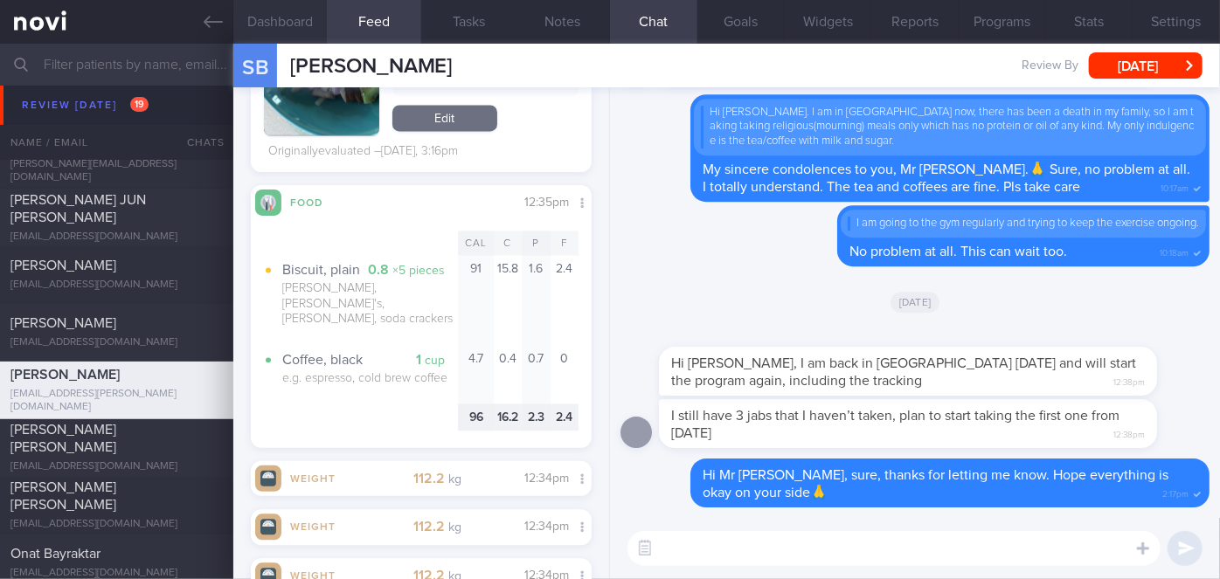
click at [281, 24] on button "Dashboard" at bounding box center [280, 22] width 94 height 44
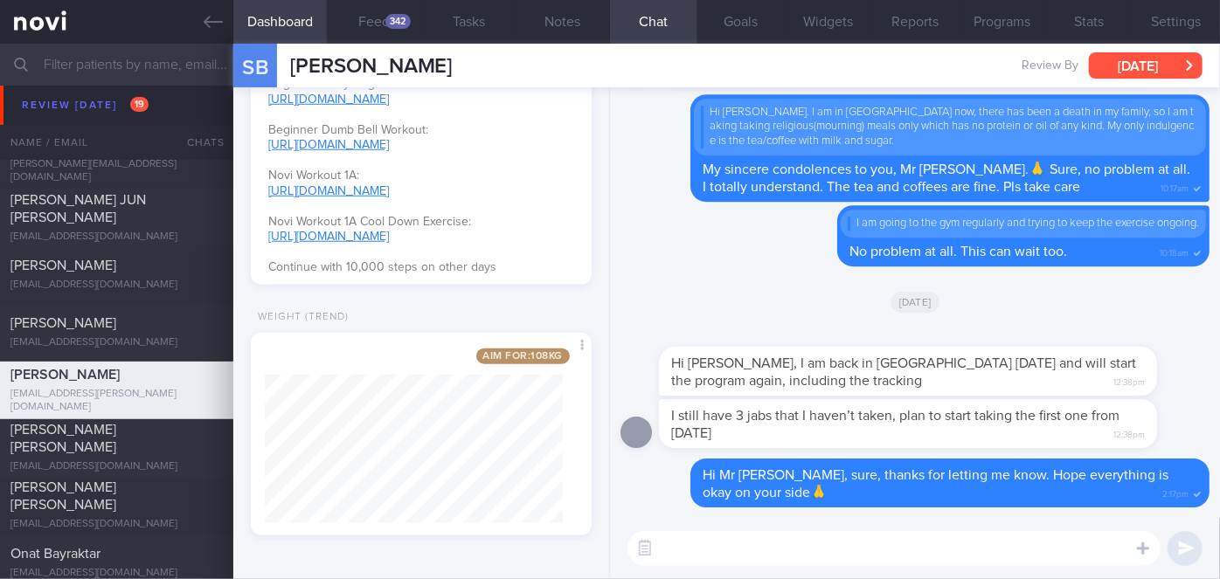
click at [1137, 68] on button "[DATE]" at bounding box center [1146, 65] width 114 height 26
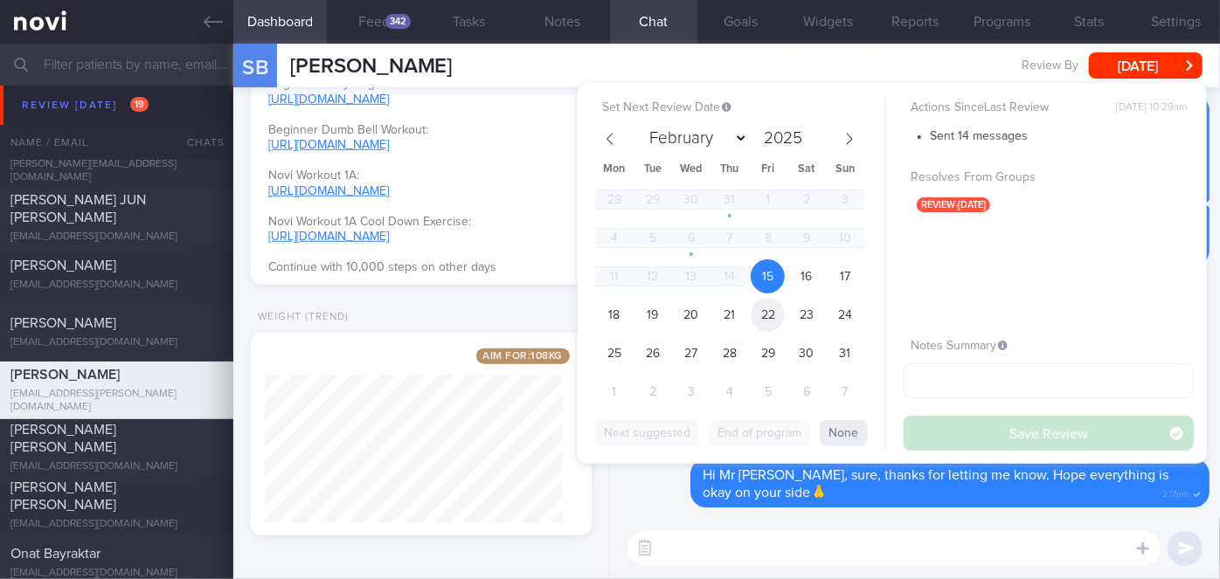
click at [757, 314] on span "22" at bounding box center [768, 315] width 34 height 34
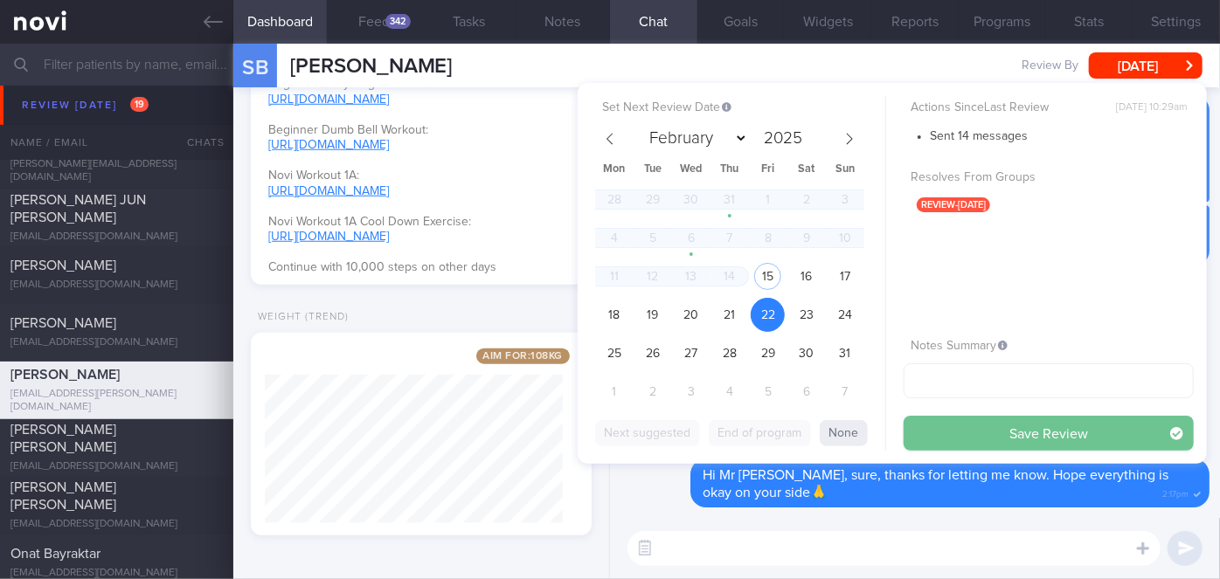
click at [923, 429] on button "Save Review" at bounding box center [1049, 433] width 290 height 35
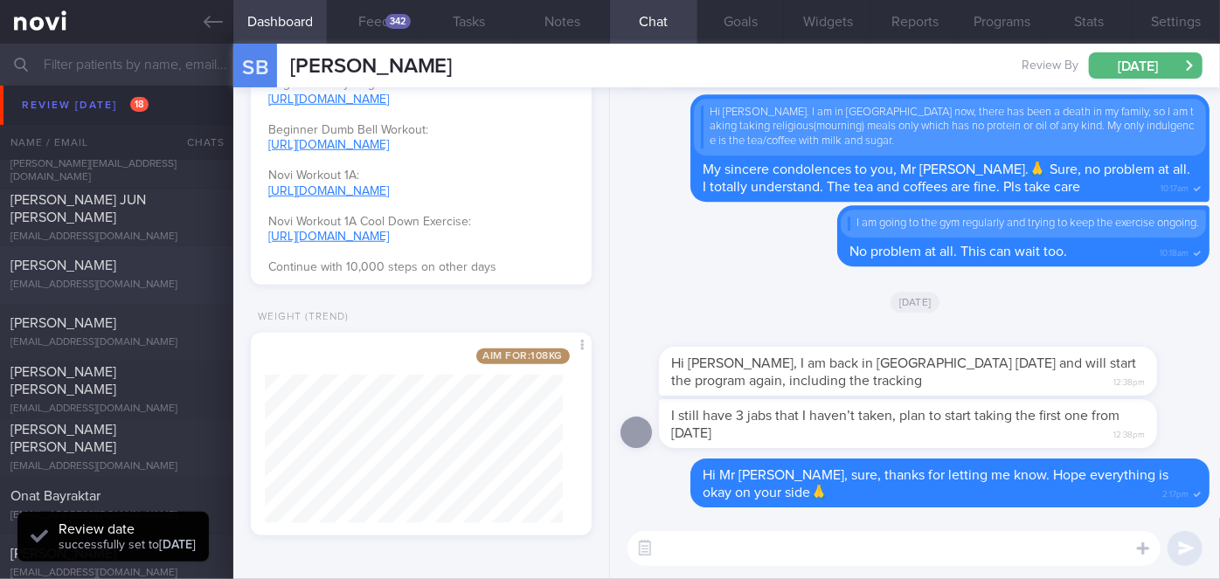
click at [183, 443] on div "[PERSON_NAME] [PERSON_NAME]" at bounding box center [114, 439] width 208 height 35
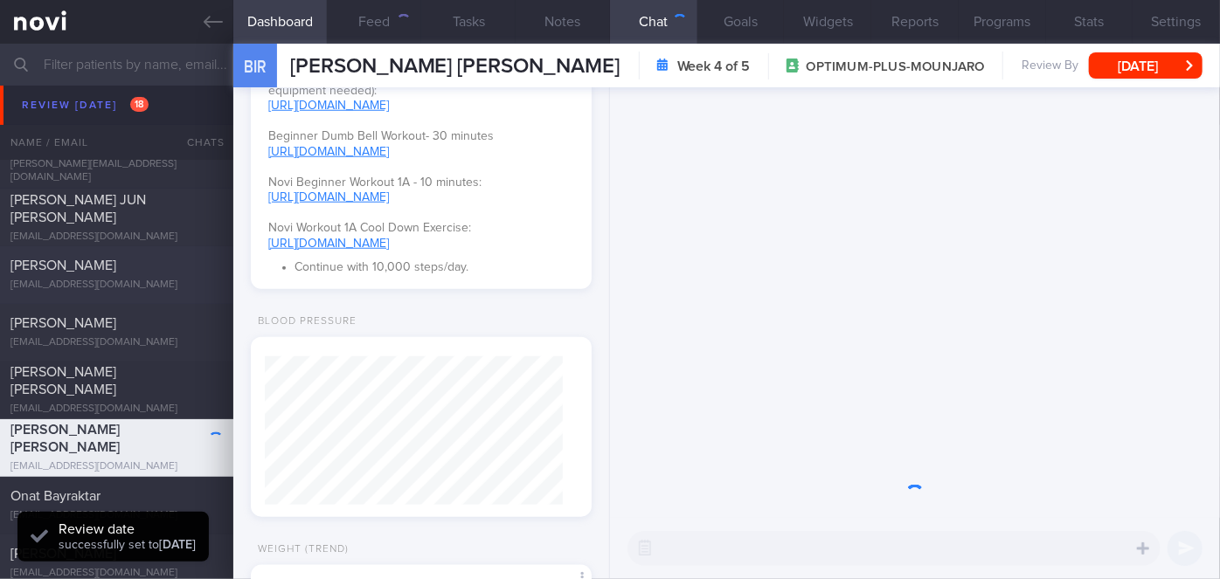
scroll to position [173, 298]
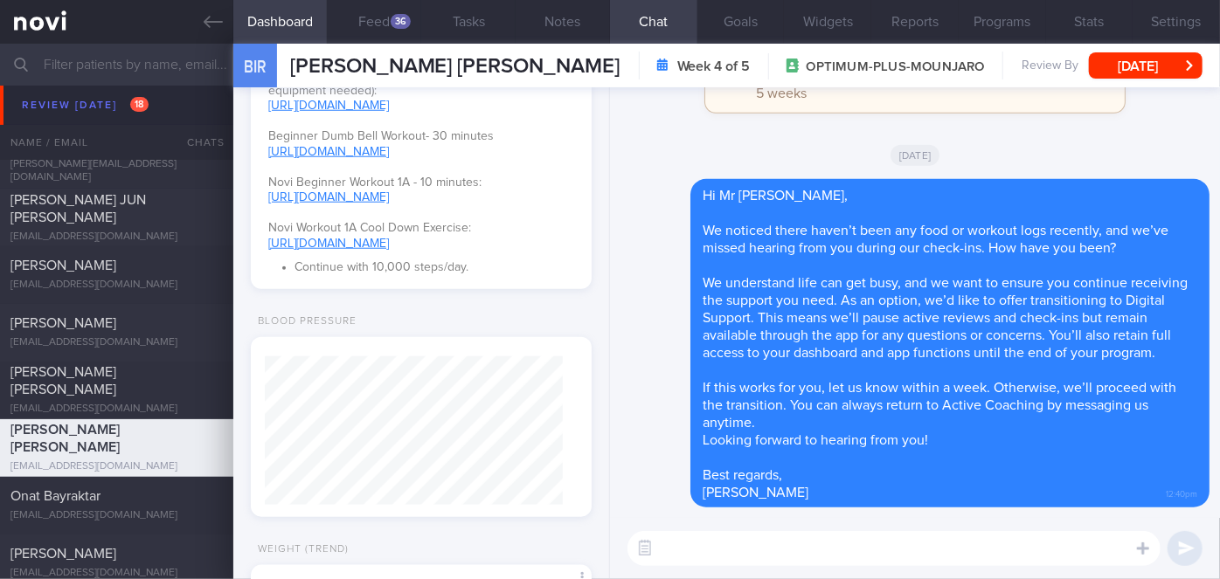
click at [674, 534] on textarea at bounding box center [894, 548] width 533 height 35
paste textarea "Hi [Patient's Name], Your account has been transitioned to Digital Support. Whi…"
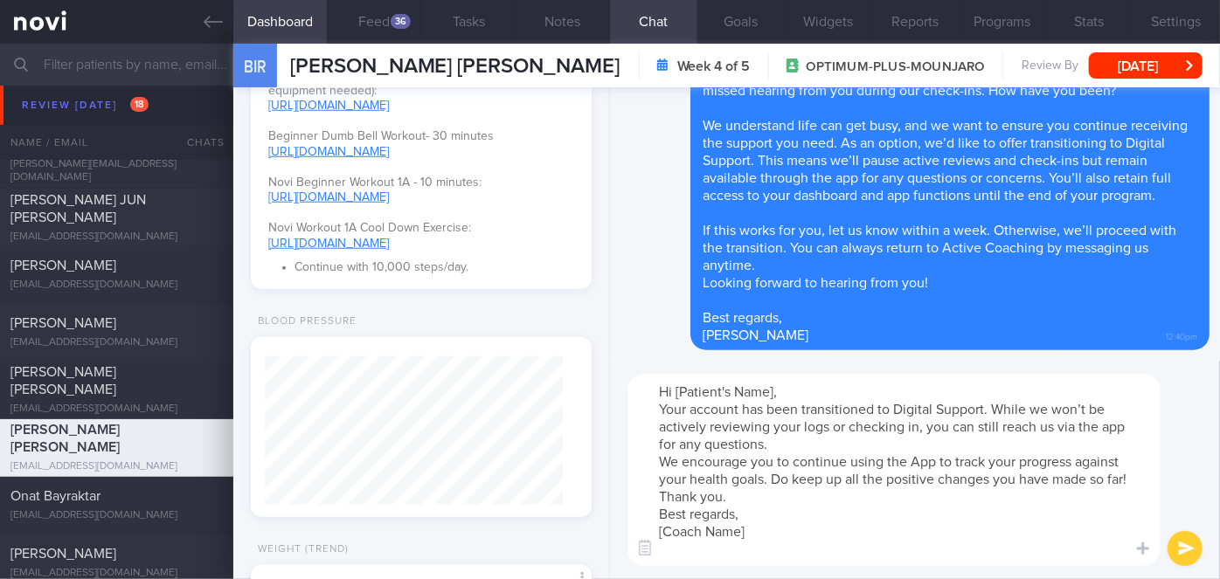
drag, startPoint x: 777, startPoint y: 390, endPoint x: 678, endPoint y: 387, distance: 98.8
click at [678, 387] on textarea "Hi [Patient's Name], Your account has been transitioned to Digital Support. Whi…" at bounding box center [894, 470] width 533 height 192
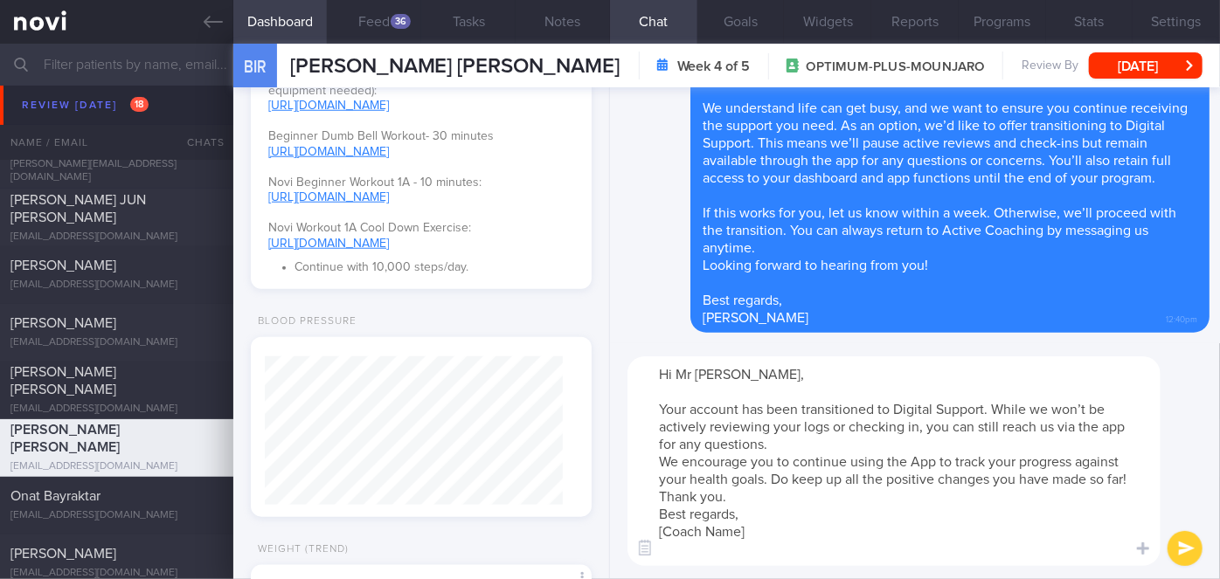
click at [806, 442] on textarea "Hi Mr [PERSON_NAME], Your account has been transitioned to Digital Support. Whi…" at bounding box center [894, 462] width 533 height 210
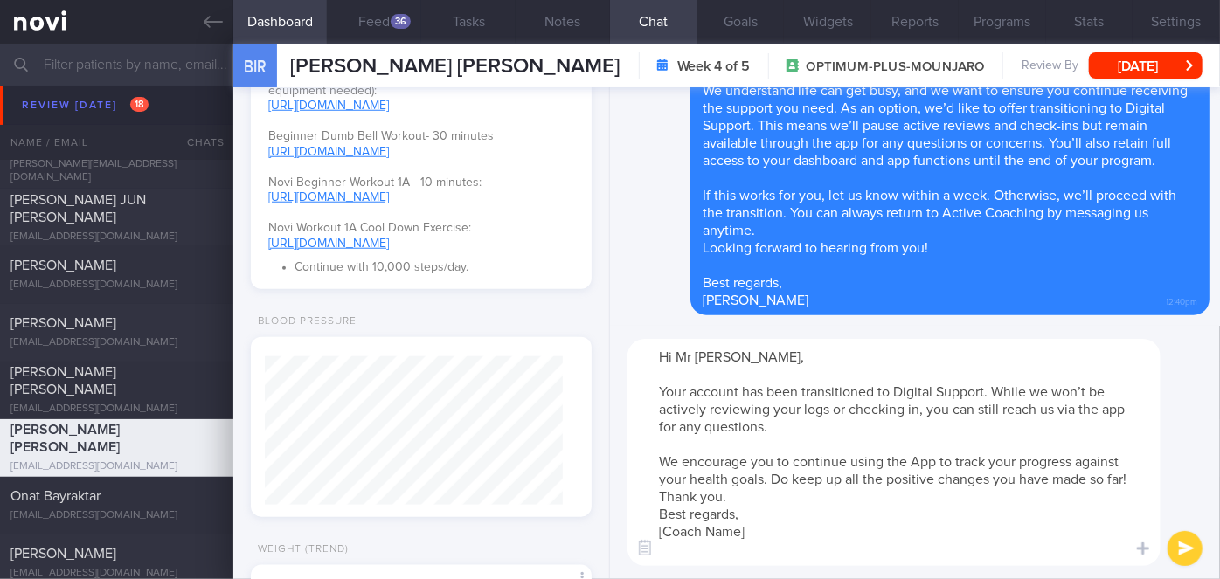
click at [780, 494] on textarea "Hi Mr [PERSON_NAME], Your account has been transitioned to Digital Support. Whi…" at bounding box center [894, 452] width 533 height 227
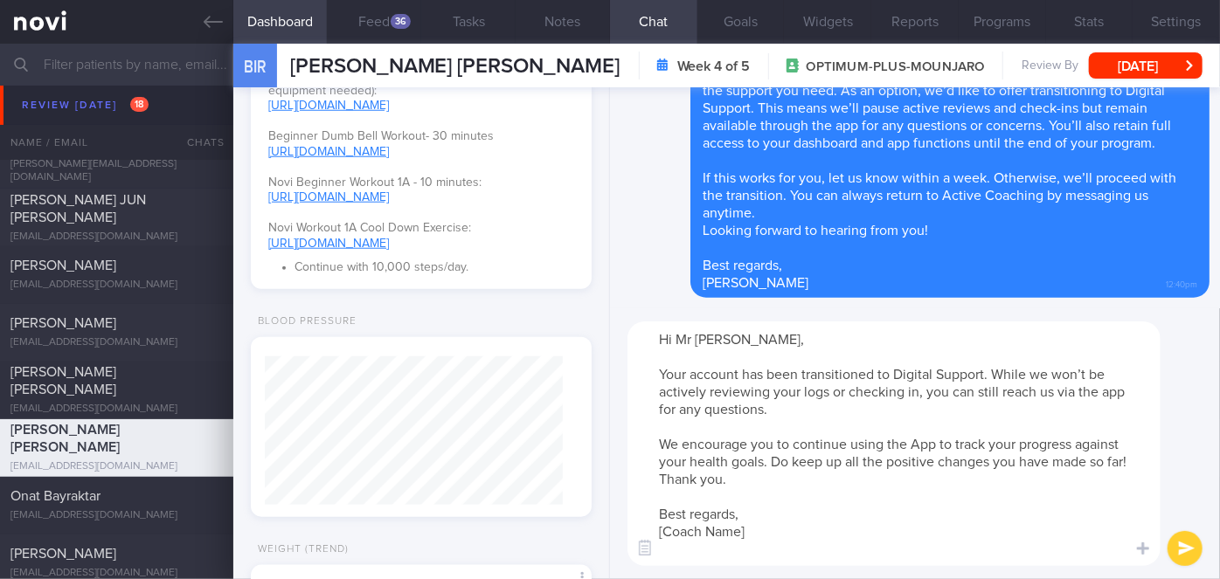
drag, startPoint x: 760, startPoint y: 526, endPoint x: 641, endPoint y: 530, distance: 118.9
click at [641, 530] on textarea "Hi Mr [PERSON_NAME], Your account has been transitioned to Digital Support. Whi…" at bounding box center [894, 444] width 533 height 245
type textarea "Hi Mr [PERSON_NAME], Your account has been transitioned to Digital Support. Whi…"
click at [1195, 551] on button "submit" at bounding box center [1185, 548] width 35 height 35
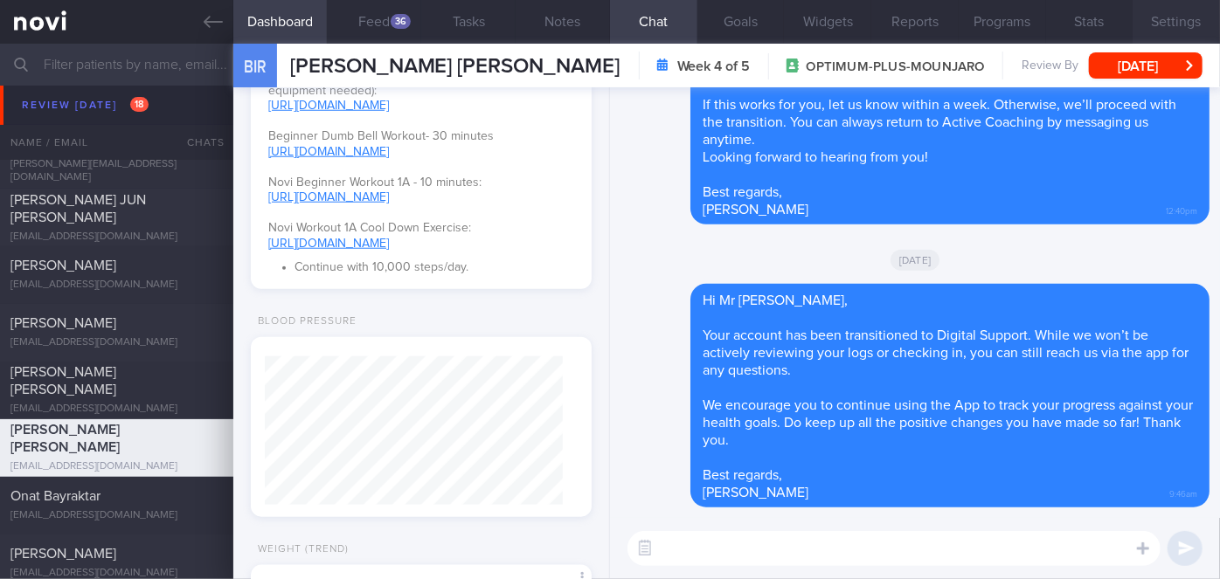
click at [1169, 28] on button "Settings" at bounding box center [1176, 22] width 87 height 44
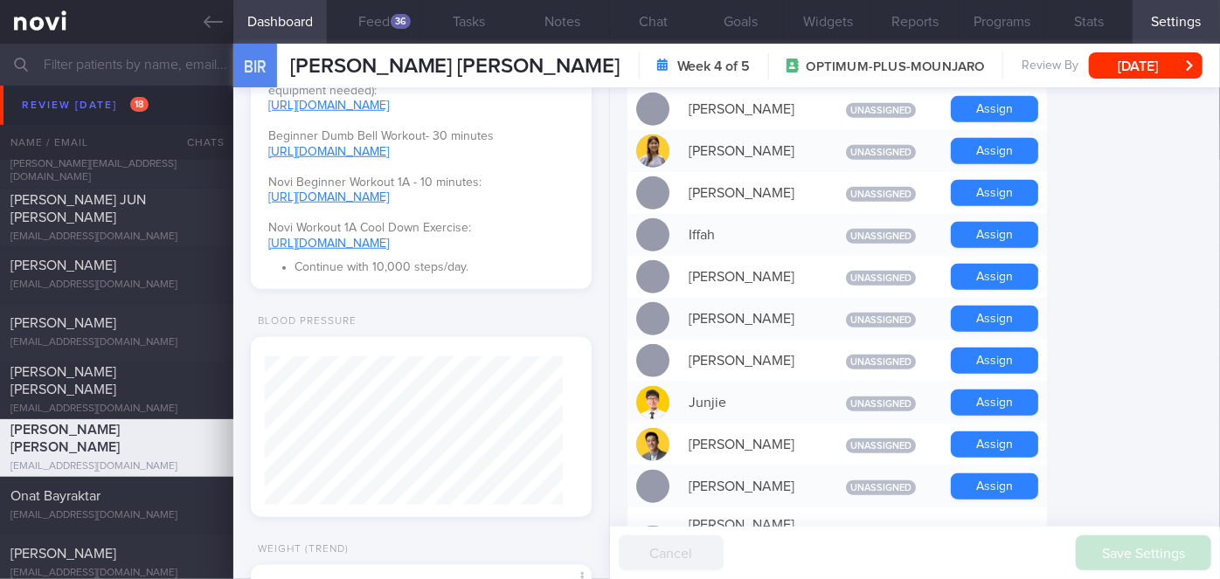
scroll to position [1676, 0]
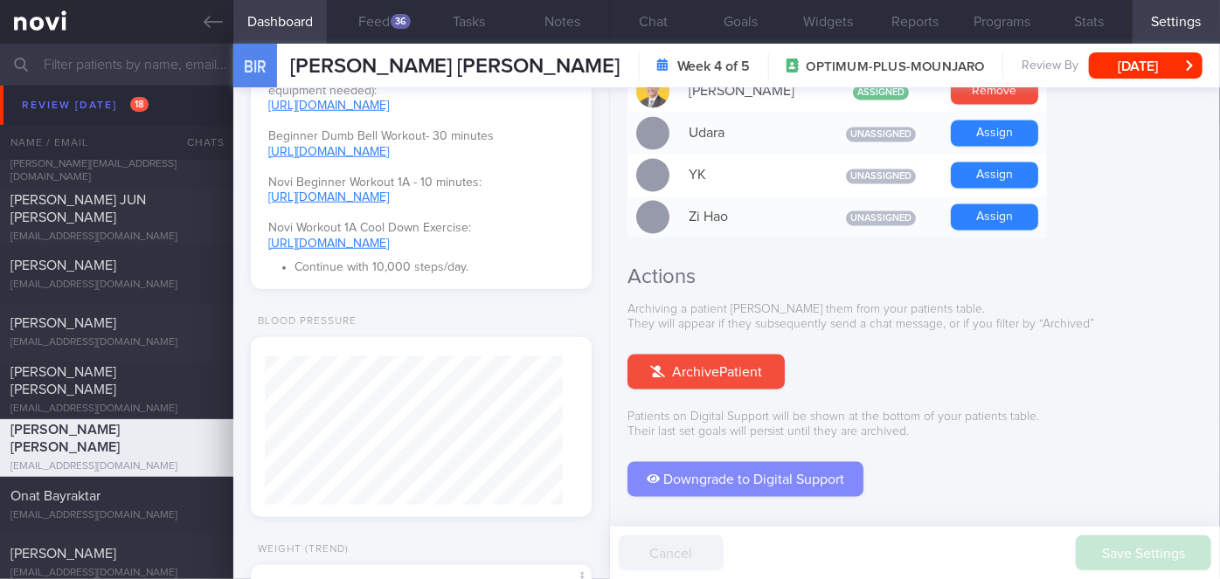
click at [758, 462] on button "Downgrade to Digital Support" at bounding box center [746, 479] width 236 height 35
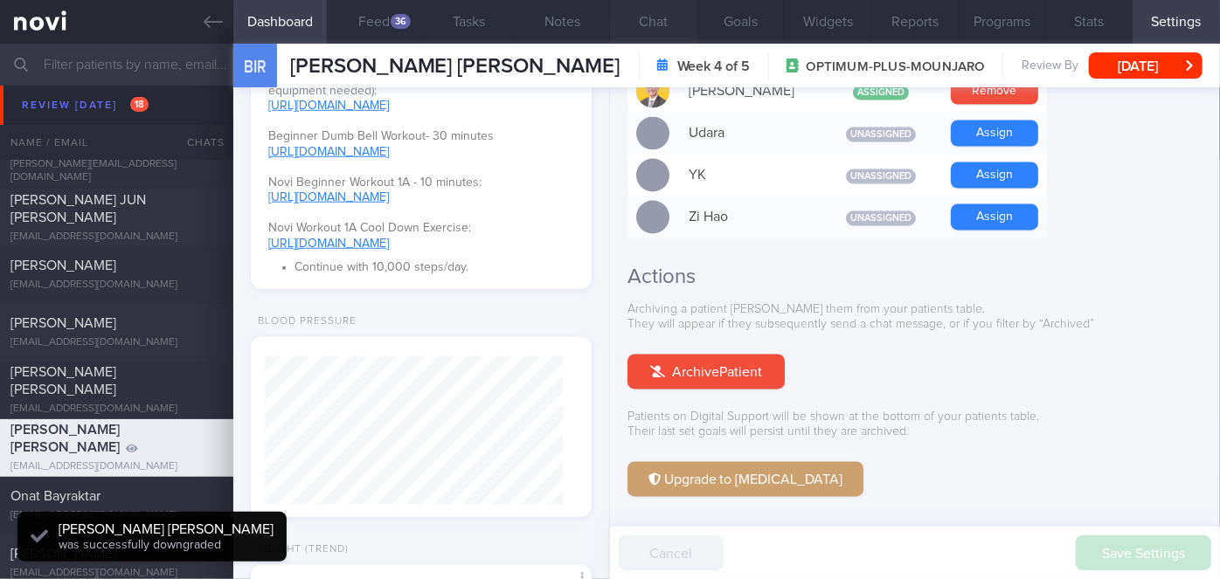
click at [662, 16] on button "Chat" at bounding box center [653, 22] width 87 height 44
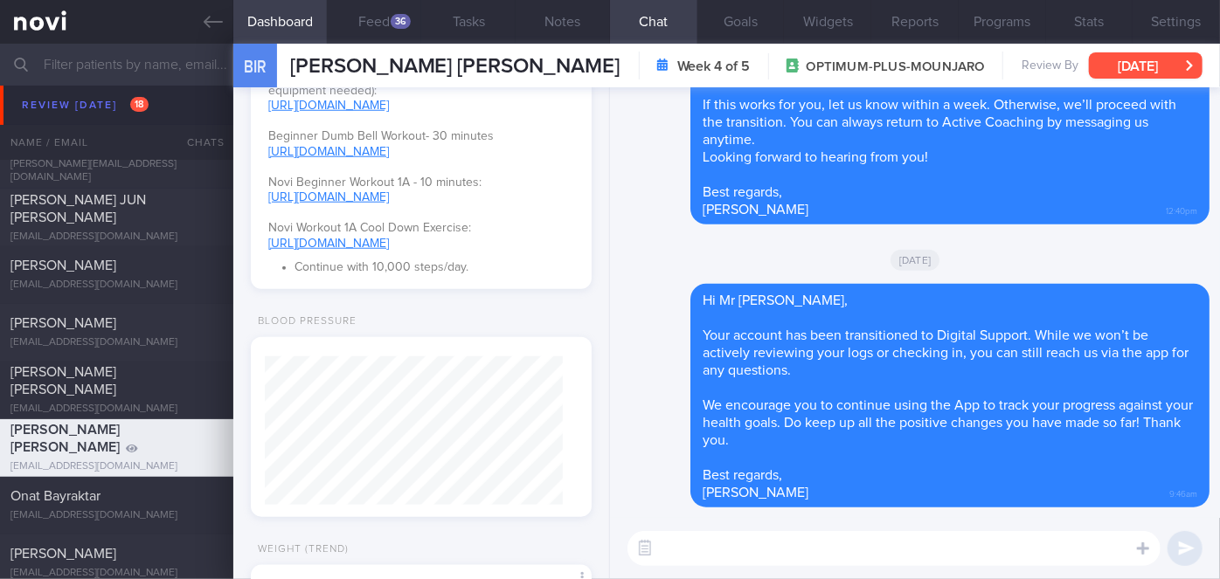
click at [1151, 66] on button "[DATE]" at bounding box center [1146, 65] width 114 height 26
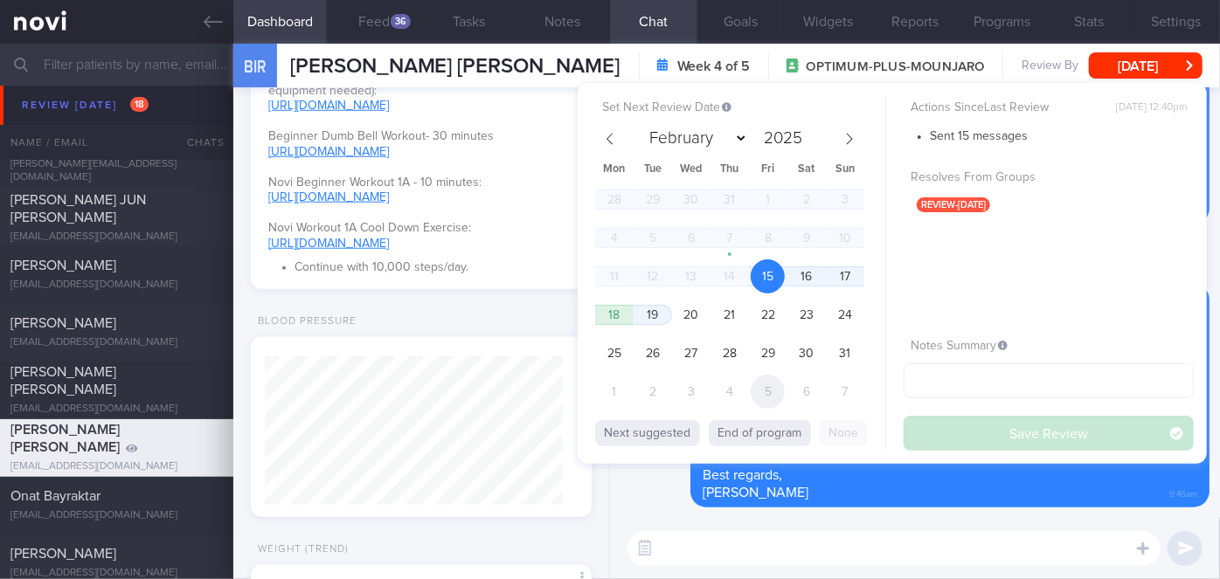
click at [759, 396] on span "5" at bounding box center [768, 392] width 34 height 34
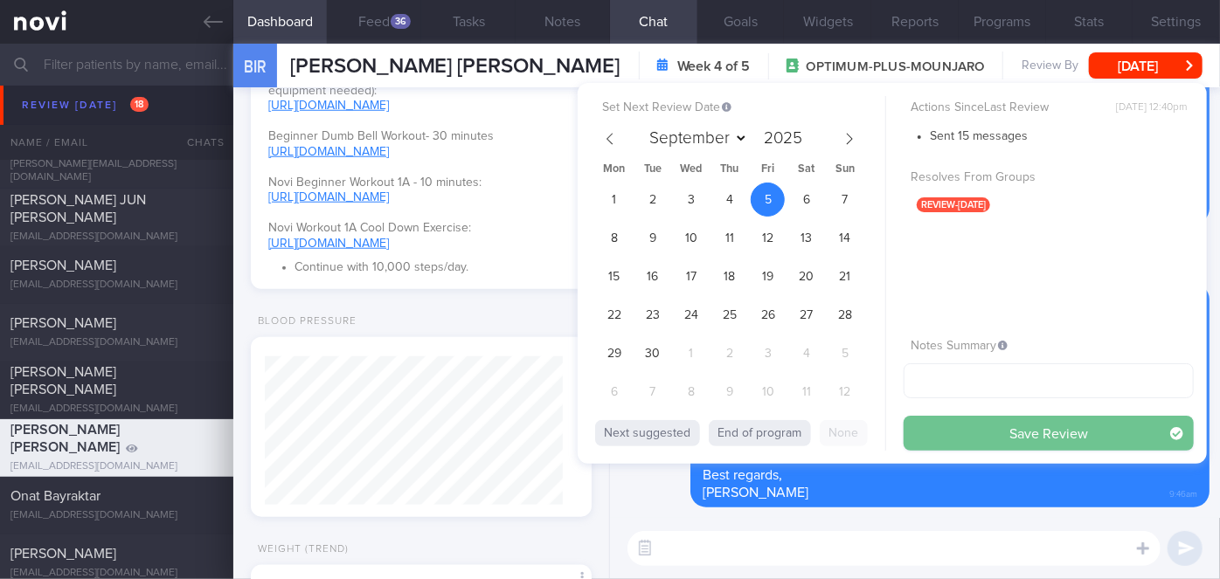
click at [962, 432] on button "Save Review" at bounding box center [1049, 433] width 290 height 35
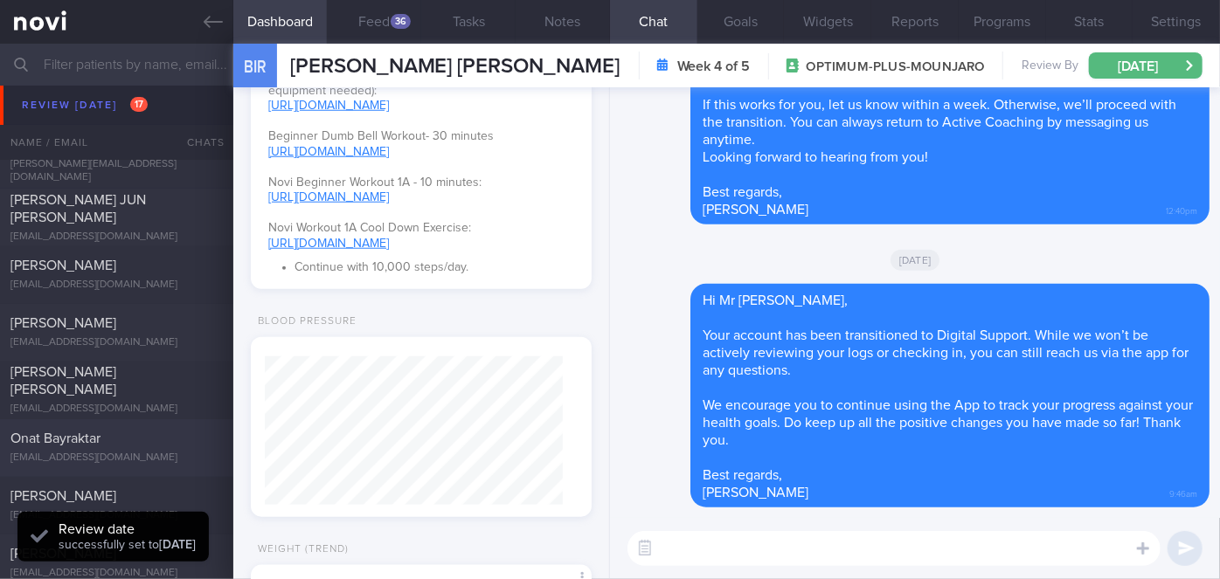
click at [39, 441] on span "Onat Bayraktar" at bounding box center [55, 440] width 90 height 14
select select "7"
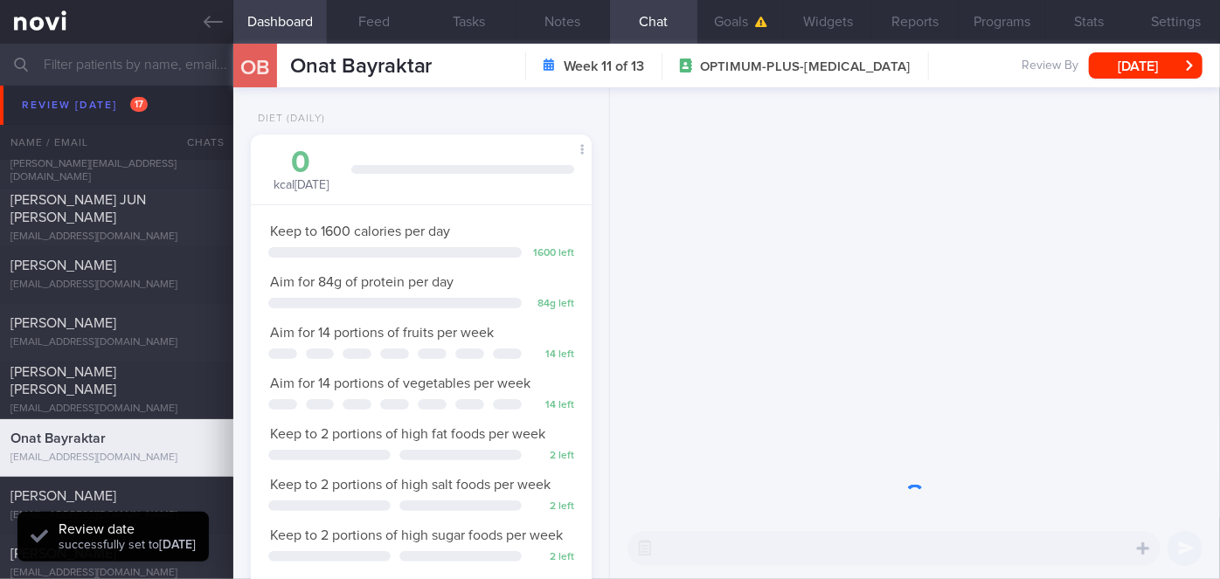
scroll to position [173, 298]
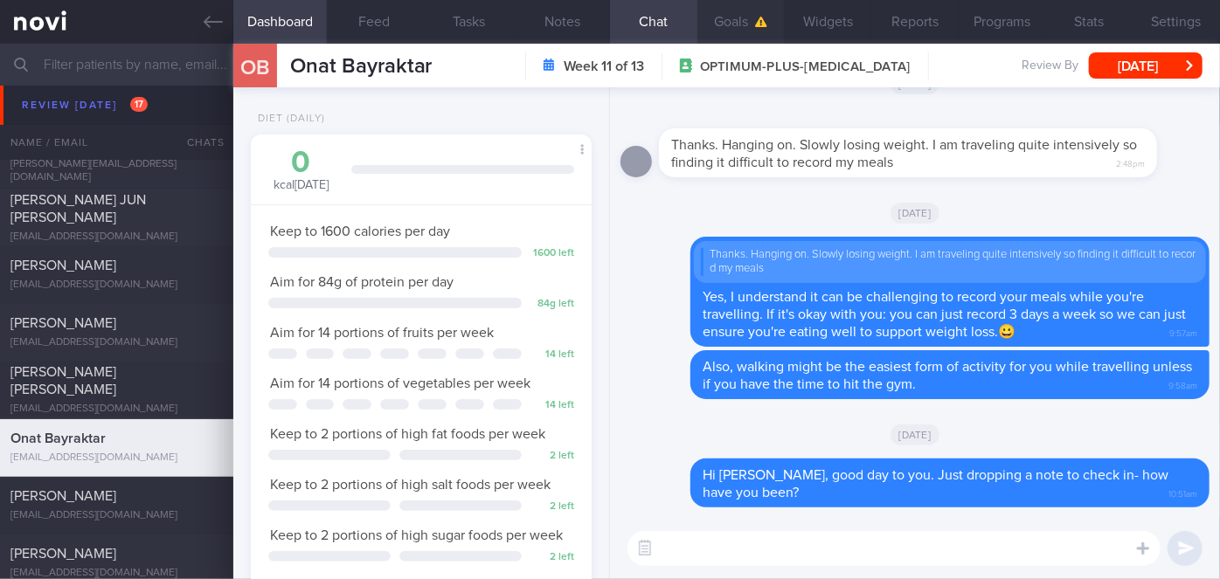
click at [743, 17] on button "Goals" at bounding box center [740, 22] width 87 height 44
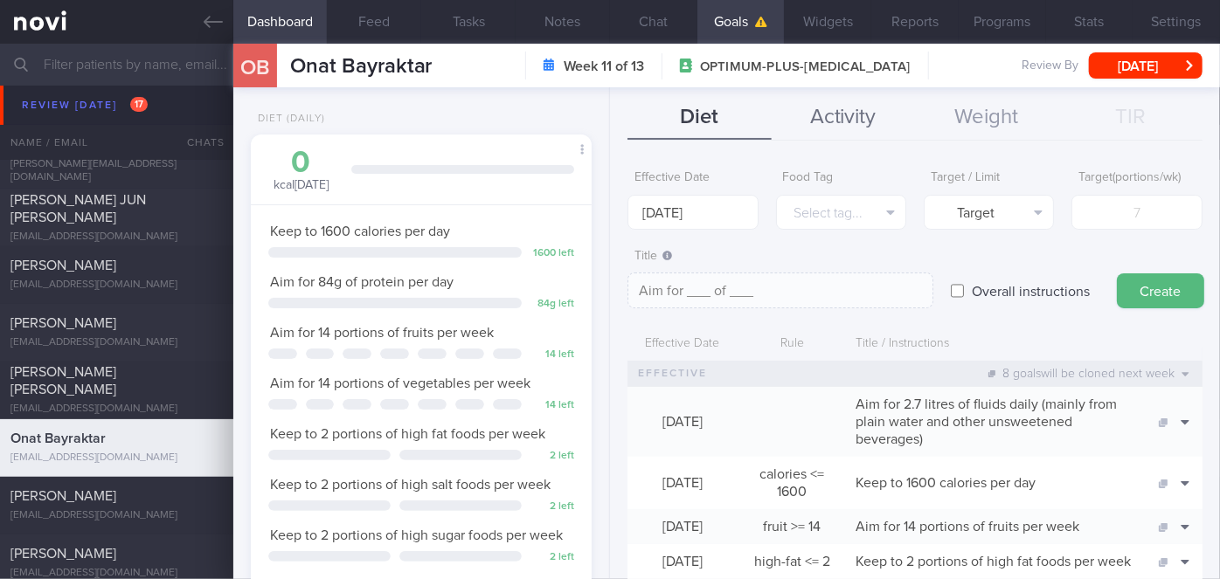
click at [848, 121] on button "Activity" at bounding box center [843, 118] width 143 height 44
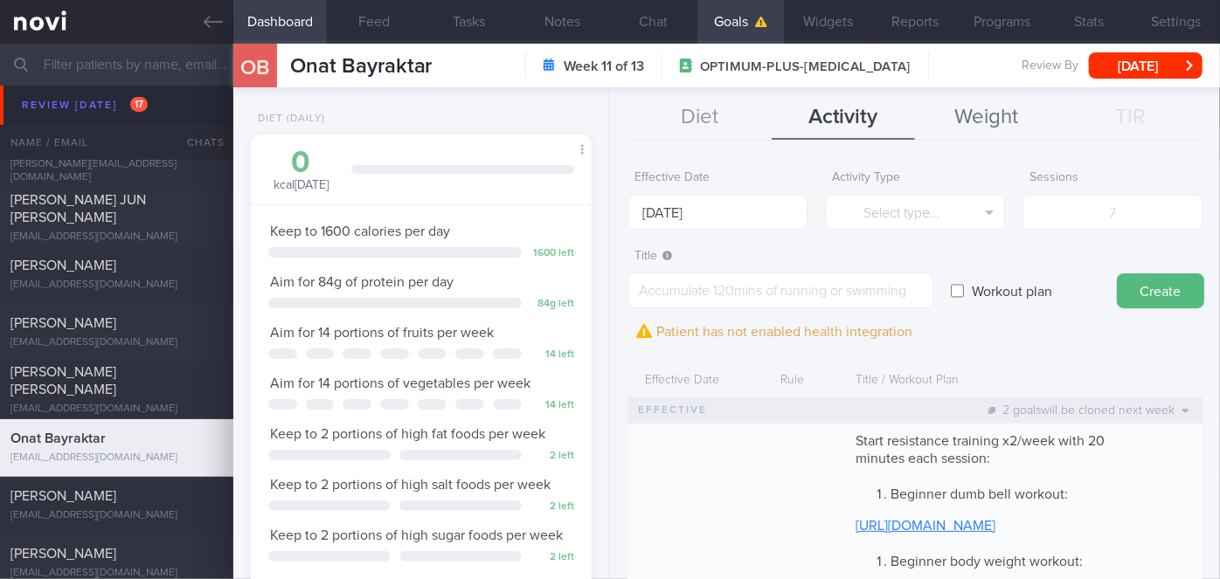
click at [961, 121] on button "Weight" at bounding box center [986, 118] width 143 height 44
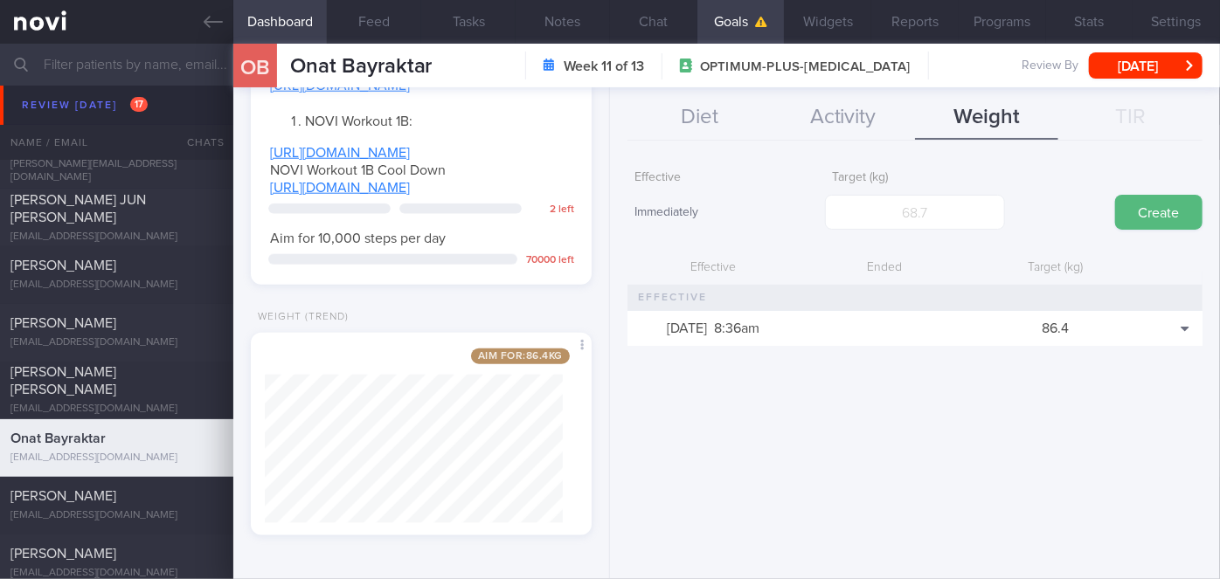
scroll to position [1035, 0]
click at [658, 21] on button "Chat" at bounding box center [653, 22] width 87 height 44
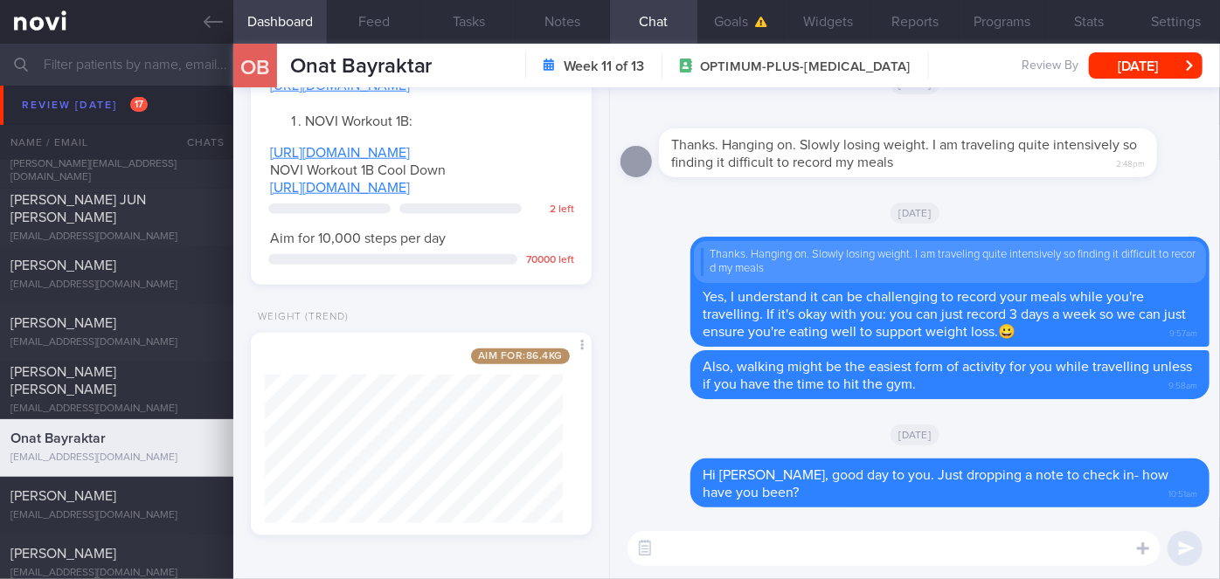
click at [783, 572] on div "​ ​" at bounding box center [915, 548] width 610 height 61
click at [787, 557] on textarea at bounding box center [894, 548] width 533 height 35
type textarea "Hi [PERSON_NAME], how have you been?"
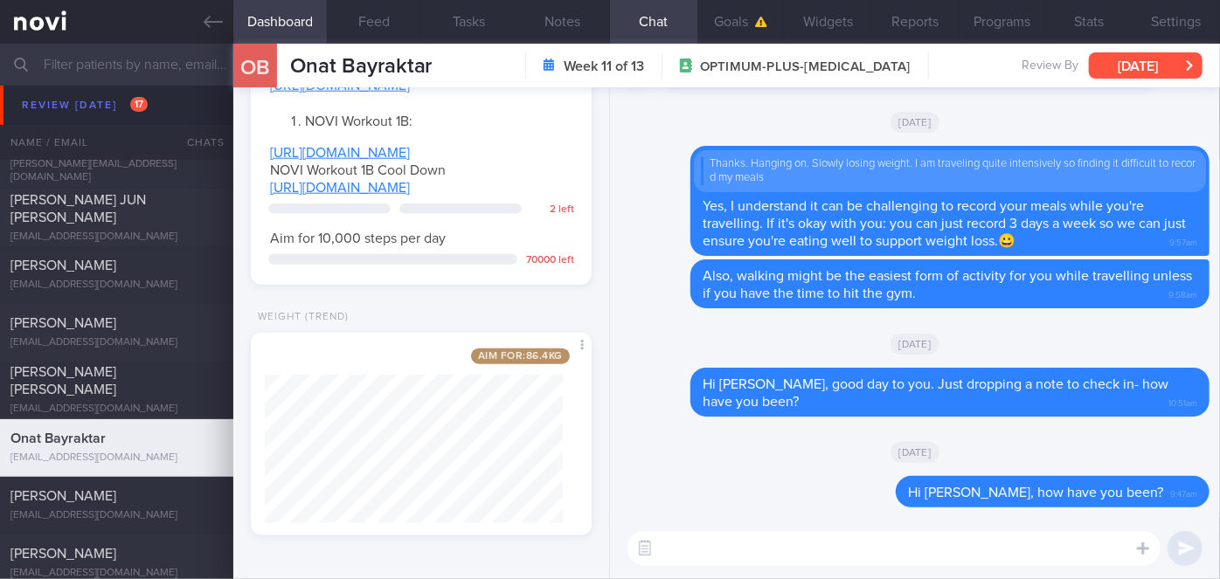
click at [1141, 56] on button "[DATE]" at bounding box center [1146, 65] width 114 height 26
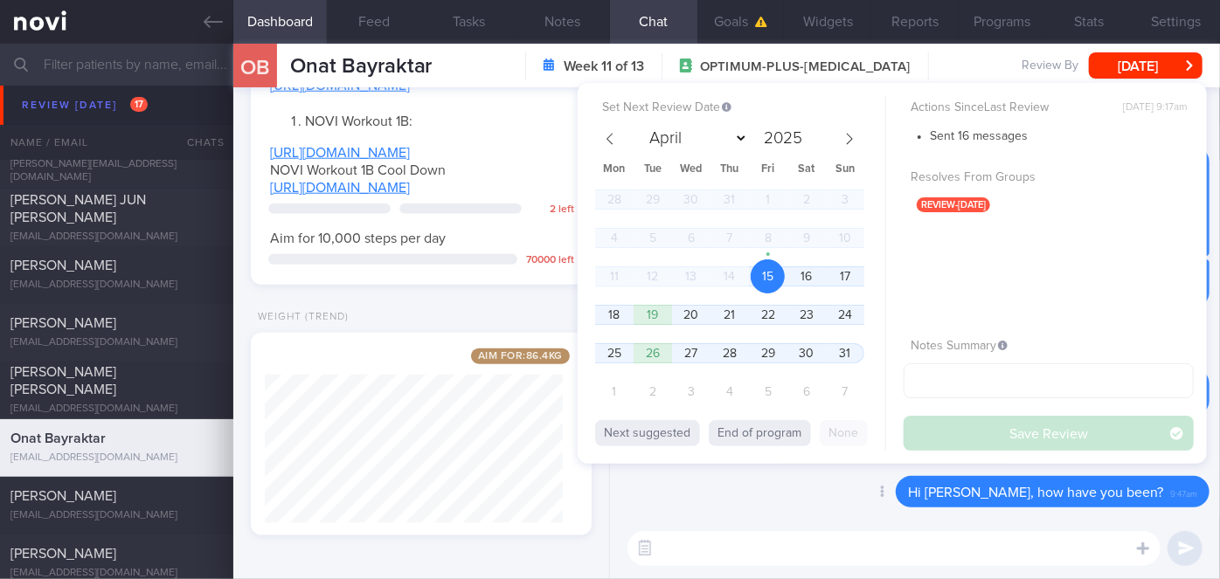
click at [769, 491] on div "Delete Hi [PERSON_NAME], how have you been? 9:47am" at bounding box center [915, 497] width 589 height 42
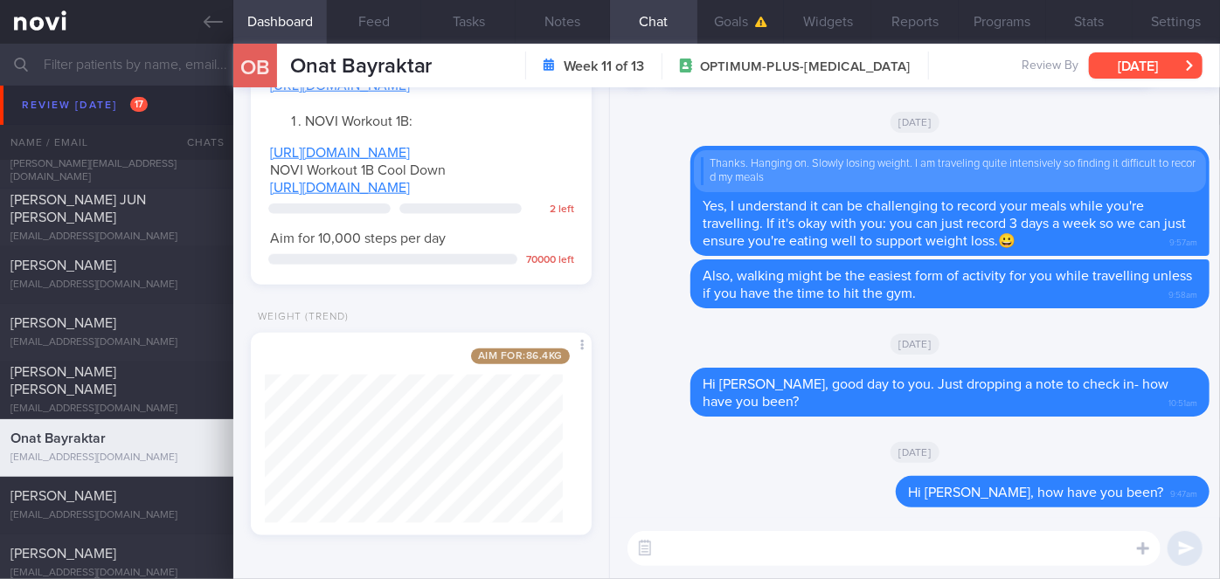
click at [1172, 64] on button "[DATE]" at bounding box center [1146, 65] width 114 height 26
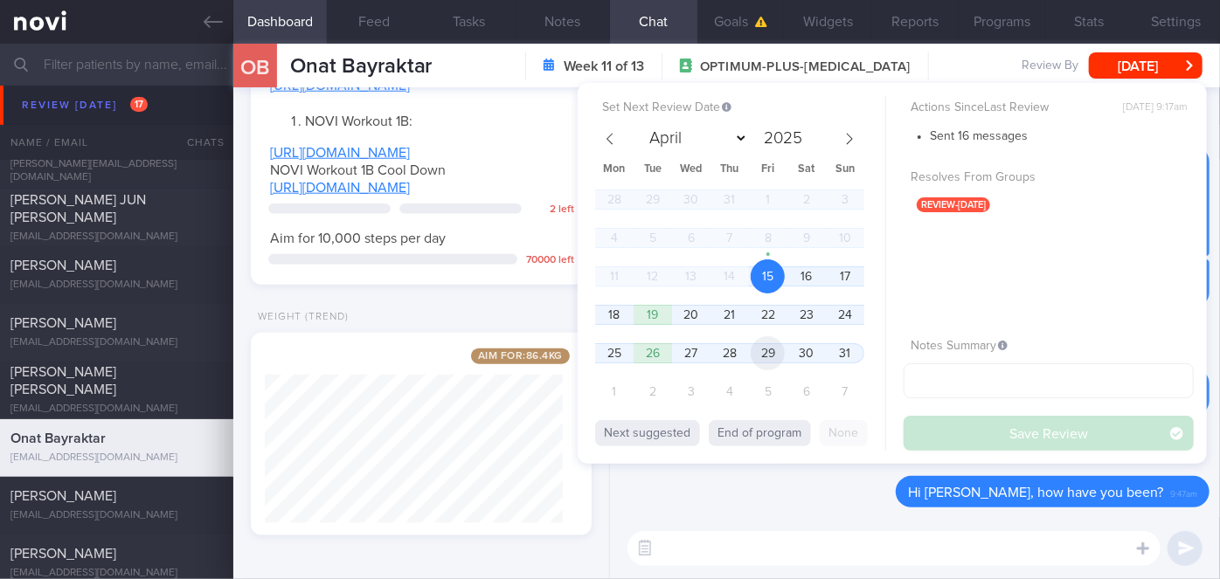
click at [762, 359] on span "29" at bounding box center [768, 353] width 34 height 34
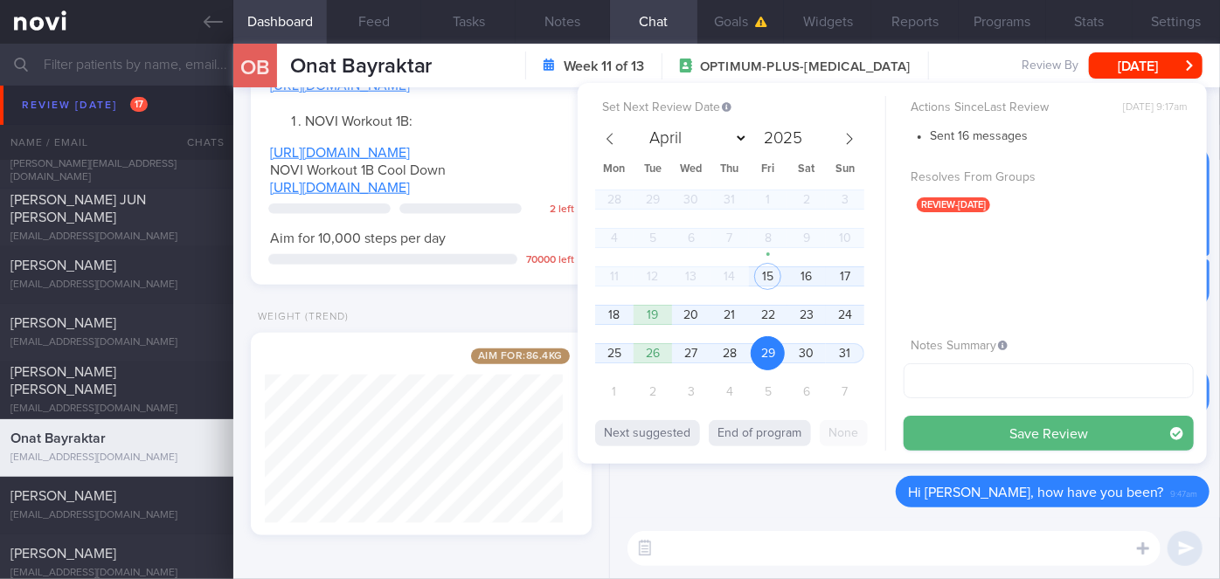
click at [986, 440] on button "Save Review" at bounding box center [1049, 433] width 290 height 35
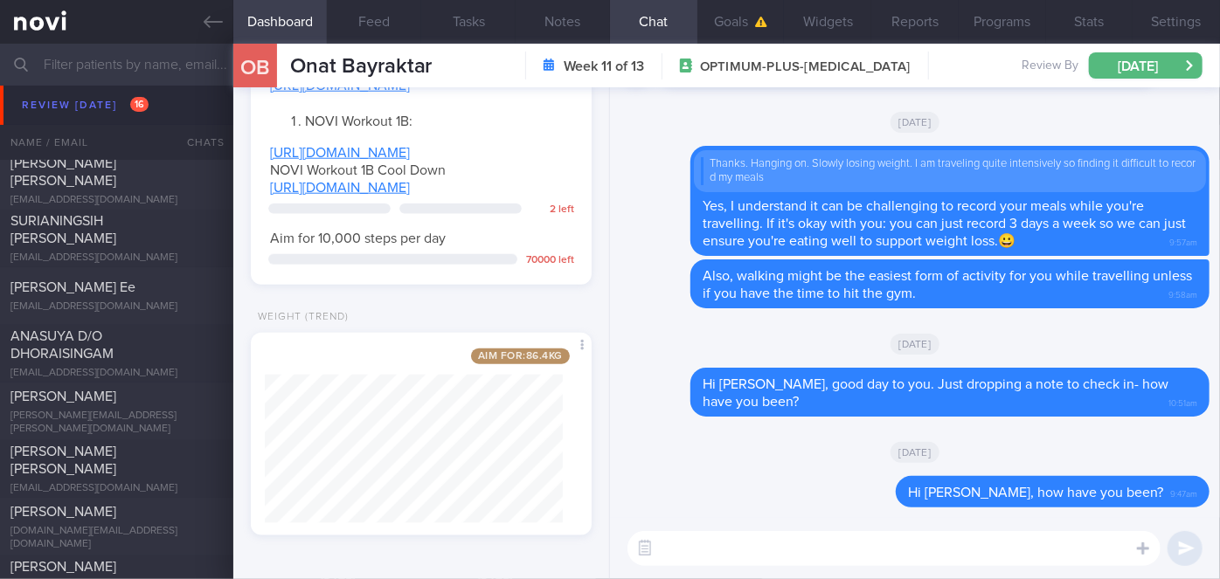
scroll to position [5252, 0]
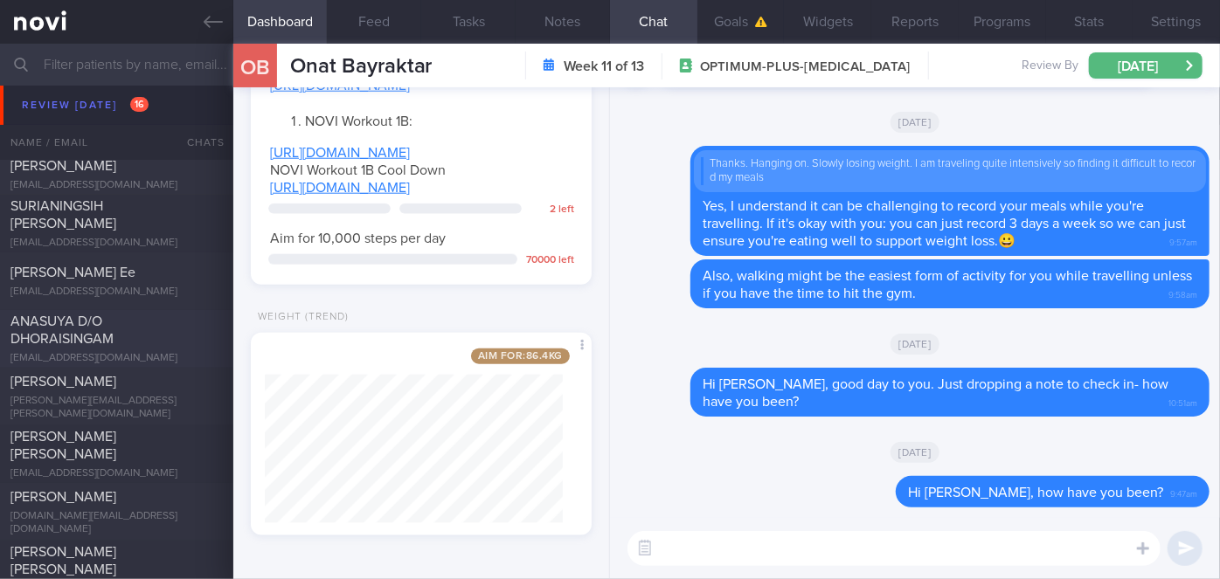
click at [151, 352] on div "[EMAIL_ADDRESS][DOMAIN_NAME]" at bounding box center [116, 358] width 212 height 13
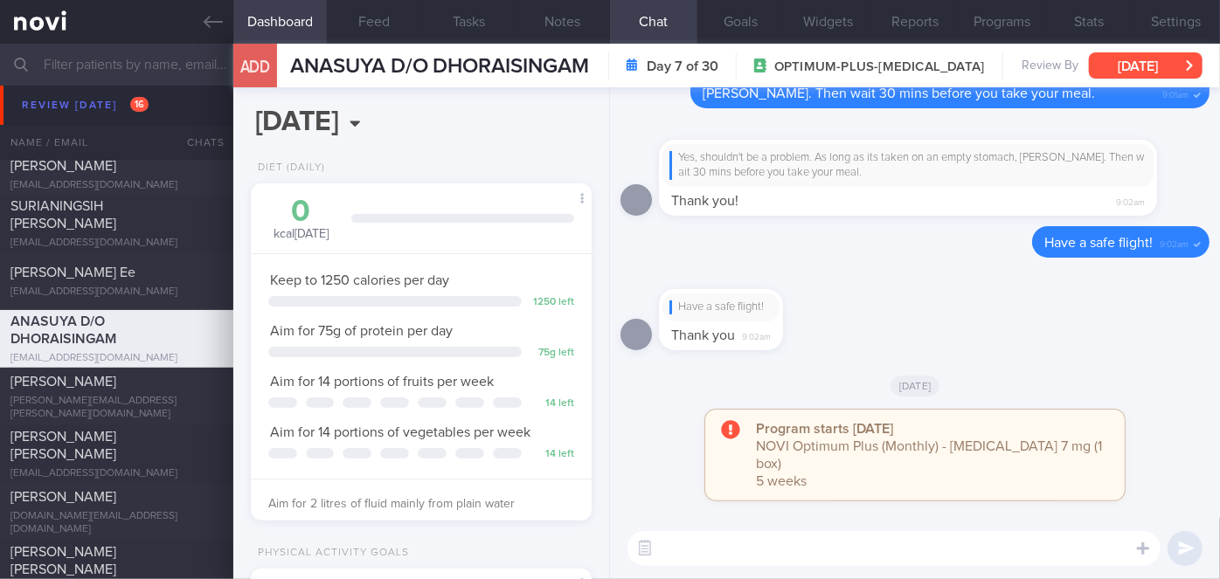
click at [1148, 69] on button "[DATE]" at bounding box center [1146, 65] width 114 height 26
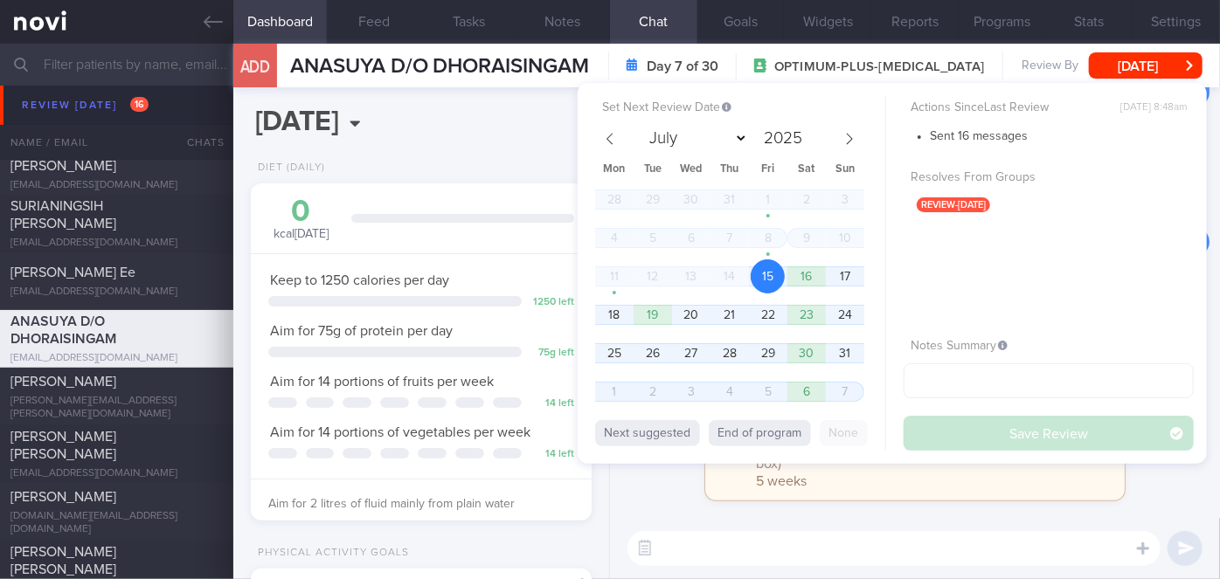
click at [664, 499] on div "Program starts [DATE] NOVI Optimum Plus (Monthly) - [MEDICAL_DATA] 7 mg (1 box)…" at bounding box center [915, 464] width 589 height 108
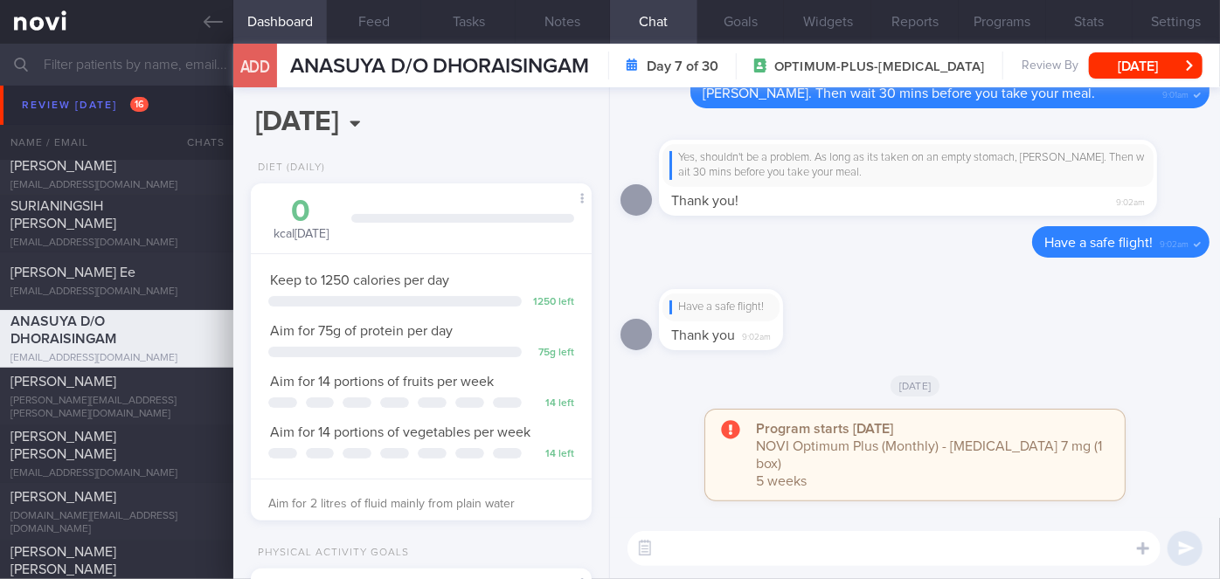
click at [722, 547] on textarea at bounding box center [894, 548] width 533 height 35
type textarea "Hi [PERSON_NAME], how have you been? Are you still travelling?"
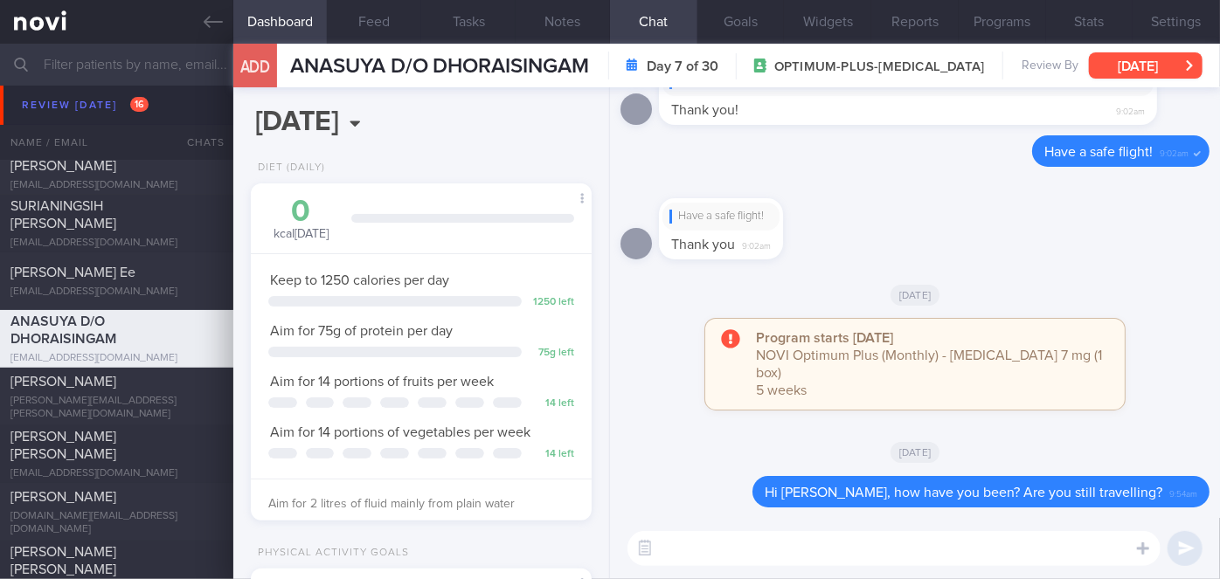
click at [1105, 74] on button "[DATE]" at bounding box center [1146, 65] width 114 height 26
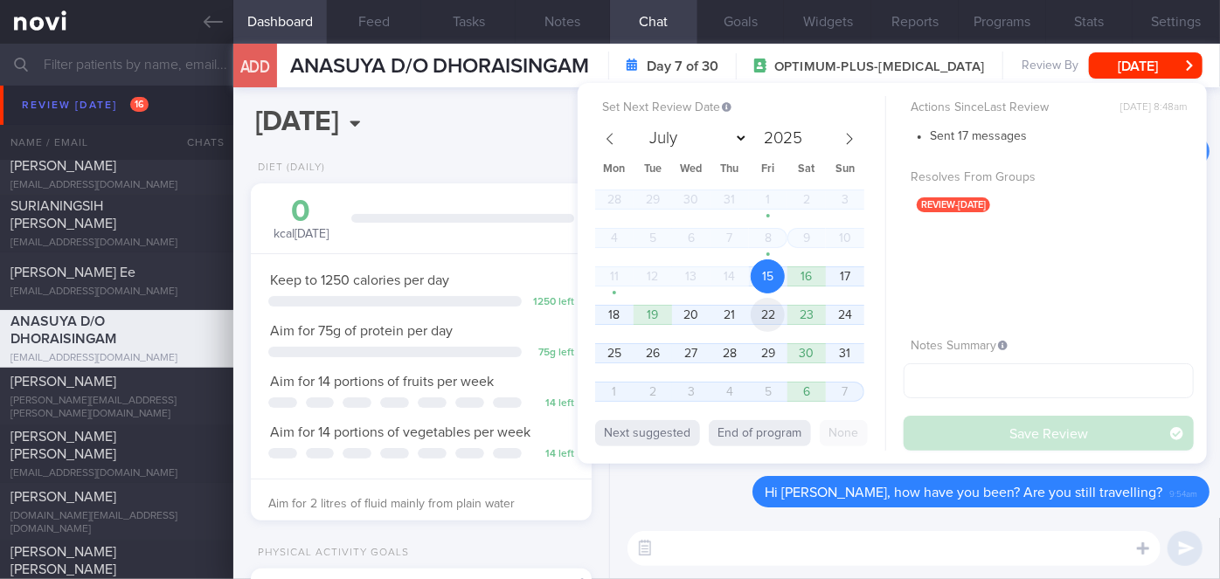
click at [767, 308] on span "22" at bounding box center [768, 315] width 34 height 34
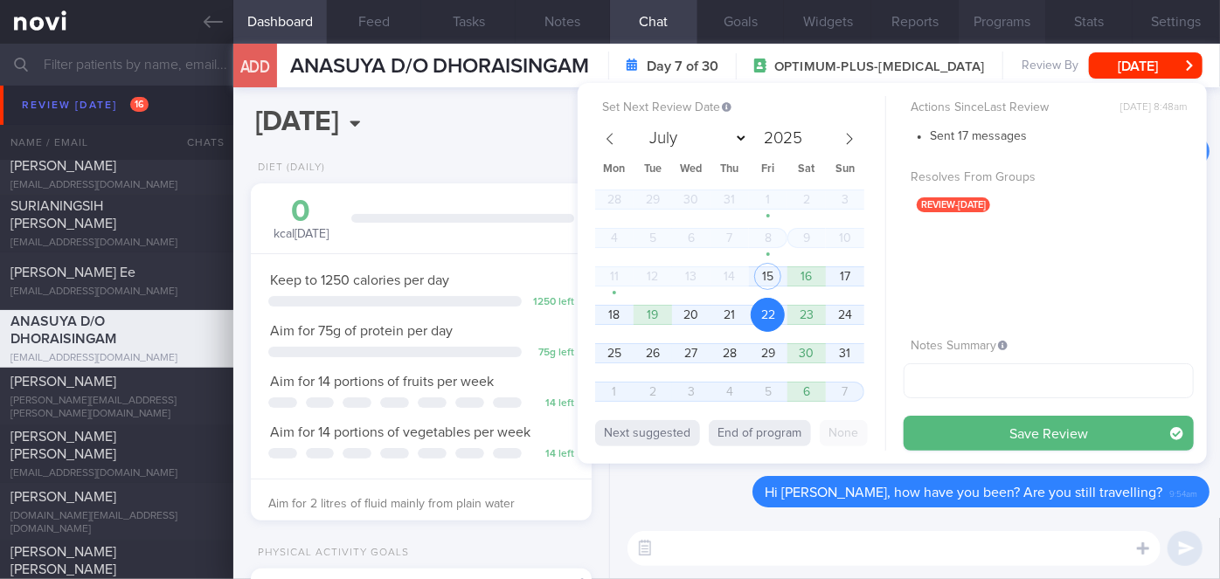
click at [937, 429] on button "Save Review" at bounding box center [1049, 433] width 290 height 35
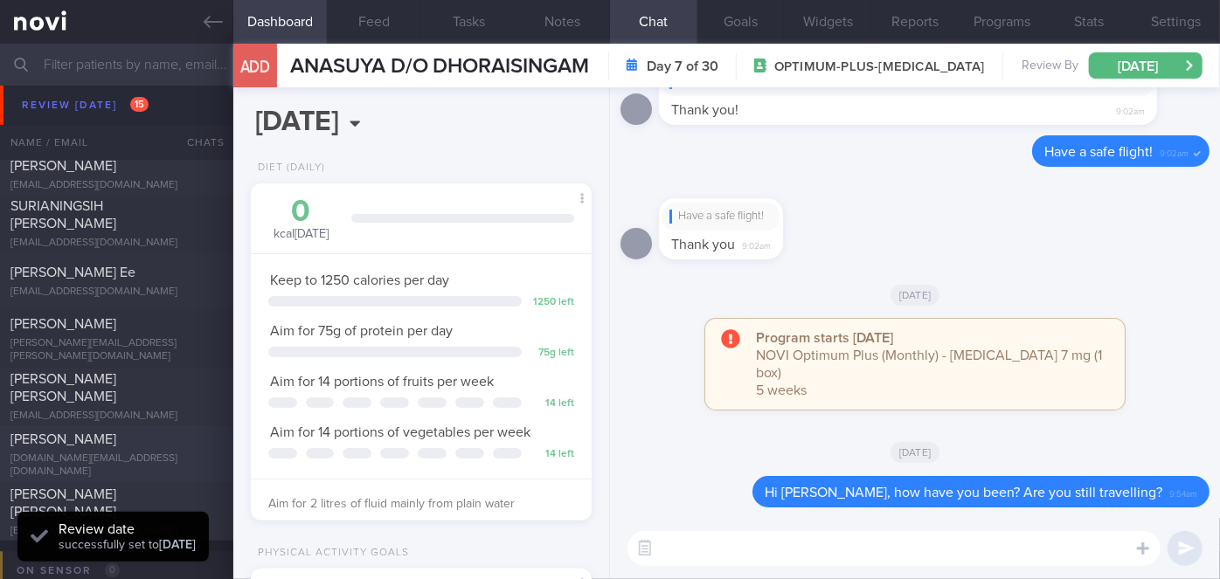
click at [108, 440] on span "[PERSON_NAME]" at bounding box center [63, 440] width 106 height 14
type input "Nil"
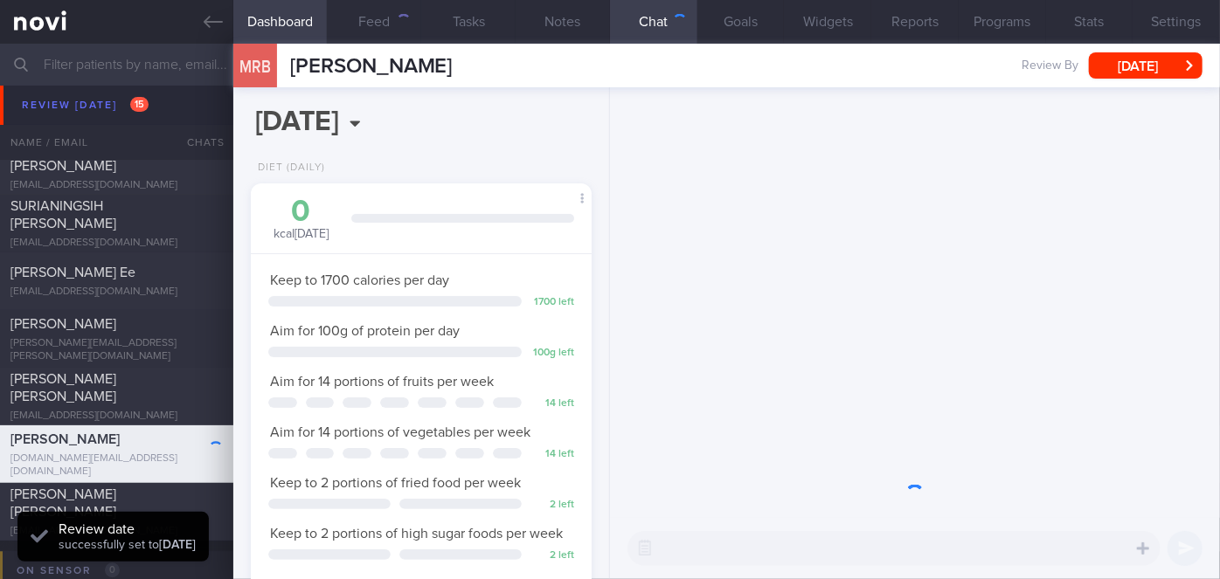
scroll to position [173, 298]
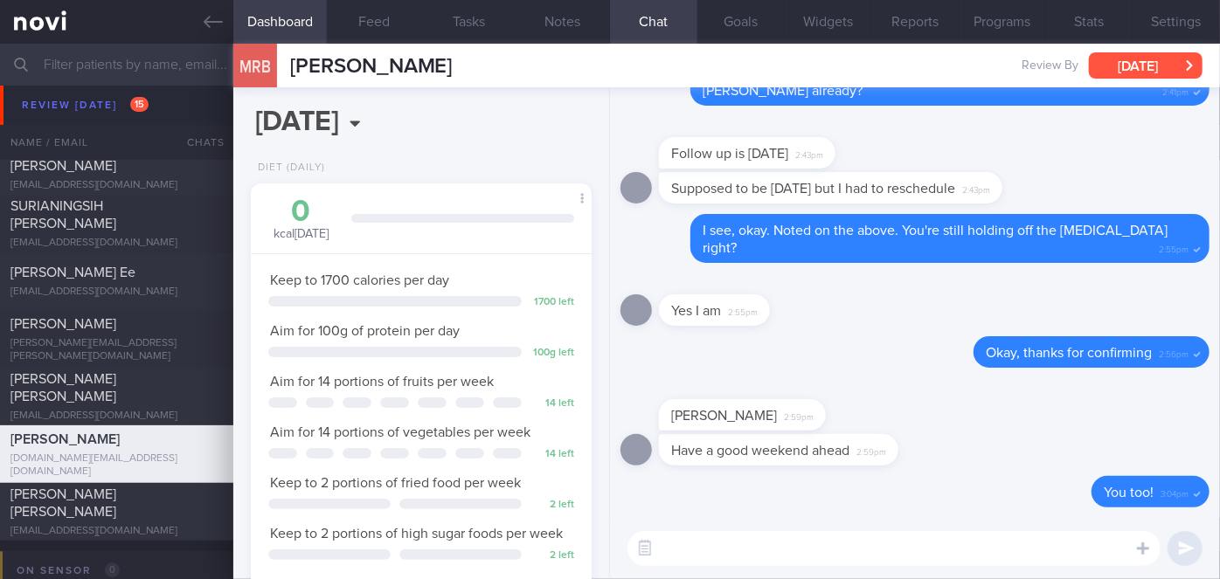
click at [1150, 69] on button "[DATE]" at bounding box center [1146, 65] width 114 height 26
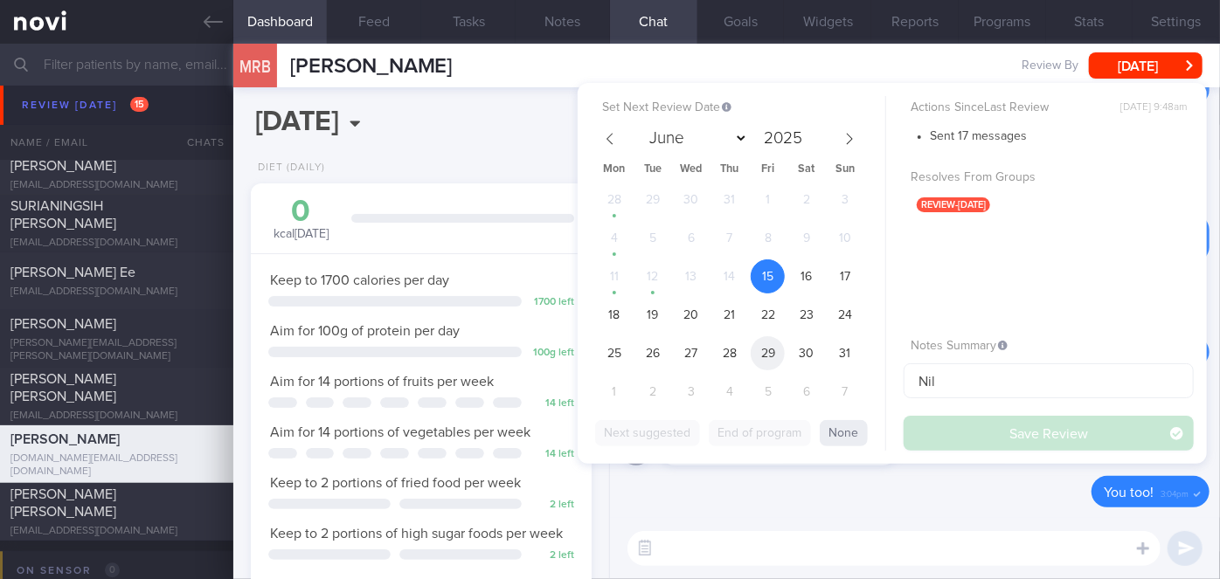
click at [773, 347] on span "29" at bounding box center [768, 353] width 34 height 34
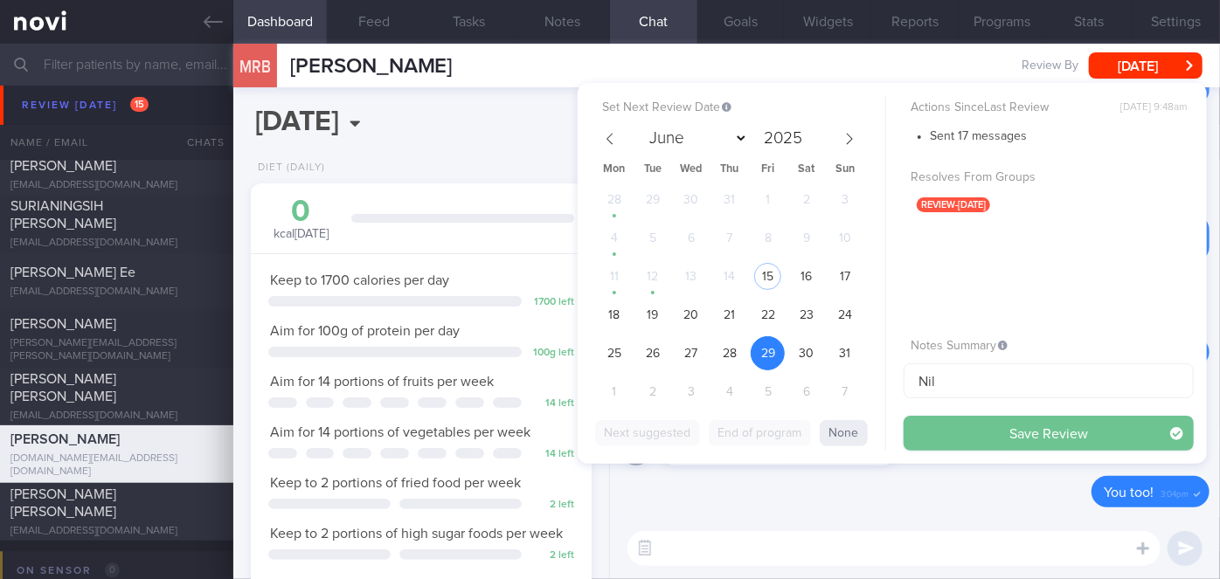
click at [1017, 440] on button "Save Review" at bounding box center [1049, 433] width 290 height 35
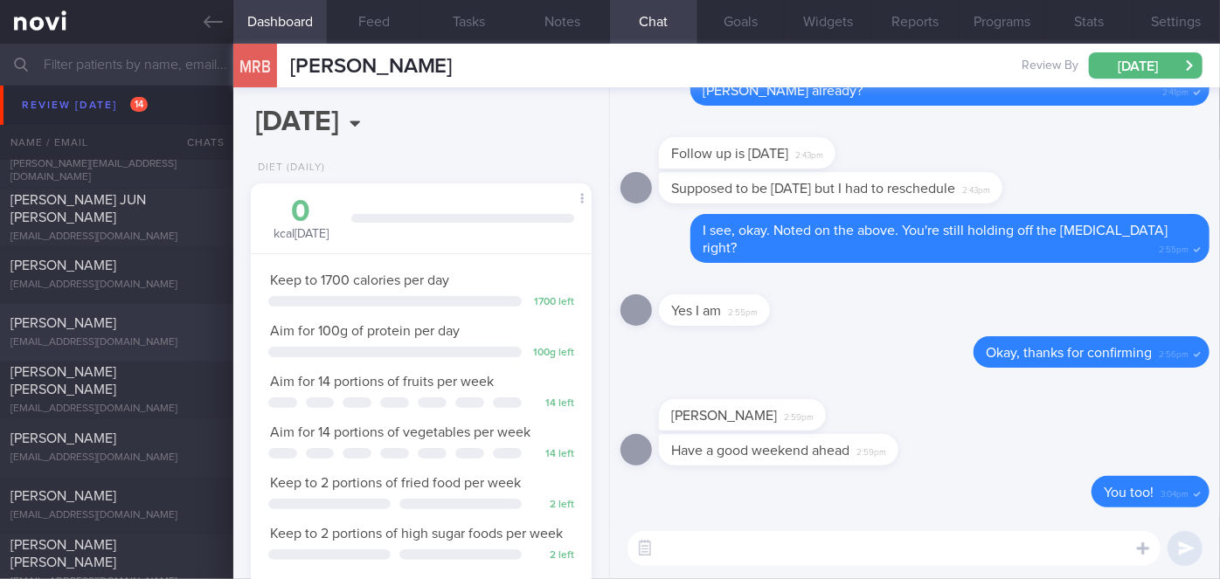
scroll to position [4854, 0]
click at [172, 258] on div "[PERSON_NAME]" at bounding box center [114, 266] width 208 height 17
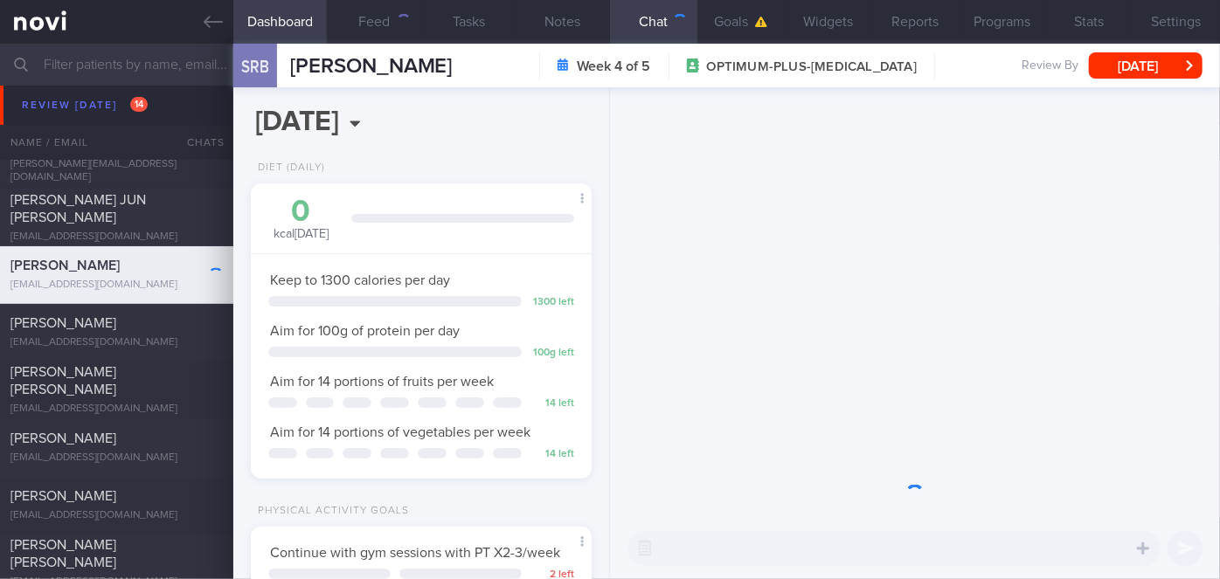
scroll to position [173, 298]
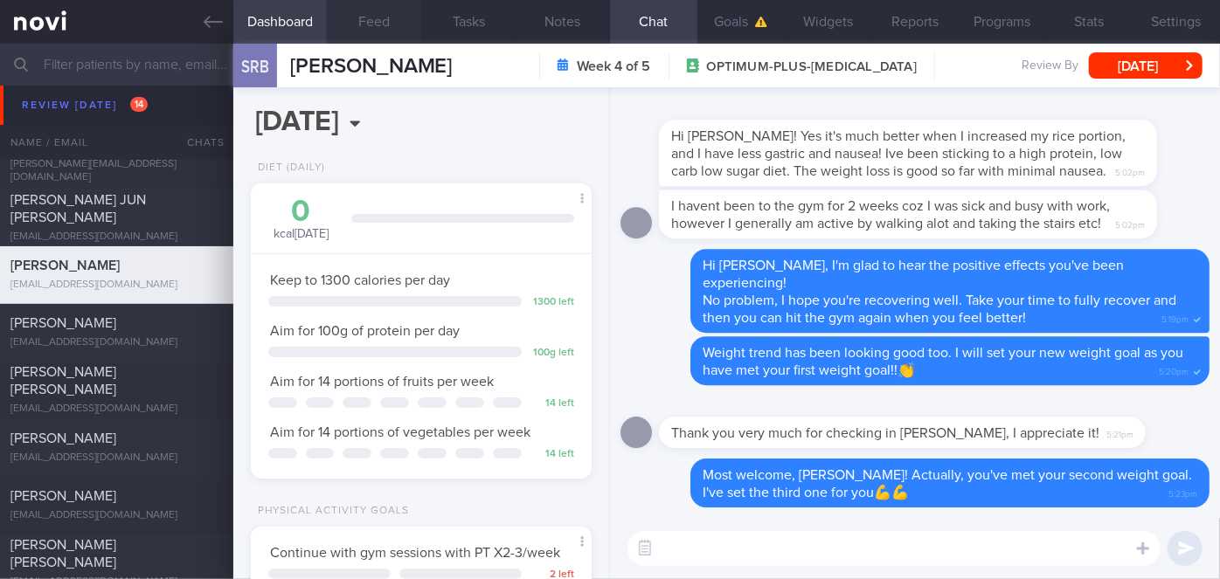
click at [399, 17] on button "Feed" at bounding box center [374, 22] width 94 height 44
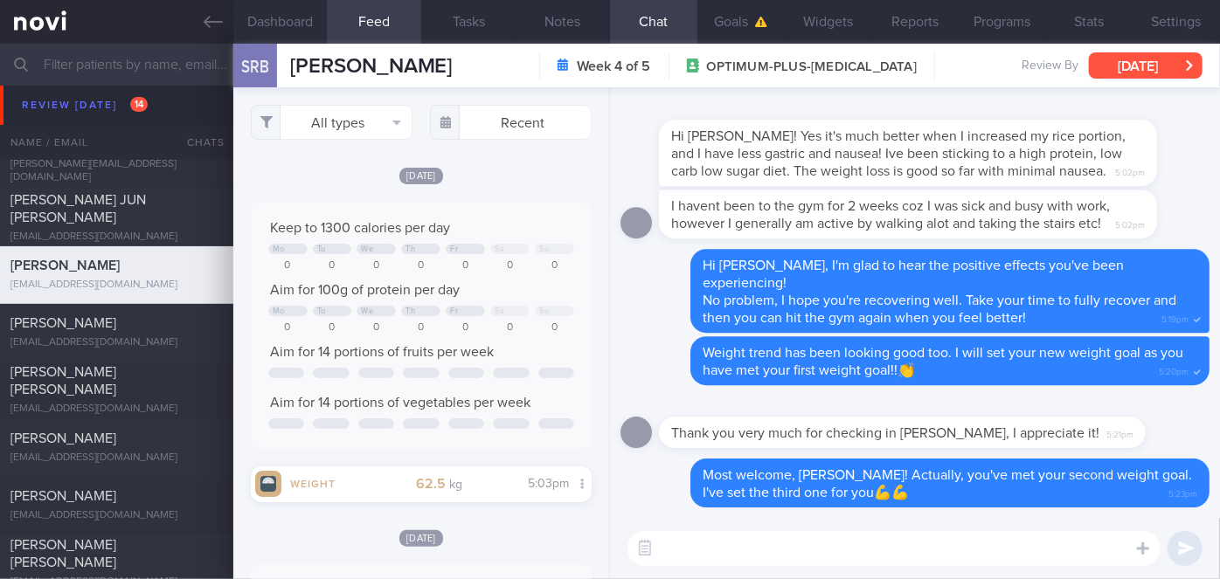
click at [1134, 72] on button "[DATE]" at bounding box center [1146, 65] width 114 height 26
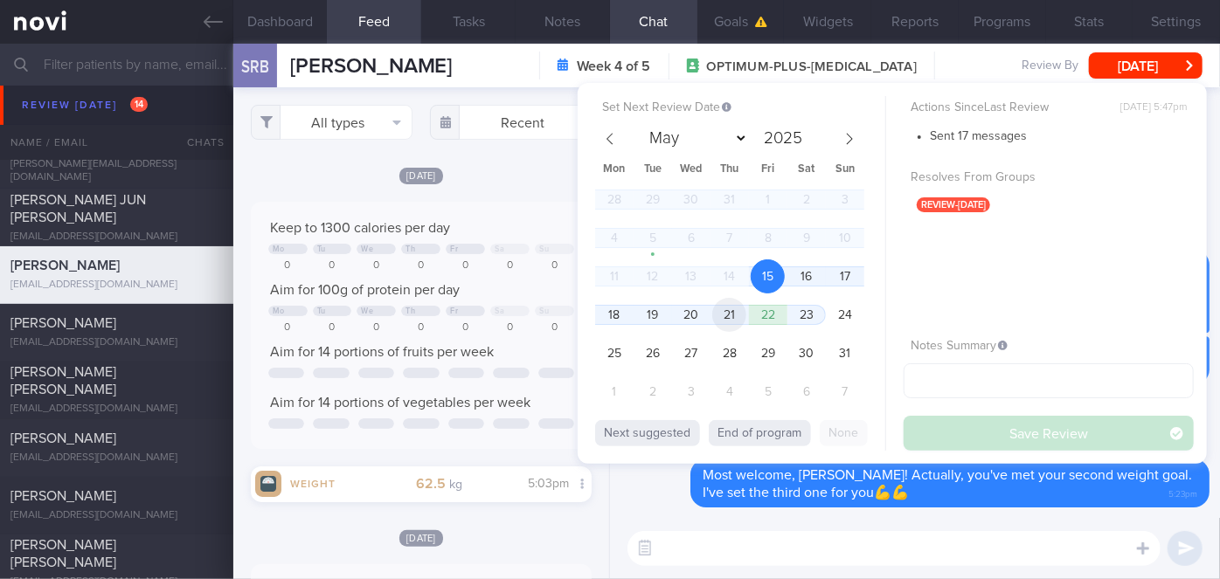
click at [732, 315] on span "21" at bounding box center [729, 315] width 34 height 34
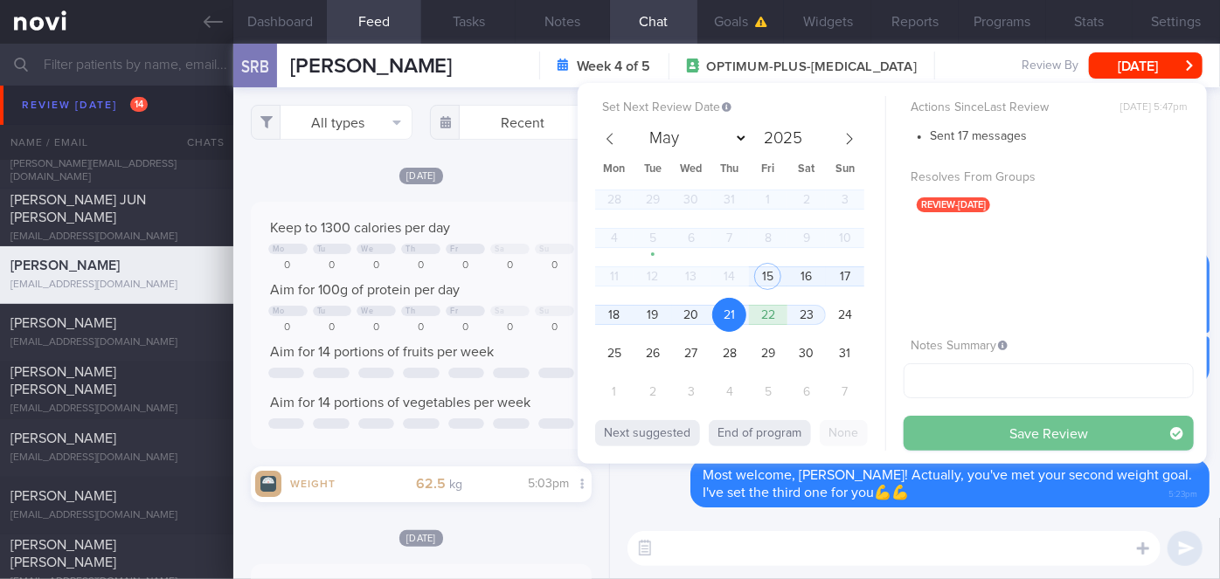
click at [978, 420] on button "Save Review" at bounding box center [1049, 433] width 290 height 35
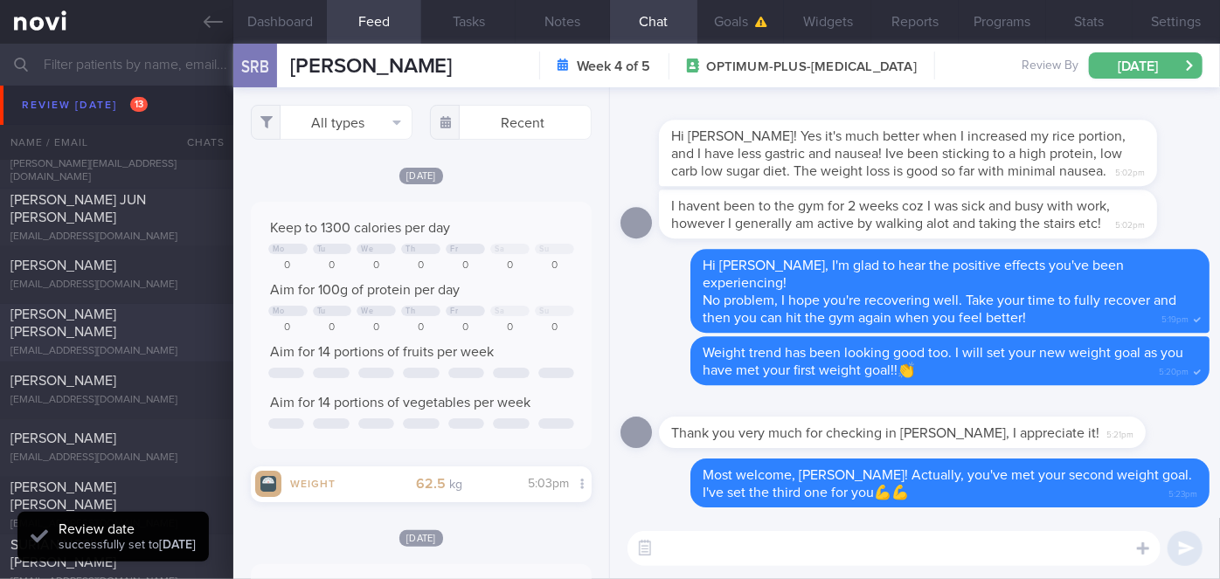
click at [112, 327] on span "[PERSON_NAME] [PERSON_NAME]" at bounding box center [63, 324] width 106 height 31
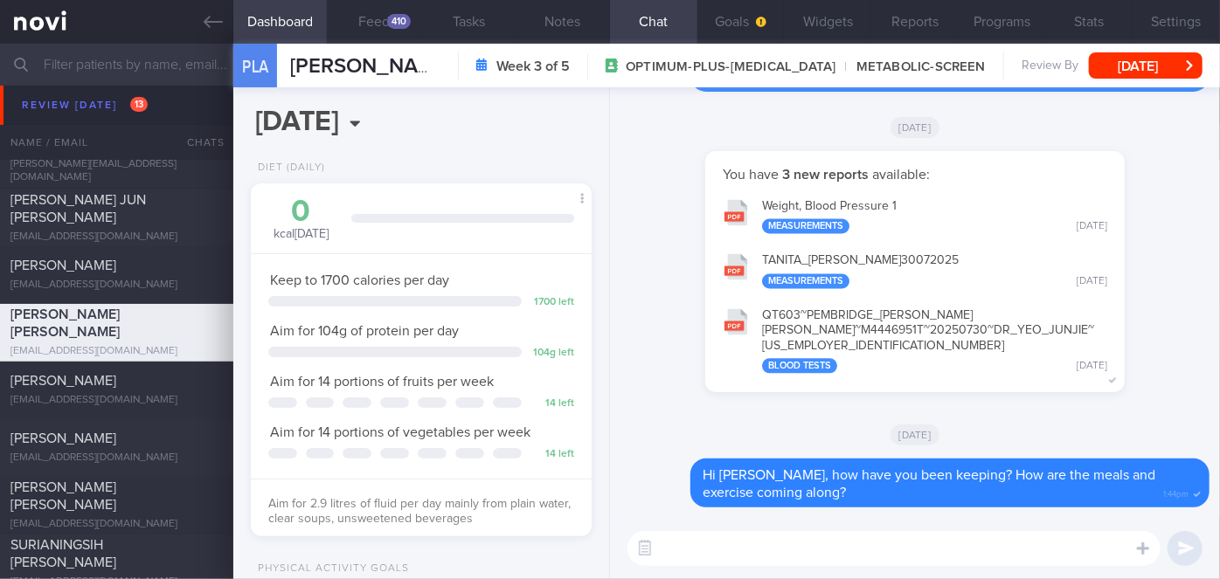
scroll to position [152, 305]
click at [381, 17] on button "Feed 410" at bounding box center [374, 22] width 94 height 44
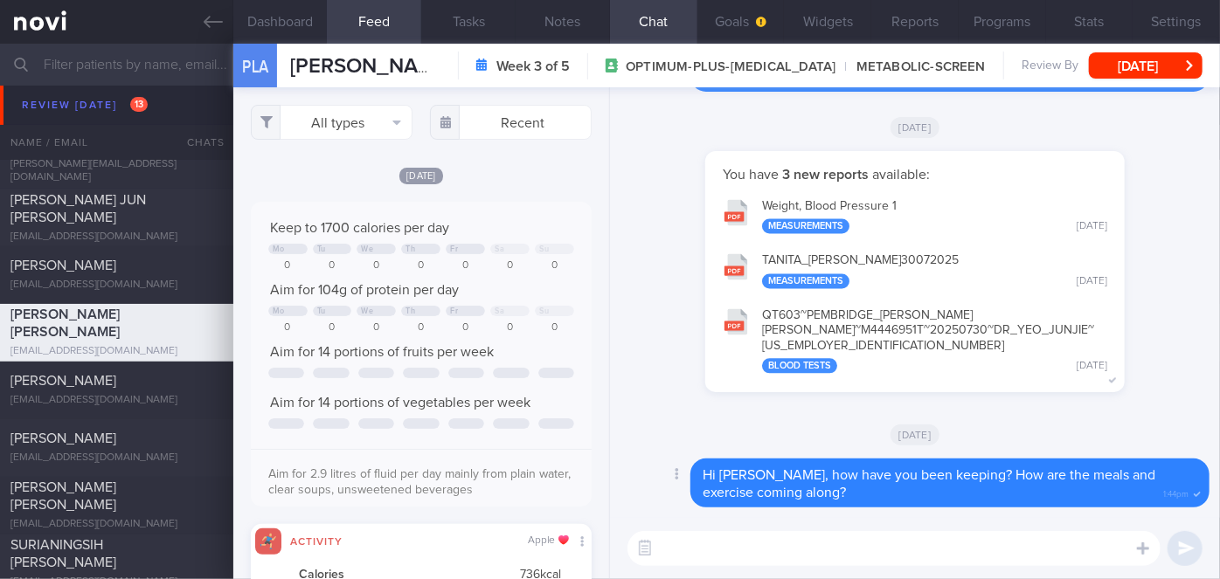
scroll to position [75, 306]
click at [800, 544] on textarea at bounding box center [894, 548] width 533 height 35
type textarea "Hi [PERSON_NAME], how are the meals and exercise coming along?"
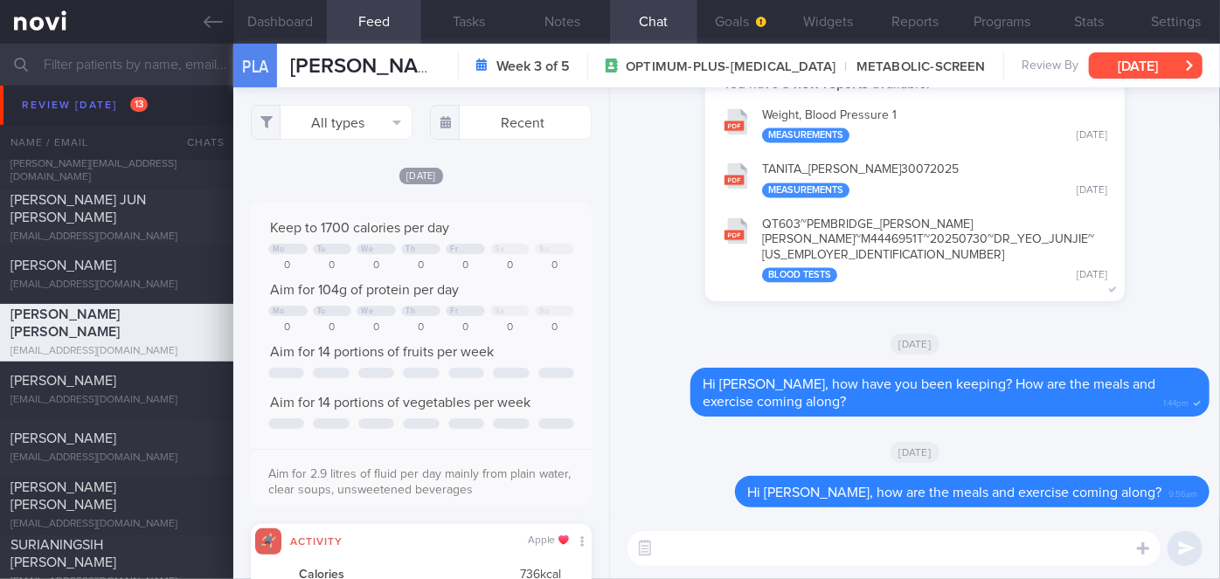
click at [1137, 54] on button "[DATE]" at bounding box center [1146, 65] width 114 height 26
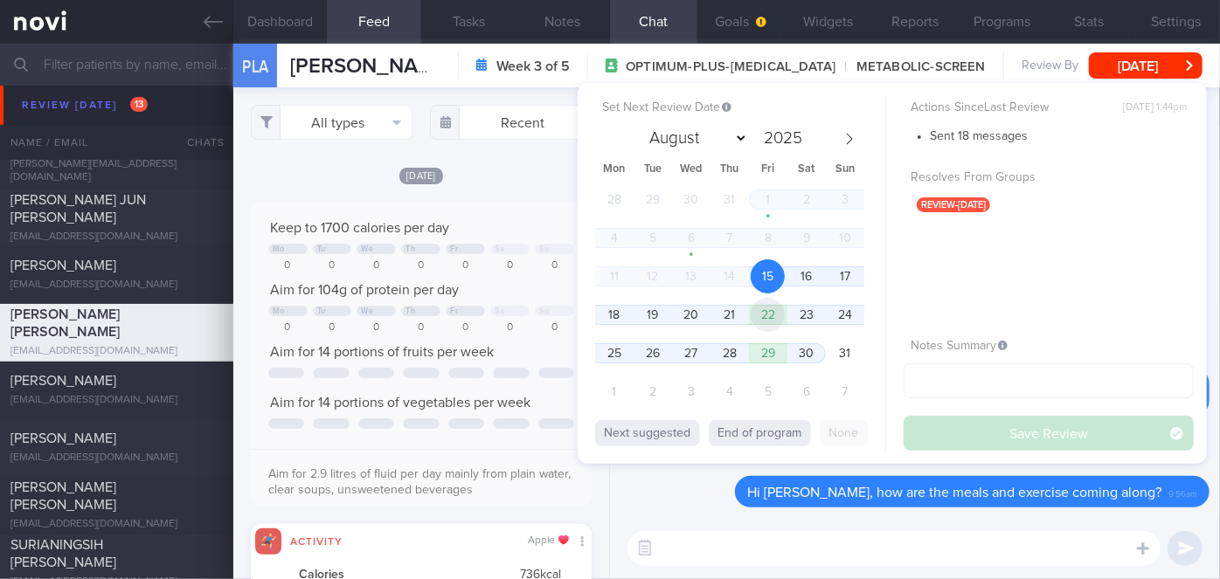
click at [773, 320] on span "22" at bounding box center [768, 315] width 34 height 34
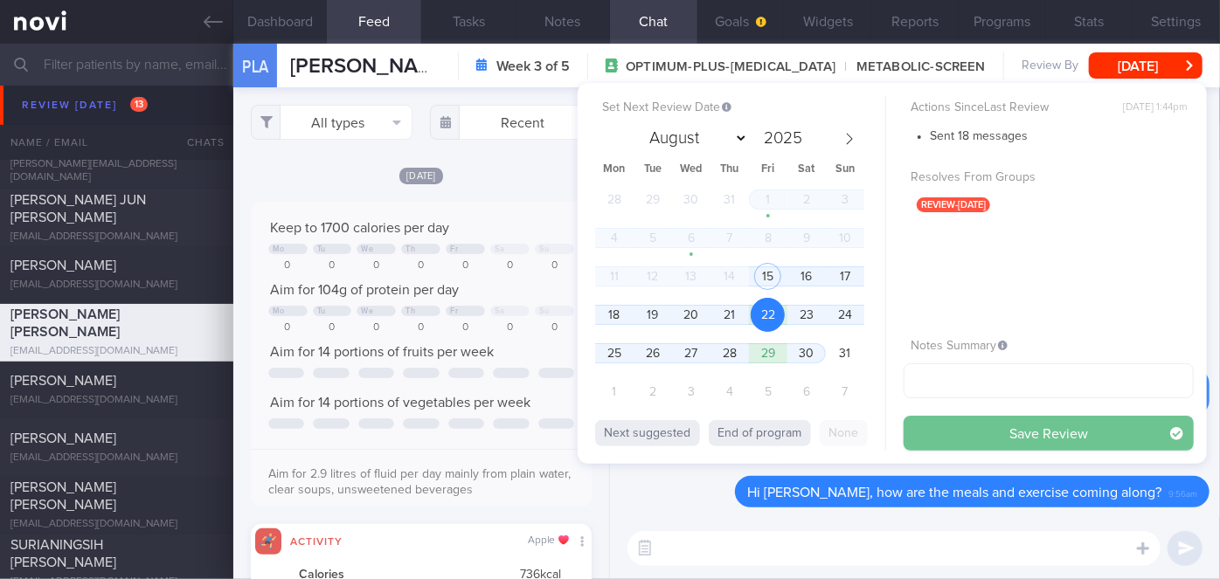
click at [996, 440] on button "Save Review" at bounding box center [1049, 433] width 290 height 35
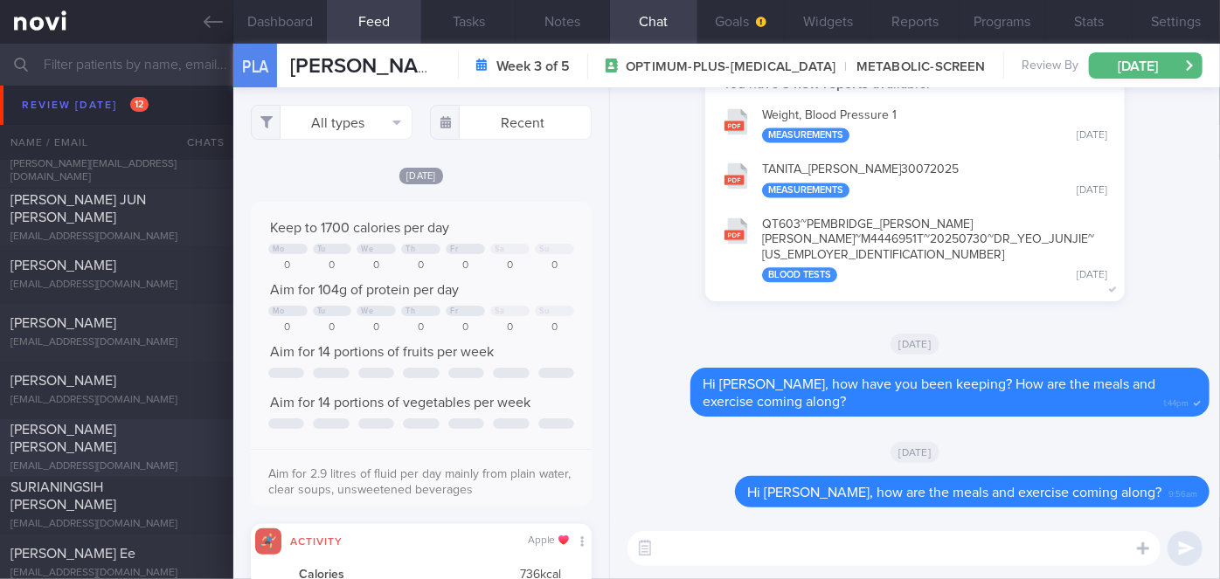
click at [116, 429] on span "[PERSON_NAME] [PERSON_NAME]" at bounding box center [63, 439] width 106 height 31
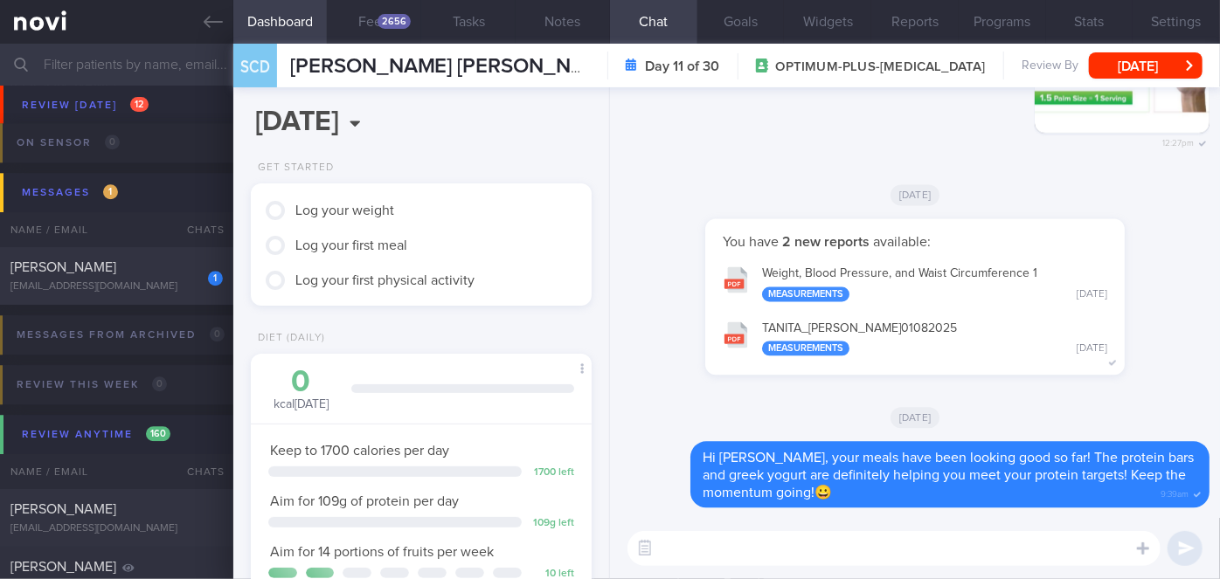
scroll to position [5490, 0]
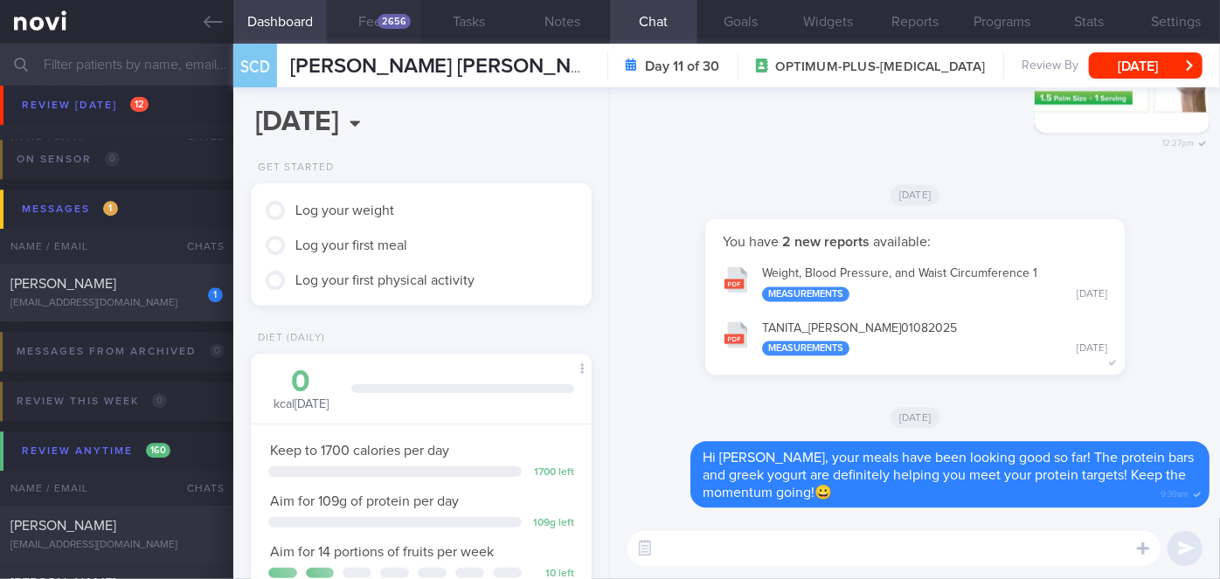
click at [389, 22] on div "2656" at bounding box center [394, 21] width 33 height 15
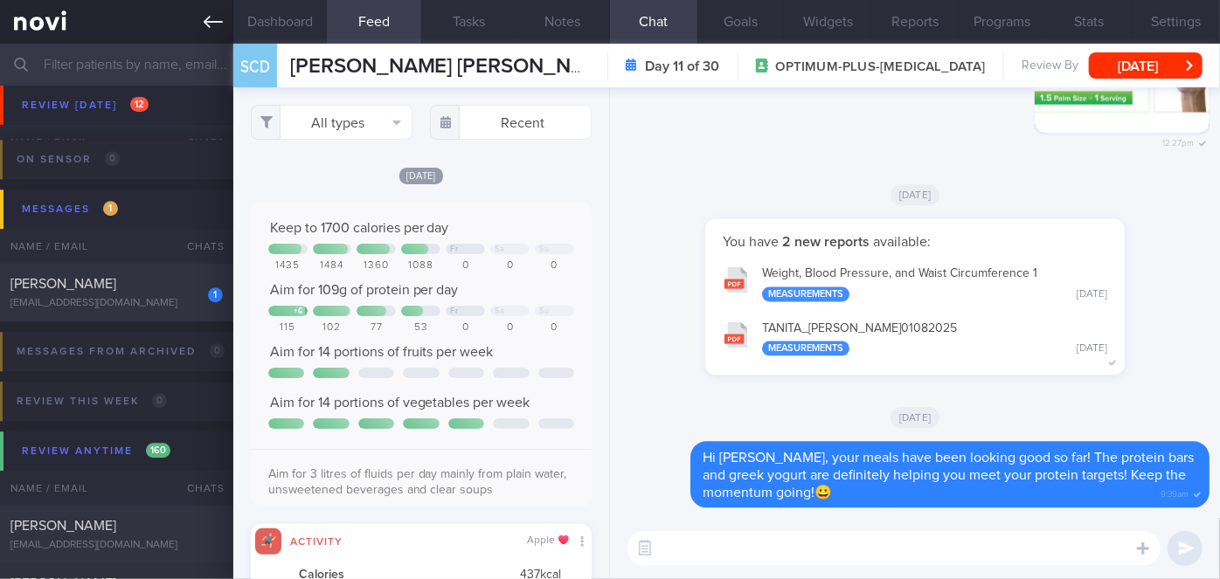
scroll to position [75, 306]
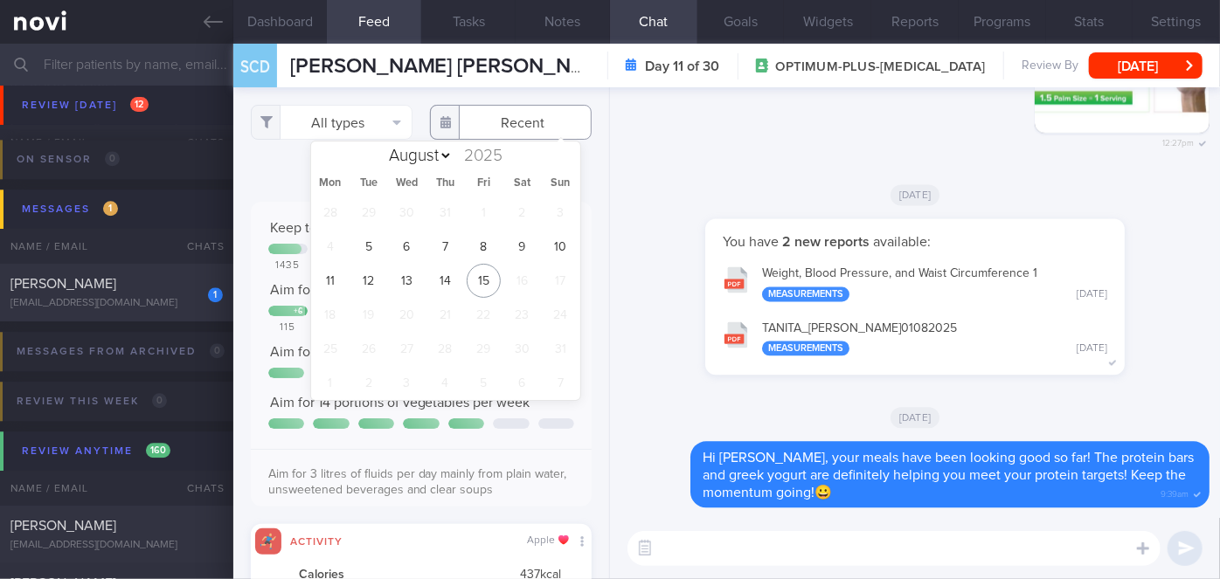
click at [509, 126] on input "text" at bounding box center [511, 122] width 162 height 35
click at [517, 243] on span "9" at bounding box center [522, 247] width 34 height 34
type input "[DATE]"
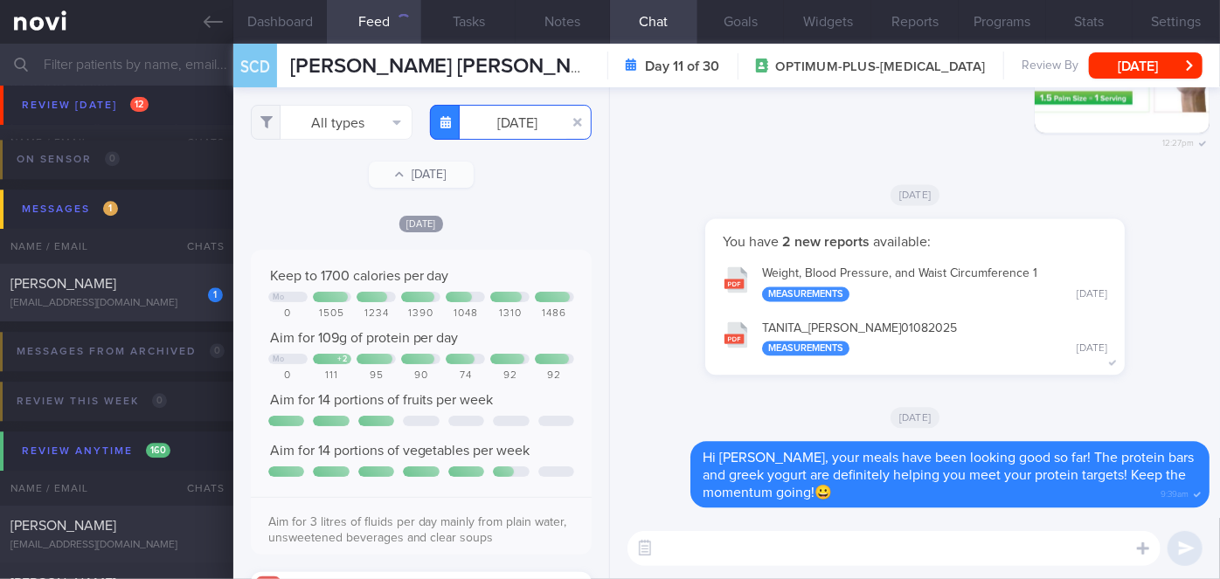
scroll to position [873918, 873687]
click at [302, 27] on button "Dashboard" at bounding box center [280, 22] width 94 height 44
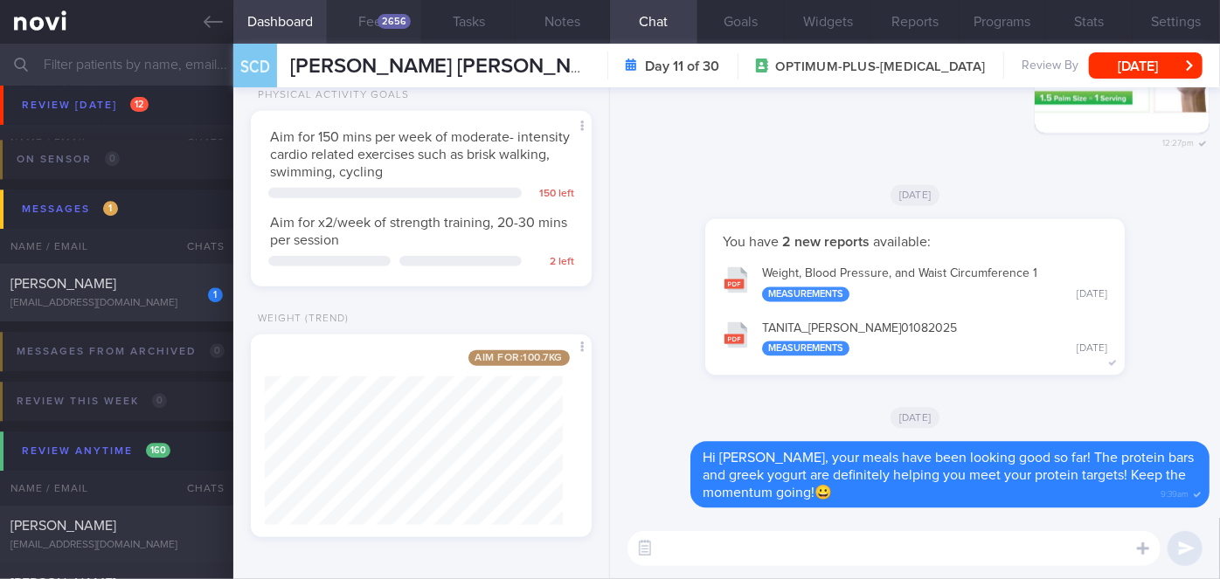
click at [388, 19] on div "2656" at bounding box center [394, 21] width 33 height 15
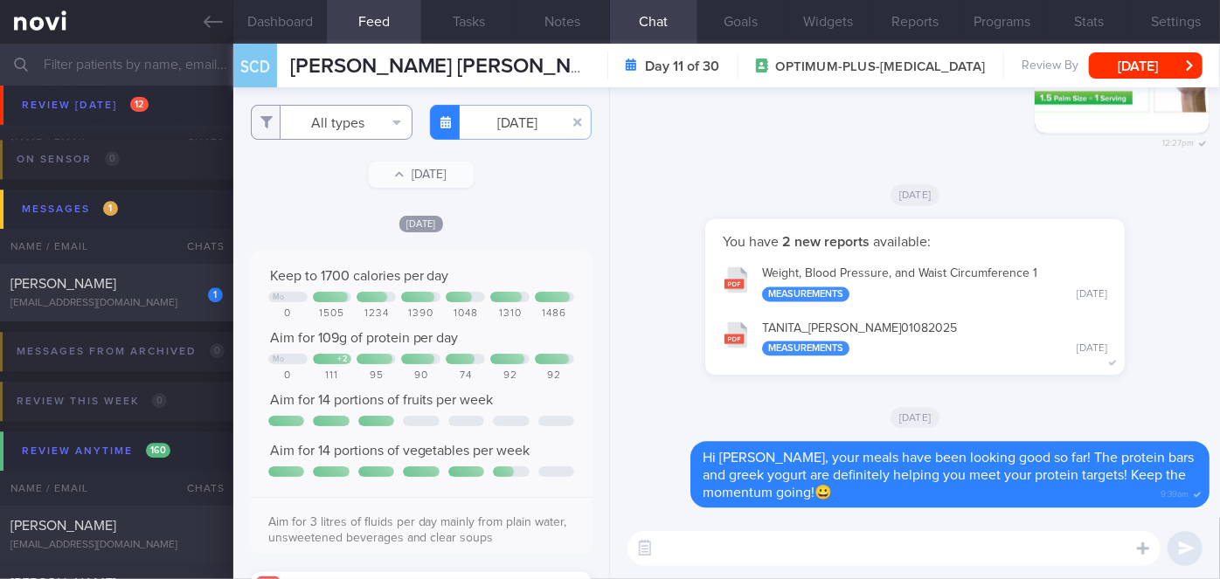
click at [336, 126] on button "All types" at bounding box center [332, 122] width 162 height 35
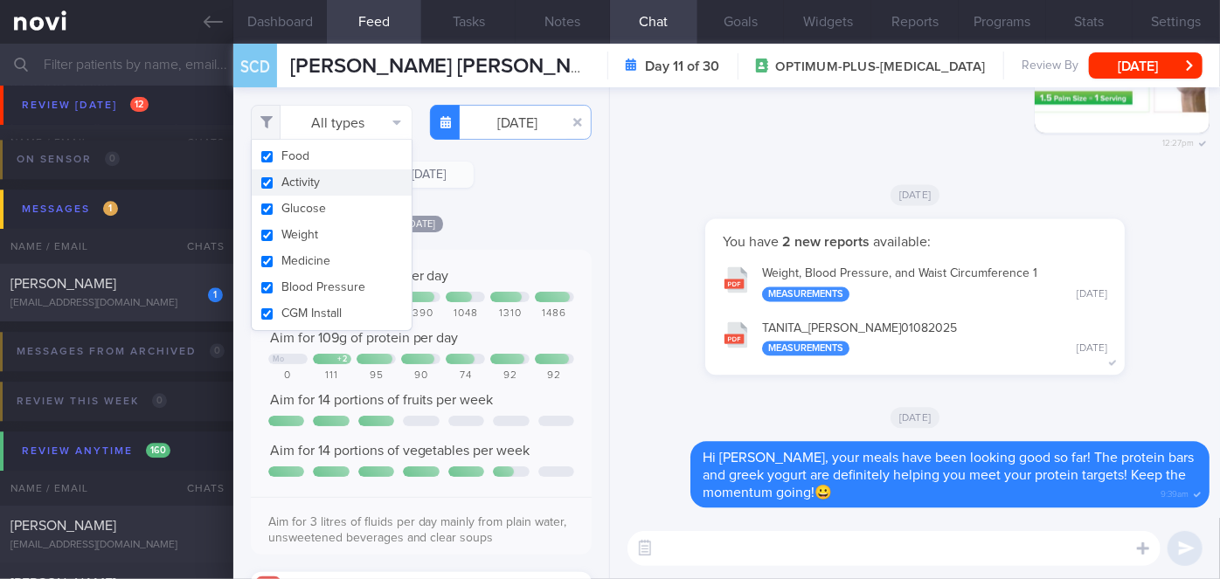
click at [317, 184] on button "Activity" at bounding box center [332, 183] width 160 height 26
click at [527, 215] on div "[DATE]" at bounding box center [421, 223] width 341 height 18
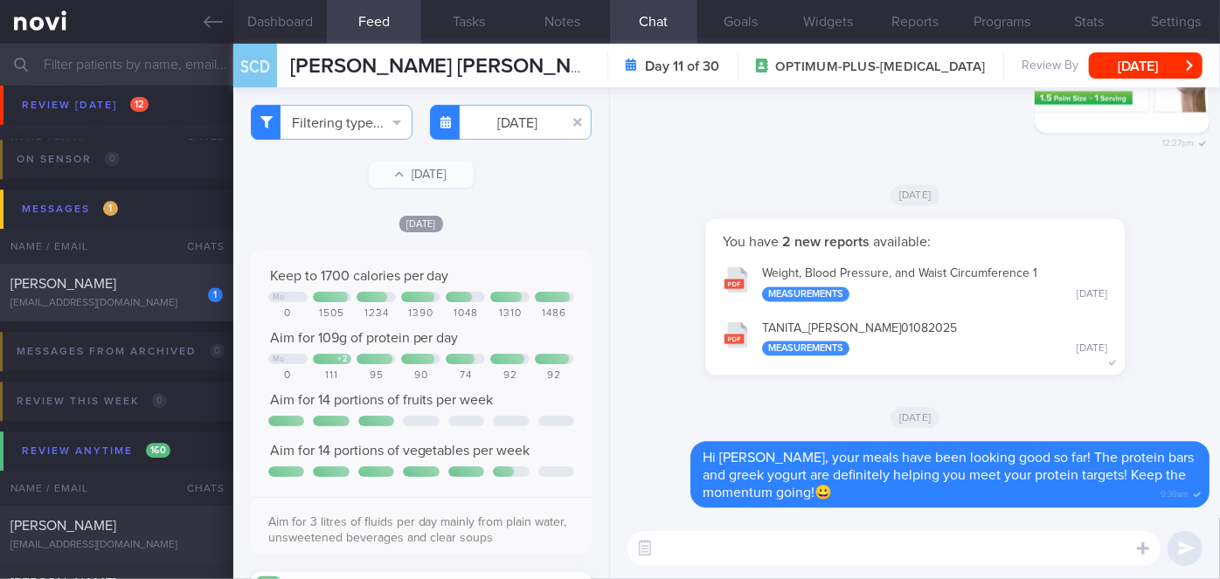
click at [172, 289] on div "[PERSON_NAME]" at bounding box center [114, 283] width 208 height 17
checkbox input "true"
type input "[DATE]"
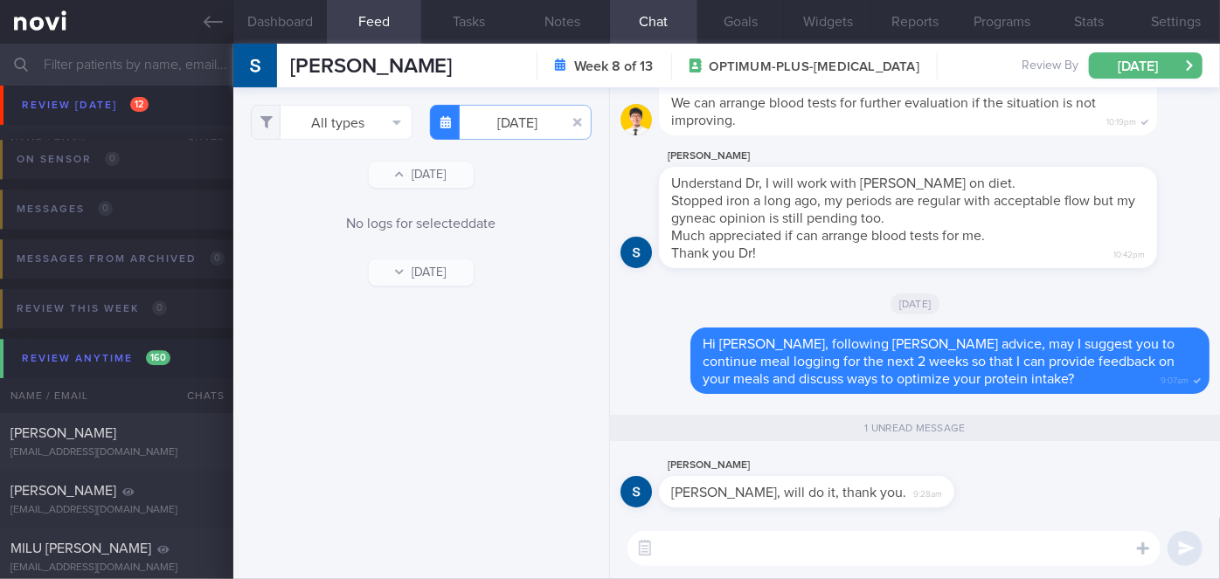
click at [710, 549] on textarea at bounding box center [894, 548] width 533 height 35
type textarea "👍👍"
click at [1181, 533] on div "👍👍 👍👍 ​ 👍👍 ​" at bounding box center [915, 548] width 610 height 61
click at [1183, 538] on button "submit" at bounding box center [1185, 548] width 35 height 35
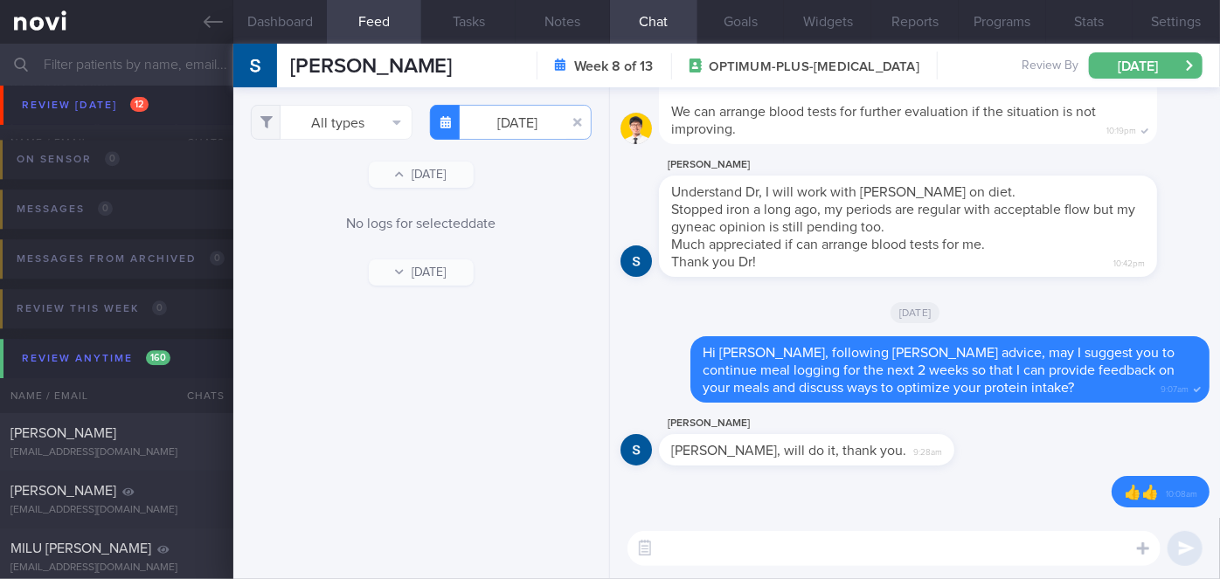
click at [1186, 534] on button "submit" at bounding box center [1185, 548] width 35 height 35
